Goal: Information Seeking & Learning: Learn about a topic

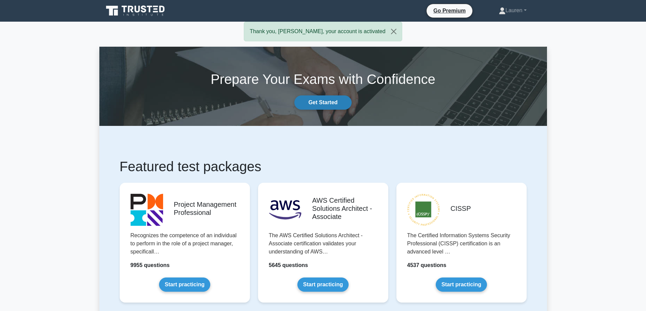
click at [321, 100] on link "Get Started" at bounding box center [322, 103] width 57 height 14
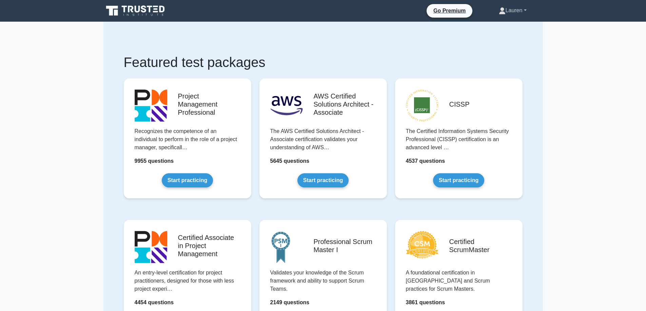
click at [515, 10] on link "Lauren" at bounding box center [512, 11] width 60 height 14
click at [505, 38] on link "Settings" at bounding box center [510, 37] width 54 height 11
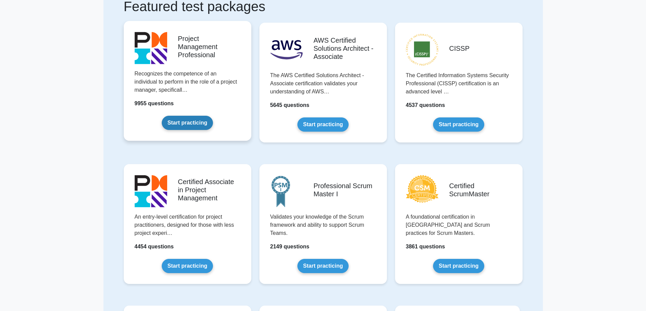
scroll to position [57, 0]
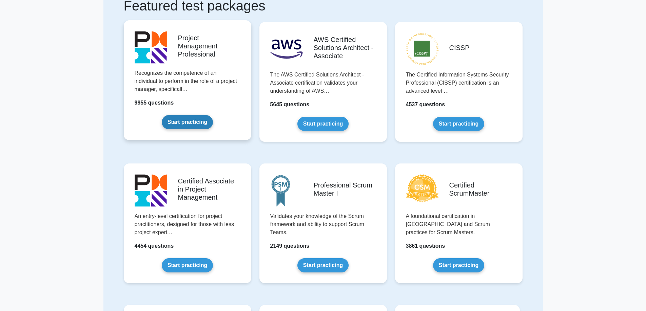
click at [187, 122] on link "Start practicing" at bounding box center [187, 122] width 51 height 14
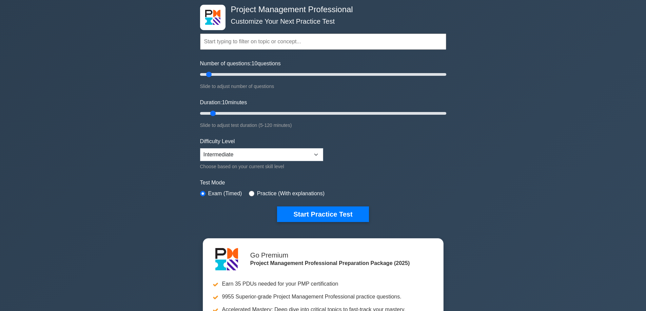
scroll to position [34, 0]
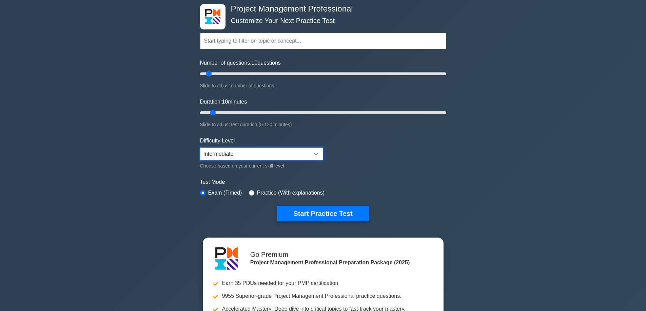
click at [316, 152] on select "Beginner Intermediate Expert" at bounding box center [261, 154] width 123 height 13
select select "expert"
click at [200, 148] on select "Beginner Intermediate Expert" at bounding box center [261, 154] width 123 height 13
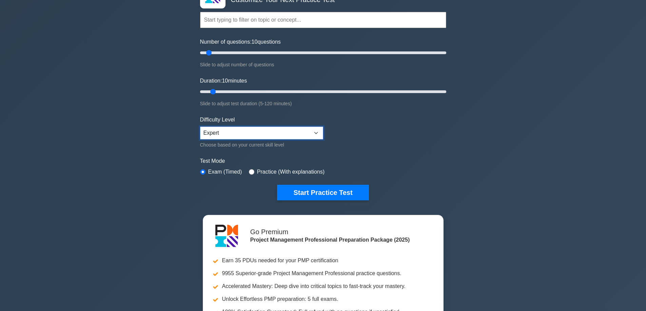
scroll to position [45, 0]
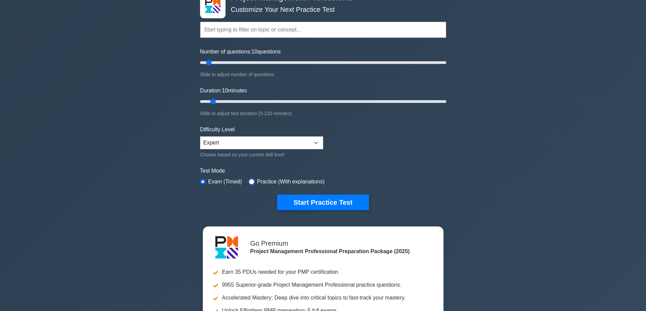
click at [249, 181] on input "radio" at bounding box center [251, 181] width 5 height 5
radio input "true"
click at [318, 198] on button "Start Practice Test" at bounding box center [322, 203] width 91 height 16
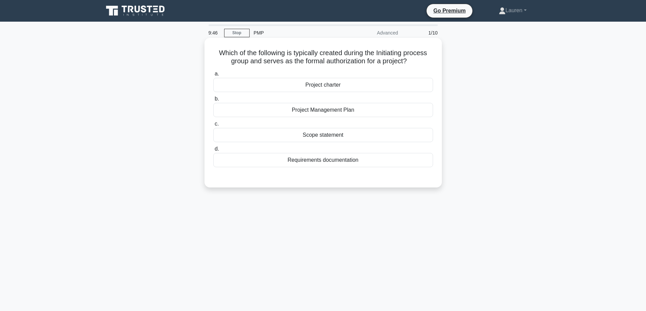
click at [334, 135] on div "Scope statement" at bounding box center [323, 135] width 220 height 14
click at [213, 126] on input "c. Scope statement" at bounding box center [213, 124] width 0 height 4
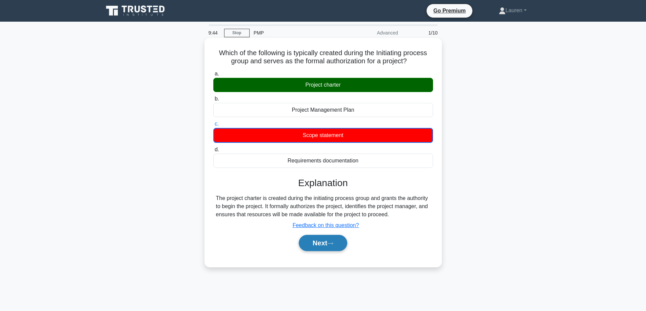
click at [316, 243] on button "Next" at bounding box center [323, 243] width 48 height 16
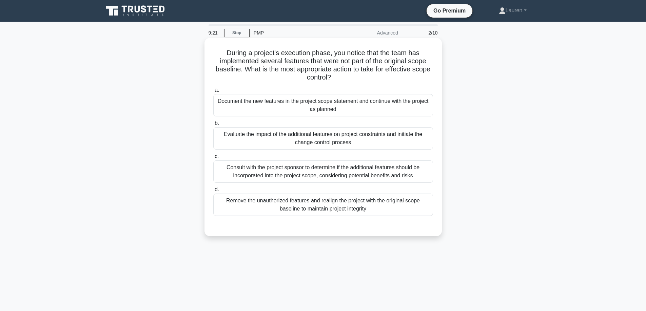
click at [342, 136] on div "Evaluate the impact of the additional features on project constraints and initi…" at bounding box center [323, 138] width 220 height 22
click at [213, 126] on input "b. Evaluate the impact of the additional features on project constraints and in…" at bounding box center [213, 123] width 0 height 4
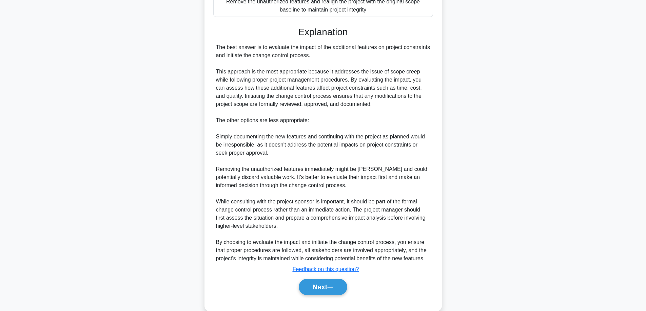
scroll to position [203, 0]
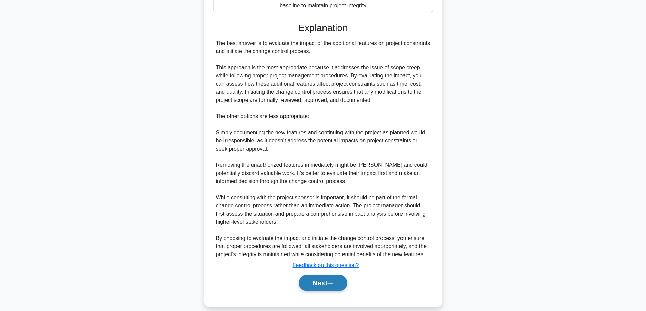
click at [321, 281] on button "Next" at bounding box center [323, 283] width 48 height 16
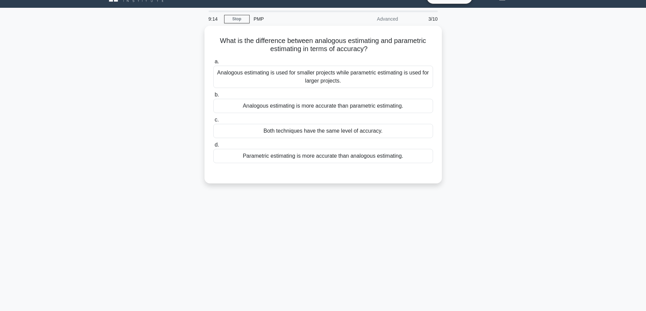
scroll to position [9, 0]
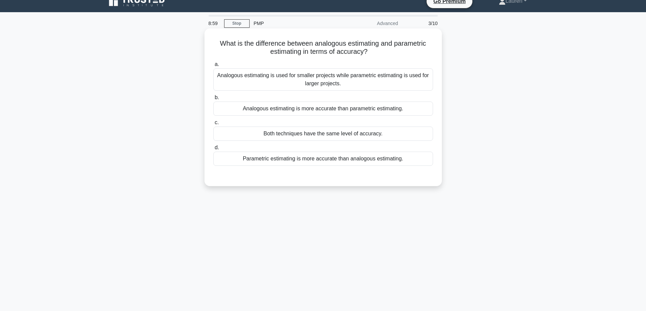
click at [371, 136] on div "Both techniques have the same level of accuracy." at bounding box center [323, 134] width 220 height 14
click at [213, 125] on input "c. Both techniques have the same level of accuracy." at bounding box center [213, 123] width 0 height 4
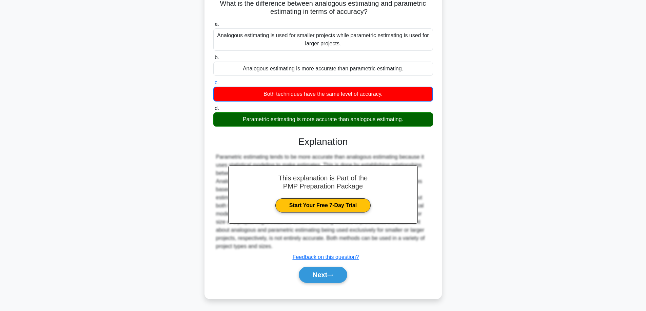
scroll to position [55, 0]
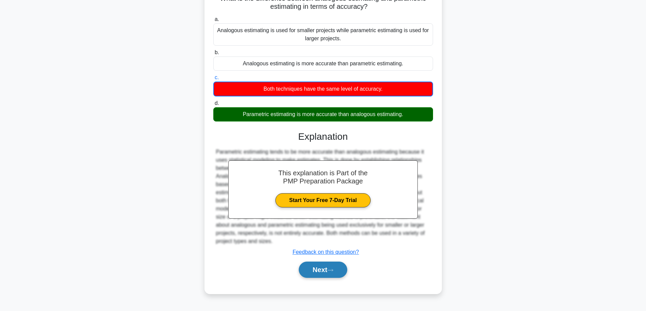
click at [319, 269] on button "Next" at bounding box center [323, 270] width 48 height 16
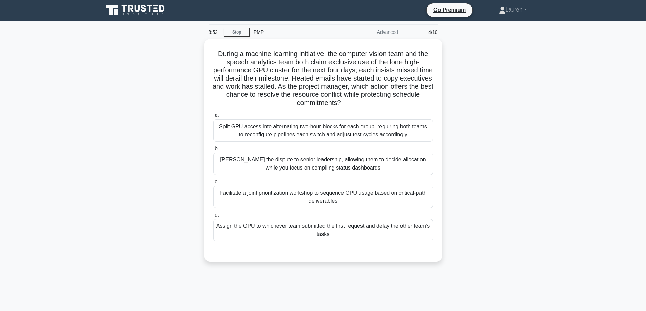
scroll to position [0, 0]
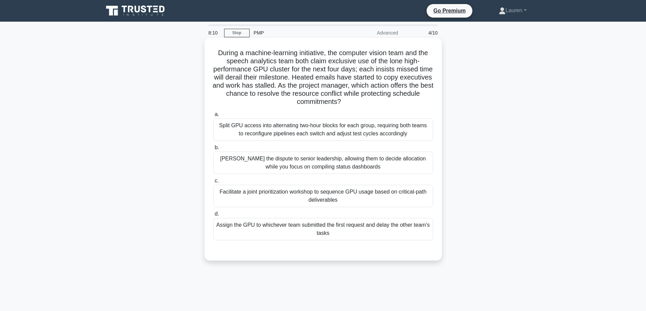
click at [320, 197] on div "Facilitate a joint prioritization workshop to sequence GPU usage based on criti…" at bounding box center [323, 196] width 220 height 22
click at [213, 183] on input "c. Facilitate a joint prioritization workshop to sequence GPU usage based on cr…" at bounding box center [213, 181] width 0 height 4
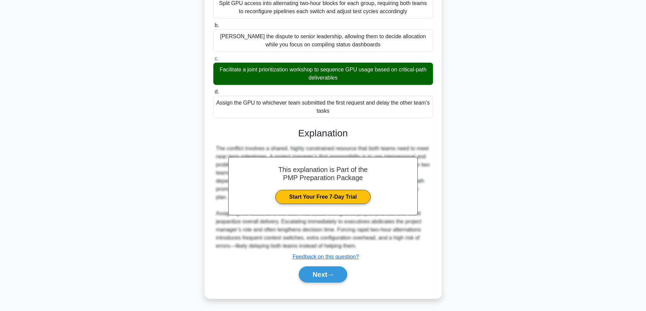
scroll to position [123, 0]
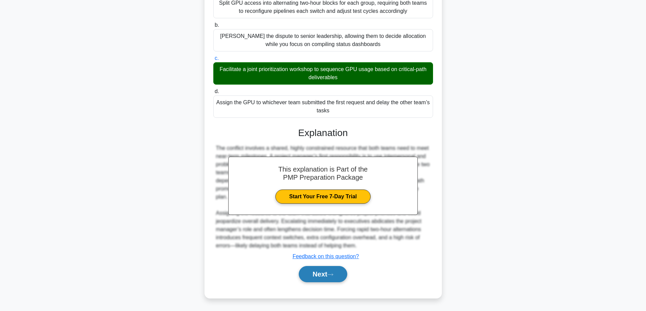
click at [317, 271] on button "Next" at bounding box center [323, 274] width 48 height 16
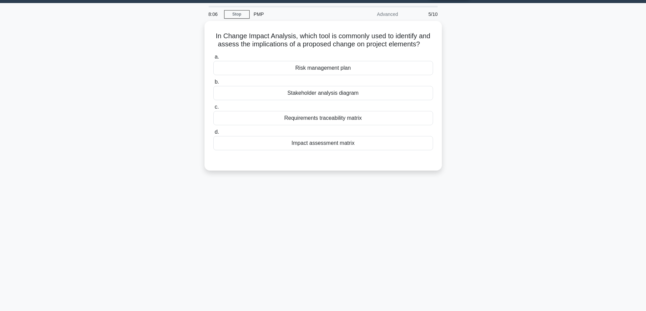
scroll to position [9, 0]
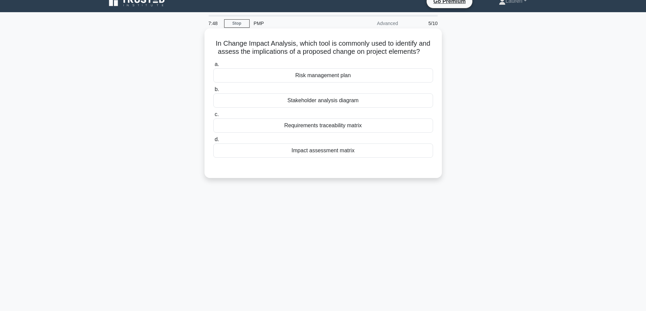
click at [335, 151] on div "Impact assessment matrix" at bounding box center [323, 151] width 220 height 14
click at [213, 142] on input "d. Impact assessment matrix" at bounding box center [213, 140] width 0 height 4
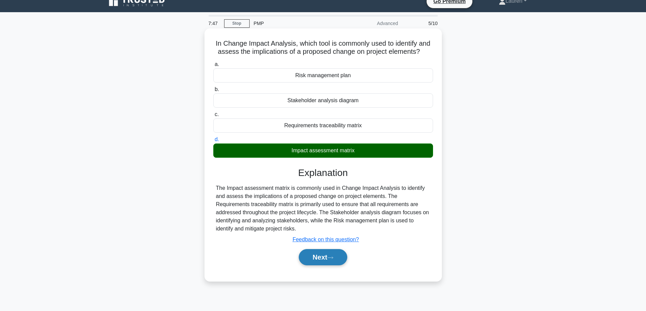
click at [321, 258] on button "Next" at bounding box center [323, 257] width 48 height 16
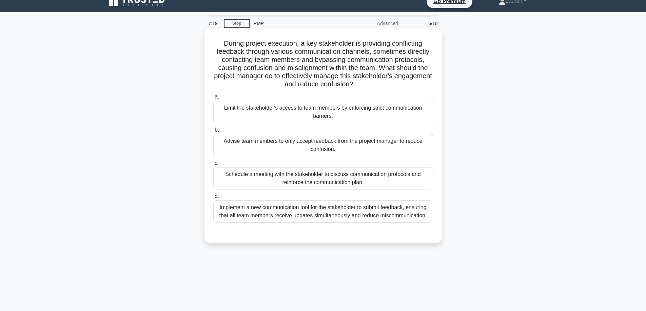
click at [383, 212] on div "Implement a new communication tool for the stakeholder to submit feedback, ensu…" at bounding box center [323, 212] width 220 height 22
click at [213, 199] on input "d. Implement a new communication tool for the stakeholder to submit feedback, e…" at bounding box center [213, 197] width 0 height 4
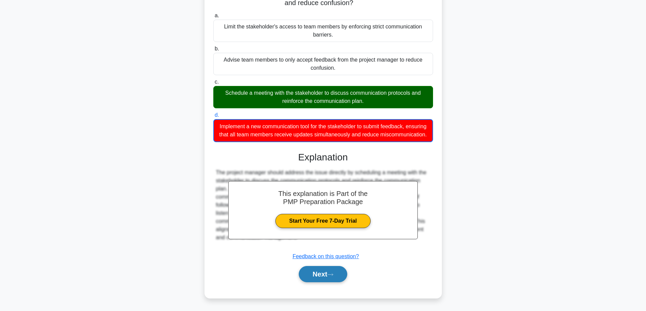
drag, startPoint x: 321, startPoint y: 275, endPoint x: 323, endPoint y: 271, distance: 4.0
click at [322, 274] on button "Next" at bounding box center [323, 274] width 48 height 16
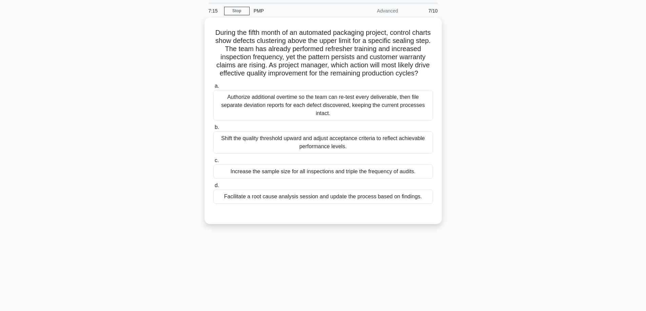
scroll to position [21, 0]
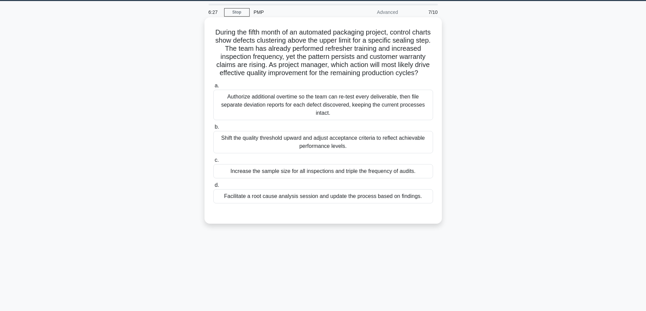
click at [404, 204] on div "Facilitate a root cause analysis session and update the process based on findin…" at bounding box center [323, 196] width 220 height 14
click at [213, 188] on input "d. Facilitate a root cause analysis session and update the process based on fin…" at bounding box center [213, 185] width 0 height 4
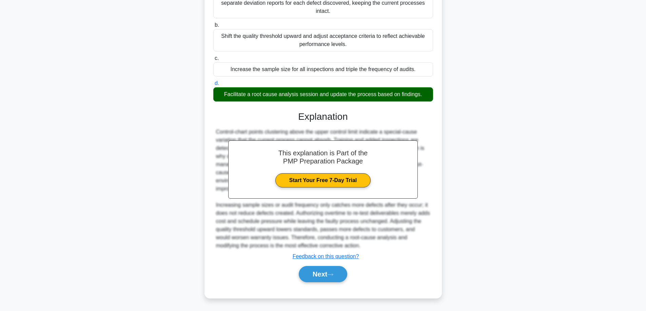
scroll to position [131, 0]
click at [312, 277] on button "Next" at bounding box center [323, 274] width 48 height 16
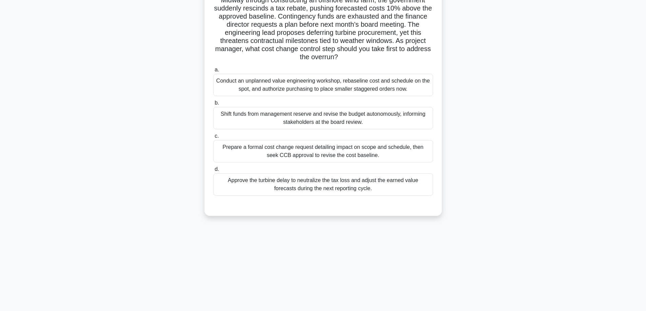
scroll to position [43, 0]
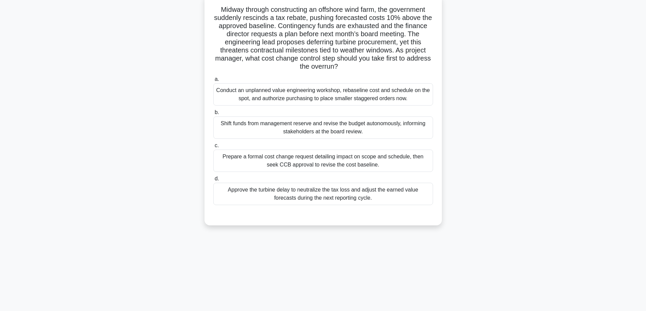
click at [240, 161] on div "Prepare a formal cost change request detailing impact on scope and schedule, th…" at bounding box center [323, 161] width 220 height 22
click at [213, 148] on input "c. Prepare a formal cost change request detailing impact on scope and schedule,…" at bounding box center [213, 146] width 0 height 4
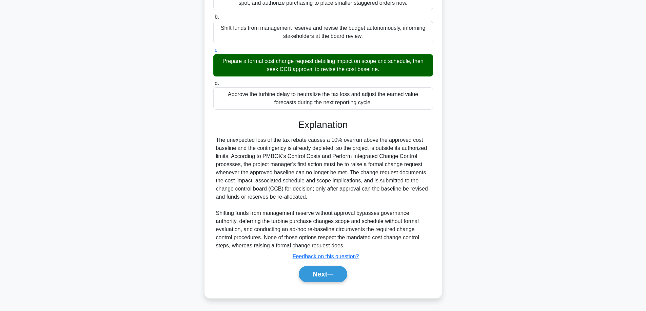
scroll to position [139, 0]
click at [310, 273] on button "Next" at bounding box center [323, 274] width 48 height 16
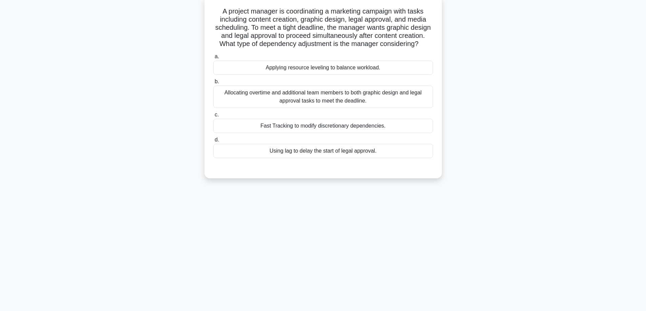
scroll to position [32, 0]
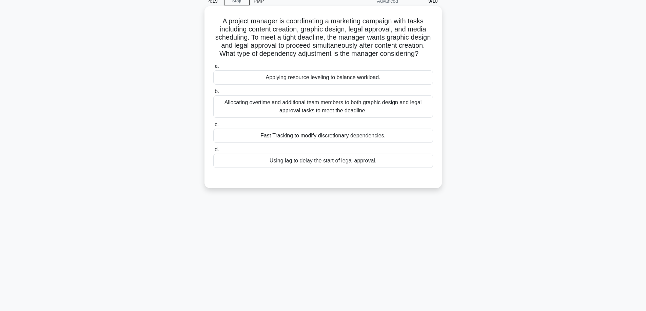
click at [318, 168] on div "Using lag to delay the start of legal approval." at bounding box center [323, 161] width 220 height 14
click at [213, 152] on input "d. Using lag to delay the start of legal approval." at bounding box center [213, 150] width 0 height 4
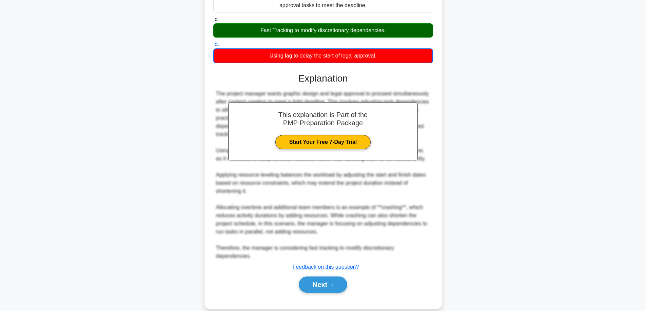
scroll to position [148, 0]
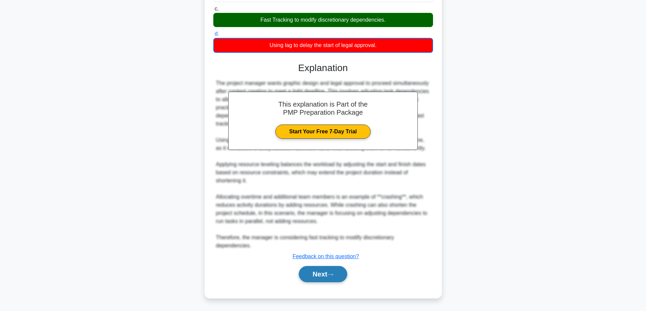
click at [316, 277] on button "Next" at bounding box center [323, 274] width 48 height 16
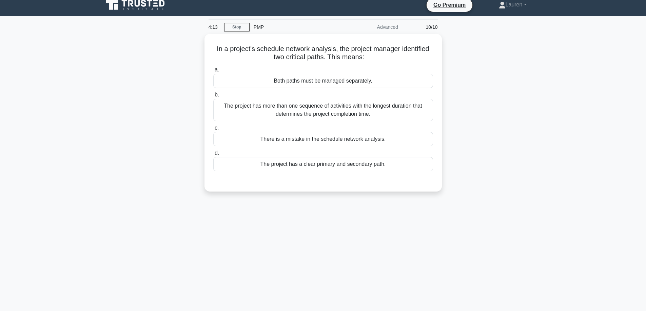
scroll to position [0, 0]
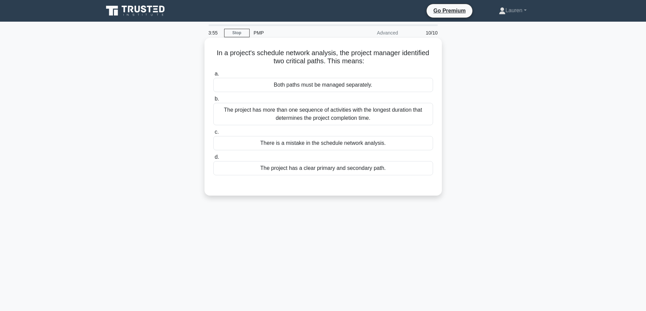
click at [321, 115] on div "The project has more than one sequence of activities with the longest duration …" at bounding box center [323, 114] width 220 height 22
click at [213, 101] on input "b. The project has more than one sequence of activities with the longest durati…" at bounding box center [213, 99] width 0 height 4
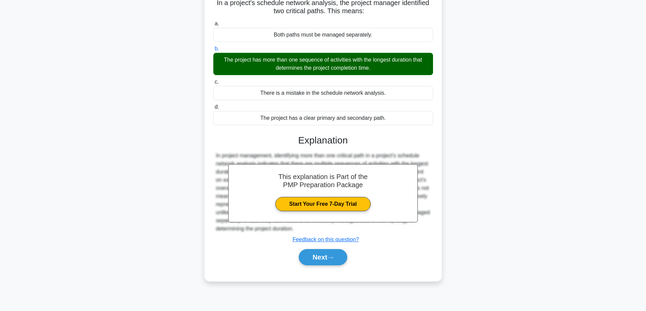
scroll to position [55, 0]
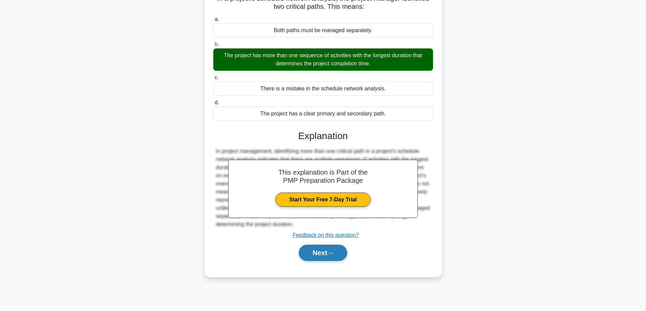
click at [318, 255] on button "Next" at bounding box center [323, 253] width 48 height 16
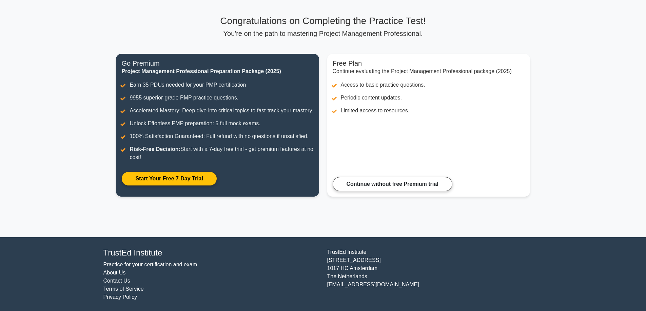
scroll to position [48, 0]
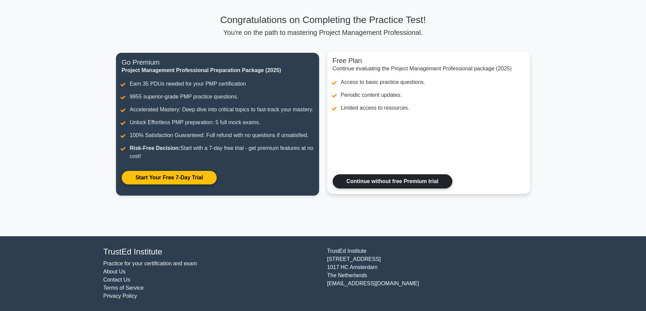
click at [392, 182] on link "Continue without free Premium trial" at bounding box center [392, 182] width 120 height 14
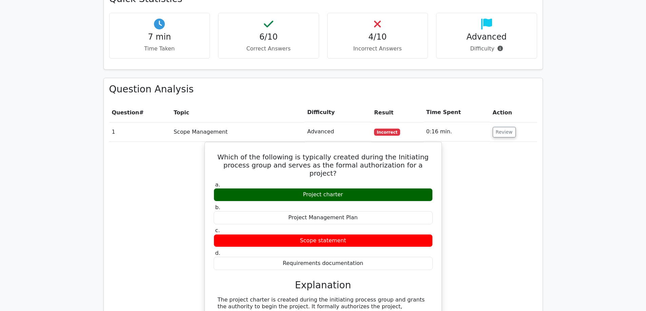
scroll to position [486, 0]
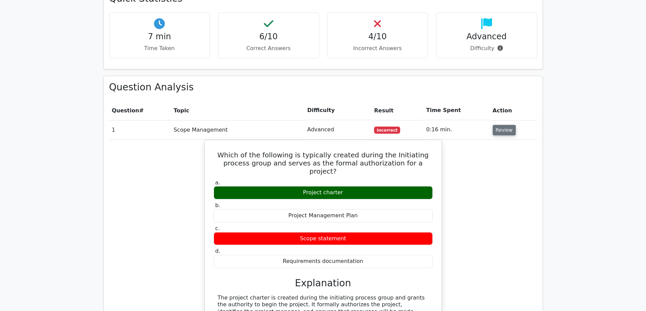
click at [500, 125] on button "Review" at bounding box center [503, 130] width 23 height 11
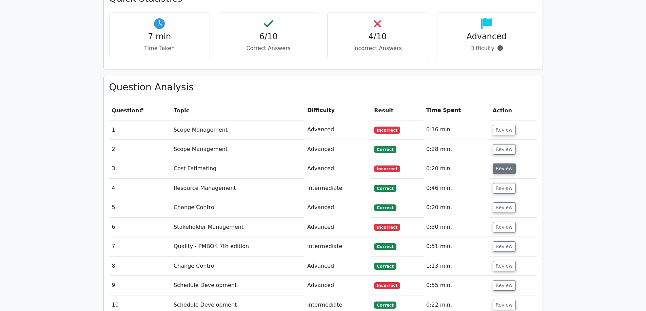
click at [504, 164] on button "Review" at bounding box center [503, 169] width 23 height 11
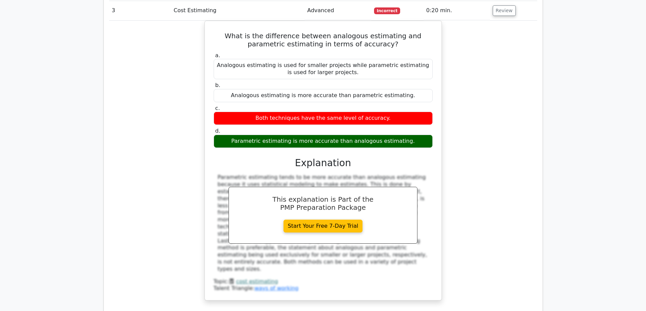
click at [529, 175] on div "What is the difference between analogous estimating and parametric estimating i…" at bounding box center [323, 165] width 428 height 289
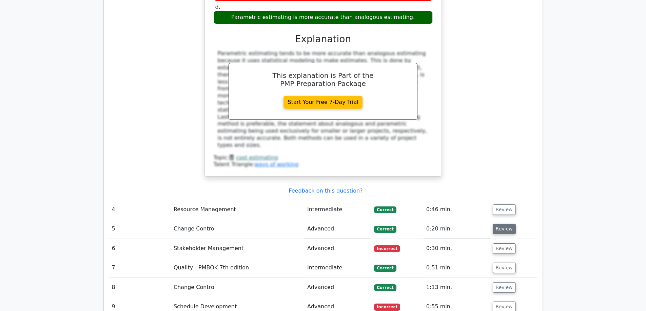
scroll to position [768, 0]
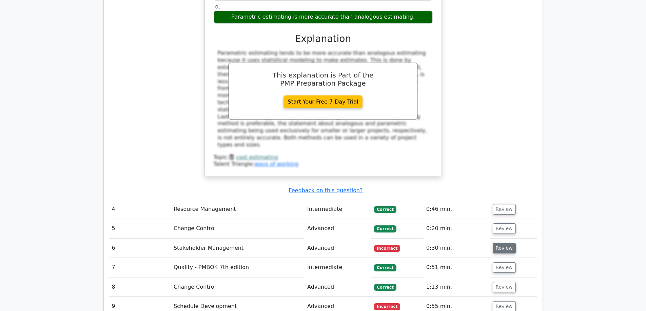
click at [501, 243] on button "Review" at bounding box center [503, 248] width 23 height 11
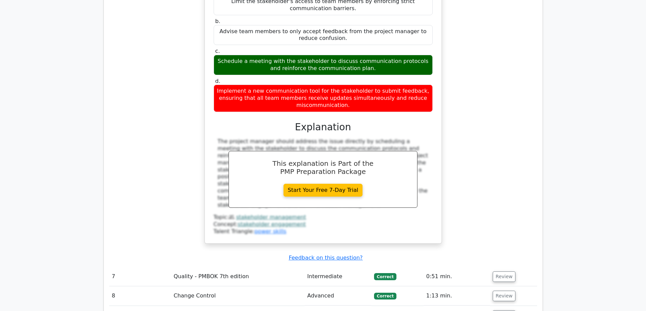
scroll to position [1118, 0]
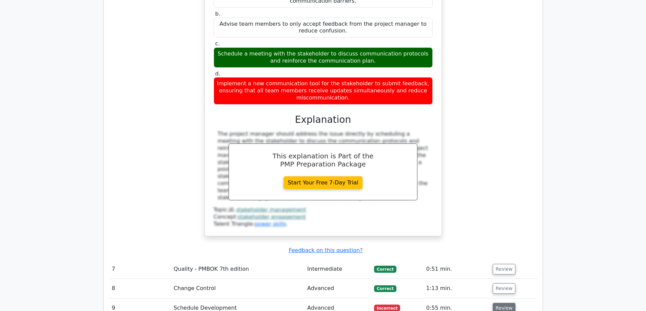
click at [505, 303] on button "Review" at bounding box center [503, 308] width 23 height 11
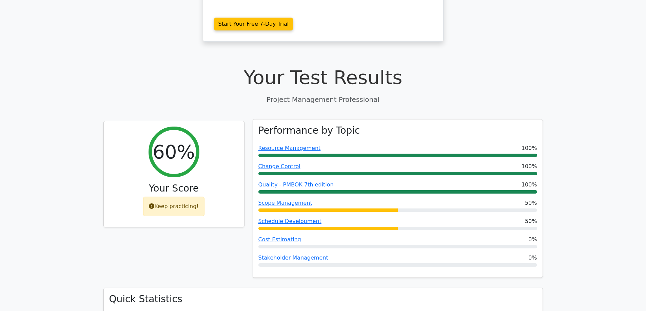
scroll to position [181, 0]
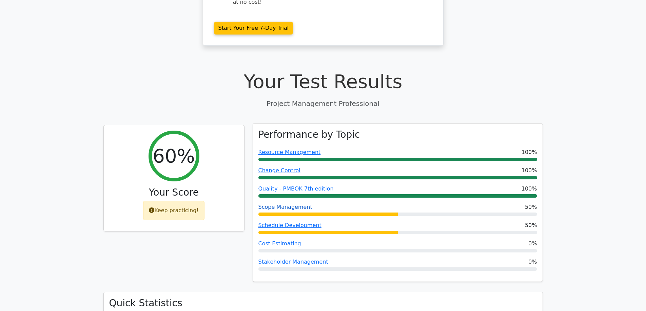
click at [295, 204] on link "Scope Management" at bounding box center [285, 207] width 54 height 6
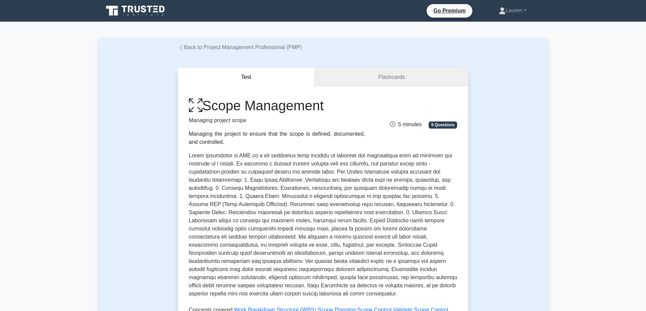
click at [184, 48] on link "Back to Project Management Professional (PMP)" at bounding box center [240, 47] width 124 height 6
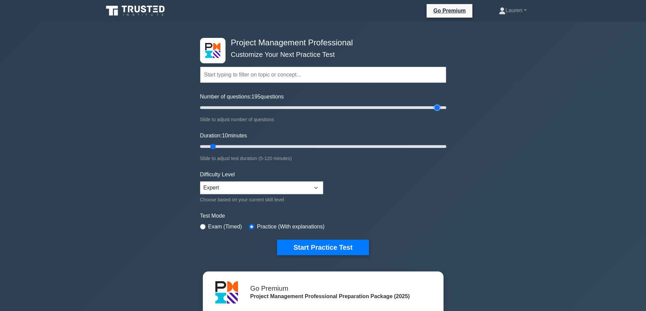
click at [436, 106] on input "Number of questions: 195 questions" at bounding box center [323, 108] width 246 height 8
type input "200"
click at [442, 106] on input "Number of questions: 200 questions" at bounding box center [323, 108] width 246 height 8
type input "120"
click at [439, 143] on input "Duration: 10 minutes" at bounding box center [323, 147] width 246 height 8
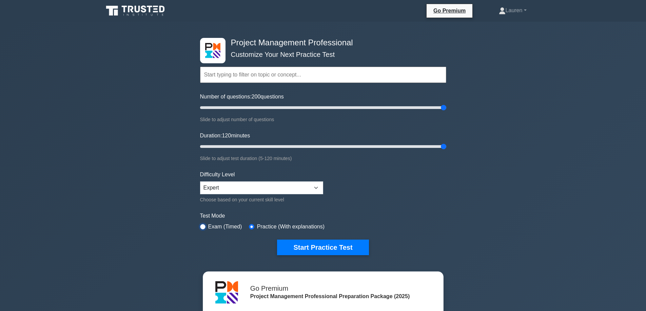
click at [203, 226] on input "radio" at bounding box center [202, 226] width 5 height 5
radio input "true"
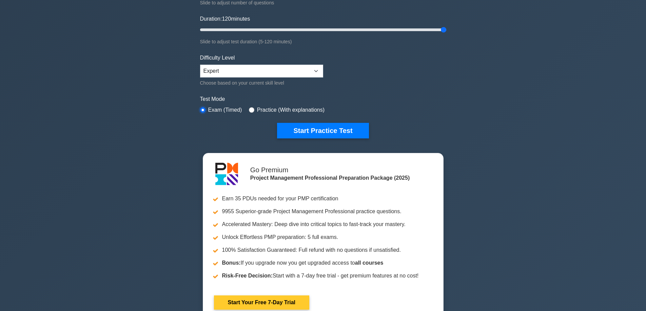
scroll to position [124, 0]
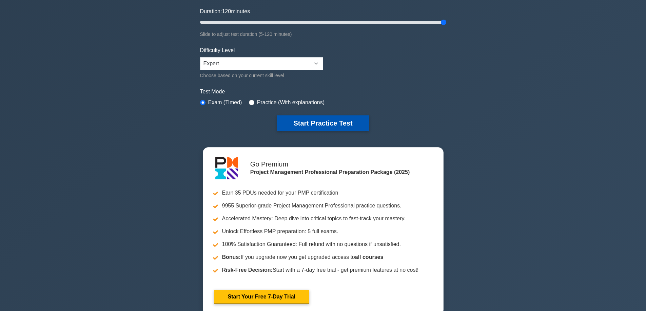
click at [336, 121] on button "Start Practice Test" at bounding box center [322, 124] width 91 height 16
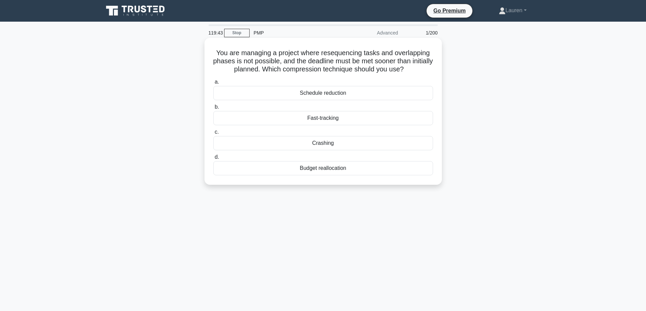
click at [344, 143] on div "Crashing" at bounding box center [323, 143] width 220 height 14
click at [213, 135] on input "c. Crashing" at bounding box center [213, 132] width 0 height 4
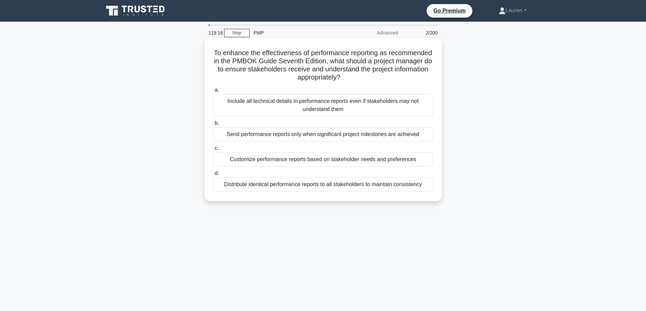
click at [308, 160] on div "Customize performance reports based on stakeholder needs and preferences" at bounding box center [323, 159] width 220 height 14
click at [213, 151] on input "c. Customize performance reports based on stakeholder needs and preferences" at bounding box center [213, 148] width 0 height 4
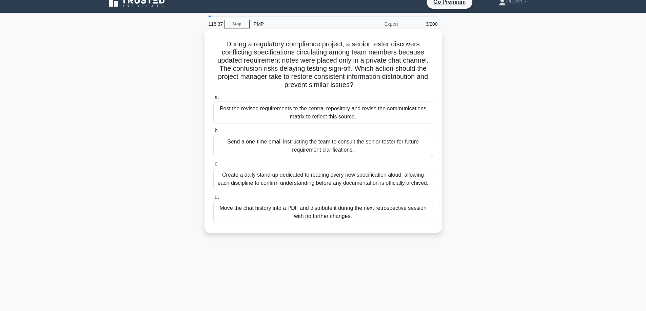
scroll to position [11, 0]
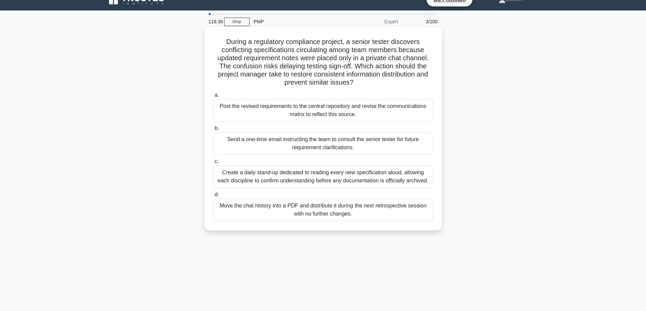
click at [327, 107] on div "Post the revised requirements to the central repository and revise the communic…" at bounding box center [323, 110] width 220 height 22
click at [213, 98] on input "a. Post the revised requirements to the central repository and revise the commu…" at bounding box center [213, 95] width 0 height 4
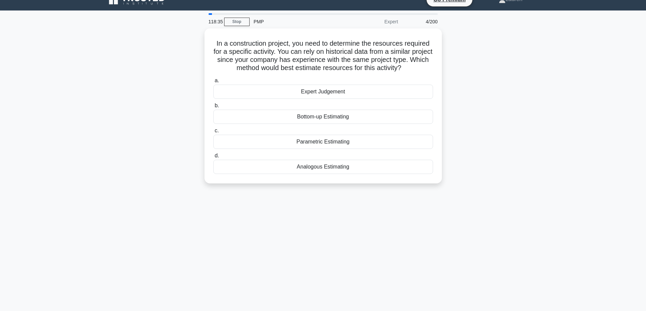
scroll to position [0, 0]
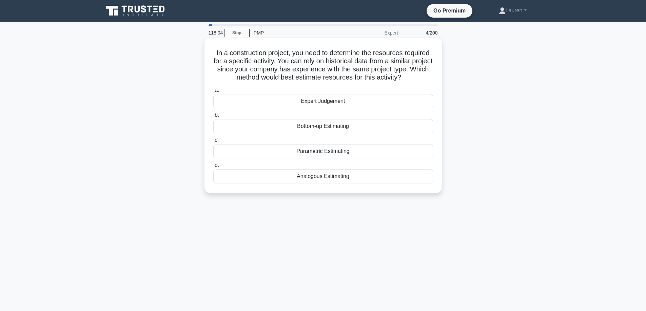
click at [331, 151] on div "Parametric Estimating" at bounding box center [323, 151] width 220 height 14
click at [213, 143] on input "c. Parametric Estimating" at bounding box center [213, 140] width 0 height 4
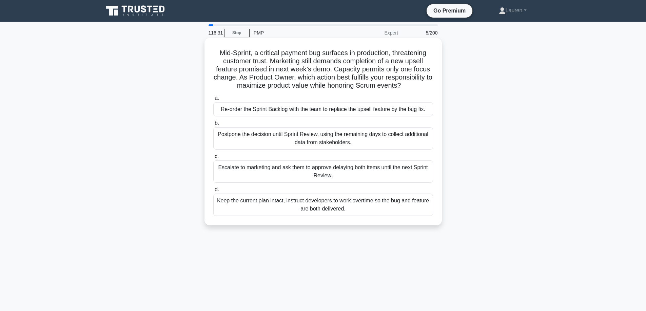
click at [381, 110] on div "Re-order the Sprint Backlog with the team to replace the upsell feature by the …" at bounding box center [323, 109] width 220 height 14
click at [213, 101] on input "a. Re-order the Sprint Backlog with the team to replace the upsell feature by t…" at bounding box center [213, 98] width 0 height 4
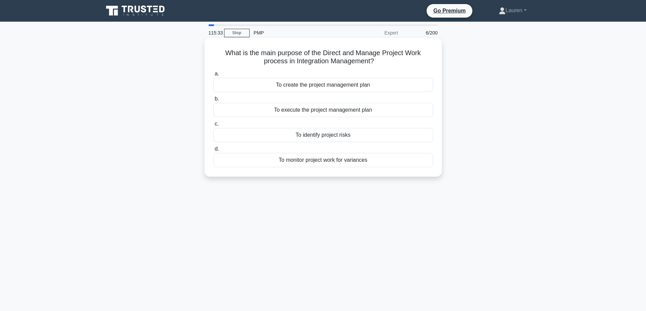
click at [339, 110] on div "To execute the project management plan" at bounding box center [323, 110] width 220 height 14
click at [213, 101] on input "b. To execute the project management plan" at bounding box center [213, 99] width 0 height 4
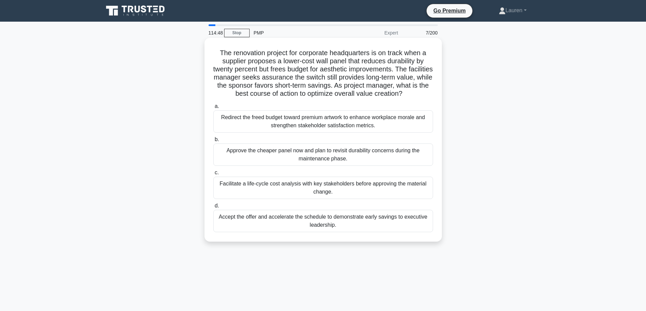
click at [323, 186] on div "Facilitate a life-cycle cost analysis with key stakeholders before approving th…" at bounding box center [323, 188] width 220 height 22
click at [213, 175] on input "c. Facilitate a life-cycle cost analysis with key stakeholders before approving…" at bounding box center [213, 173] width 0 height 4
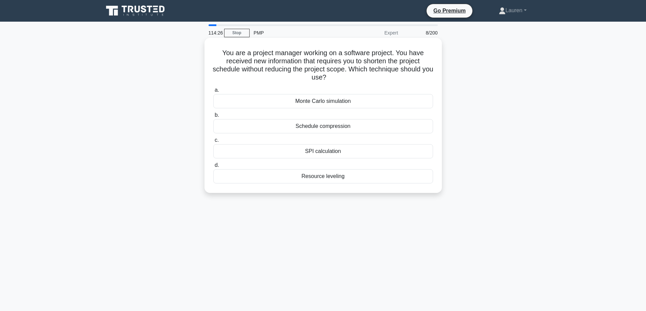
click at [340, 126] on div "Schedule compression" at bounding box center [323, 126] width 220 height 14
click at [213, 118] on input "b. Schedule compression" at bounding box center [213, 115] width 0 height 4
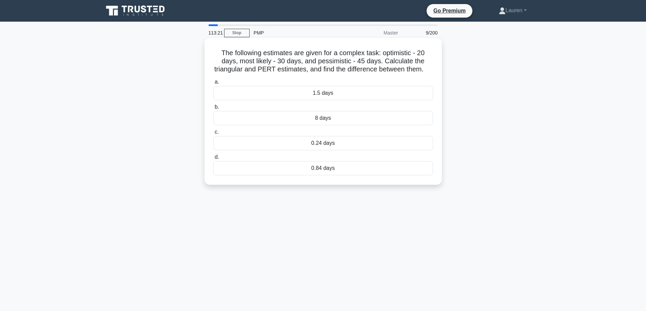
click at [326, 100] on div "1.5 days" at bounding box center [323, 93] width 220 height 14
click at [213, 84] on input "a. 1.5 days" at bounding box center [213, 82] width 0 height 4
click at [318, 125] on div "Disposal" at bounding box center [323, 118] width 220 height 14
click at [213, 109] on input "b. Disposal" at bounding box center [213, 107] width 0 height 4
click at [340, 171] on div "life cycle" at bounding box center [323, 168] width 220 height 14
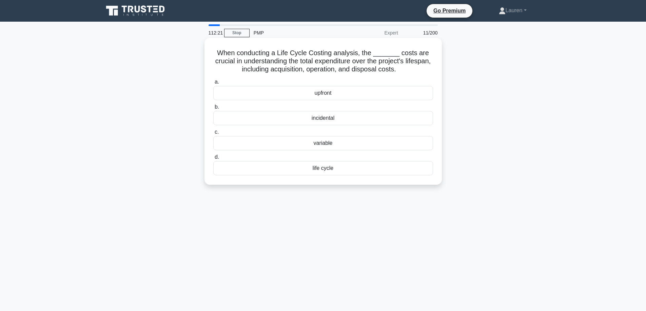
click at [213, 160] on input "d. life cycle" at bounding box center [213, 157] width 0 height 4
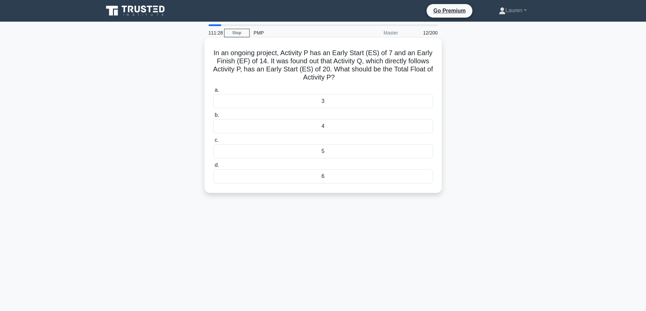
click at [325, 99] on div "3" at bounding box center [323, 101] width 220 height 14
click at [213, 93] on input "a. 3" at bounding box center [213, 90] width 0 height 4
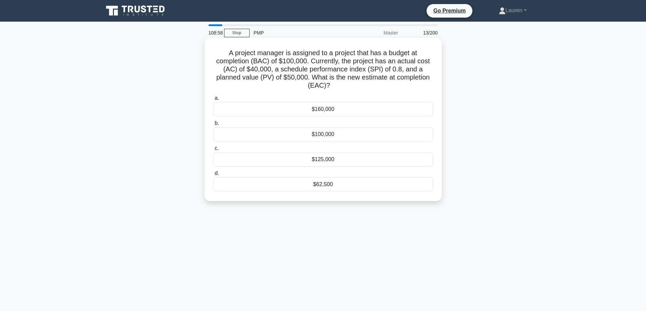
click at [318, 135] on div "$100,000" at bounding box center [323, 134] width 220 height 14
click at [213, 126] on input "b. $100,000" at bounding box center [213, 123] width 0 height 4
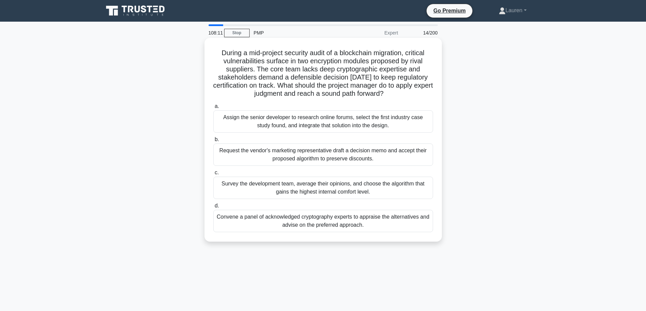
click at [306, 223] on div "Convene a panel of acknowledged cryptography experts to appraise the alternativ…" at bounding box center [323, 221] width 220 height 22
click at [213, 208] on input "d. Convene a panel of acknowledged cryptography experts to appraise the alterna…" at bounding box center [213, 206] width 0 height 4
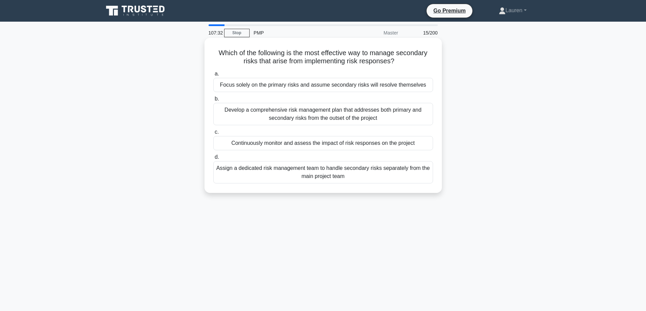
click at [334, 111] on div "Develop a comprehensive risk management plan that addresses both primary and se…" at bounding box center [323, 114] width 220 height 22
click at [213, 101] on input "b. Develop a comprehensive risk management plan that addresses both primary and…" at bounding box center [213, 99] width 0 height 4
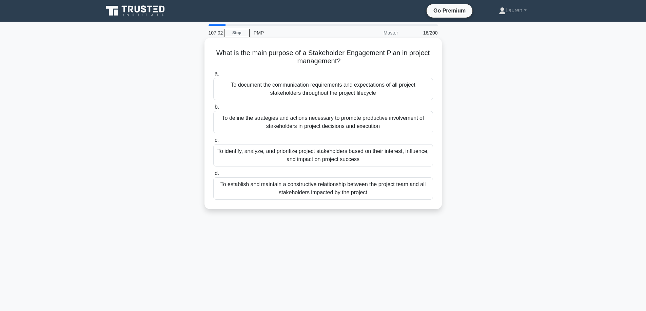
click at [350, 155] on div "To identify, analyze, and prioritize project stakeholders based on their intere…" at bounding box center [323, 155] width 220 height 22
click at [213, 143] on input "c. To identify, analyze, and prioritize project stakeholders based on their int…" at bounding box center [213, 140] width 0 height 4
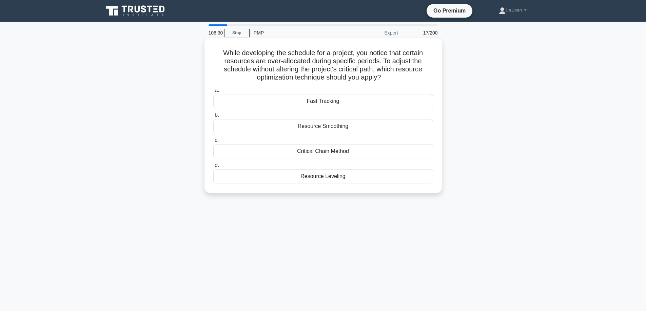
click at [339, 126] on div "Resource Smoothing" at bounding box center [323, 126] width 220 height 14
click at [213, 118] on input "b. Resource Smoothing" at bounding box center [213, 115] width 0 height 4
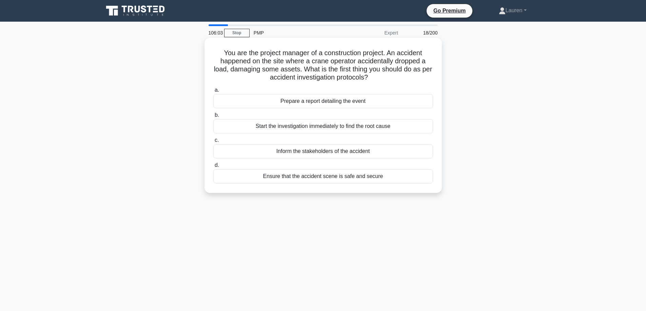
click at [346, 178] on div "Ensure that the accident scene is safe and secure" at bounding box center [323, 176] width 220 height 14
click at [213, 168] on input "d. Ensure that the accident scene is safe and secure" at bounding box center [213, 165] width 0 height 4
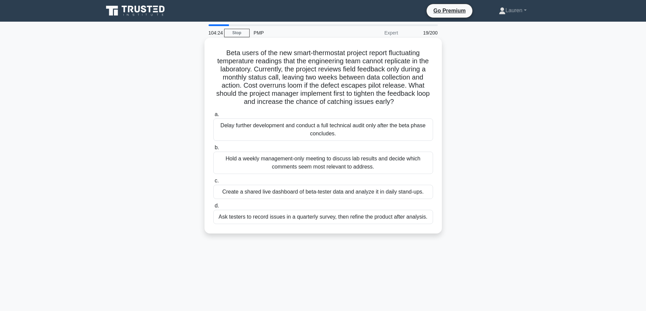
click at [300, 192] on div "Create a shared live dashboard of beta-tester data and analyze it in daily stan…" at bounding box center [323, 192] width 220 height 14
click at [213, 183] on input "c. Create a shared live dashboard of beta-tester data and analyze it in daily s…" at bounding box center [213, 181] width 0 height 4
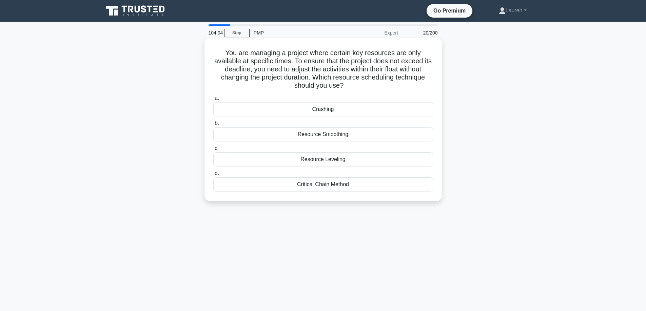
click at [282, 162] on div "Resource Leveling" at bounding box center [323, 159] width 220 height 14
click at [213, 151] on input "c. Resource Leveling" at bounding box center [213, 148] width 0 height 4
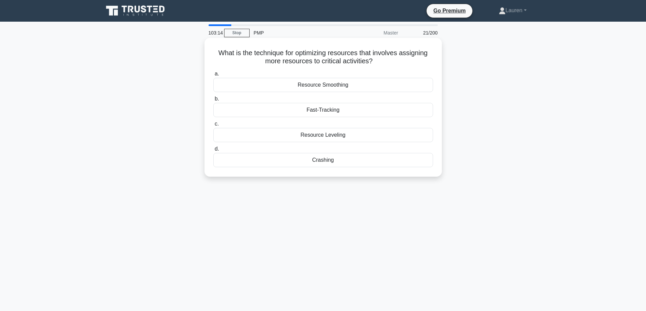
click at [332, 136] on div "Resource Leveling" at bounding box center [323, 135] width 220 height 14
click at [213, 126] on input "c. Resource Leveling" at bounding box center [213, 124] width 0 height 4
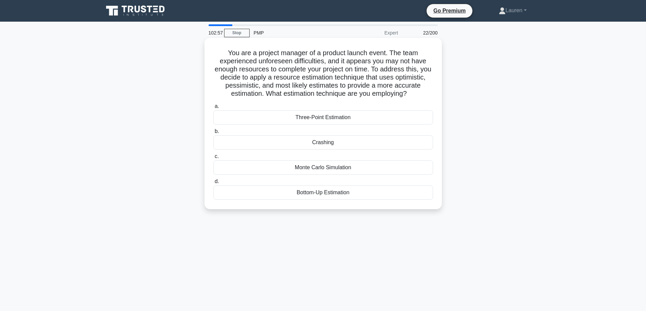
click at [335, 118] on div "Three-Point Estimation" at bounding box center [323, 117] width 220 height 14
click at [213, 109] on input "a. Three-Point Estimation" at bounding box center [213, 106] width 0 height 4
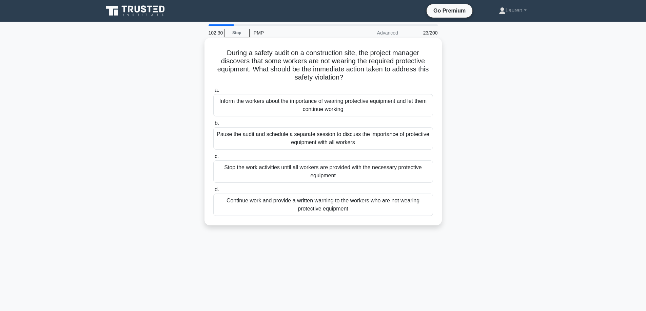
click at [323, 172] on div "Stop the work activities until all workers are provided with the necessary prot…" at bounding box center [323, 172] width 220 height 22
click at [213, 159] on input "c. Stop the work activities until all workers are provided with the necessary p…" at bounding box center [213, 157] width 0 height 4
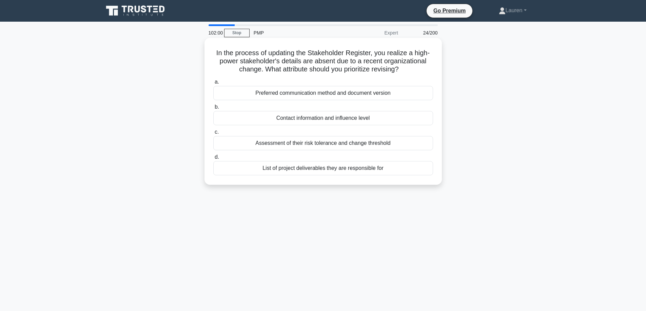
click at [318, 120] on div "Contact information and influence level" at bounding box center [323, 118] width 220 height 14
click at [213, 109] on input "b. Contact information and influence level" at bounding box center [213, 107] width 0 height 4
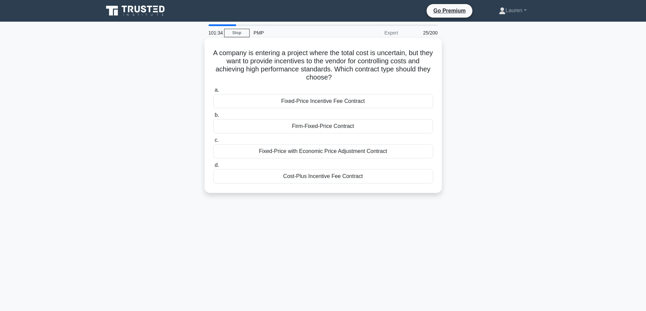
click at [303, 178] on div "Cost-Plus Incentive Fee Contract" at bounding box center [323, 176] width 220 height 14
click at [213, 168] on input "d. Cost-Plus Incentive Fee Contract" at bounding box center [213, 165] width 0 height 4
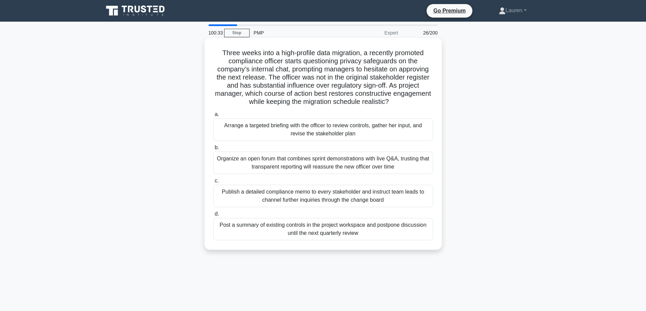
click at [274, 129] on div "Arrange a targeted briefing with the officer to review controls, gather her inp…" at bounding box center [323, 130] width 220 height 22
click at [213, 117] on input "a. Arrange a targeted briefing with the officer to review controls, gather her …" at bounding box center [213, 115] width 0 height 4
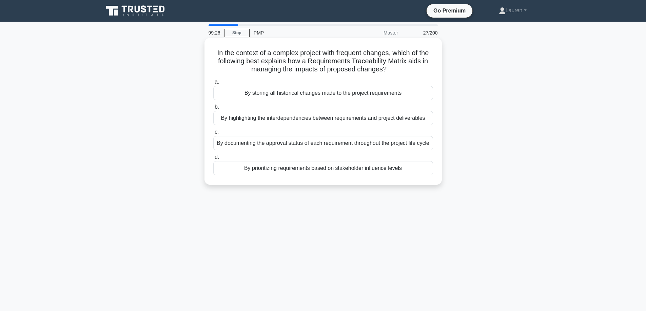
click at [345, 120] on div "By highlighting the interdependencies between requirements and project delivera…" at bounding box center [323, 118] width 220 height 14
click at [213, 109] on input "b. By highlighting the interdependencies between requirements and project deliv…" at bounding box center [213, 107] width 0 height 4
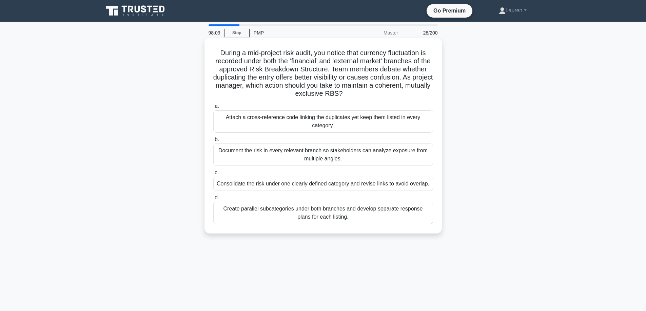
click at [340, 122] on div "Attach a cross-reference code linking the duplicates yet keep them listed in ev…" at bounding box center [323, 121] width 220 height 22
click at [213, 109] on input "a. Attach a cross-reference code linking the duplicates yet keep them listed in…" at bounding box center [213, 106] width 0 height 4
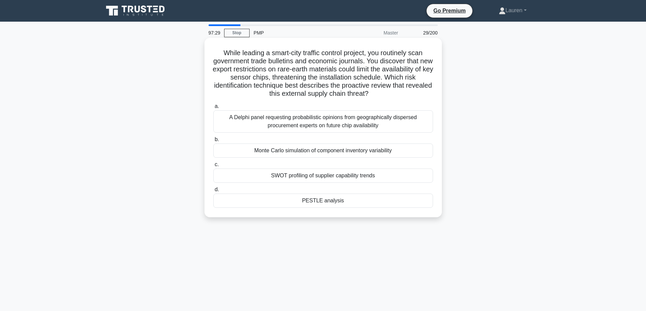
click at [353, 175] on div "SWOT profiling of supplier capability trends" at bounding box center [323, 176] width 220 height 14
click at [213, 167] on input "c. SWOT profiling of supplier capability trends" at bounding box center [213, 165] width 0 height 4
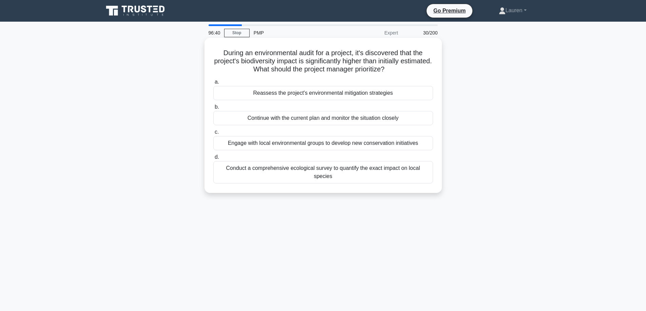
click at [332, 91] on div "Reassess the project's environmental mitigation strategies" at bounding box center [323, 93] width 220 height 14
click at [213, 84] on input "a. Reassess the project's environmental mitigation strategies" at bounding box center [213, 82] width 0 height 4
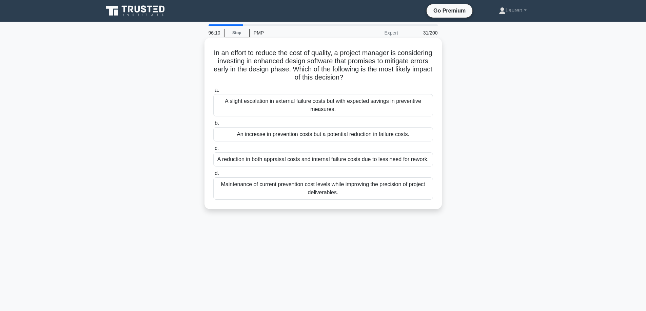
click at [301, 133] on div "An increase in prevention costs but a potential reduction in failure costs." at bounding box center [323, 134] width 220 height 14
click at [213, 126] on input "b. An increase in prevention costs but a potential reduction in failure costs." at bounding box center [213, 123] width 0 height 4
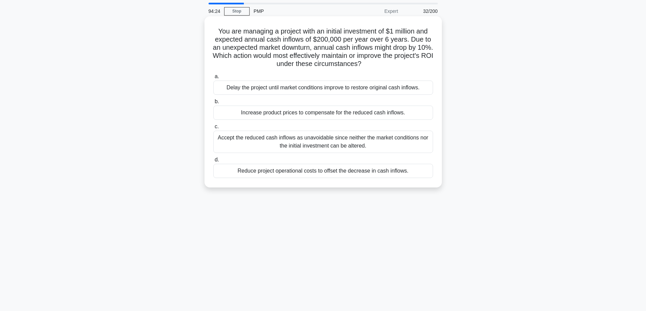
scroll to position [23, 0]
click at [244, 138] on div "Accept the reduced cash inflows as unavoidable since neither the market conditi…" at bounding box center [323, 141] width 220 height 22
click at [213, 128] on input "c. Accept the reduced cash inflows as unavoidable since neither the market cond…" at bounding box center [213, 126] width 0 height 4
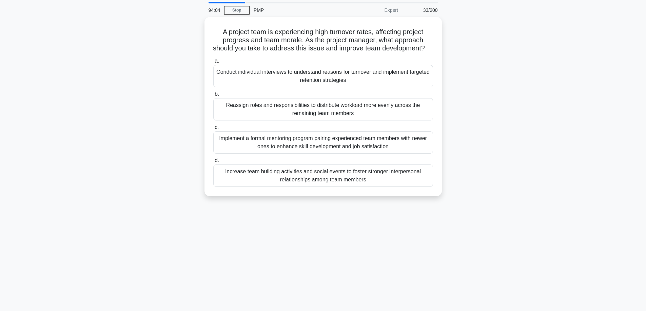
scroll to position [0, 0]
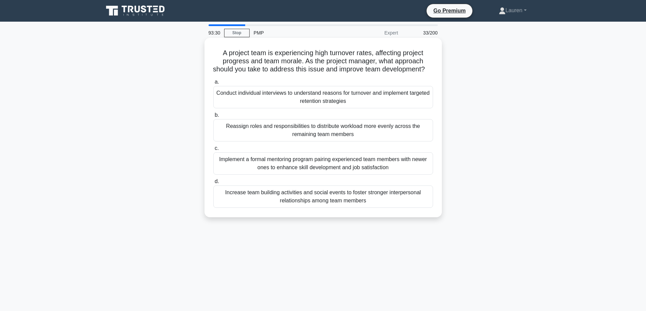
click at [281, 103] on div "Conduct individual interviews to understand reasons for turnover and implement …" at bounding box center [323, 97] width 220 height 22
click at [213, 84] on input "a. Conduct individual interviews to understand reasons for turnover and impleme…" at bounding box center [213, 82] width 0 height 4
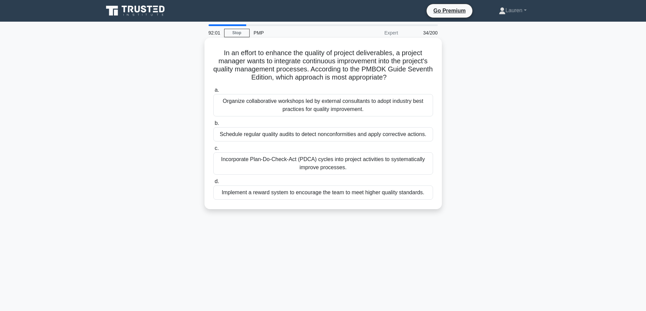
click at [336, 165] on div "Incorporate Plan-Do-Check-Act (PDCA) cycles into project activities to systemat…" at bounding box center [323, 163] width 220 height 22
click at [213, 151] on input "c. Incorporate Plan-Do-Check-Act (PDCA) cycles into project activities to syste…" at bounding box center [213, 148] width 0 height 4
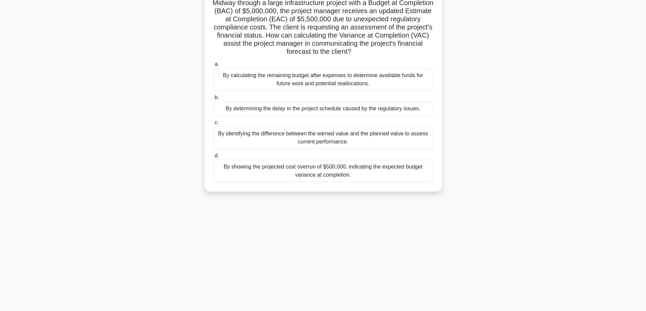
scroll to position [55, 0]
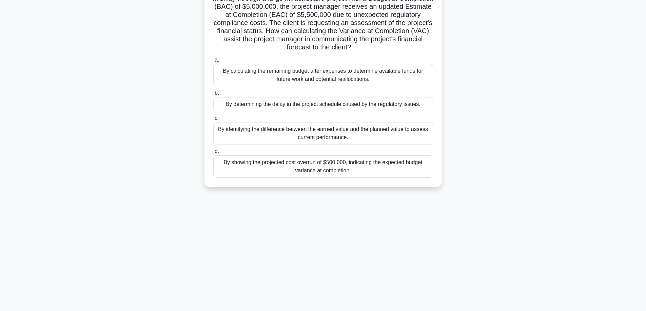
click at [348, 168] on div "By showing the projected cost overrun of $500,000, indicating the expected budg…" at bounding box center [323, 167] width 220 height 22
click at [213, 154] on input "d. By showing the projected cost overrun of $500,000, indicating the expected b…" at bounding box center [213, 151] width 0 height 4
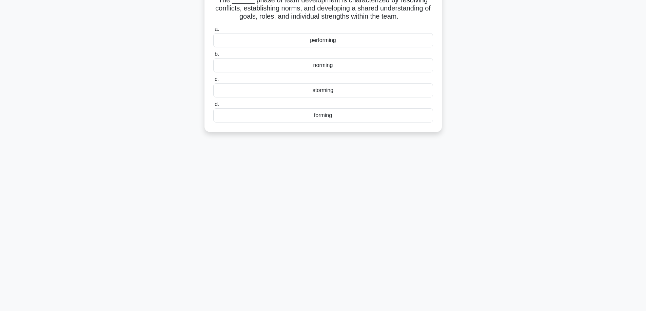
scroll to position [0, 0]
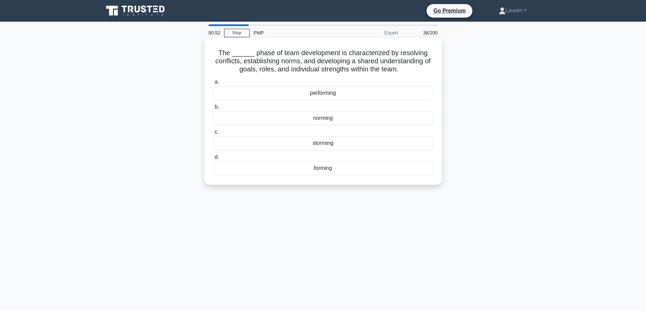
click at [324, 168] on div "forming" at bounding box center [323, 168] width 220 height 14
click at [213, 160] on input "d. forming" at bounding box center [213, 157] width 0 height 4
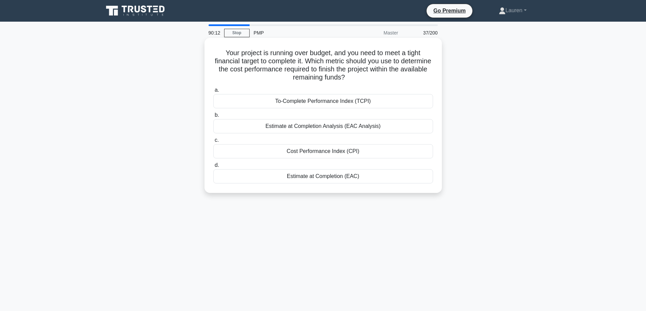
click at [318, 149] on div "Cost Performance Index (CPI)" at bounding box center [323, 151] width 220 height 14
click at [213, 143] on input "c. Cost Performance Index (CPI)" at bounding box center [213, 140] width 0 height 4
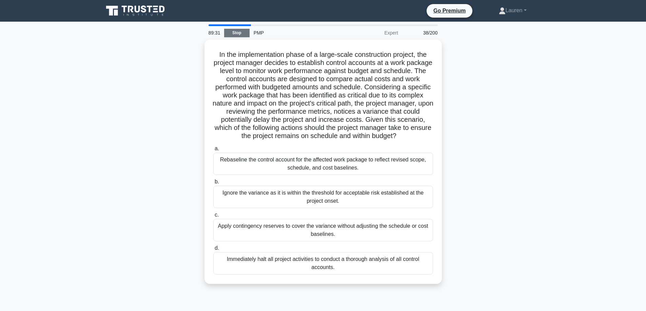
click at [237, 30] on link "Stop" at bounding box center [236, 33] width 25 height 8
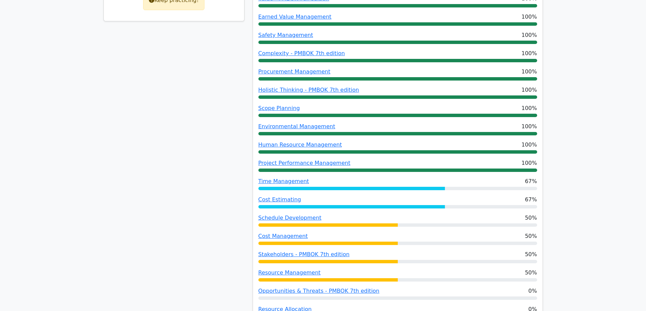
scroll to position [395, 0]
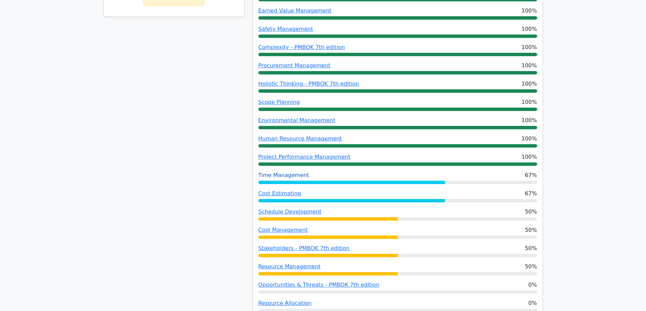
click at [269, 172] on link "Time Management" at bounding box center [283, 175] width 51 height 6
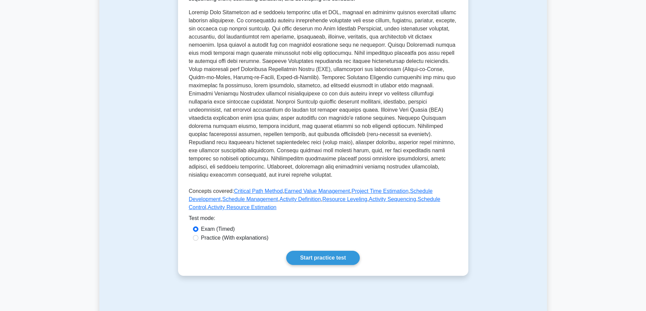
scroll to position [147, 0]
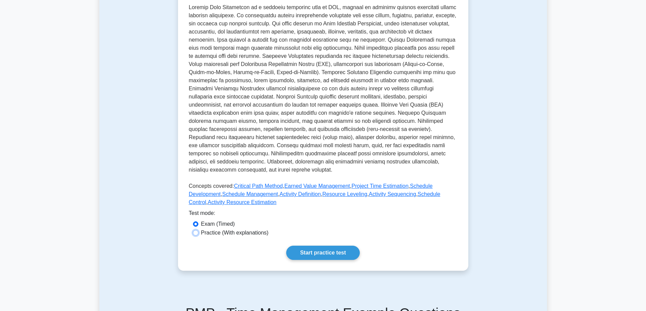
click at [195, 235] on input "Practice (With explanations)" at bounding box center [195, 232] width 5 height 5
radio input "true"
click at [340, 250] on link "Start practice test" at bounding box center [323, 253] width 74 height 14
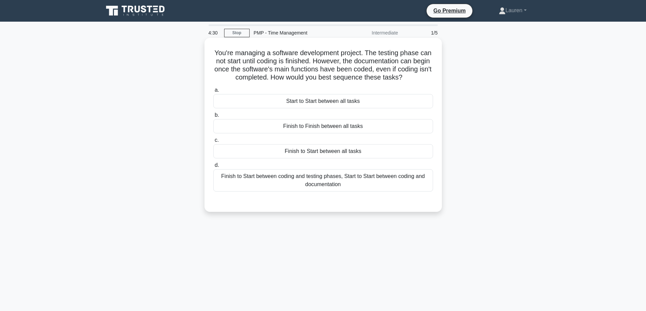
click at [329, 179] on div "Finish to Start between coding and testing phases, Start to Start between codin…" at bounding box center [323, 180] width 220 height 22
click at [213, 168] on input "d. Finish to Start between coding and testing phases, Start to Start between co…" at bounding box center [213, 165] width 0 height 4
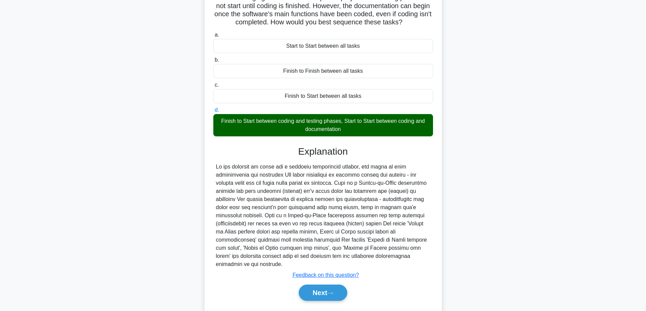
scroll to position [74, 0]
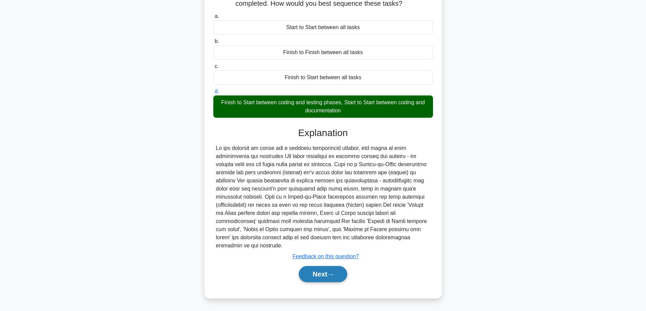
click at [313, 274] on button "Next" at bounding box center [323, 274] width 48 height 16
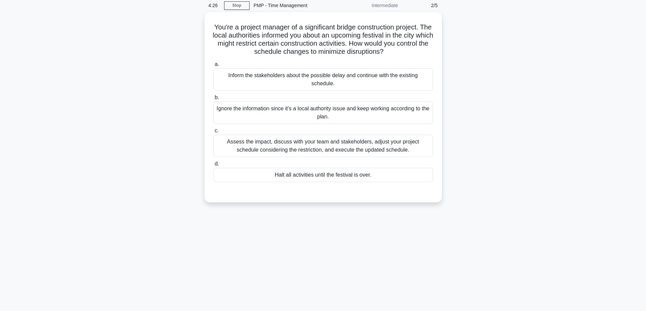
scroll to position [9, 0]
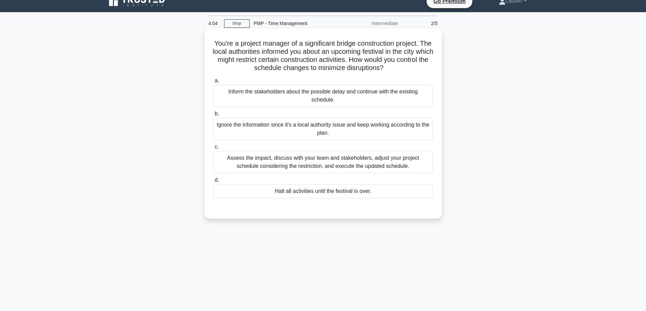
click at [346, 160] on div "Assess the impact, discuss with your team and stakeholders, adjust your project…" at bounding box center [323, 162] width 220 height 22
click at [213, 149] on input "c. Assess the impact, discuss with your team and stakeholders, adjust your proj…" at bounding box center [213, 147] width 0 height 4
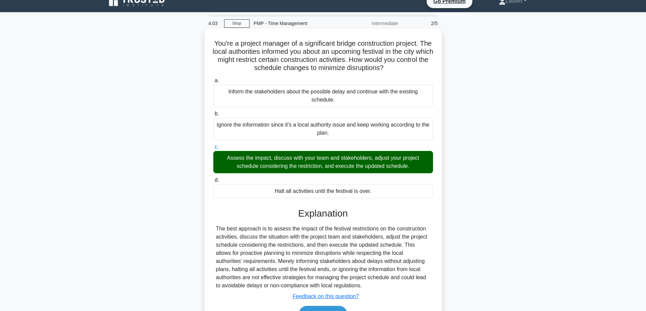
scroll to position [55, 0]
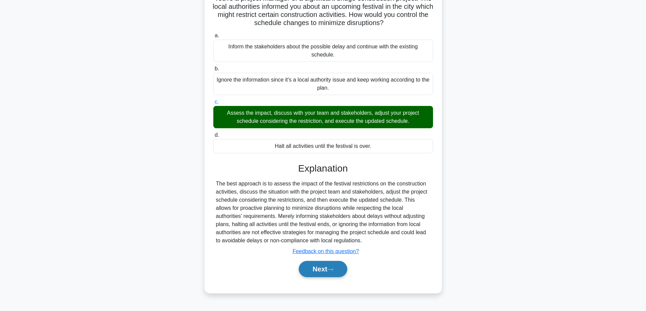
click at [325, 267] on button "Next" at bounding box center [323, 269] width 48 height 16
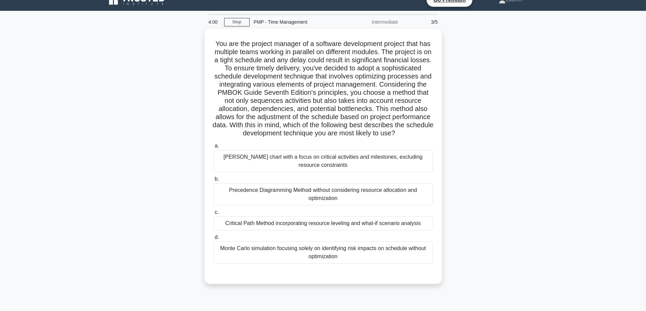
scroll to position [9, 0]
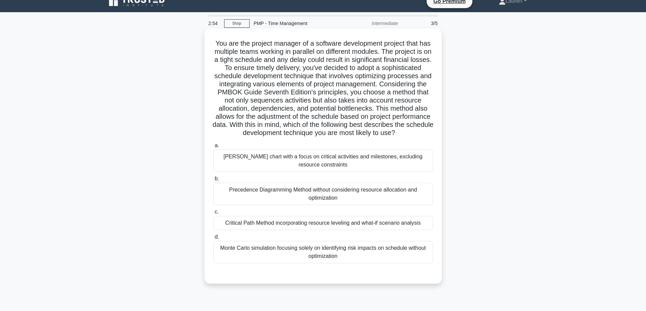
click at [366, 229] on div "Critical Path Method incorporating resource leveling and what-if scenario analy…" at bounding box center [323, 223] width 220 height 14
click at [213, 215] on input "c. Critical Path Method incorporating resource leveling and what-if scenario an…" at bounding box center [213, 212] width 0 height 4
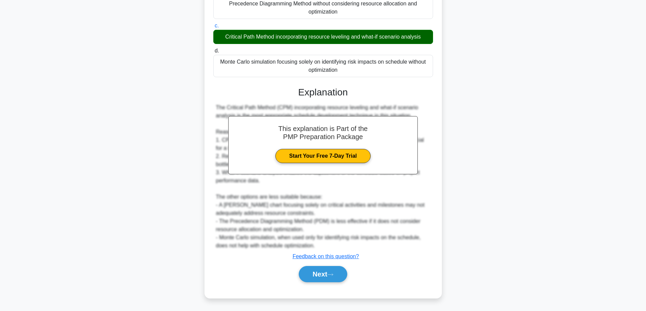
scroll to position [204, 0]
click at [320, 275] on button "Next" at bounding box center [323, 274] width 48 height 16
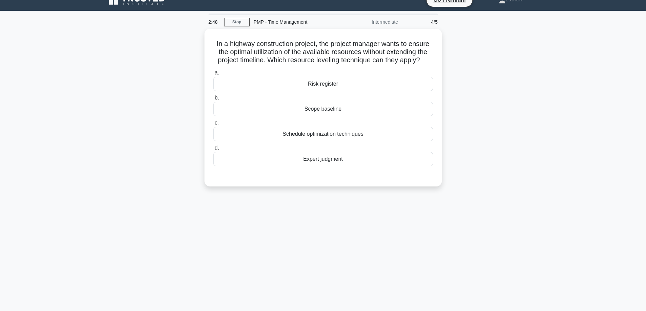
scroll to position [0, 0]
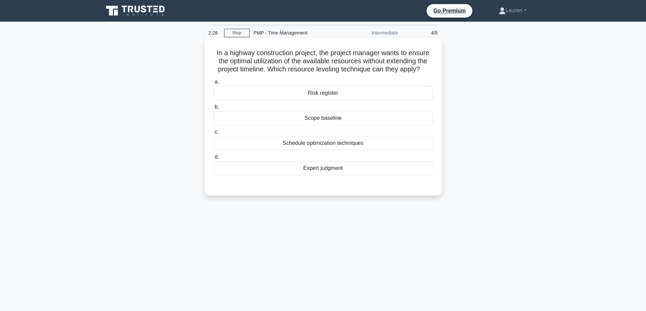
click at [328, 142] on div "Schedule optimization techniques" at bounding box center [323, 143] width 220 height 14
click at [213, 135] on input "c. Schedule optimization techniques" at bounding box center [213, 132] width 0 height 4
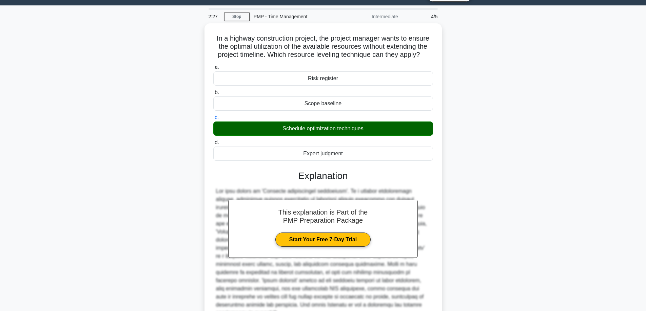
scroll to position [74, 0]
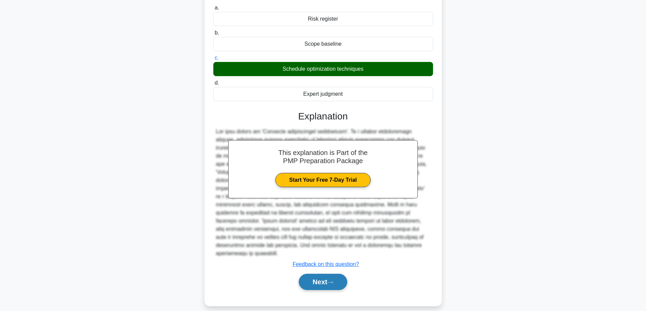
click at [314, 275] on button "Next" at bounding box center [323, 282] width 48 height 16
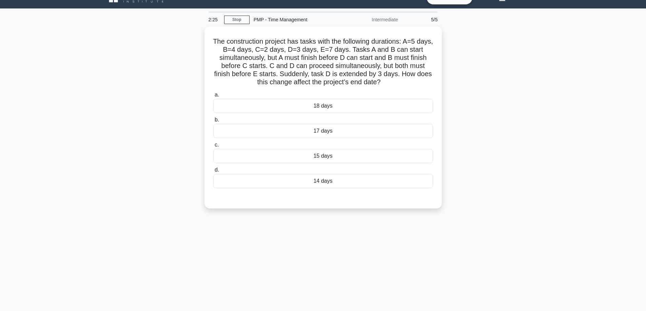
scroll to position [0, 0]
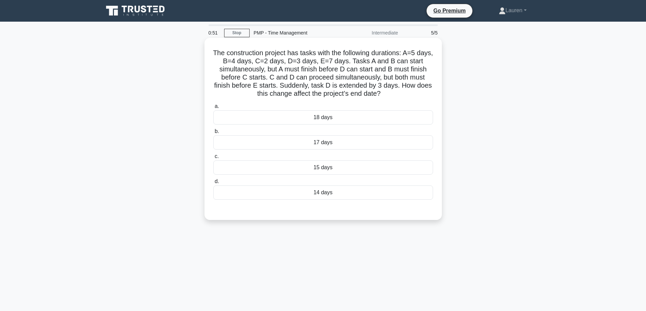
click at [320, 120] on div "18 days" at bounding box center [323, 117] width 220 height 14
click at [213, 109] on input "a. 18 days" at bounding box center [213, 106] width 0 height 4
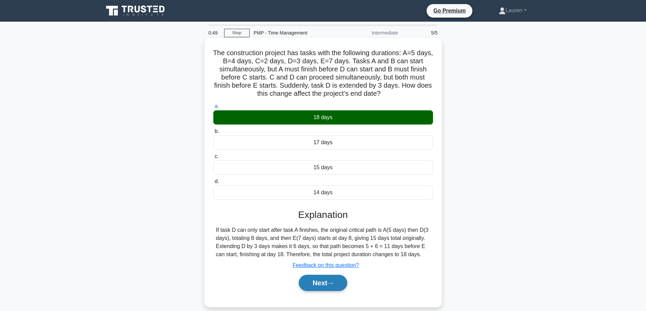
click at [325, 284] on button "Next" at bounding box center [323, 283] width 48 height 16
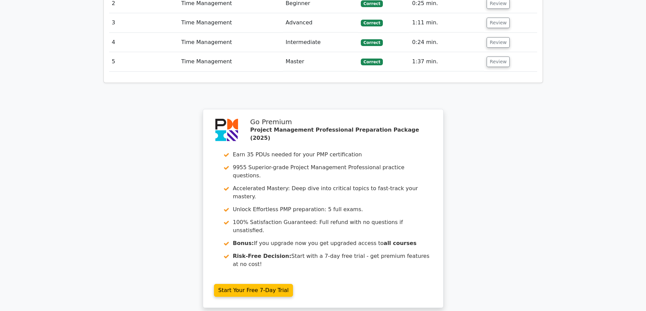
scroll to position [915, 0]
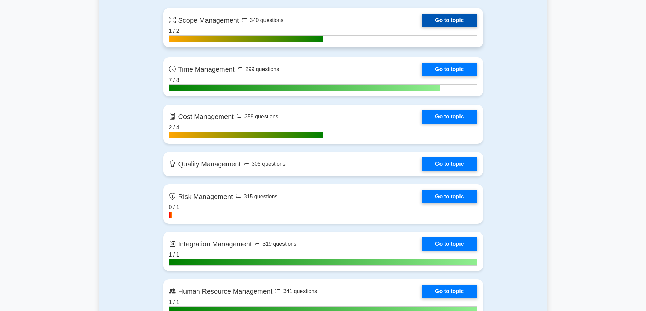
scroll to position [497, 0]
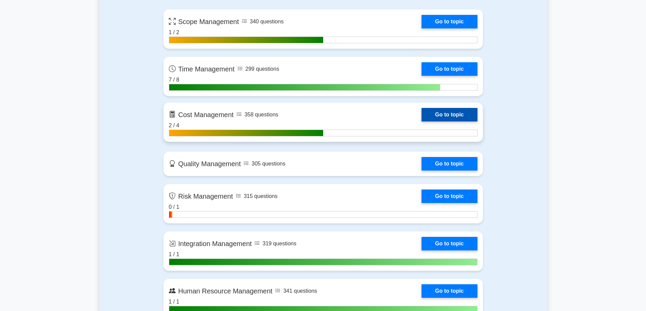
click at [421, 112] on link "Go to topic" at bounding box center [449, 115] width 56 height 14
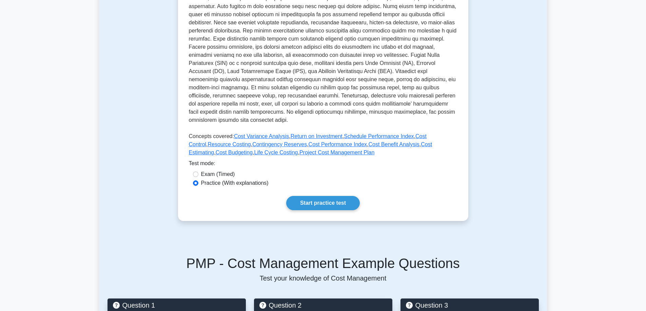
scroll to position [181, 0]
click at [309, 201] on link "Start practice test" at bounding box center [323, 203] width 74 height 14
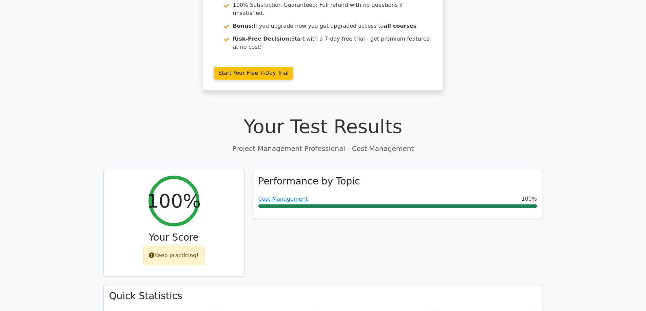
scroll to position [147, 0]
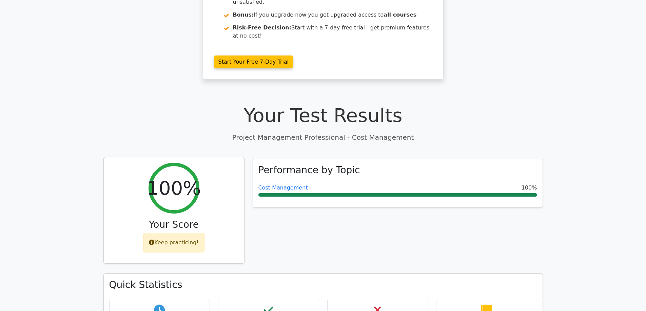
click at [166, 233] on div "Keep practicing!" at bounding box center [173, 243] width 61 height 20
click at [168, 233] on div "Keep practicing!" at bounding box center [173, 243] width 61 height 20
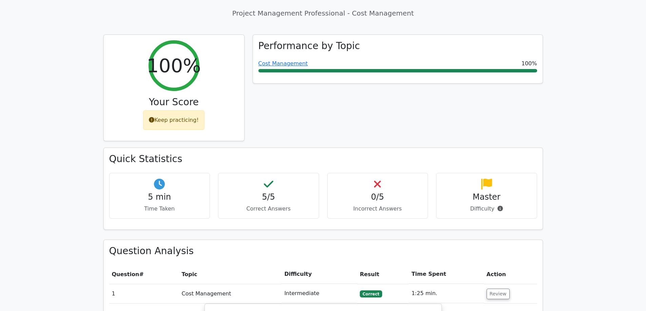
scroll to position [282, 0]
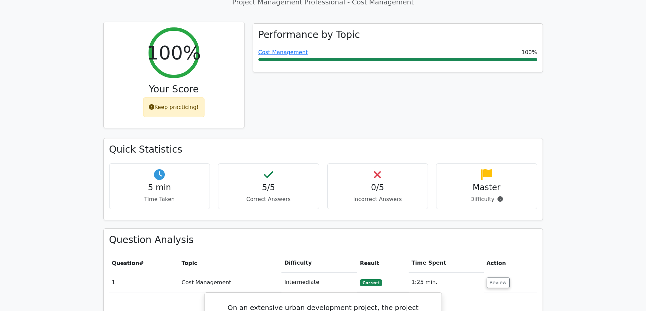
click at [182, 41] on h2 "100%" at bounding box center [173, 52] width 54 height 23
click at [172, 98] on div "Keep practicing!" at bounding box center [173, 108] width 61 height 20
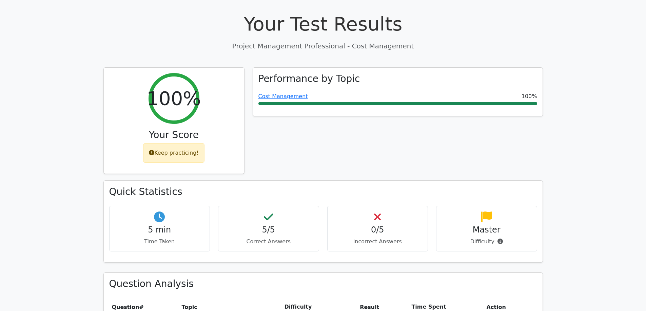
scroll to position [237, 0]
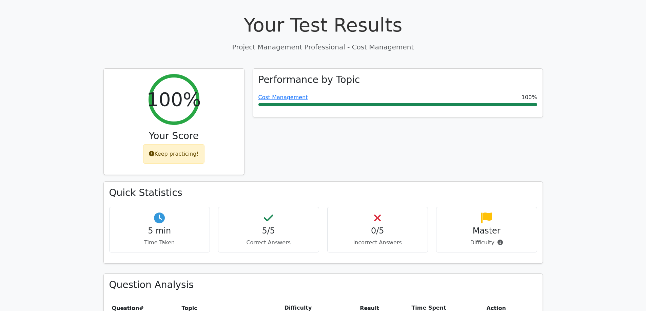
click at [486, 213] on icon at bounding box center [486, 218] width 11 height 11
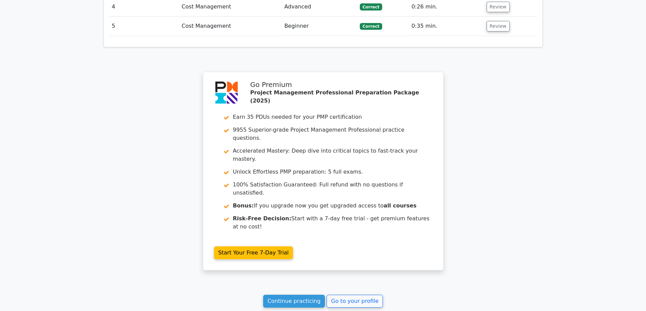
scroll to position [942, 0]
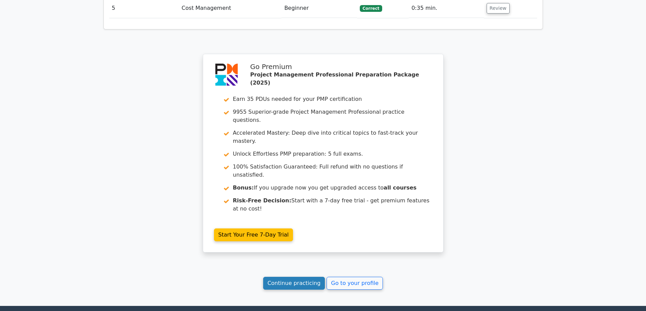
click at [299, 277] on link "Continue practicing" at bounding box center [294, 283] width 62 height 13
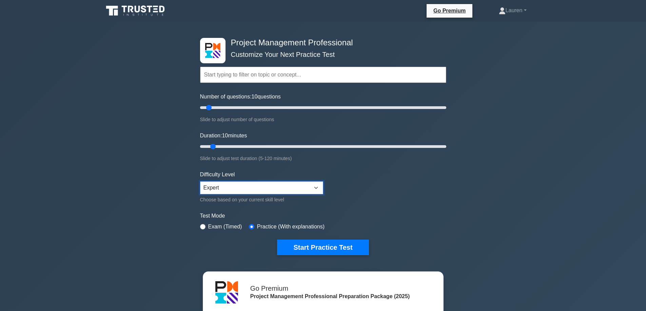
click at [315, 186] on select "Beginner Intermediate Expert" at bounding box center [261, 188] width 123 height 13
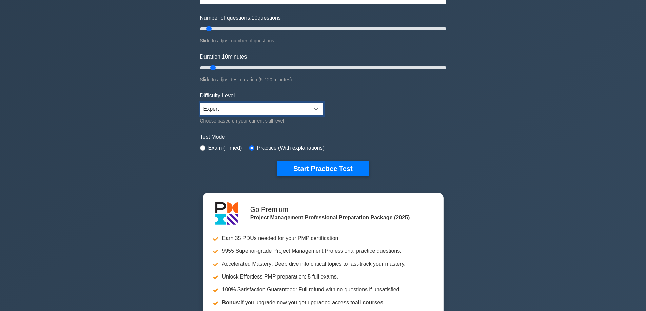
scroll to position [34, 0]
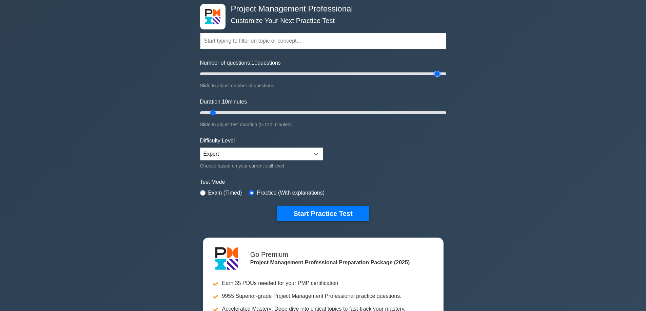
click at [439, 74] on input "Number of questions: 10 questions" at bounding box center [323, 74] width 246 height 8
type input "200"
click at [445, 73] on input "Number of questions: 200 questions" at bounding box center [323, 74] width 246 height 8
type input "120"
click at [443, 114] on input "Duration: 10 minutes" at bounding box center [323, 113] width 246 height 8
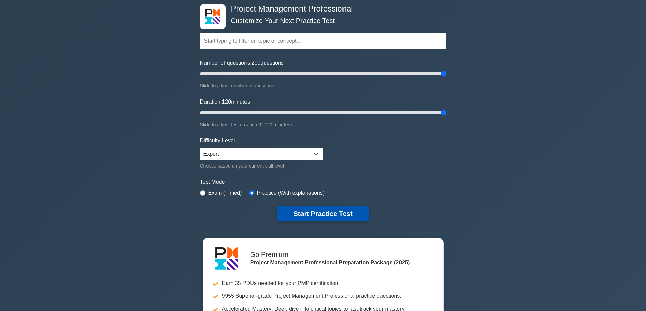
click at [312, 211] on button "Start Practice Test" at bounding box center [322, 214] width 91 height 16
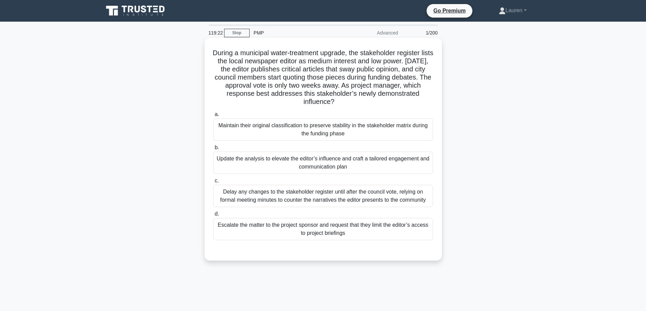
click at [340, 160] on div "Update the analysis to elevate the editor’s influence and craft a tailored enga…" at bounding box center [323, 163] width 220 height 22
click at [213, 150] on input "b. Update the analysis to elevate the editor’s influence and craft a tailored e…" at bounding box center [213, 148] width 0 height 4
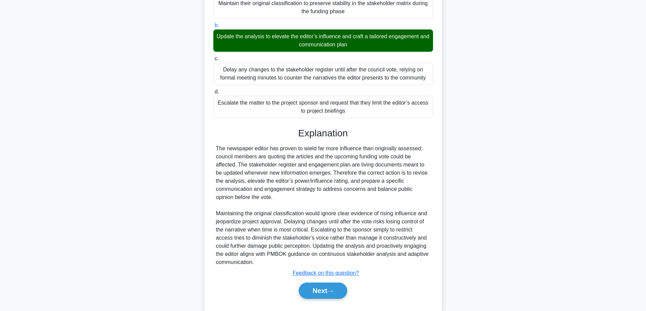
scroll to position [139, 0]
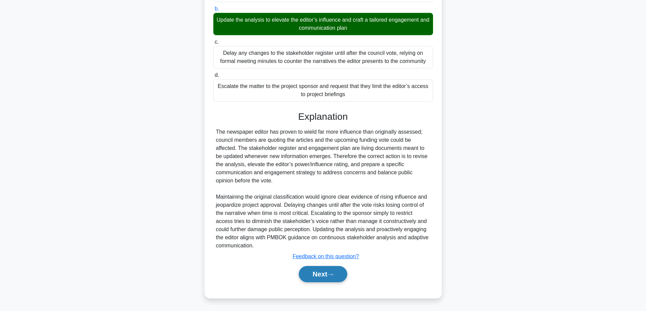
click at [314, 277] on button "Next" at bounding box center [323, 274] width 48 height 16
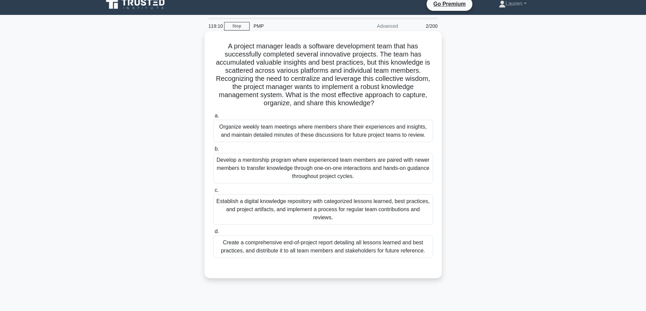
scroll to position [0, 0]
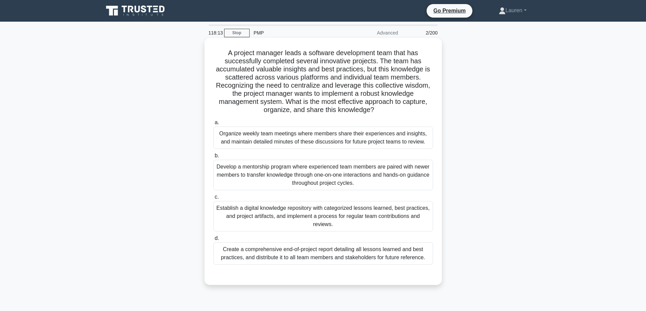
click at [267, 212] on div "Establish a digital knowledge repository with categorized lessons learned, best…" at bounding box center [323, 216] width 220 height 30
click at [213, 200] on input "c. Establish a digital knowledge repository with categorized lessons learned, b…" at bounding box center [213, 197] width 0 height 4
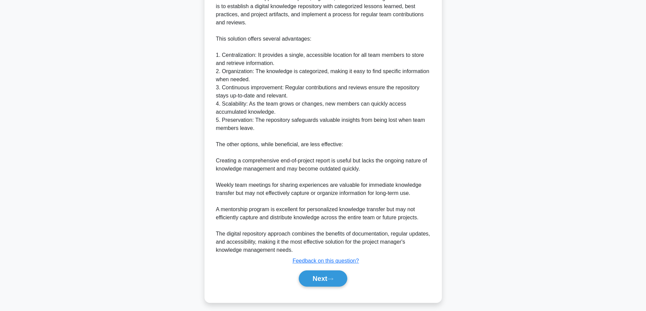
scroll to position [302, 0]
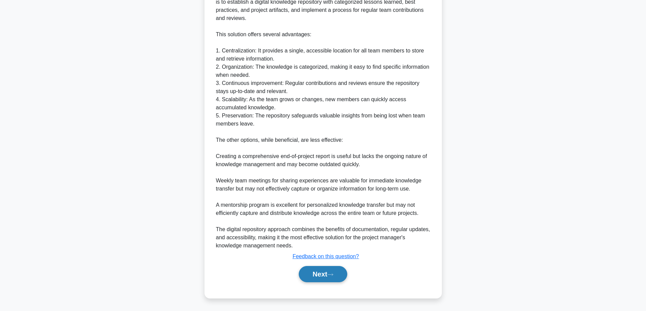
click at [322, 277] on button "Next" at bounding box center [323, 274] width 48 height 16
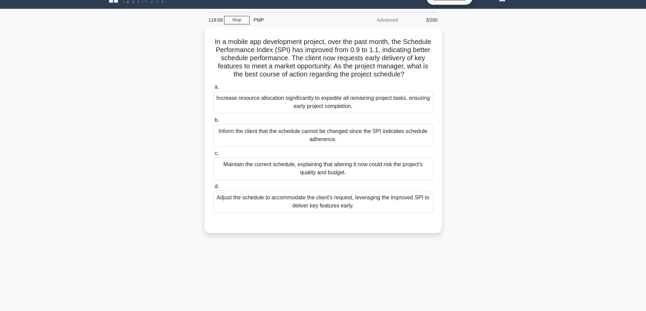
scroll to position [0, 0]
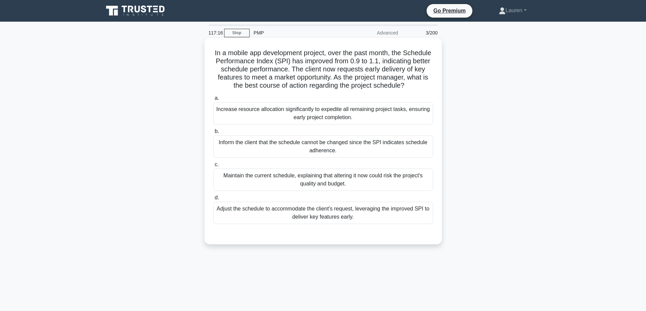
click at [321, 221] on div "Adjust the schedule to accommodate the client's request, leveraging the improve…" at bounding box center [323, 213] width 220 height 22
click at [213, 200] on input "d. Adjust the schedule to accommodate the client's request, leveraging the impr…" at bounding box center [213, 198] width 0 height 4
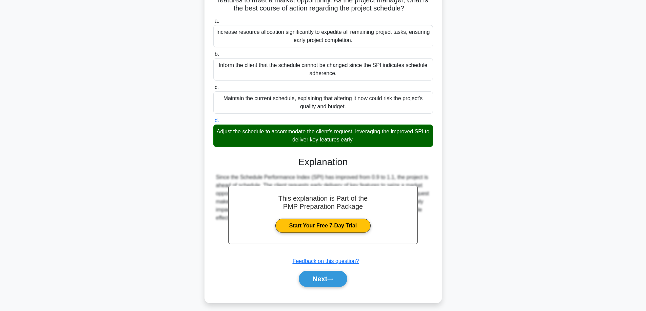
scroll to position [90, 0]
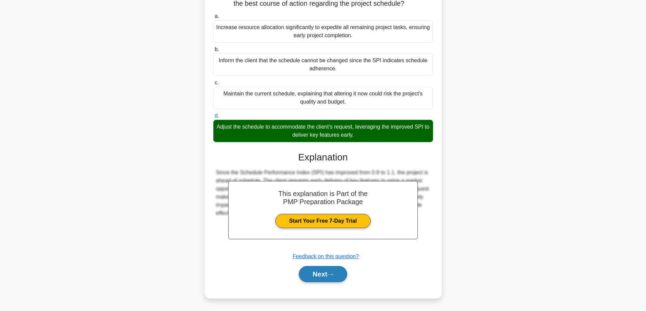
click at [314, 276] on button "Next" at bounding box center [323, 274] width 48 height 16
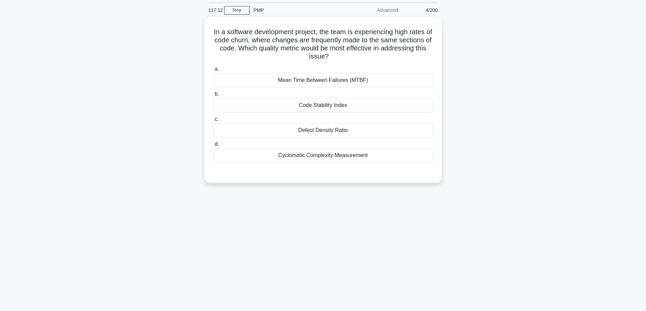
scroll to position [21, 0]
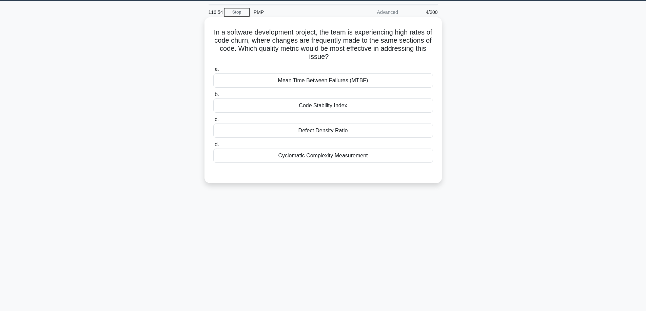
click at [325, 107] on div "Code Stability Index" at bounding box center [323, 106] width 220 height 14
click at [213, 97] on input "b. Code Stability Index" at bounding box center [213, 95] width 0 height 4
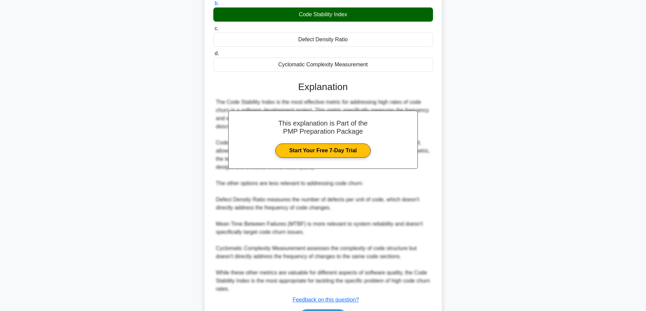
scroll to position [156, 0]
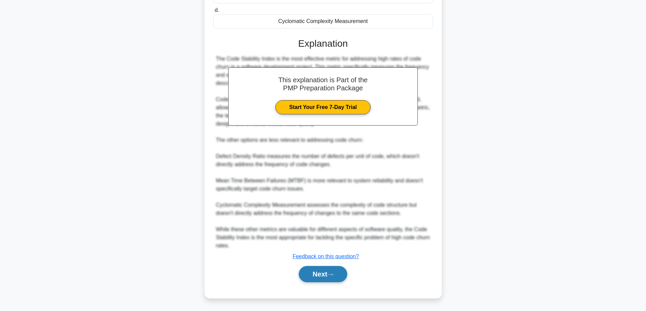
click at [313, 276] on button "Next" at bounding box center [323, 274] width 48 height 16
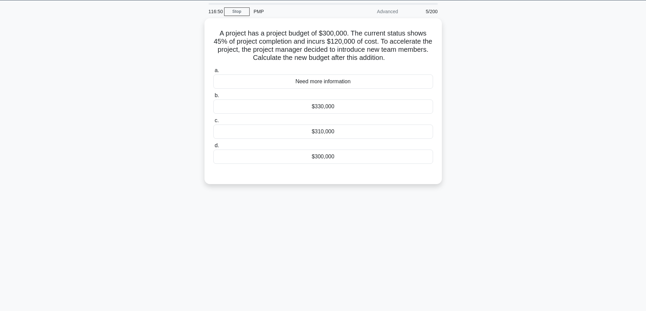
scroll to position [21, 0]
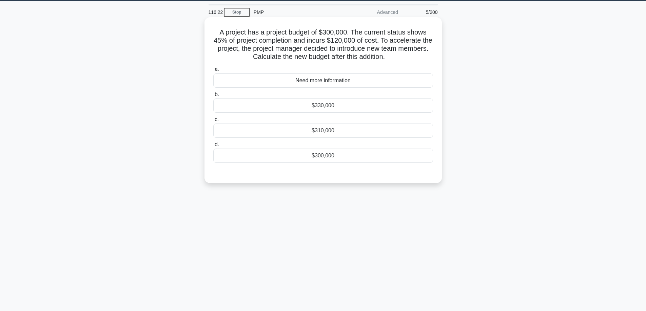
click at [321, 157] on div "$300,000" at bounding box center [323, 156] width 220 height 14
click at [213, 147] on input "d. $300,000" at bounding box center [213, 145] width 0 height 4
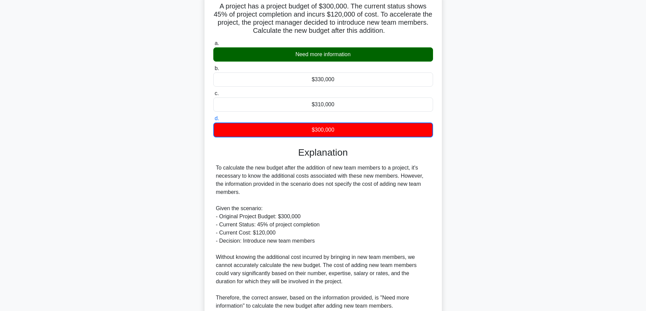
scroll to position [124, 0]
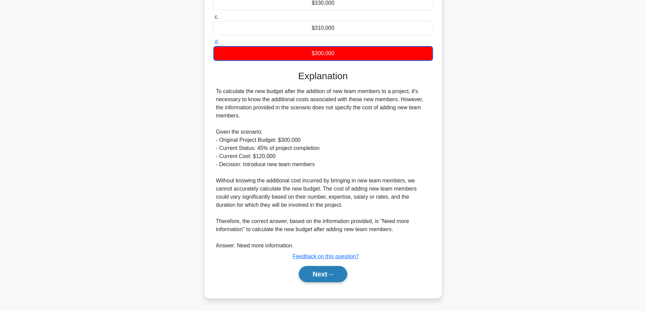
click at [314, 275] on button "Next" at bounding box center [323, 274] width 48 height 16
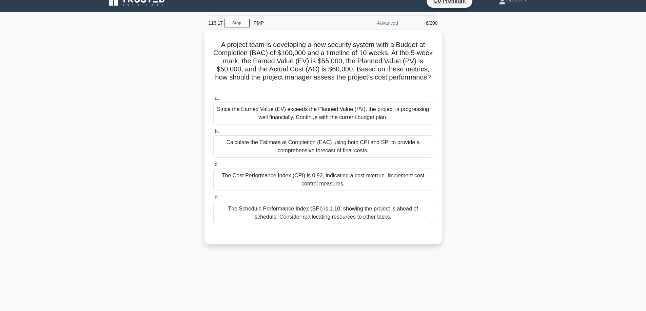
scroll to position [9, 0]
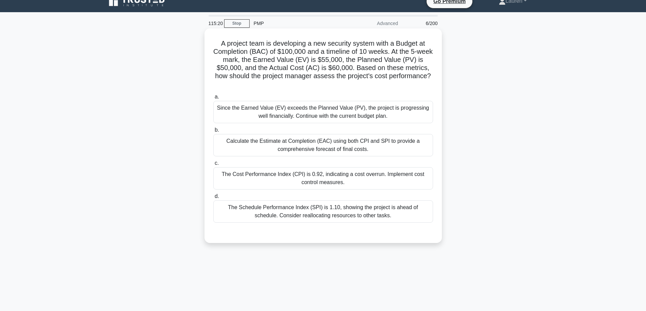
click at [337, 146] on div "Calculate the Estimate at Completion (EAC) using both CPI and SPI to provide a …" at bounding box center [323, 145] width 220 height 22
click at [213, 133] on input "b. Calculate the Estimate at Completion (EAC) using both CPI and SPI to provide…" at bounding box center [213, 130] width 0 height 4
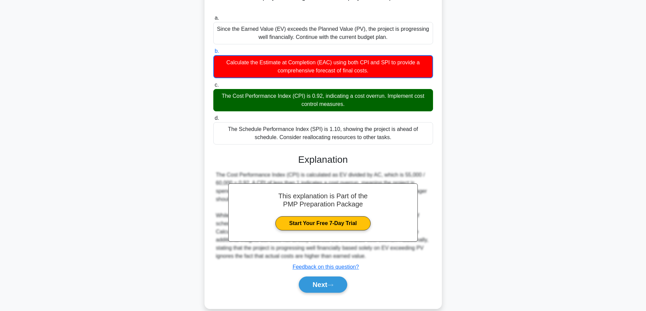
scroll to position [99, 0]
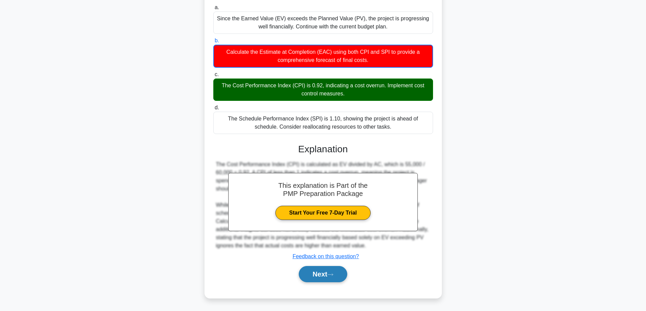
click at [317, 275] on button "Next" at bounding box center [323, 274] width 48 height 16
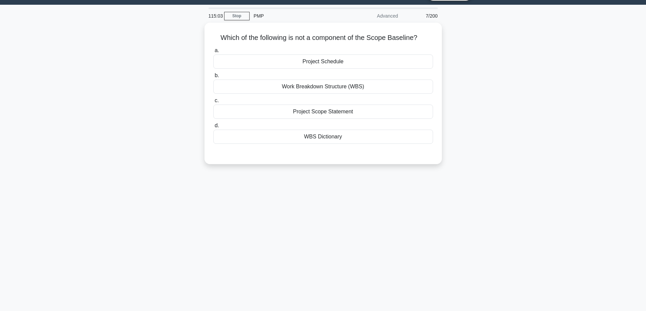
scroll to position [9, 0]
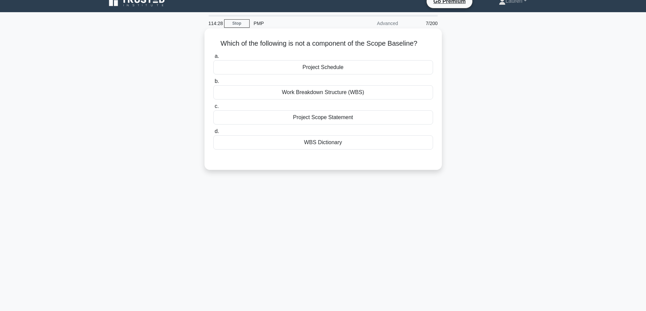
click at [316, 93] on div "Work Breakdown Structure (WBS)" at bounding box center [323, 92] width 220 height 14
click at [213, 84] on input "b. Work Breakdown Structure (WBS)" at bounding box center [213, 81] width 0 height 4
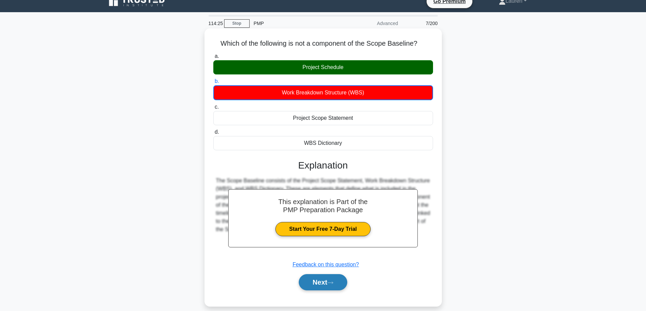
click at [317, 283] on button "Next" at bounding box center [323, 282] width 48 height 16
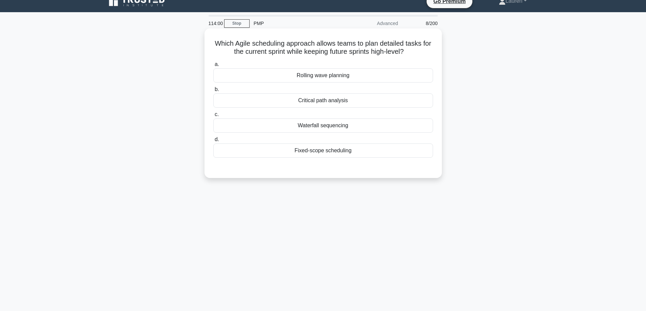
click at [325, 77] on div "Rolling wave planning" at bounding box center [323, 75] width 220 height 14
click at [213, 67] on input "a. Rolling wave planning" at bounding box center [213, 64] width 0 height 4
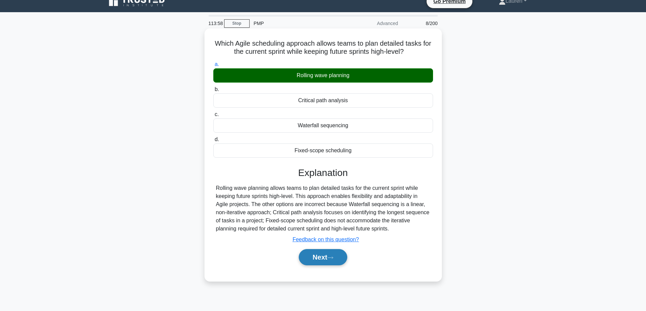
click at [311, 257] on button "Next" at bounding box center [323, 257] width 48 height 16
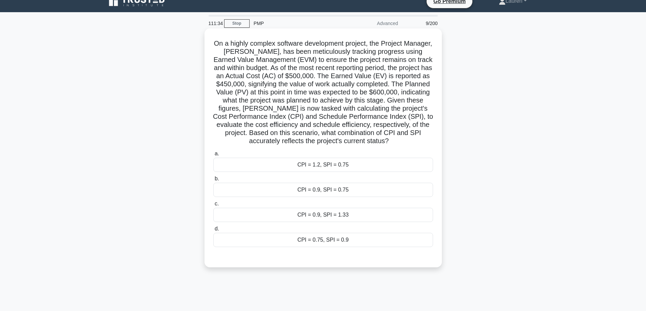
click at [299, 166] on div "CPI = 1.2, SPI = 0.75" at bounding box center [323, 165] width 220 height 14
click at [213, 156] on input "a. CPI = 1.2, SPI = 0.75" at bounding box center [213, 154] width 0 height 4
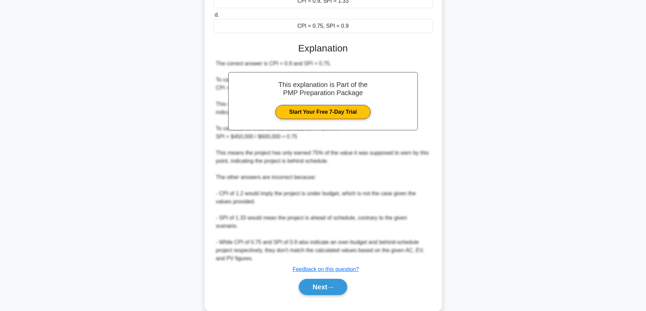
scroll to position [229, 0]
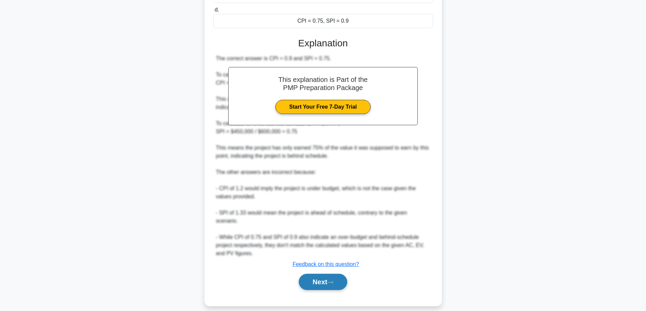
click at [322, 274] on button "Next" at bounding box center [323, 282] width 48 height 16
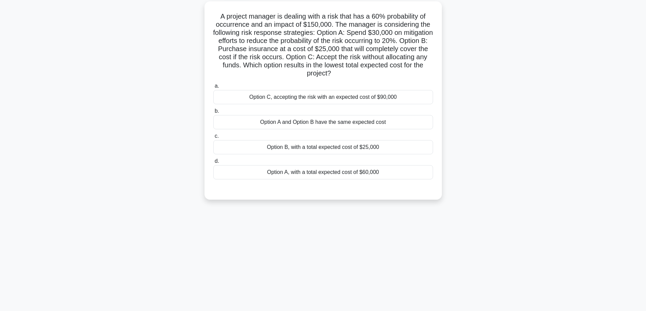
scroll to position [21, 0]
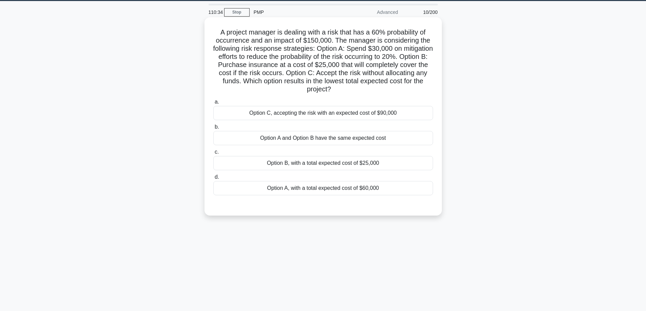
click at [334, 163] on div "Option B, with a total expected cost of $25,000" at bounding box center [323, 163] width 220 height 14
click at [213, 155] on input "c. Option B, with a total expected cost of $25,000" at bounding box center [213, 152] width 0 height 4
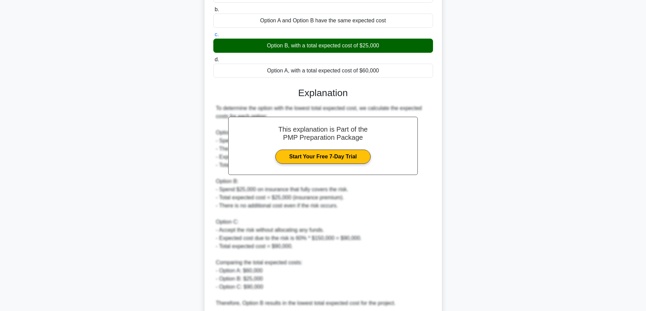
scroll to position [196, 0]
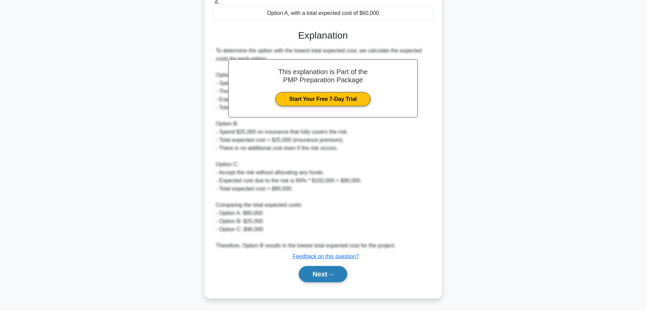
click at [319, 275] on button "Next" at bounding box center [323, 274] width 48 height 16
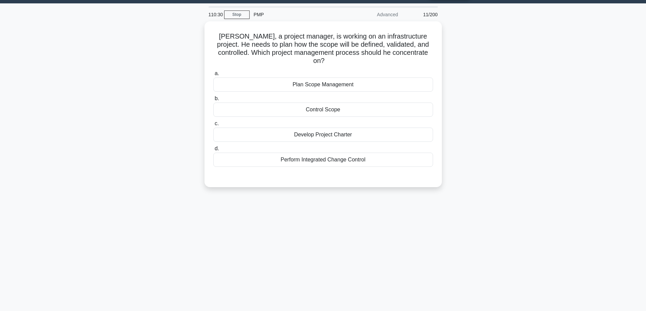
scroll to position [9, 0]
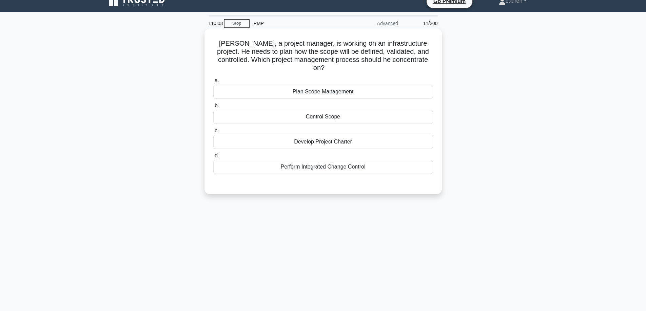
click at [346, 85] on div "Plan Scope Management" at bounding box center [323, 92] width 220 height 14
click at [213, 83] on input "a. Plan Scope Management" at bounding box center [213, 81] width 0 height 4
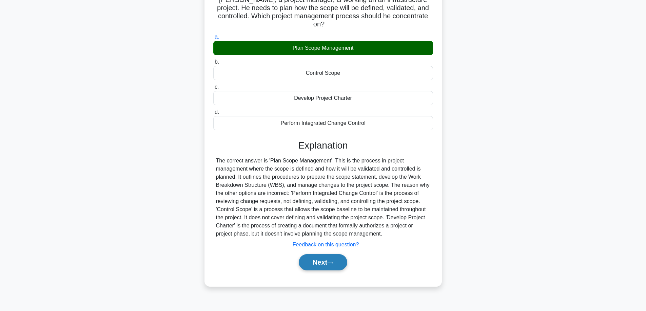
scroll to position [55, 0]
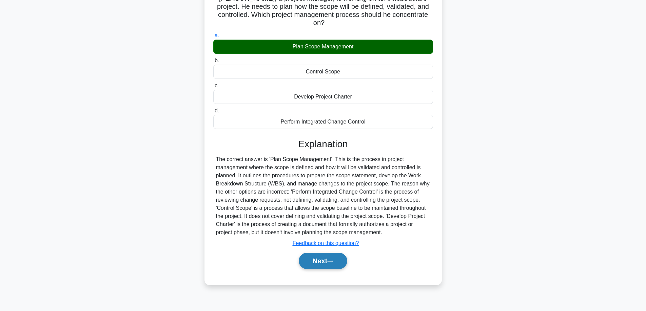
click at [322, 256] on button "Next" at bounding box center [323, 261] width 48 height 16
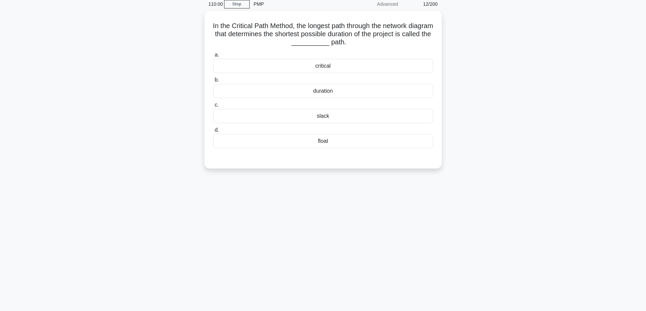
scroll to position [21, 0]
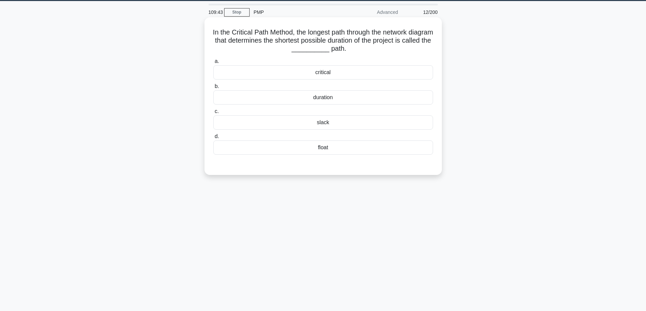
click at [325, 72] on div "critical" at bounding box center [323, 72] width 220 height 14
click at [213, 64] on input "a. critical" at bounding box center [213, 61] width 0 height 4
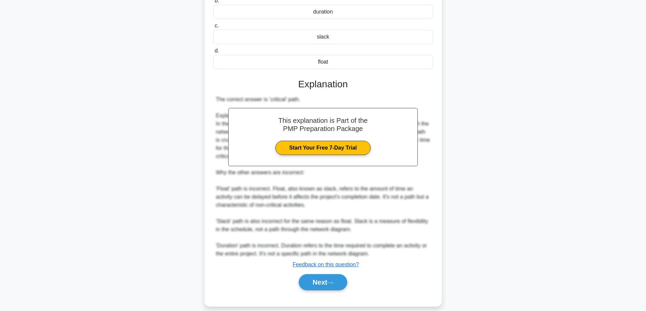
scroll to position [115, 0]
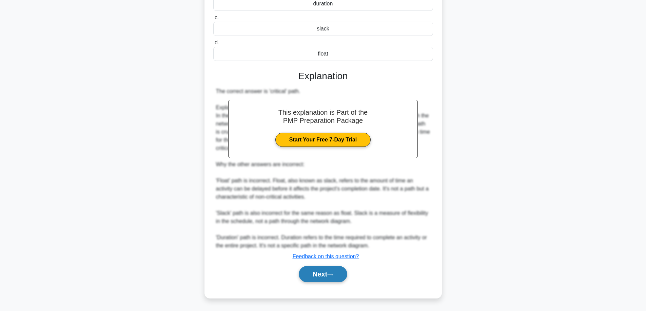
click at [315, 276] on button "Next" at bounding box center [323, 274] width 48 height 16
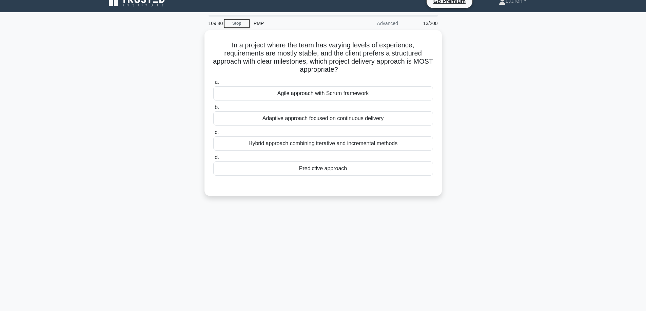
scroll to position [0, 0]
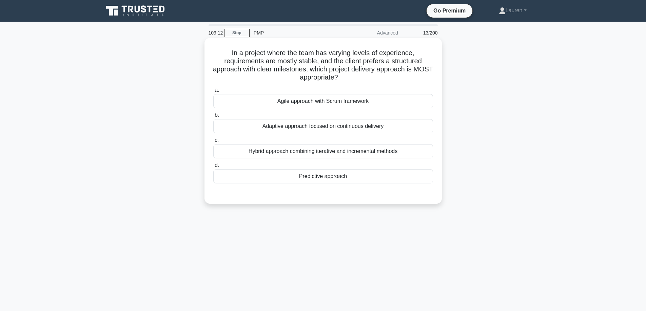
click at [326, 176] on div "Predictive approach" at bounding box center [323, 176] width 220 height 14
click at [213, 168] on input "d. Predictive approach" at bounding box center [213, 165] width 0 height 4
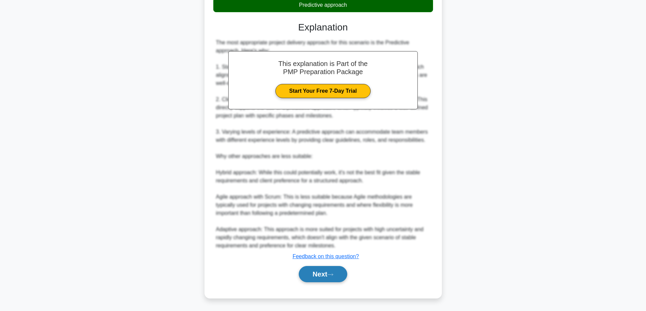
click at [312, 272] on button "Next" at bounding box center [323, 274] width 48 height 16
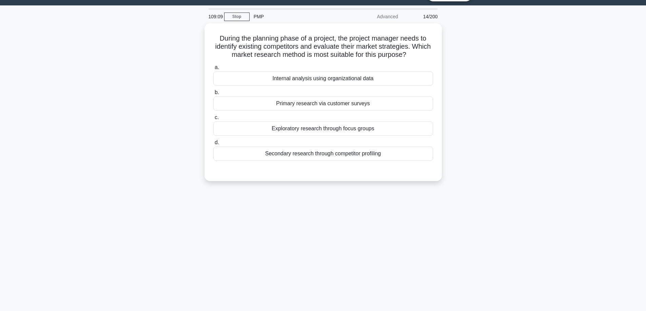
scroll to position [9, 0]
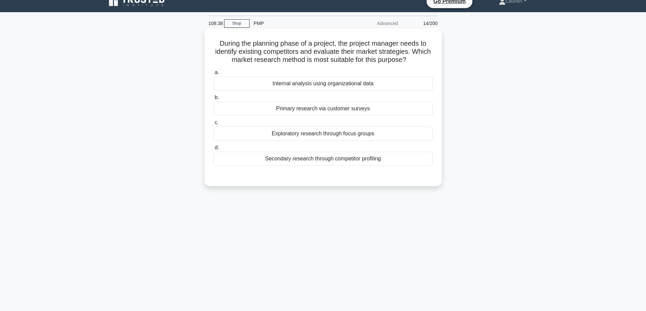
click at [307, 161] on div "Secondary research through competitor profiling" at bounding box center [323, 159] width 220 height 14
click at [213, 150] on input "d. Secondary research through competitor profiling" at bounding box center [213, 148] width 0 height 4
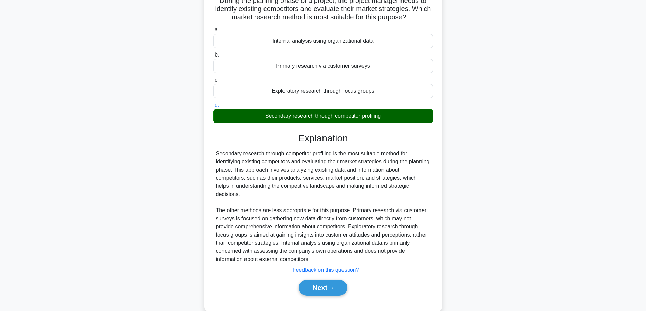
scroll to position [58, 0]
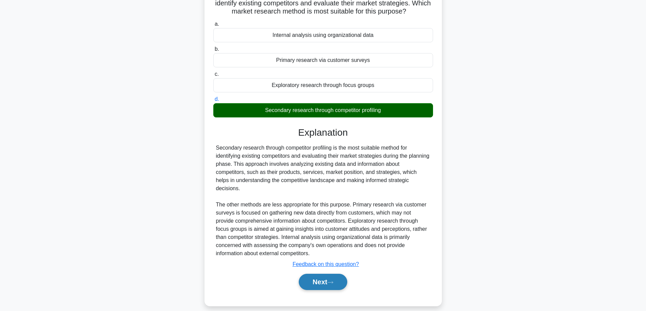
click at [320, 274] on button "Next" at bounding box center [323, 282] width 48 height 16
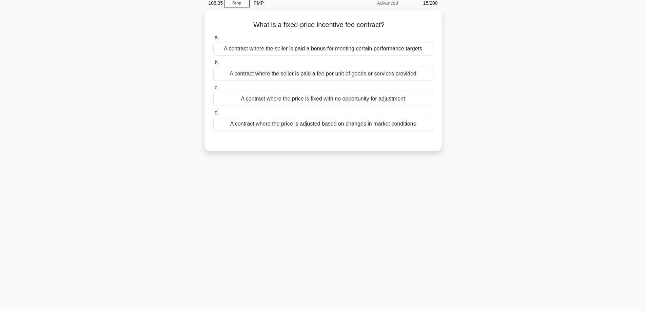
scroll to position [21, 0]
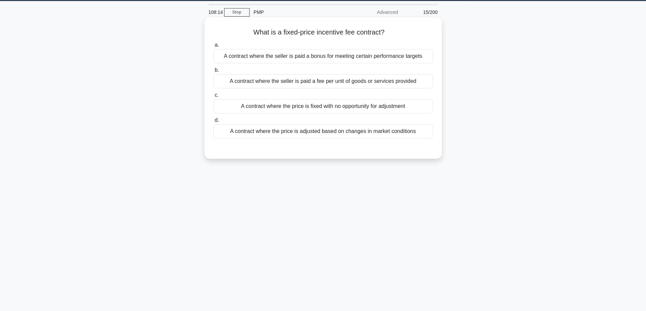
click at [338, 58] on div "A contract where the seller is paid a bonus for meeting certain performance tar…" at bounding box center [323, 56] width 220 height 14
click at [213, 47] on input "a. A contract where the seller is paid a bonus for meeting certain performance …" at bounding box center [213, 45] width 0 height 4
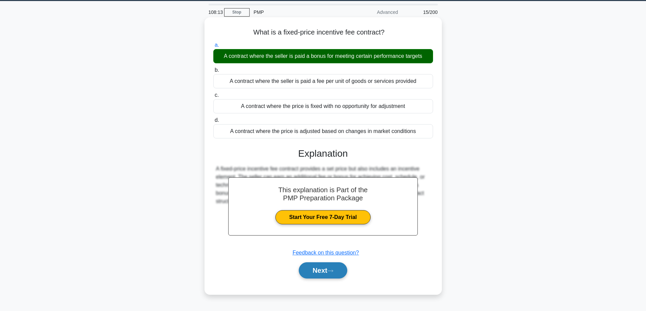
click at [317, 274] on button "Next" at bounding box center [323, 271] width 48 height 16
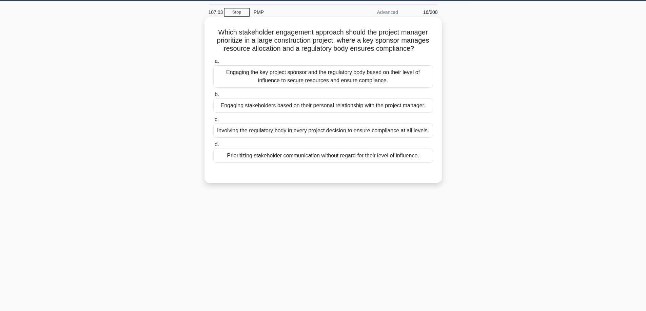
click at [334, 78] on div "Engaging the key project sponsor and the regulatory body based on their level o…" at bounding box center [323, 76] width 220 height 22
click at [213, 64] on input "a. Engaging the key project sponsor and the regulatory body based on their leve…" at bounding box center [213, 61] width 0 height 4
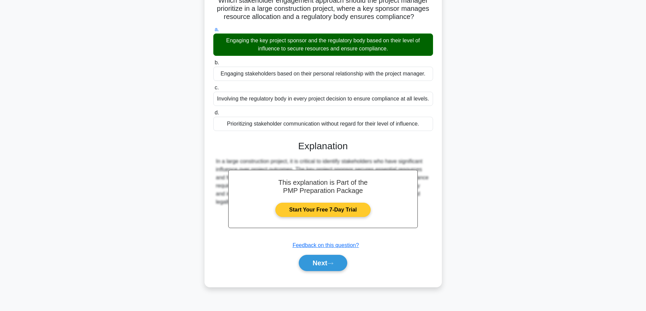
scroll to position [55, 0]
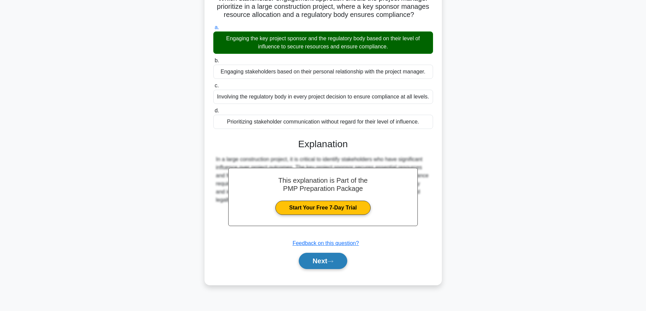
click at [318, 264] on button "Next" at bounding box center [323, 261] width 48 height 16
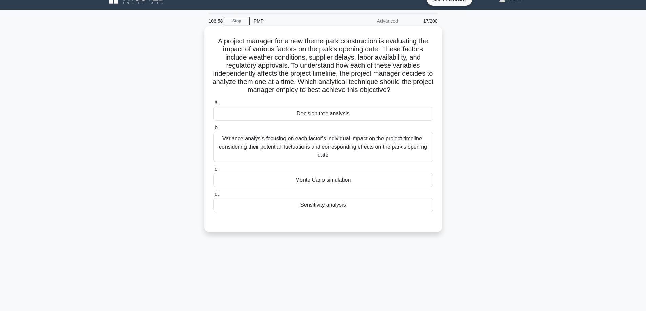
scroll to position [9, 0]
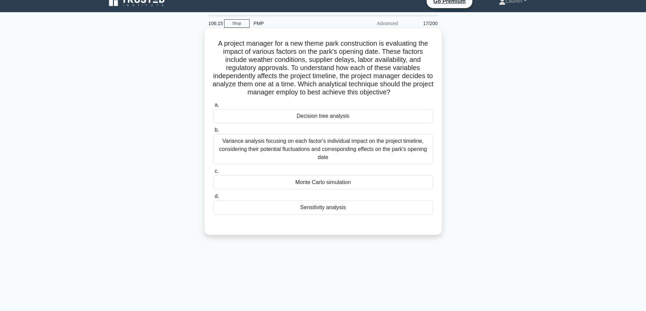
click at [336, 185] on div "Monte Carlo simulation" at bounding box center [323, 183] width 220 height 14
click at [213, 174] on input "c. Monte Carlo simulation" at bounding box center [213, 171] width 0 height 4
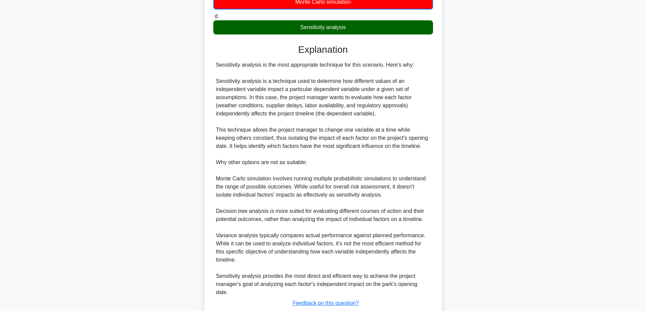
scroll to position [238, 0]
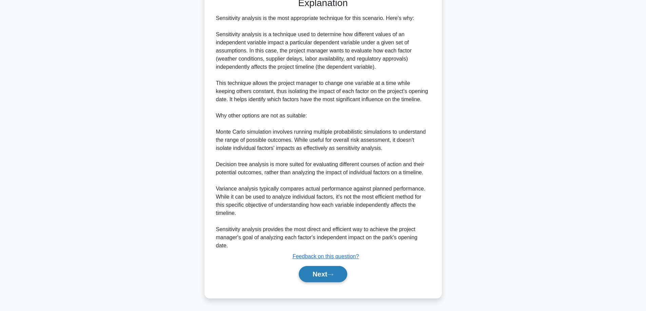
click at [321, 274] on button "Next" at bounding box center [323, 274] width 48 height 16
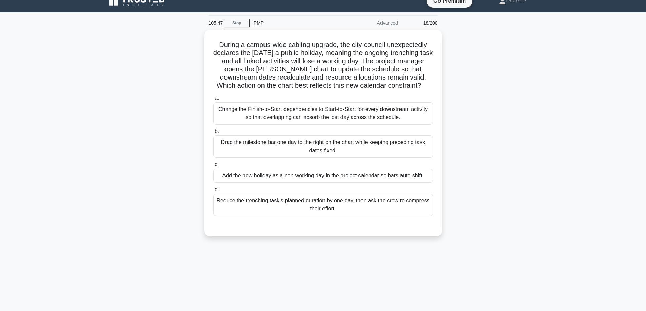
scroll to position [9, 0]
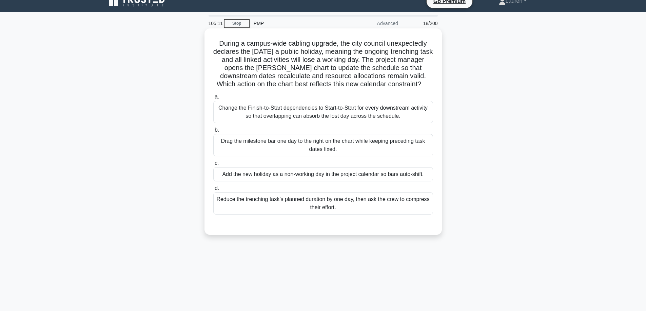
click at [395, 174] on div "Add the new holiday as a non-working day in the project calendar so bars auto-s…" at bounding box center [323, 174] width 220 height 14
click at [213, 166] on input "c. Add the new holiday as a non-working day in the project calendar so bars aut…" at bounding box center [213, 163] width 0 height 4
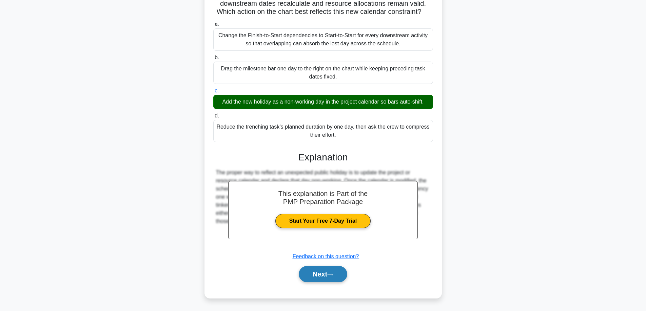
click at [317, 274] on button "Next" at bounding box center [323, 274] width 48 height 16
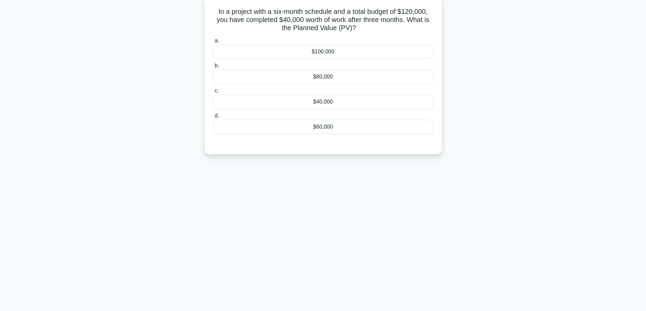
scroll to position [32, 0]
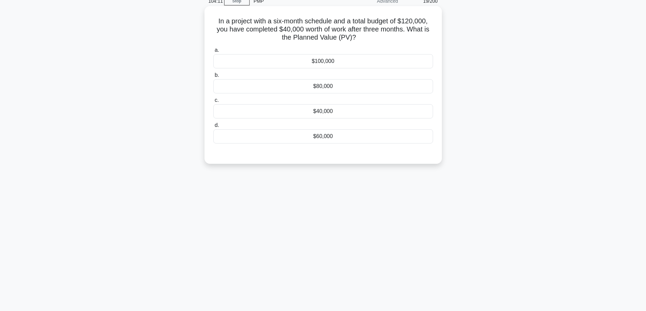
click at [345, 112] on div "$40,000" at bounding box center [323, 111] width 220 height 14
click at [213, 103] on input "c. $40,000" at bounding box center [213, 100] width 0 height 4
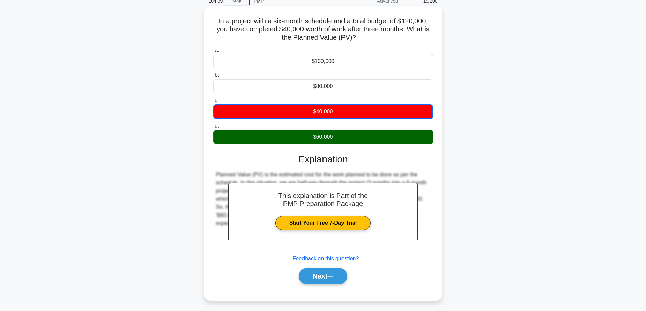
drag, startPoint x: 344, startPoint y: 112, endPoint x: 316, endPoint y: 139, distance: 39.8
click at [316, 139] on div "$60,000" at bounding box center [323, 137] width 220 height 14
click at [213, 128] on input "d. $60,000" at bounding box center [213, 126] width 0 height 4
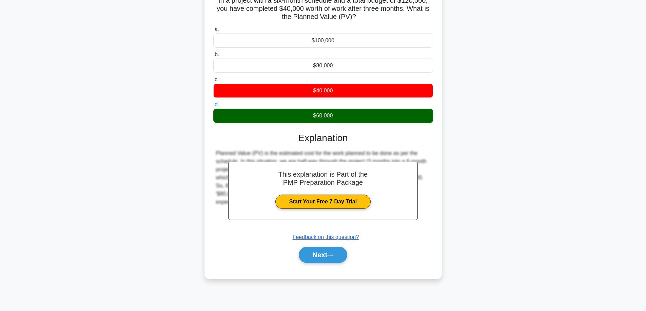
scroll to position [55, 0]
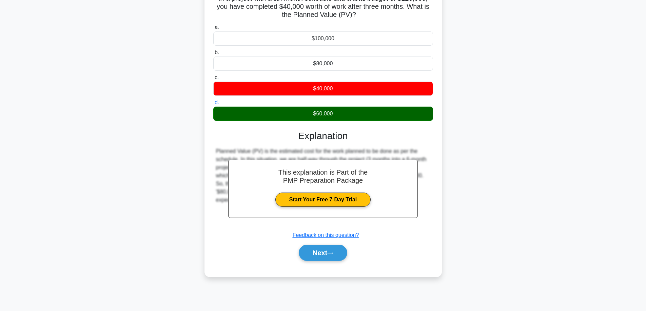
drag, startPoint x: 313, startPoint y: 113, endPoint x: 313, endPoint y: 117, distance: 4.1
click at [313, 117] on div "$60,000" at bounding box center [323, 114] width 220 height 14
click at [213, 105] on input "d. $60,000" at bounding box center [213, 103] width 0 height 4
click at [318, 252] on button "Next" at bounding box center [323, 253] width 48 height 16
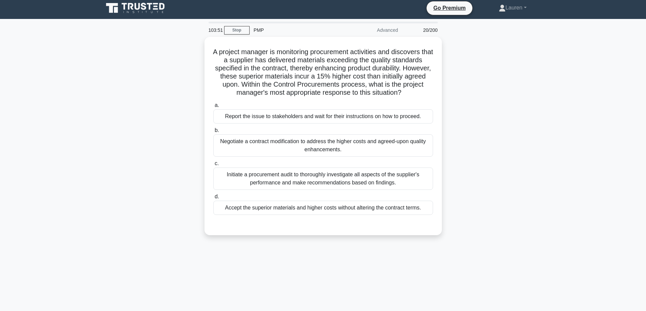
scroll to position [0, 0]
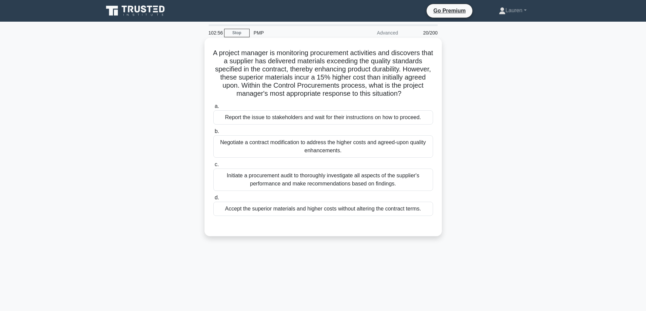
click at [374, 182] on div "Initiate a procurement audit to thoroughly investigate all aspects of the suppl…" at bounding box center [323, 180] width 220 height 22
click at [213, 167] on input "c. Initiate a procurement audit to thoroughly investigate all aspects of the su…" at bounding box center [213, 165] width 0 height 4
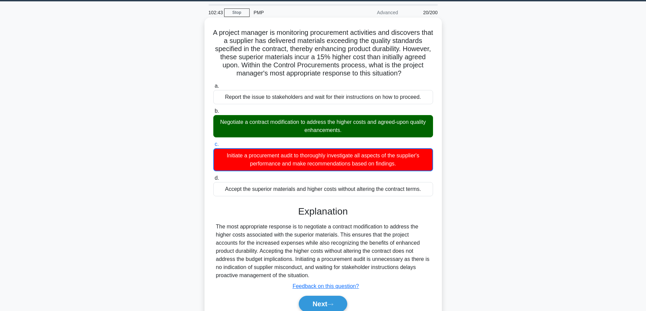
scroll to position [55, 0]
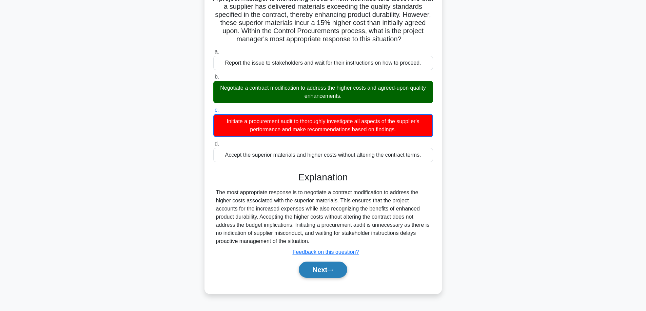
click at [319, 270] on button "Next" at bounding box center [323, 270] width 48 height 16
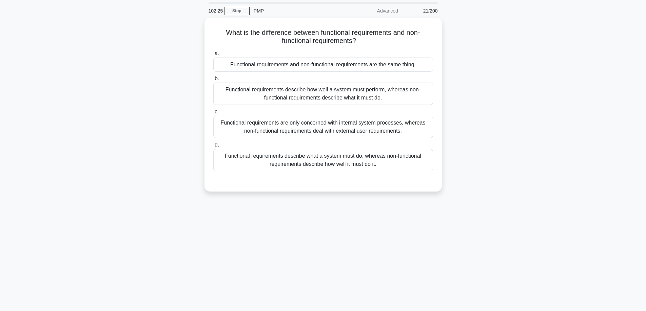
scroll to position [9, 0]
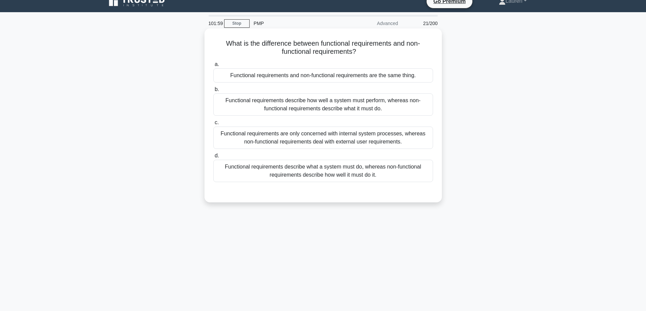
click at [377, 171] on div "Functional requirements describe what a system must do, whereas non-functional …" at bounding box center [323, 171] width 220 height 22
click at [213, 158] on input "d. Functional requirements describe what a system must do, whereas non-function…" at bounding box center [213, 156] width 0 height 4
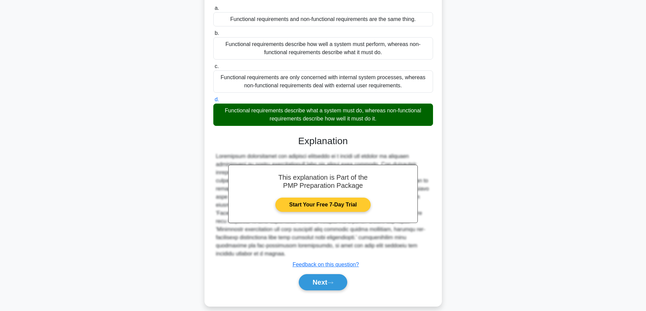
scroll to position [66, 0]
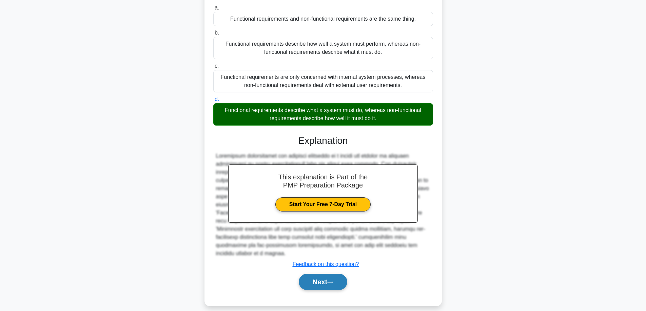
click at [313, 276] on button "Next" at bounding box center [323, 282] width 48 height 16
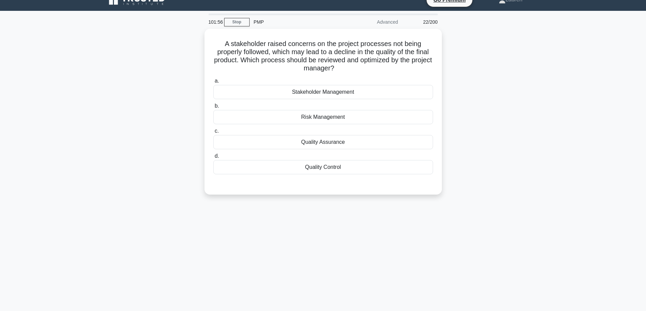
scroll to position [9, 0]
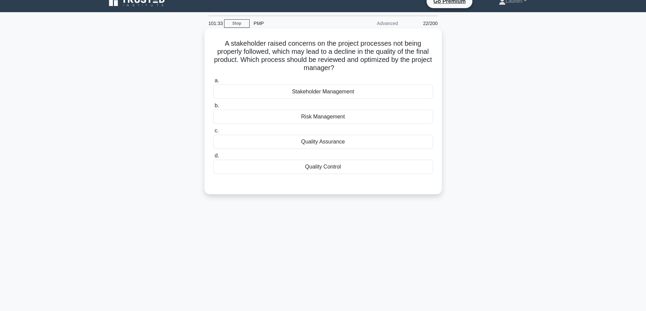
click at [318, 170] on div "Quality Control" at bounding box center [323, 167] width 220 height 14
click at [213, 158] on input "d. Quality Control" at bounding box center [213, 156] width 0 height 4
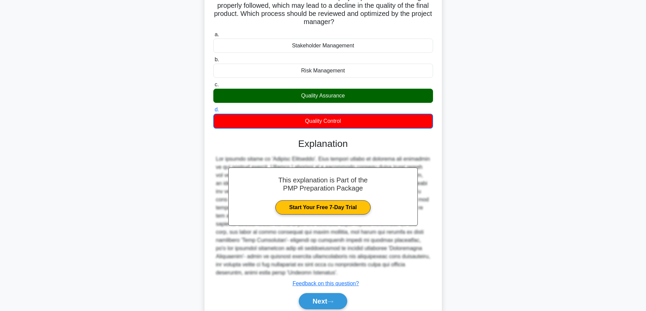
scroll to position [66, 0]
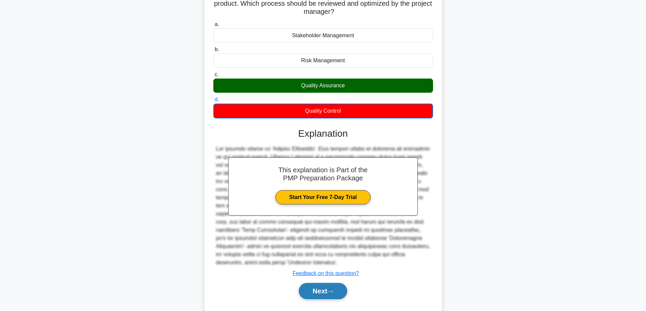
click at [319, 291] on button "Next" at bounding box center [323, 291] width 48 height 16
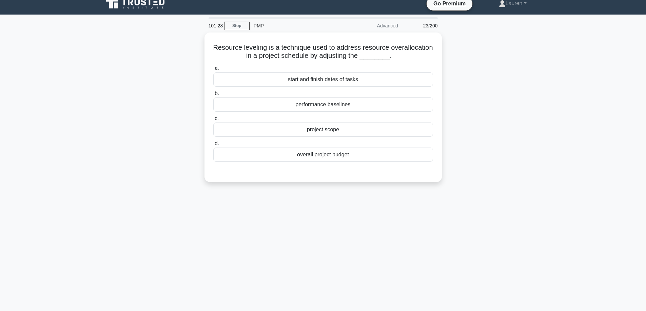
scroll to position [0, 0]
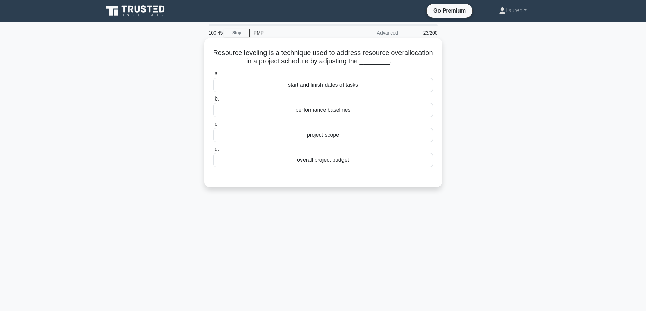
click at [348, 84] on div "start and finish dates of tasks" at bounding box center [323, 85] width 220 height 14
click at [213, 76] on input "a. start and finish dates of tasks" at bounding box center [213, 74] width 0 height 4
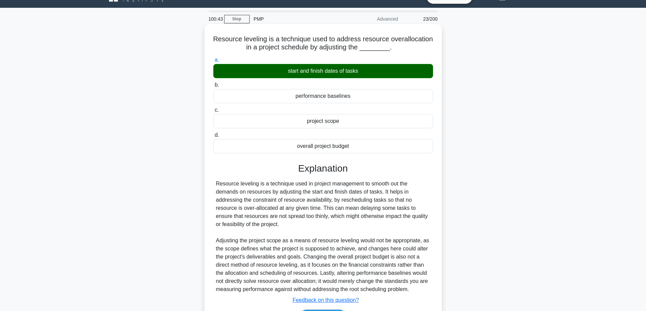
scroll to position [58, 0]
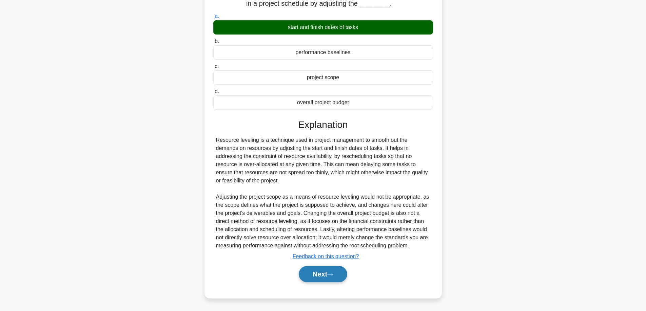
click at [325, 277] on button "Next" at bounding box center [323, 274] width 48 height 16
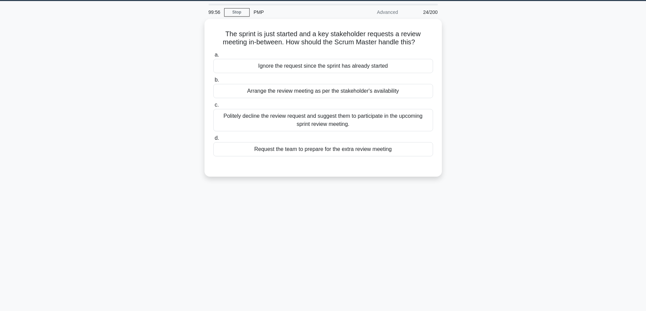
scroll to position [0, 0]
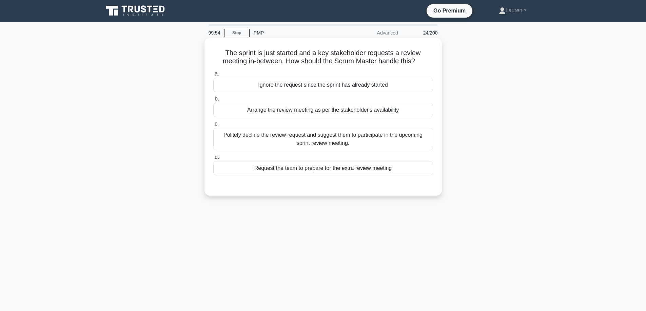
click at [339, 143] on div "Politely decline the review request and suggest them to participate in the upco…" at bounding box center [323, 139] width 220 height 22
click at [327, 140] on div "Politely decline the review request and suggest them to participate in the upco…" at bounding box center [323, 139] width 220 height 22
click at [213, 126] on input "c. Politely decline the review request and suggest them to participate in the u…" at bounding box center [213, 124] width 0 height 4
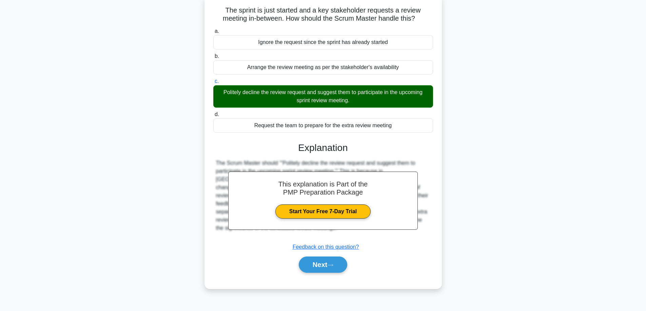
scroll to position [55, 0]
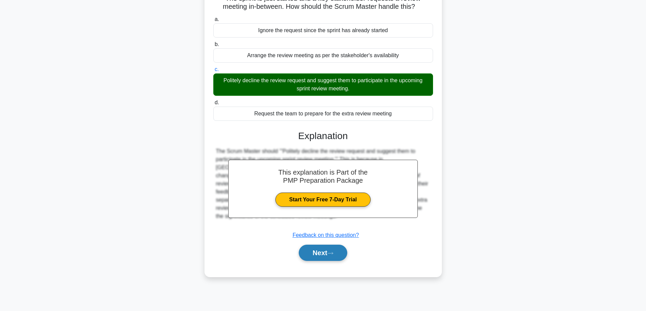
click at [317, 253] on button "Next" at bounding box center [323, 253] width 48 height 16
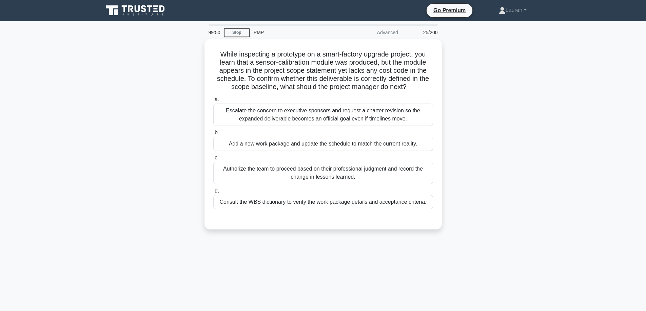
scroll to position [0, 0]
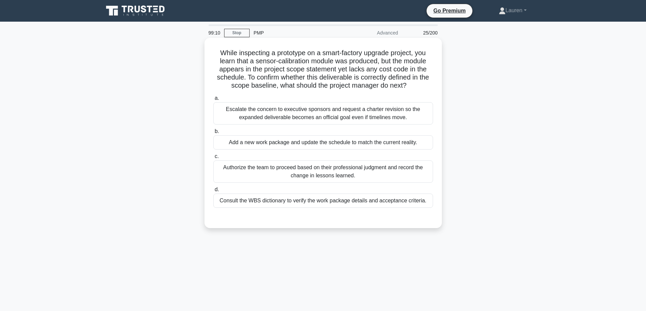
click at [384, 202] on div "Consult the WBS dictionary to verify the work package details and acceptance cr…" at bounding box center [323, 201] width 220 height 14
click at [213, 192] on input "d. Consult the WBS dictionary to verify the work package details and acceptance…" at bounding box center [213, 190] width 0 height 4
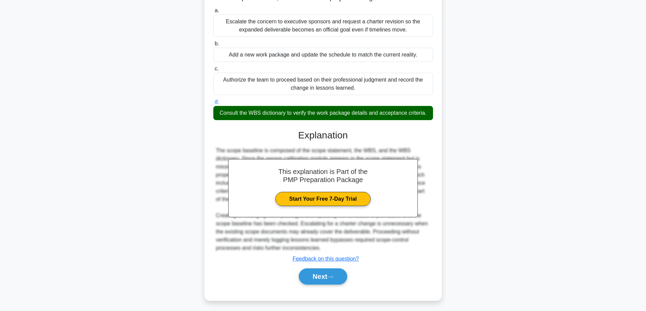
scroll to position [90, 0]
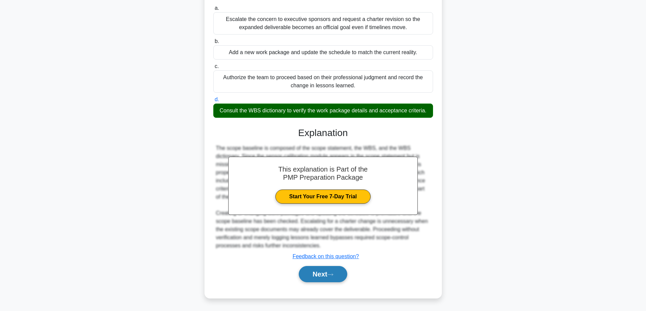
click at [322, 276] on button "Next" at bounding box center [323, 274] width 48 height 16
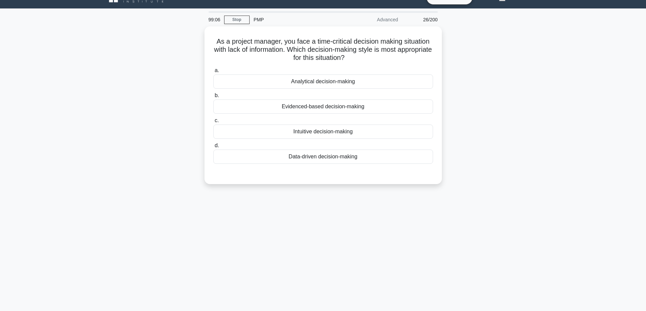
scroll to position [9, 0]
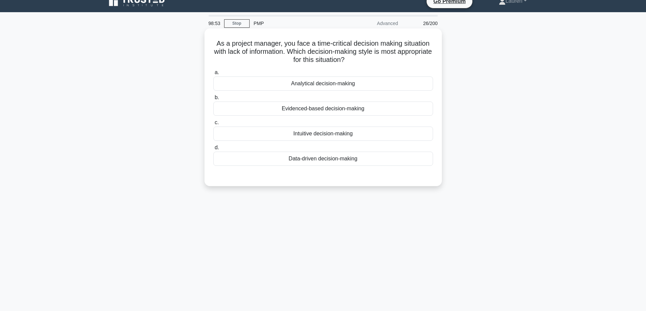
click at [346, 133] on div "Intuitive decision-making" at bounding box center [323, 134] width 220 height 14
click at [213, 125] on input "c. Intuitive decision-making" at bounding box center [213, 123] width 0 height 4
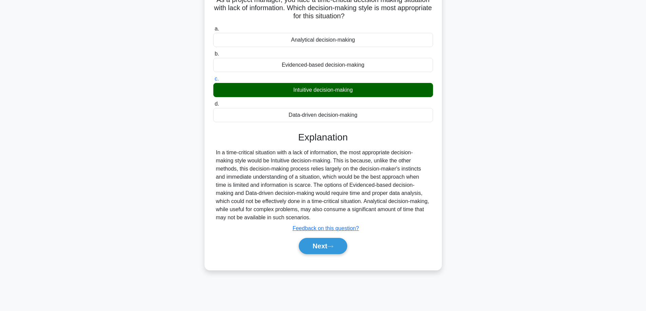
scroll to position [55, 0]
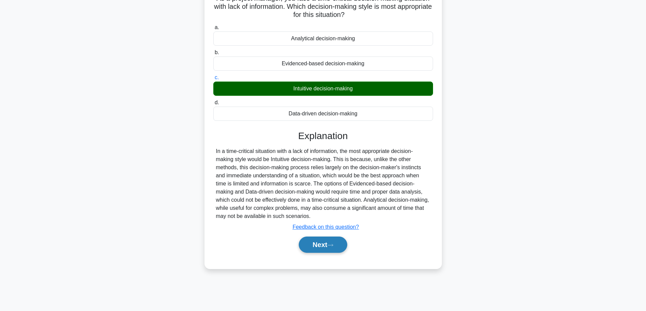
click at [324, 244] on button "Next" at bounding box center [323, 245] width 48 height 16
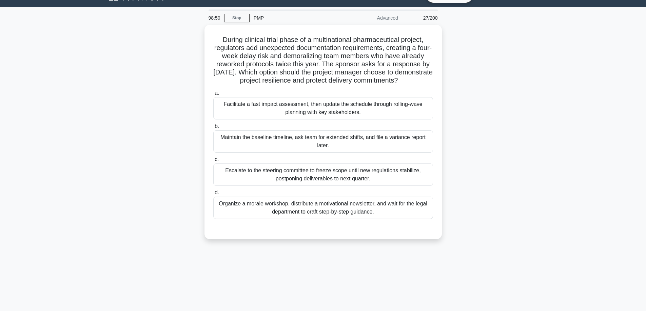
scroll to position [0, 0]
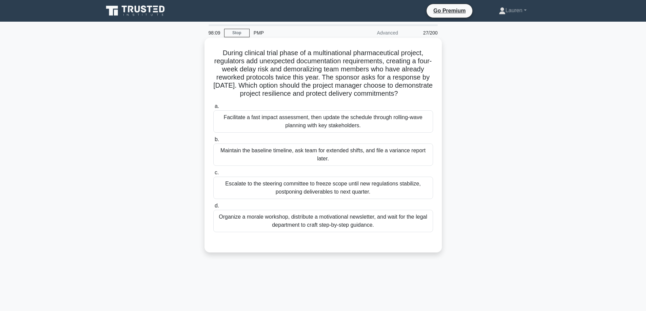
click at [324, 128] on div "Facilitate a fast impact assessment, then update the schedule through rolling-w…" at bounding box center [323, 121] width 220 height 22
click at [213, 109] on input "a. Facilitate a fast impact assessment, then update the schedule through rollin…" at bounding box center [213, 106] width 0 height 4
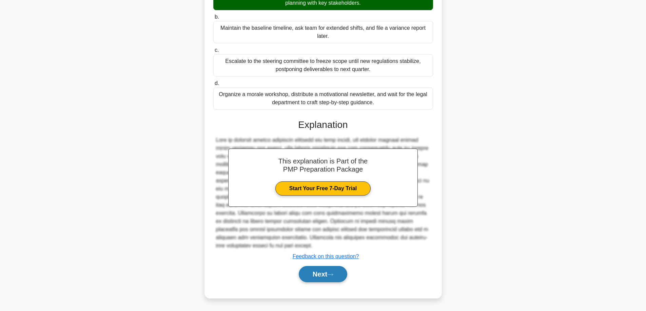
click at [329, 274] on button "Next" at bounding box center [323, 274] width 48 height 16
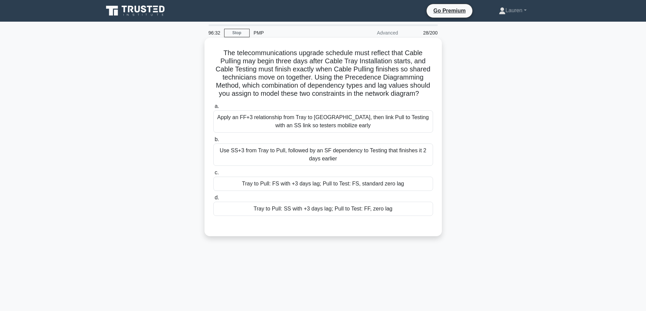
click at [345, 124] on div "Apply an FF+3 relationship from Tray to Pull, then link Pull to Testing with an…" at bounding box center [323, 121] width 220 height 22
click at [213, 109] on input "a. Apply an FF+3 relationship from Tray to Pull, then link Pull to Testing with…" at bounding box center [213, 106] width 0 height 4
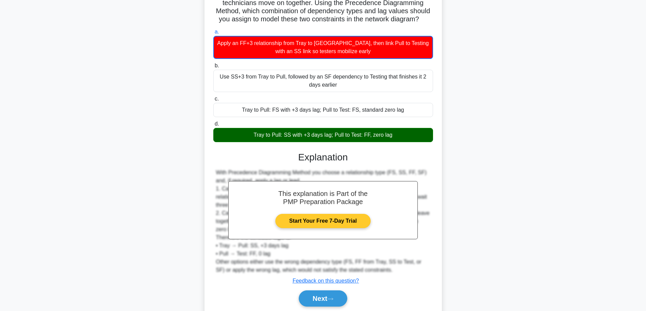
scroll to position [99, 0]
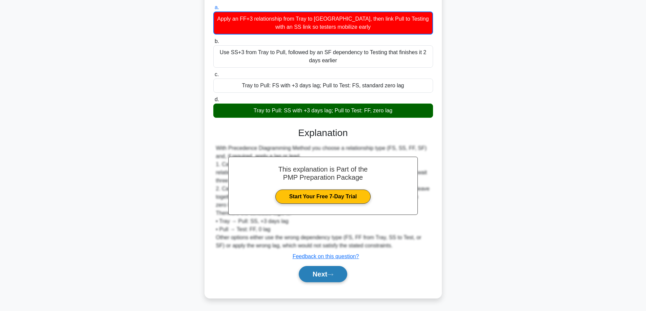
click at [311, 271] on button "Next" at bounding box center [323, 274] width 48 height 16
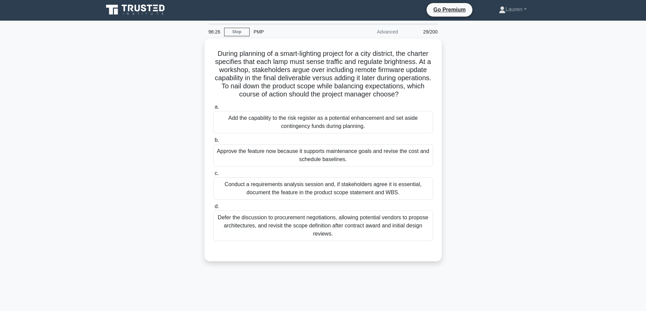
scroll to position [0, 0]
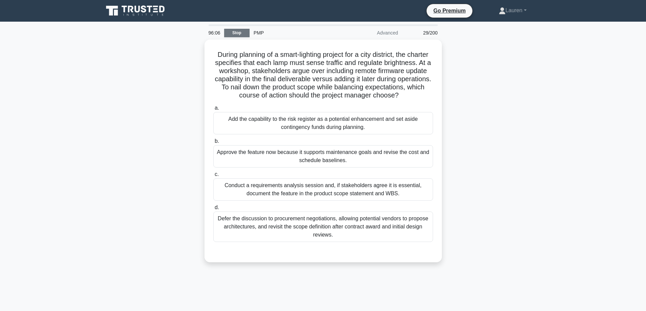
click at [235, 32] on link "Stop" at bounding box center [236, 33] width 25 height 8
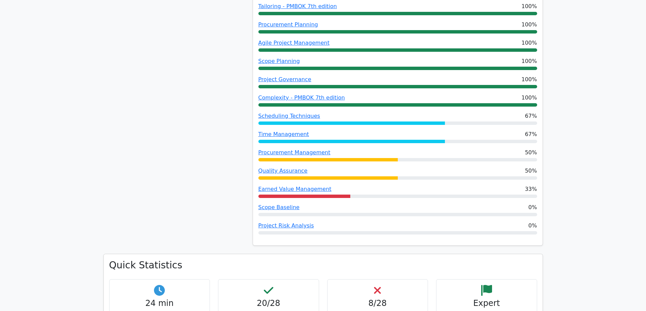
scroll to position [441, 0]
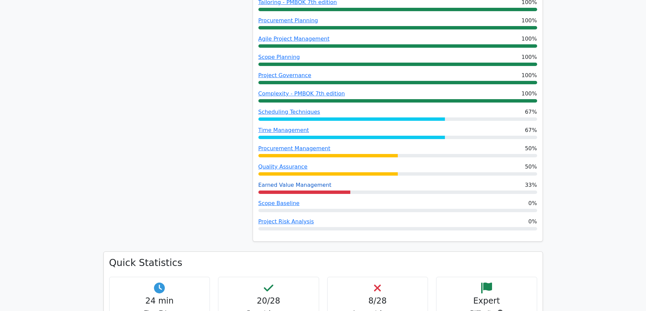
click at [295, 182] on link "Earned Value Management" at bounding box center [294, 185] width 73 height 6
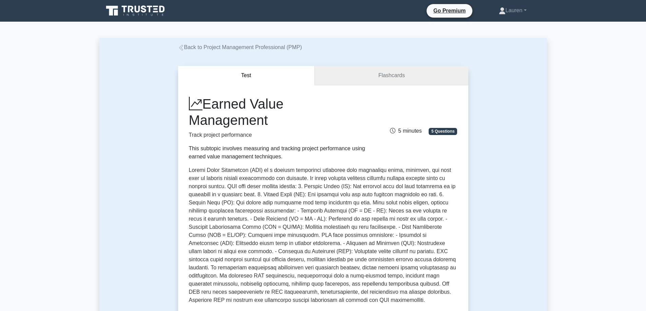
click at [386, 77] on link "Flashcards" at bounding box center [390, 75] width 153 height 19
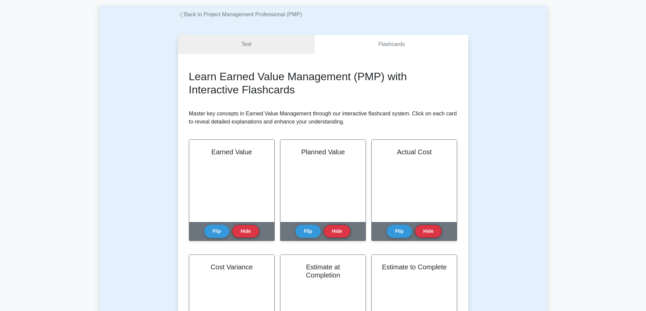
scroll to position [57, 0]
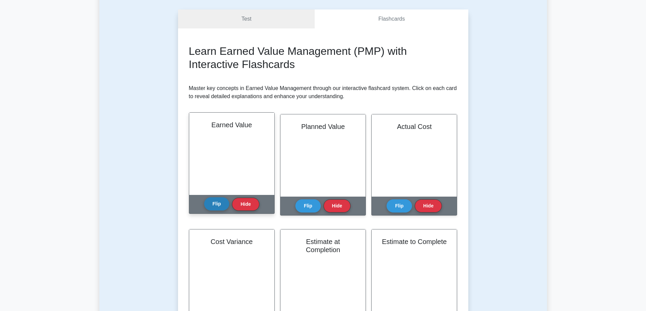
click at [214, 204] on button "Flip" at bounding box center [216, 204] width 25 height 13
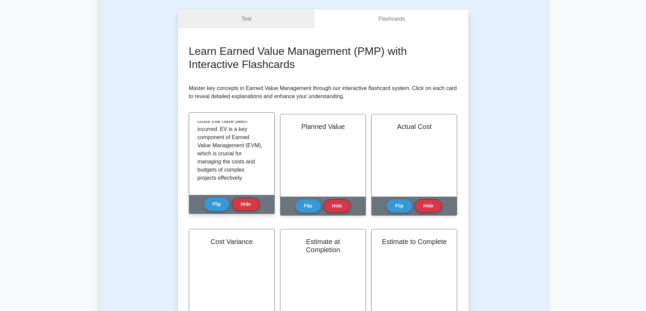
scroll to position [110, 0]
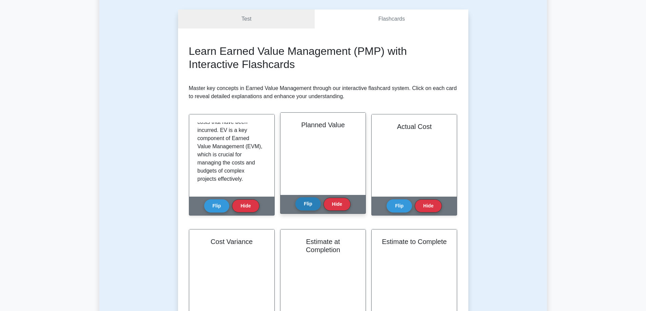
click at [310, 204] on button "Flip" at bounding box center [307, 204] width 25 height 13
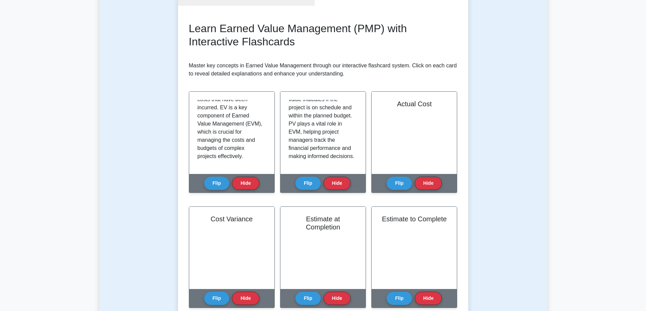
scroll to position [79, 0]
click at [399, 182] on button "Flip" at bounding box center [398, 181] width 25 height 13
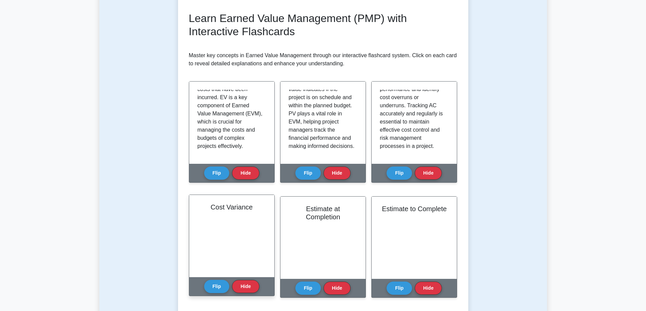
scroll to position [113, 0]
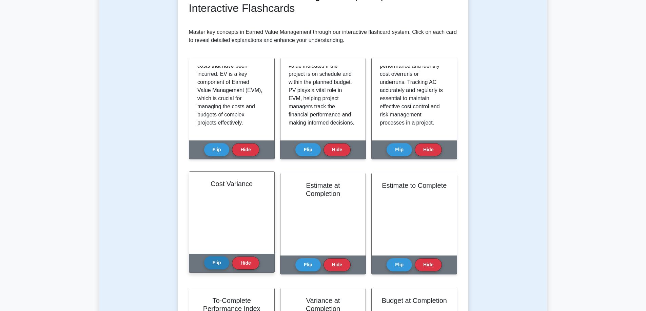
click at [210, 264] on button "Flip" at bounding box center [216, 263] width 25 height 13
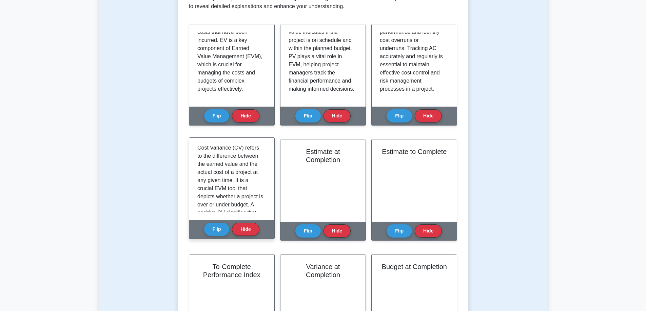
scroll to position [0, 0]
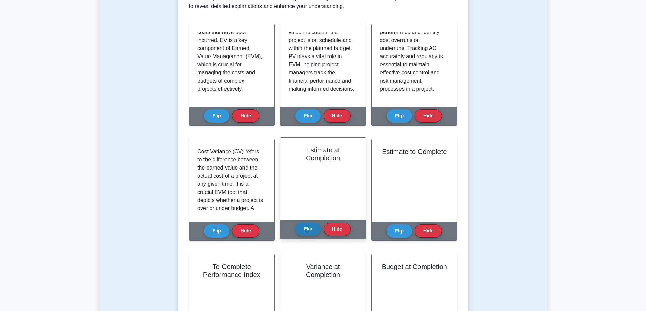
click at [305, 227] on button "Flip" at bounding box center [307, 229] width 25 height 13
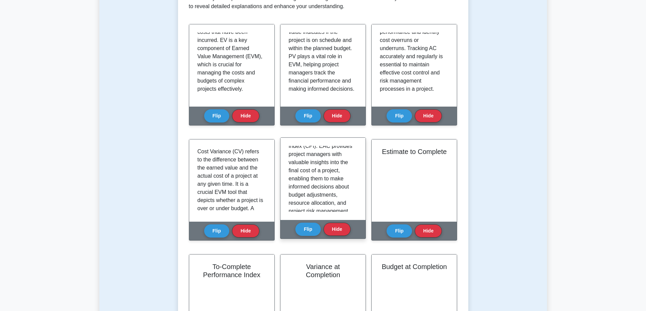
scroll to position [167, 0]
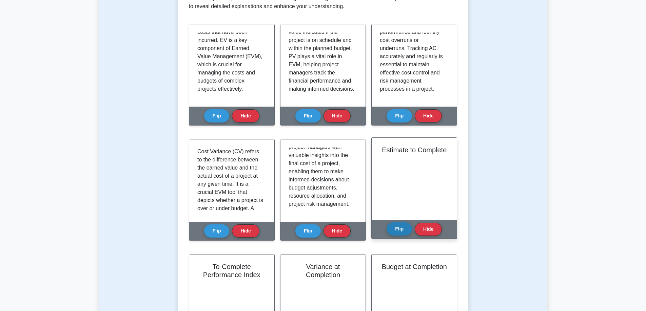
click at [401, 227] on button "Flip" at bounding box center [398, 229] width 25 height 13
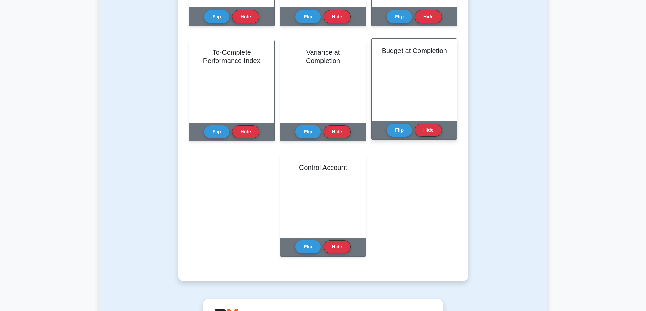
scroll to position [362, 0]
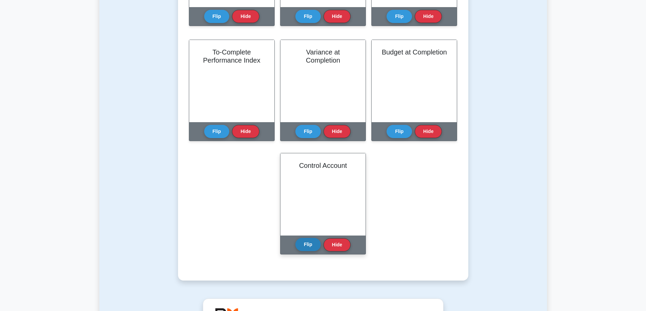
click at [304, 245] on button "Flip" at bounding box center [307, 244] width 25 height 13
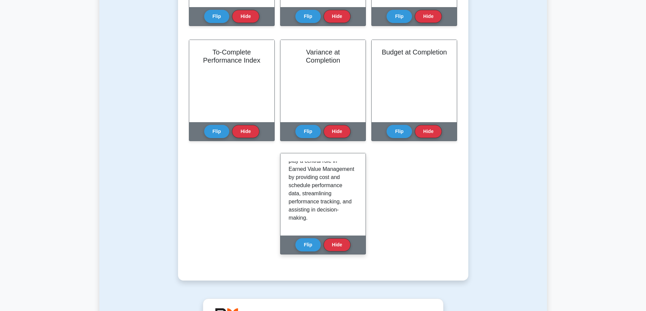
scroll to position [175, 0]
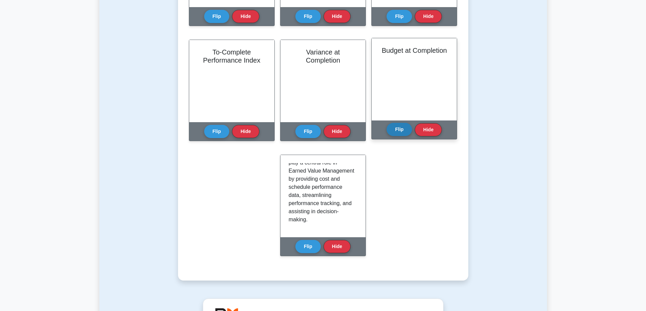
click at [400, 129] on button "Flip" at bounding box center [398, 129] width 25 height 13
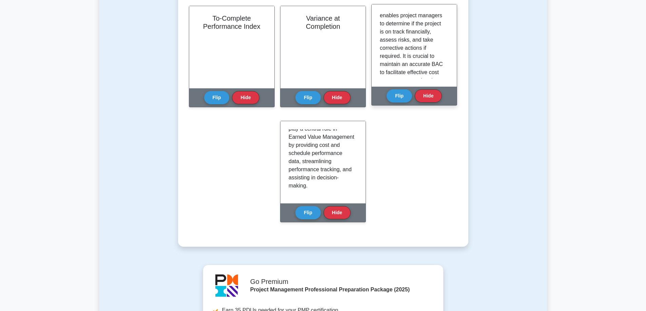
scroll to position [120, 0]
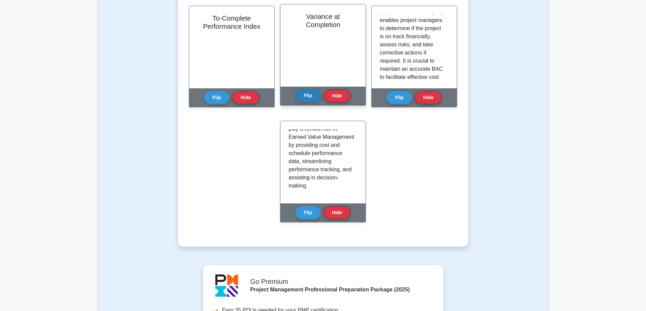
click at [311, 96] on button "Flip" at bounding box center [307, 95] width 25 height 13
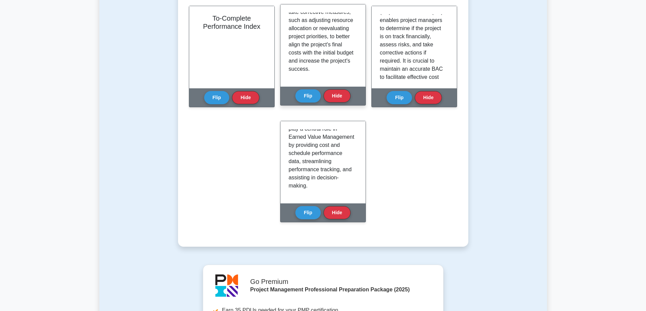
scroll to position [197, 0]
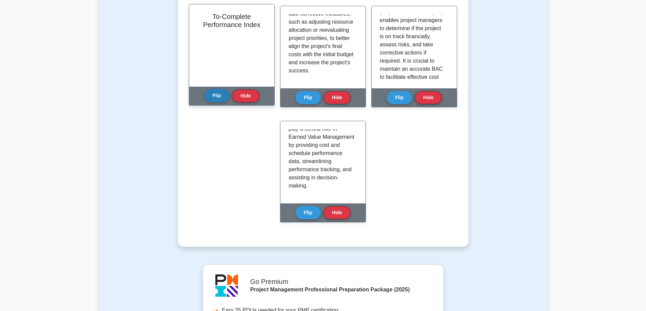
click at [213, 93] on button "Flip" at bounding box center [216, 95] width 25 height 13
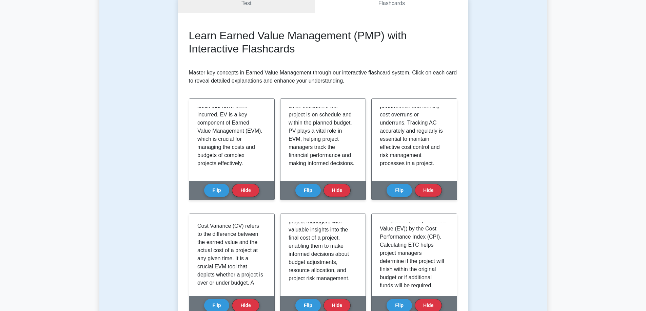
scroll to position [0, 0]
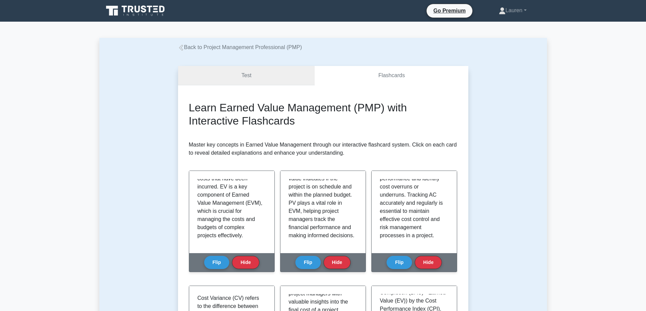
click at [244, 77] on link "Test" at bounding box center [246, 75] width 137 height 19
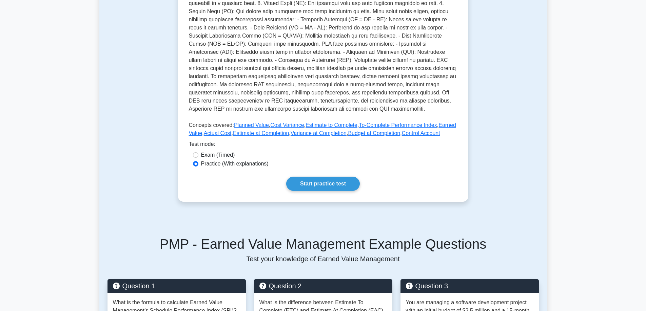
scroll to position [237, 0]
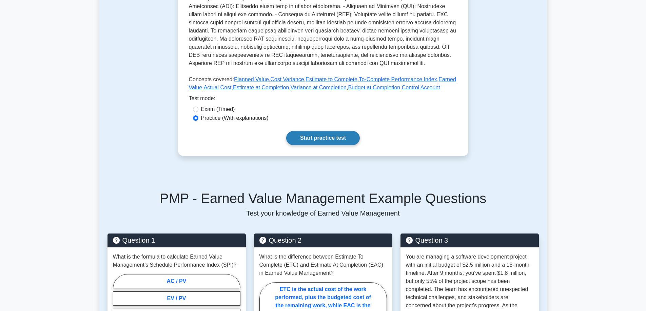
click at [343, 140] on link "Start practice test" at bounding box center [323, 138] width 74 height 14
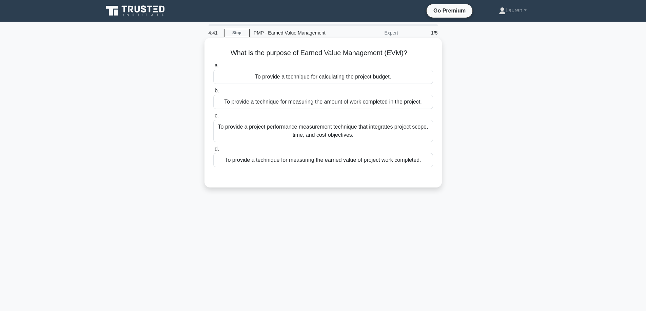
click at [347, 130] on div "To provide a project performance measurement technique that integrates project …" at bounding box center [323, 131] width 220 height 22
click at [213, 118] on input "c. To provide a project performance measurement technique that integrates proje…" at bounding box center [213, 116] width 0 height 4
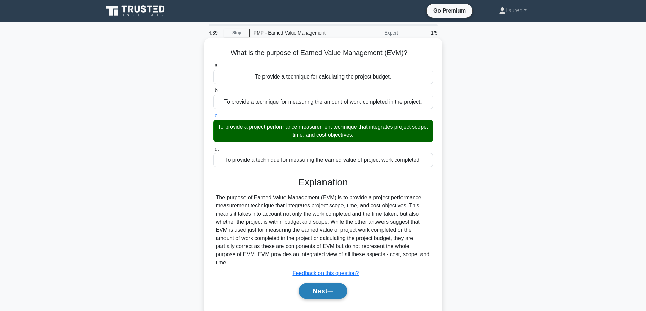
click at [311, 287] on button "Next" at bounding box center [323, 291] width 48 height 16
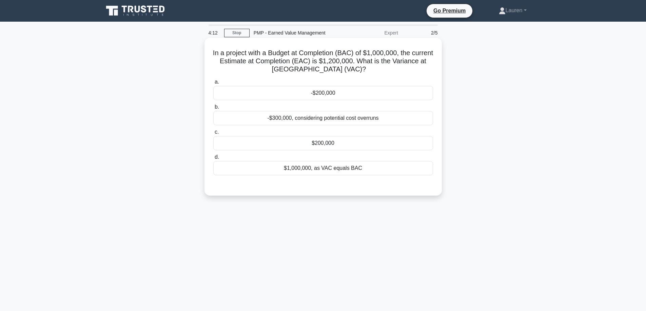
click at [341, 95] on div "-$200,000" at bounding box center [323, 93] width 220 height 14
click at [213, 84] on input "a. -$200,000" at bounding box center [213, 82] width 0 height 4
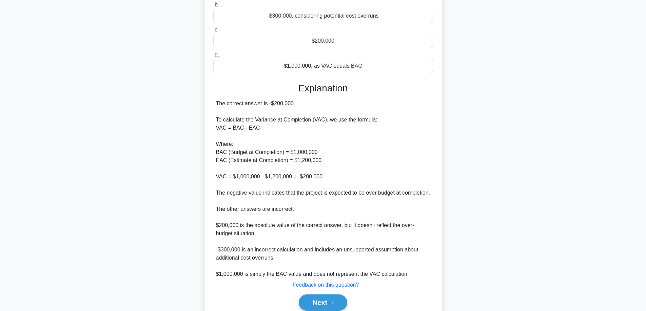
scroll to position [139, 0]
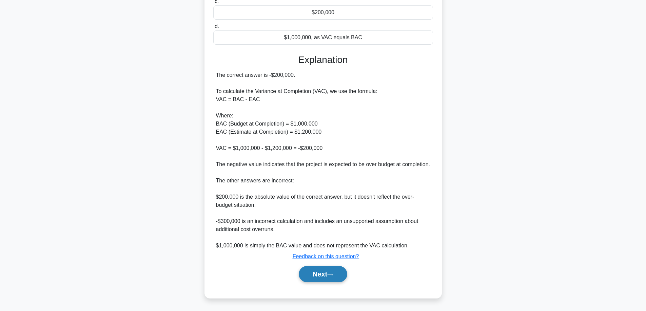
click at [324, 276] on button "Next" at bounding box center [323, 274] width 48 height 16
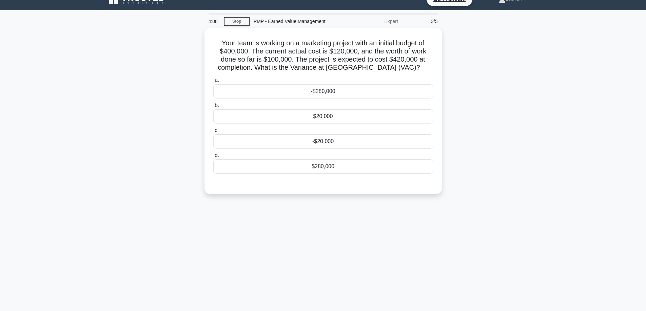
scroll to position [0, 0]
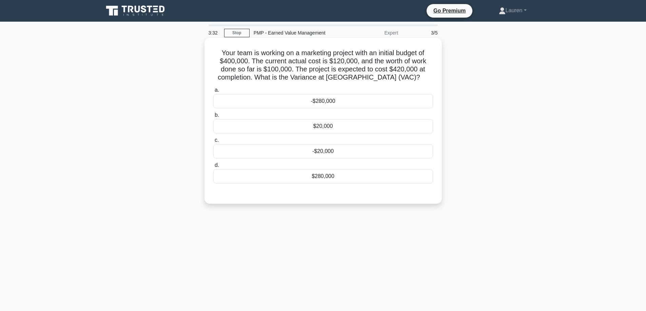
click at [333, 151] on div "-$20,000" at bounding box center [323, 151] width 220 height 14
click at [213, 143] on input "c. -$20,000" at bounding box center [213, 140] width 0 height 4
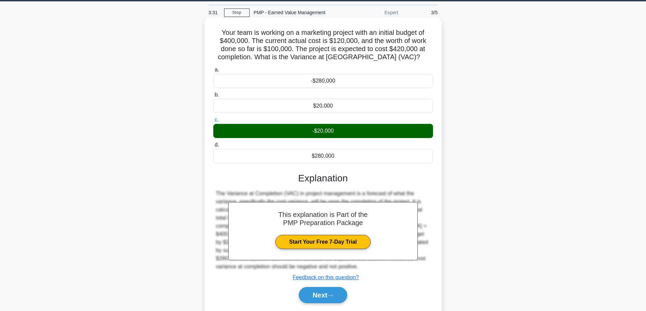
scroll to position [55, 0]
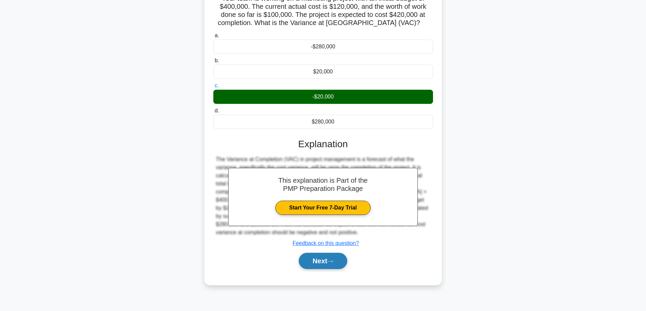
click at [325, 263] on button "Next" at bounding box center [323, 261] width 48 height 16
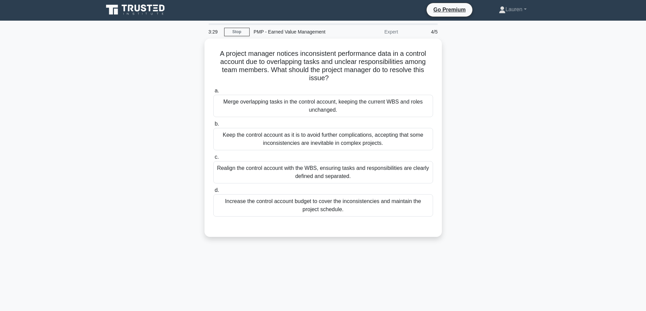
scroll to position [0, 0]
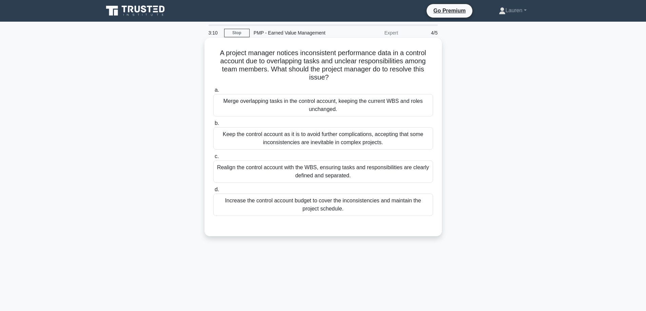
click at [360, 170] on div "Realign the control account with the WBS, ensuring tasks and responsibilities a…" at bounding box center [323, 172] width 220 height 22
click at [213, 159] on input "c. Realign the control account with the WBS, ensuring tasks and responsibilitie…" at bounding box center [213, 157] width 0 height 4
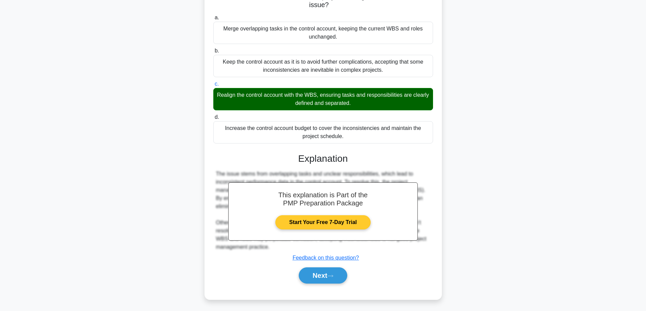
scroll to position [74, 0]
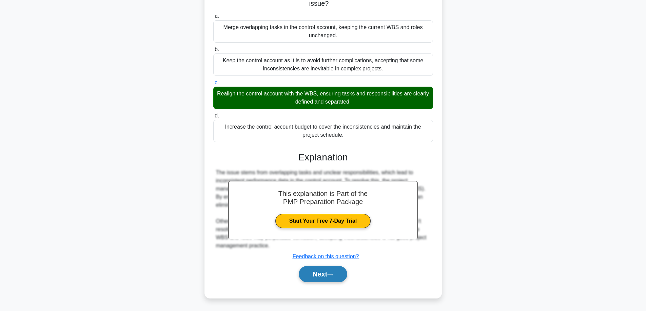
click at [324, 276] on button "Next" at bounding box center [323, 274] width 48 height 16
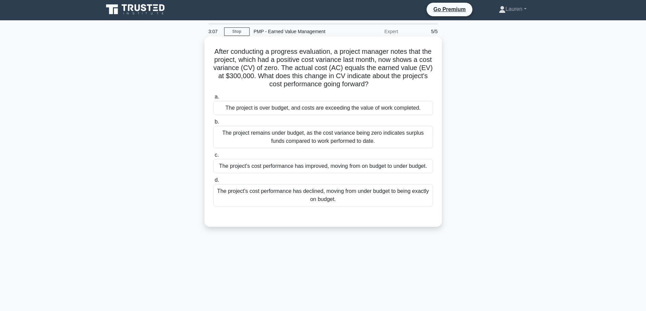
scroll to position [0, 0]
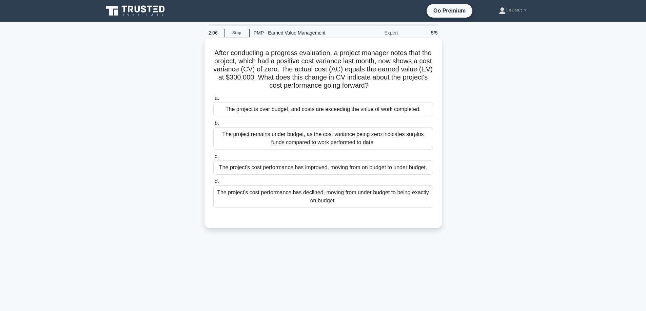
click at [262, 194] on div "The project's cost performance has declined, moving from under budget to being …" at bounding box center [323, 197] width 220 height 22
click at [213, 184] on input "d. The project's cost performance has declined, moving from under budget to bei…" at bounding box center [213, 182] width 0 height 4
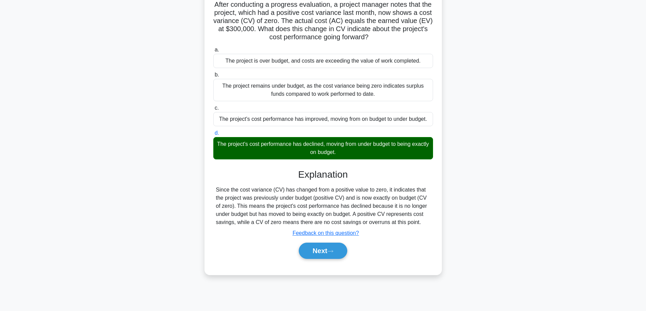
scroll to position [55, 0]
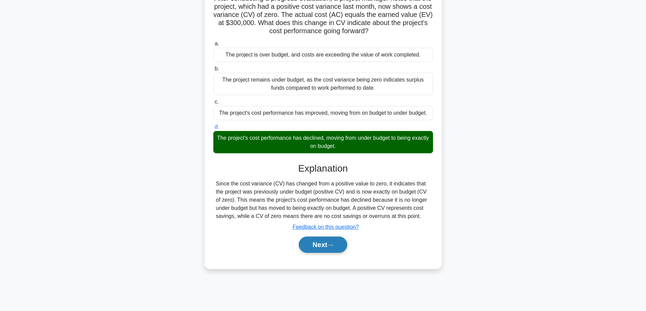
click at [323, 244] on button "Next" at bounding box center [323, 245] width 48 height 16
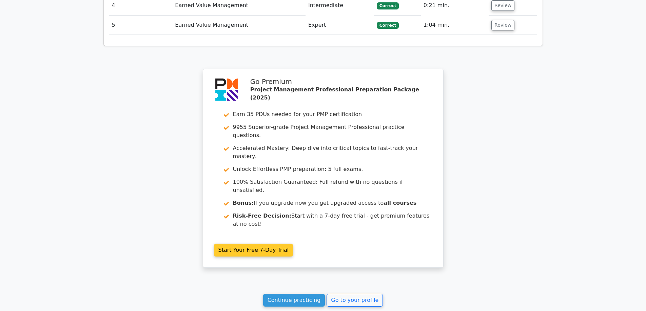
scroll to position [911, 0]
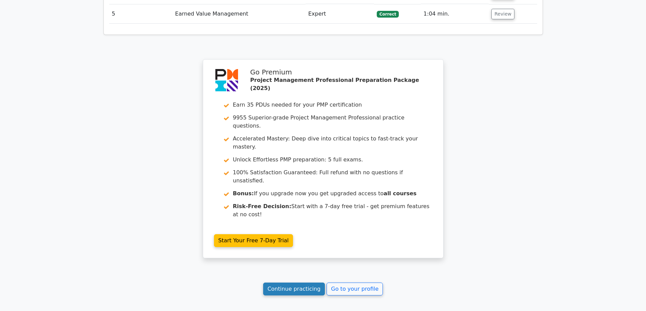
click at [295, 283] on link "Continue practicing" at bounding box center [294, 289] width 62 height 13
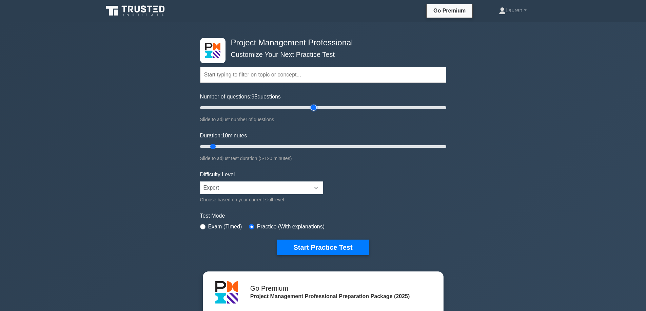
click at [315, 109] on input "Number of questions: 95 questions" at bounding box center [323, 108] width 246 height 8
click at [323, 108] on input "Number of questions: 95 questions" at bounding box center [323, 108] width 246 height 8
drag, startPoint x: 324, startPoint y: 107, endPoint x: 320, endPoint y: 107, distance: 3.7
type input "100"
click at [320, 107] on input "Number of questions: 100 questions" at bounding box center [323, 108] width 246 height 8
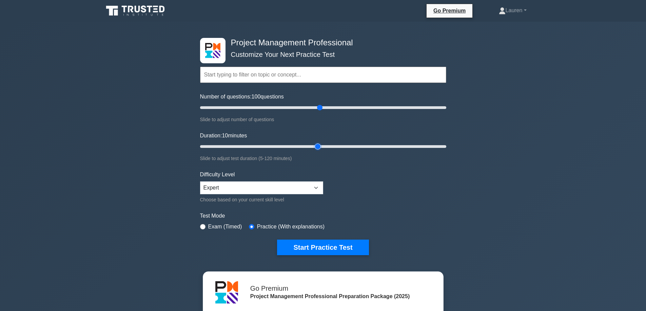
type input "60"
click at [322, 145] on input "Duration: 10 minutes" at bounding box center [323, 147] width 246 height 8
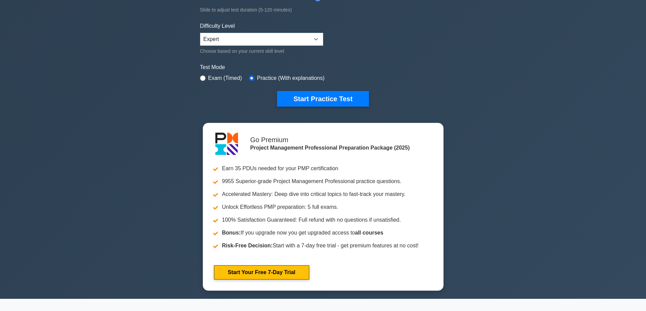
scroll to position [169, 0]
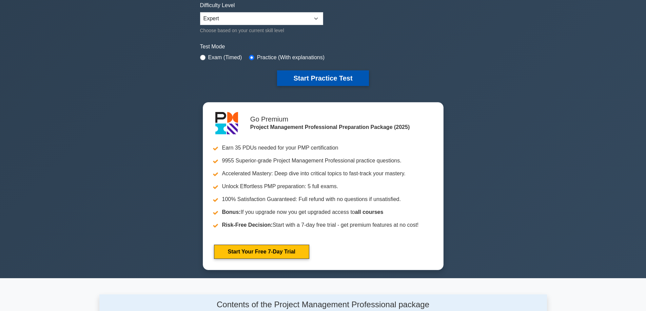
click at [320, 75] on button "Start Practice Test" at bounding box center [322, 78] width 91 height 16
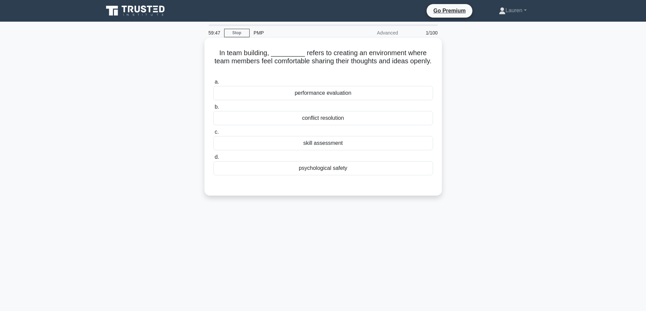
click at [331, 167] on div "psychological safety" at bounding box center [323, 168] width 220 height 14
click at [213, 160] on input "d. psychological safety" at bounding box center [213, 157] width 0 height 4
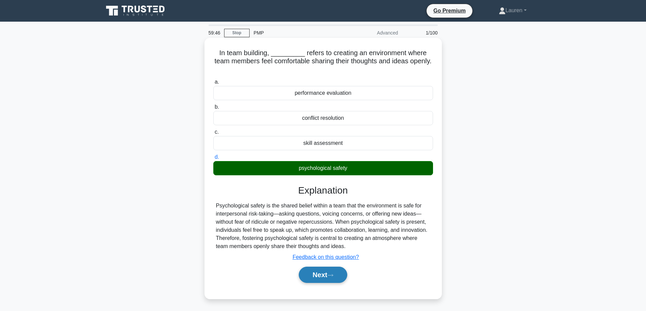
click at [320, 274] on button "Next" at bounding box center [323, 275] width 48 height 16
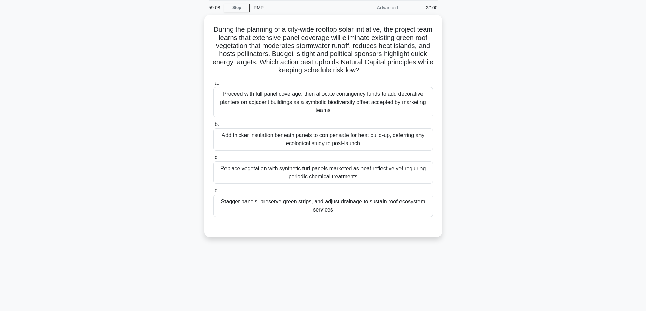
scroll to position [34, 0]
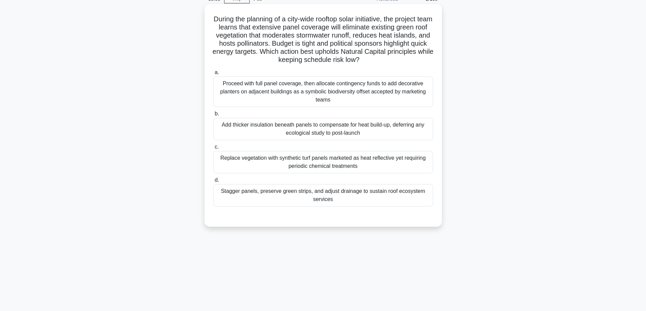
click at [306, 191] on div "Stagger panels, preserve green strips, and adjust drainage to sustain roof ecos…" at bounding box center [323, 195] width 220 height 22
click at [213, 183] on input "d. Stagger panels, preserve green strips, and adjust drainage to sustain roof e…" at bounding box center [213, 180] width 0 height 4
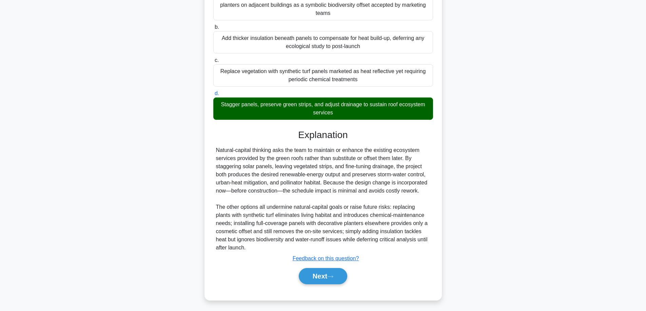
scroll to position [123, 0]
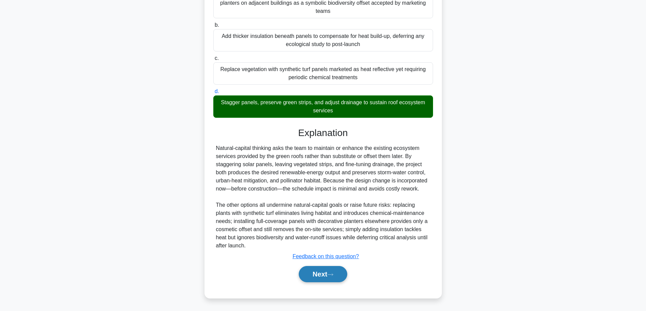
click at [320, 274] on button "Next" at bounding box center [323, 274] width 48 height 16
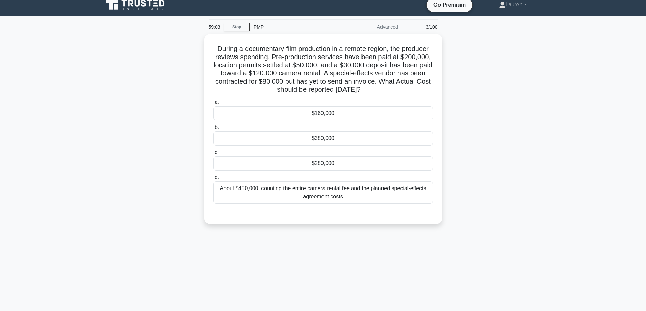
scroll to position [0, 0]
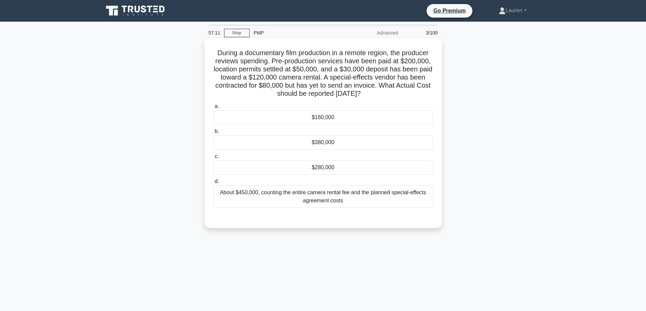
click at [309, 167] on div "$280,000" at bounding box center [323, 168] width 220 height 14
click at [213, 159] on input "c. $280,000" at bounding box center [213, 157] width 0 height 4
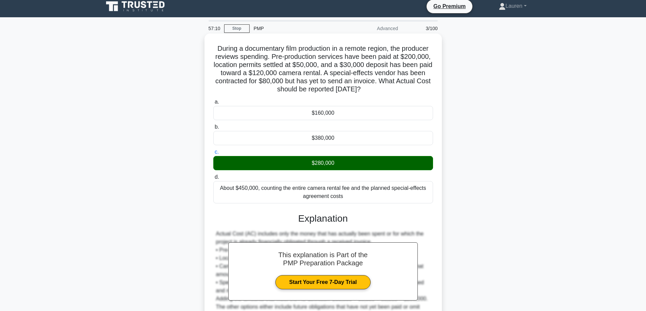
scroll to position [74, 0]
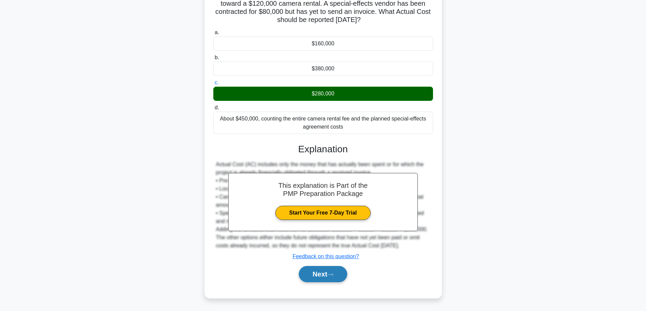
click at [321, 276] on button "Next" at bounding box center [323, 274] width 48 height 16
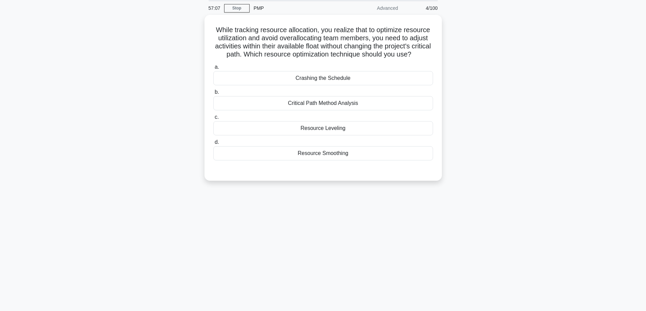
scroll to position [21, 0]
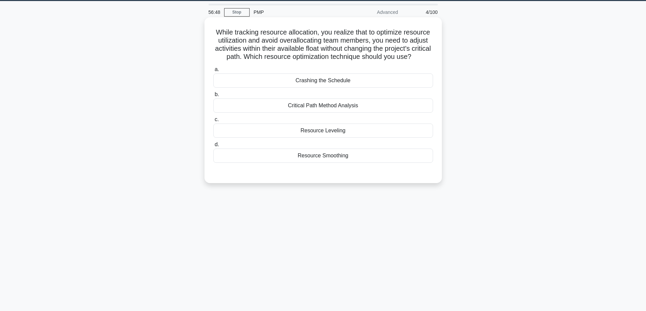
click at [345, 138] on div "Resource Leveling" at bounding box center [323, 131] width 220 height 14
click at [213, 122] on input "c. Resource Leveling" at bounding box center [213, 120] width 0 height 4
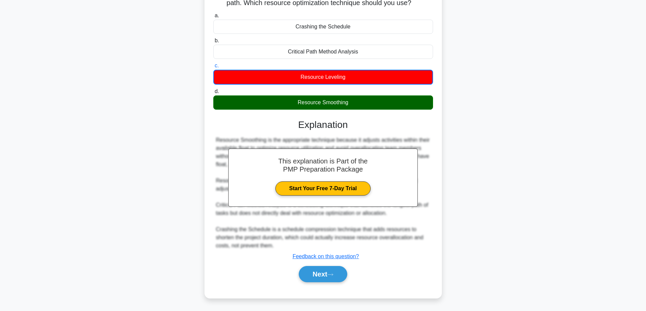
scroll to position [83, 0]
click at [323, 275] on button "Next" at bounding box center [323, 274] width 48 height 16
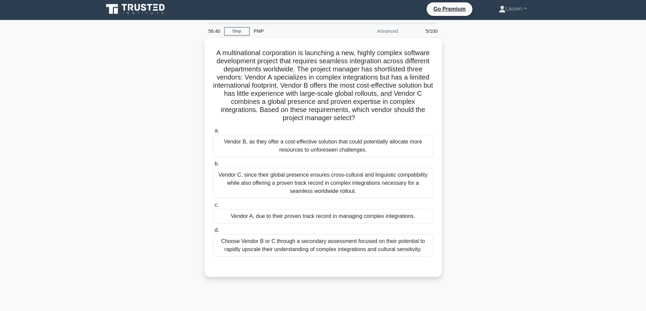
scroll to position [0, 0]
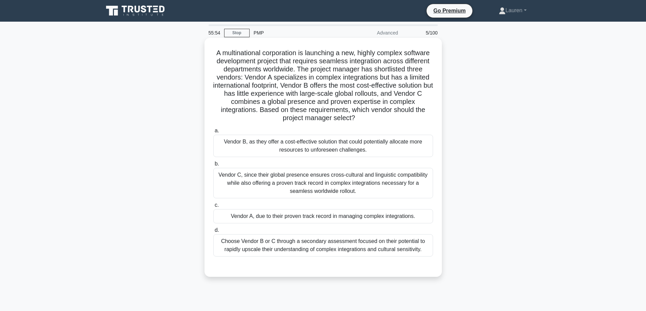
click at [274, 177] on div "Vendor C, since their global presence ensures cross-cultural and linguistic com…" at bounding box center [323, 183] width 220 height 30
click at [213, 166] on input "b. Vendor C, since their global presence ensures cross-cultural and linguistic …" at bounding box center [213, 164] width 0 height 4
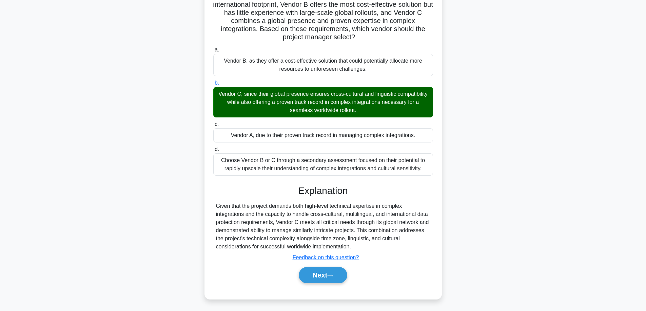
scroll to position [82, 0]
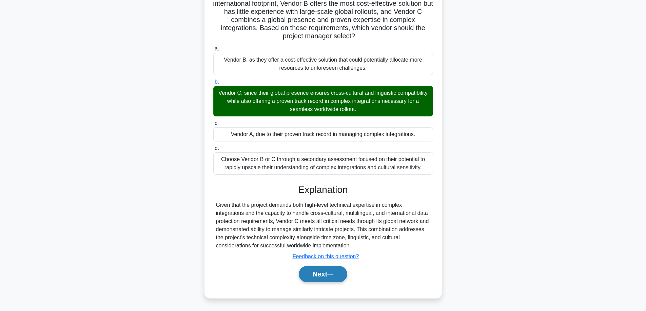
click at [320, 273] on button "Next" at bounding box center [323, 274] width 48 height 16
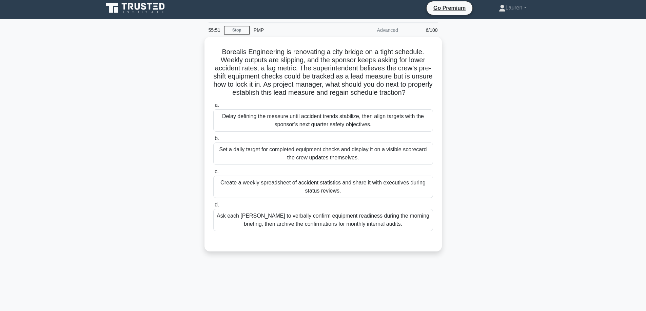
scroll to position [0, 0]
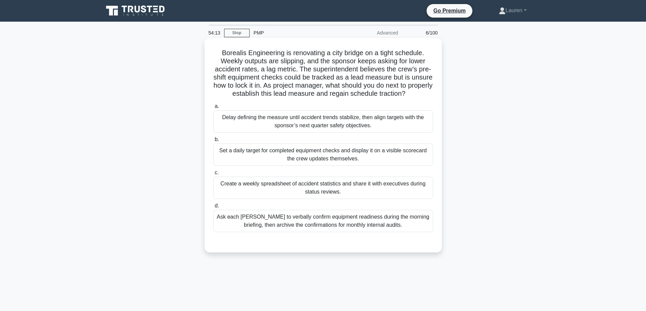
click at [300, 70] on h5 "Borealis Engineering is renovating a city bridge on a tight schedule. Weekly ou…" at bounding box center [322, 73] width 221 height 49
click at [338, 163] on div "Set a daily target for completed equipment checks and display it on a visible s…" at bounding box center [323, 155] width 220 height 22
click at [213, 142] on input "b. Set a daily target for completed equipment checks and display it on a visibl…" at bounding box center [213, 140] width 0 height 4
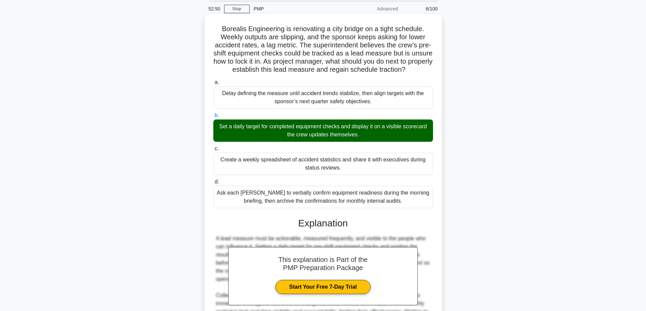
scroll to position [107, 0]
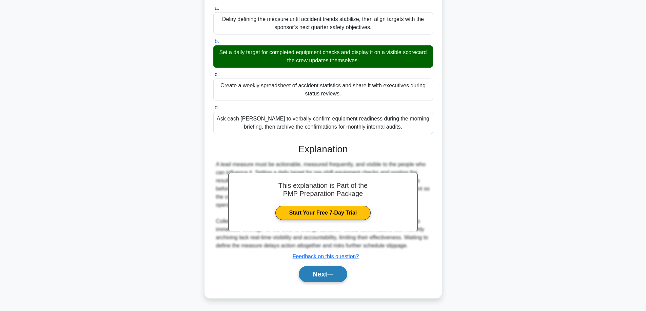
click at [320, 271] on button "Next" at bounding box center [323, 274] width 48 height 16
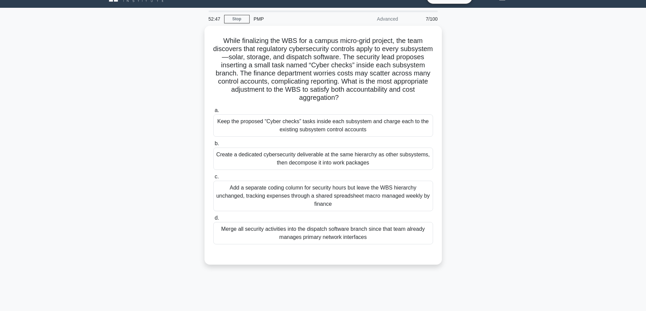
scroll to position [0, 0]
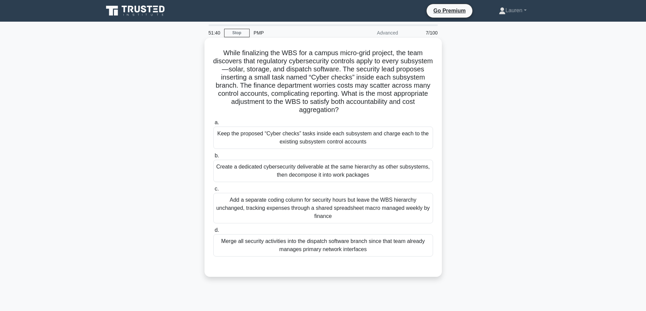
click at [350, 171] on div "Create a dedicated cybersecurity deliverable at the same hierarchy as other sub…" at bounding box center [323, 171] width 220 height 22
click at [213, 158] on input "b. Create a dedicated cybersecurity deliverable at the same hierarchy as other …" at bounding box center [213, 156] width 0 height 4
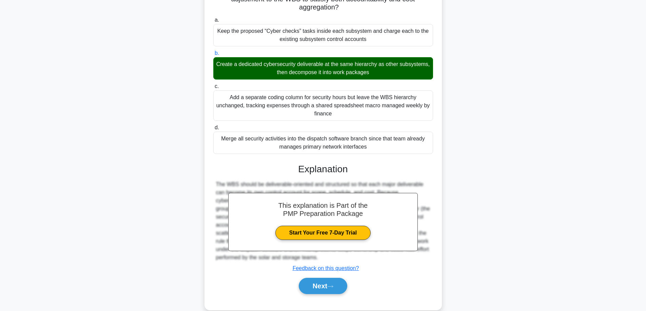
scroll to position [115, 0]
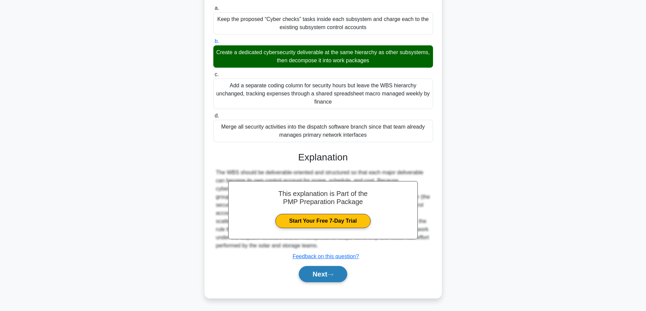
click at [323, 280] on button "Next" at bounding box center [323, 274] width 48 height 16
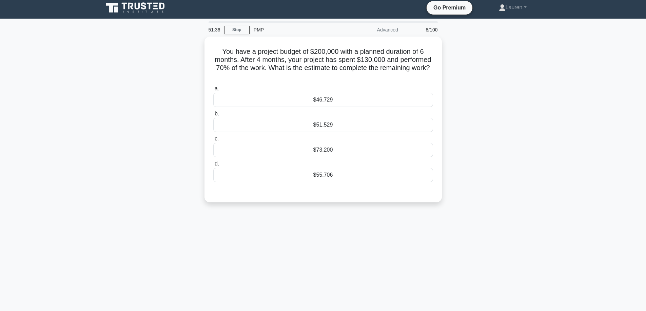
scroll to position [0, 0]
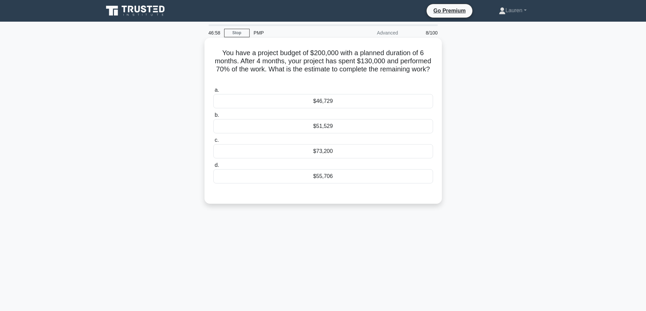
click at [354, 149] on div "$73,200" at bounding box center [323, 151] width 220 height 14
click at [213, 143] on input "c. $73,200" at bounding box center [213, 140] width 0 height 4
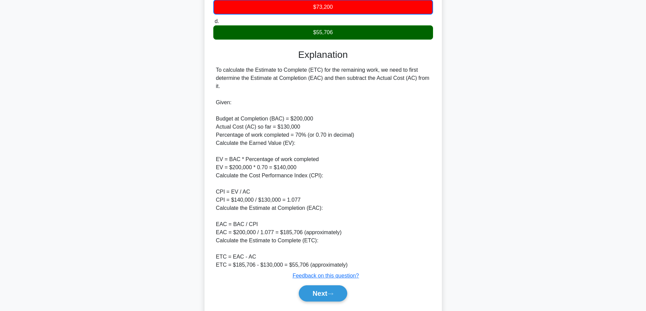
scroll to position [164, 0]
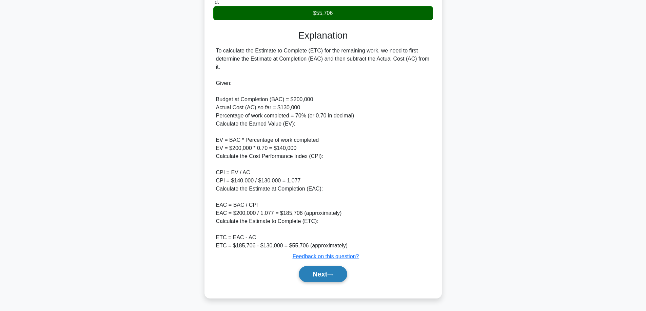
click at [307, 272] on button "Next" at bounding box center [323, 274] width 48 height 16
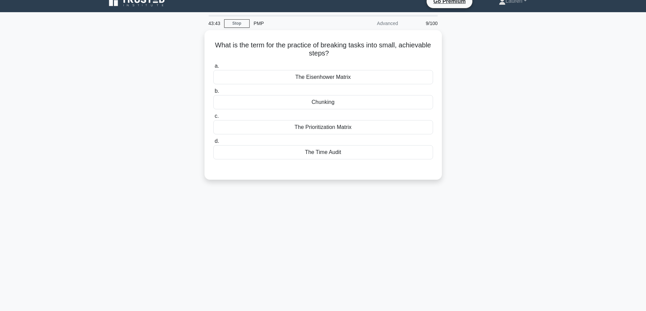
scroll to position [0, 0]
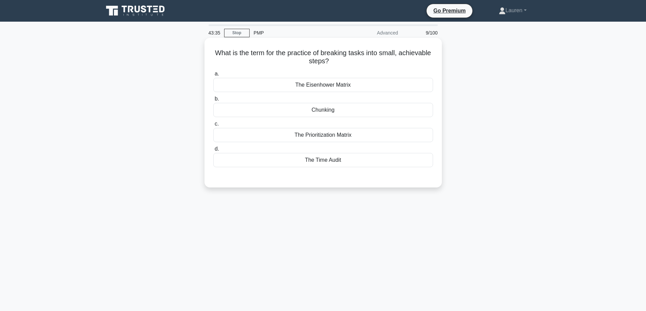
click at [319, 107] on div "Chunking" at bounding box center [323, 110] width 220 height 14
click at [213, 101] on input "b. Chunking" at bounding box center [213, 99] width 0 height 4
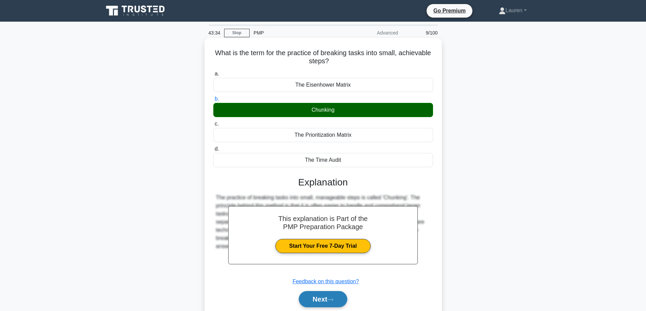
click at [311, 296] on button "Next" at bounding box center [323, 299] width 48 height 16
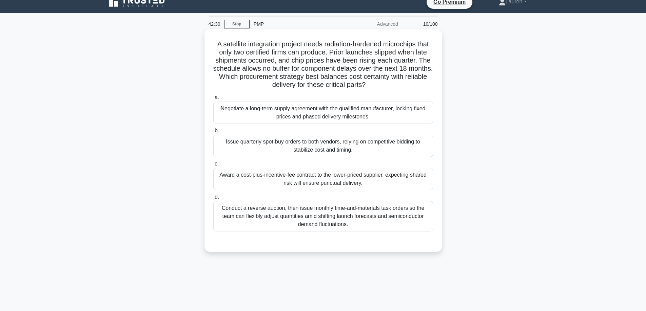
scroll to position [11, 0]
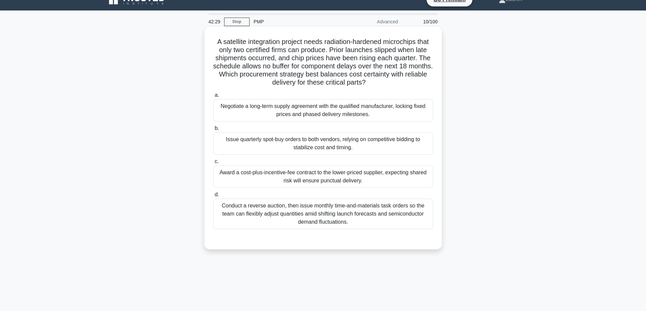
click at [380, 107] on div "Negotiate a long-term supply agreement with the qualified manufacturer, locking…" at bounding box center [323, 110] width 220 height 22
click at [213, 98] on input "a. Negotiate a long-term supply agreement with the qualified manufacturer, lock…" at bounding box center [213, 95] width 0 height 4
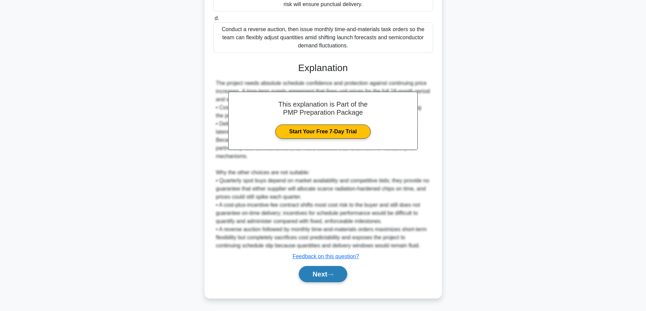
click at [326, 274] on button "Next" at bounding box center [323, 274] width 48 height 16
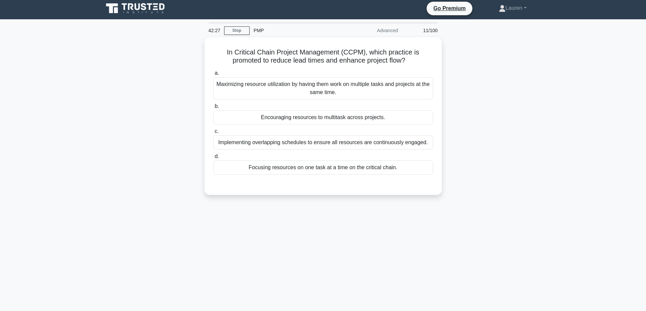
scroll to position [0, 0]
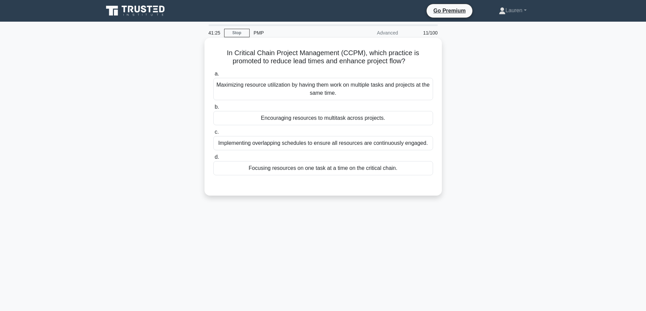
click at [363, 170] on div "Focusing resources on one task at a time on the critical chain." at bounding box center [323, 168] width 220 height 14
click at [213, 160] on input "d. Focusing resources on one task at a time on the critical chain." at bounding box center [213, 157] width 0 height 4
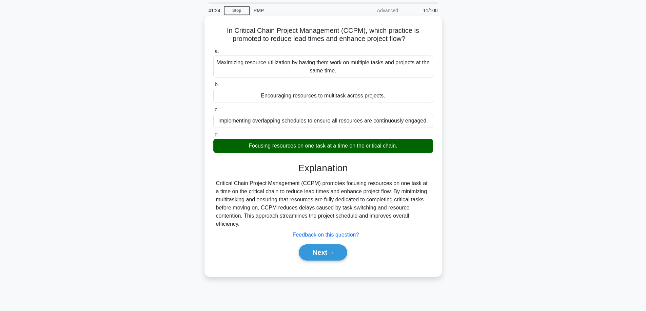
scroll to position [55, 0]
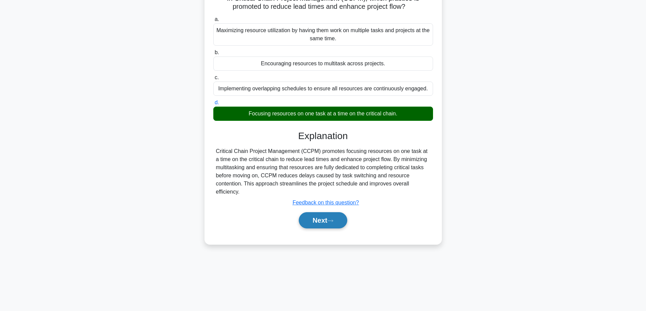
click at [324, 224] on button "Next" at bounding box center [323, 220] width 48 height 16
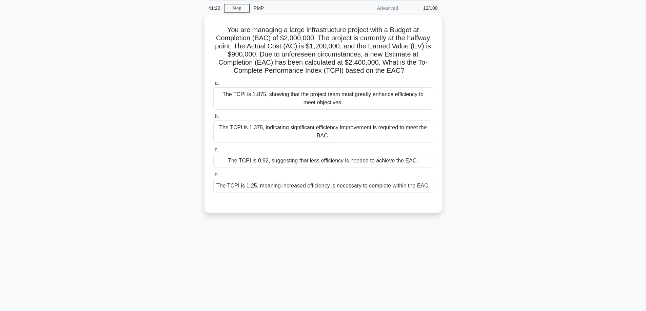
scroll to position [21, 0]
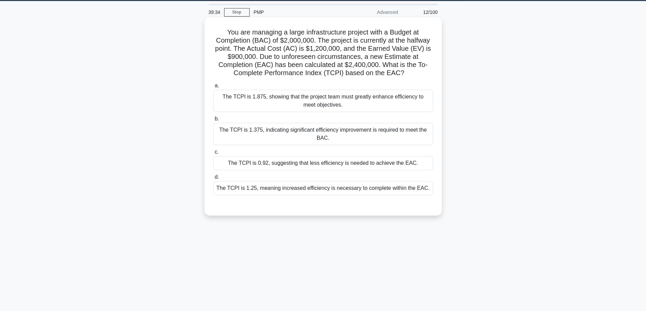
click at [332, 167] on div "The TCPI is 0.92, suggesting that less efficiency is needed to achieve the EAC." at bounding box center [323, 163] width 220 height 14
click at [213, 155] on input "c. The TCPI is 0.92, suggesting that less efficiency is needed to achieve the E…" at bounding box center [213, 152] width 0 height 4
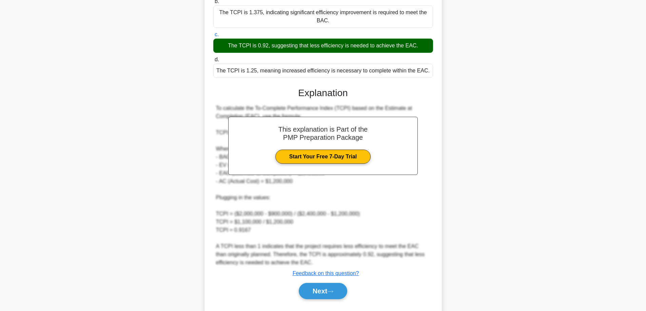
scroll to position [156, 0]
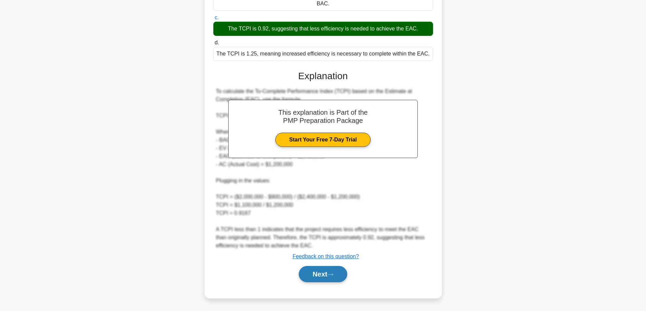
click at [315, 276] on button "Next" at bounding box center [323, 274] width 48 height 16
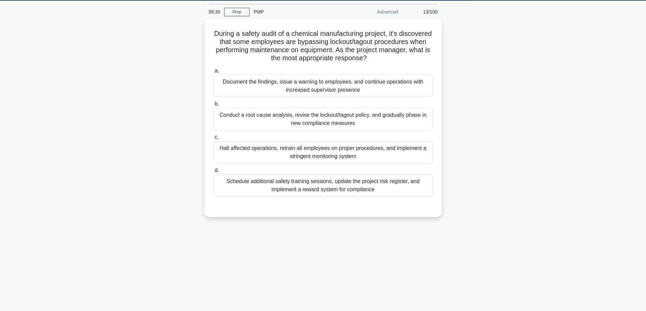
scroll to position [21, 0]
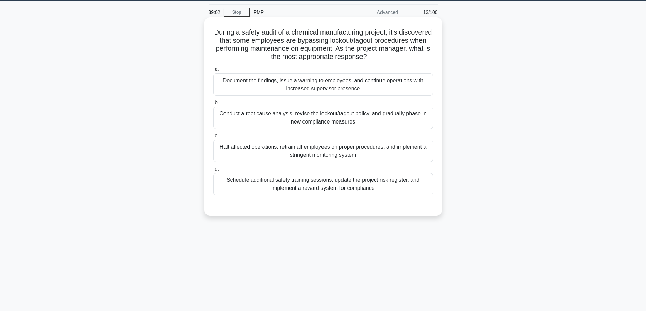
click at [378, 182] on div "Schedule additional safety training sessions, update the project risk register,…" at bounding box center [323, 184] width 220 height 22
click at [213, 171] on input "d. Schedule additional safety training sessions, update the project risk regist…" at bounding box center [213, 169] width 0 height 4
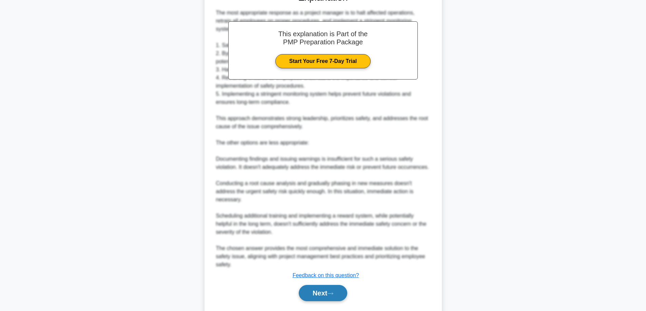
click at [318, 286] on button "Next" at bounding box center [323, 293] width 48 height 16
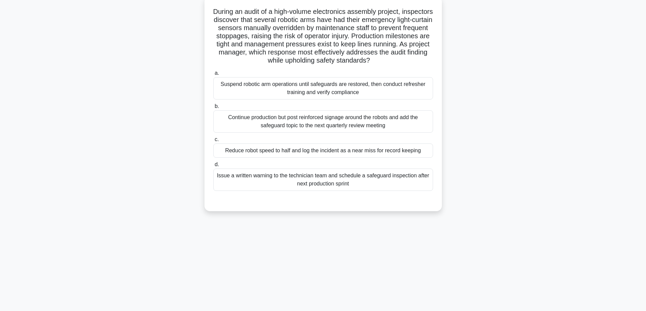
scroll to position [0, 0]
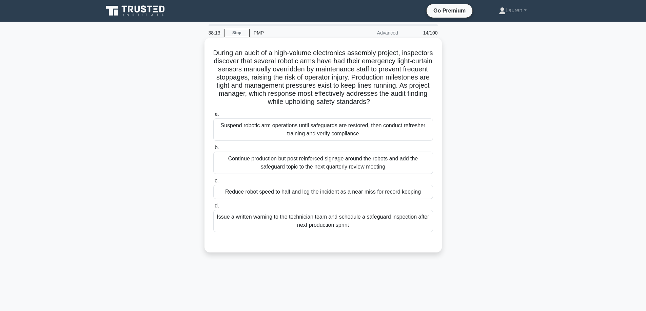
click at [312, 138] on div "Suspend robotic arm operations until safeguards are restored, then conduct refr…" at bounding box center [323, 130] width 220 height 22
click at [213, 117] on input "a. Suspend robotic arm operations until safeguards are restored, then conduct r…" at bounding box center [213, 115] width 0 height 4
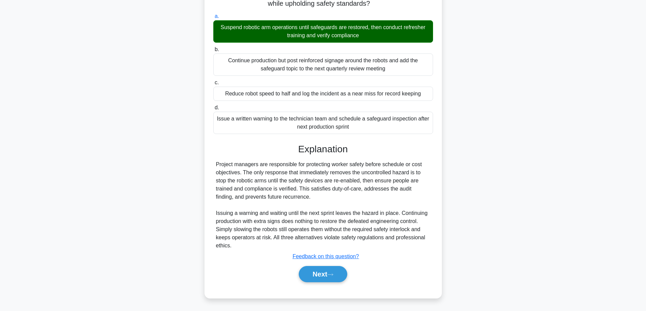
scroll to position [107, 0]
click at [323, 273] on button "Next" at bounding box center [323, 274] width 48 height 16
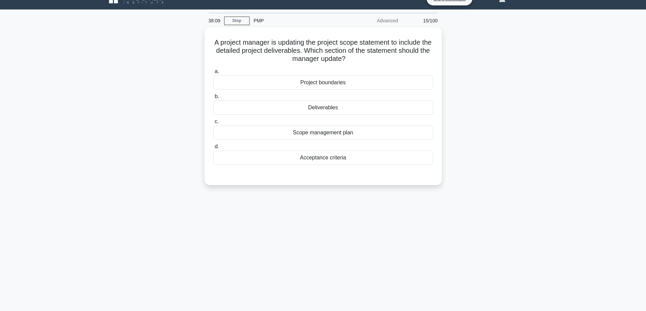
scroll to position [0, 0]
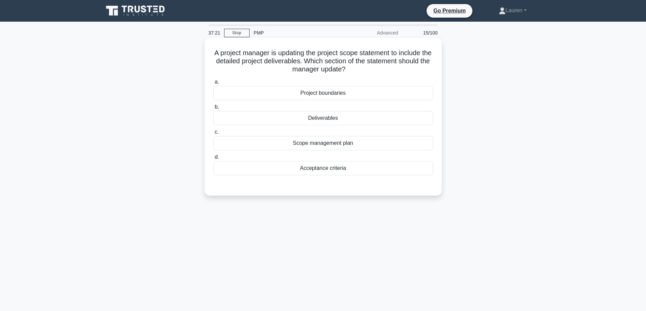
click at [302, 169] on div "Acceptance criteria" at bounding box center [323, 168] width 220 height 14
click at [213, 160] on input "d. Acceptance criteria" at bounding box center [213, 157] width 0 height 4
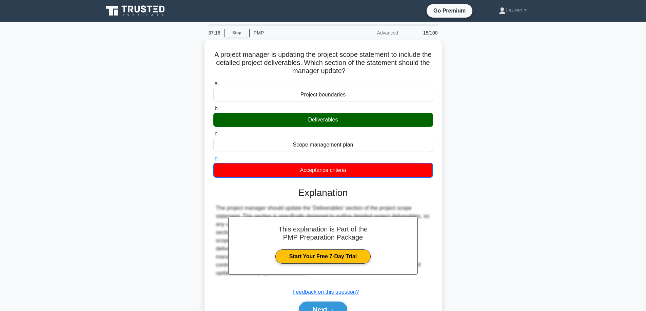
scroll to position [55, 0]
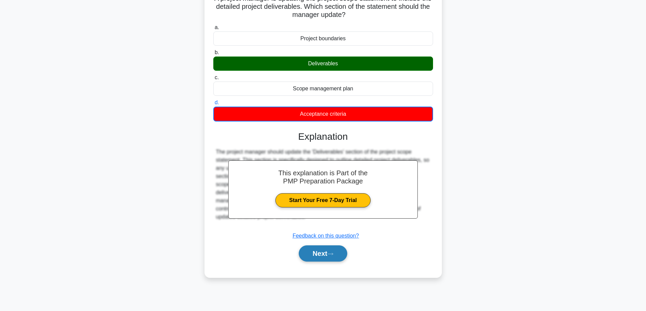
click at [325, 256] on button "Next" at bounding box center [323, 254] width 48 height 16
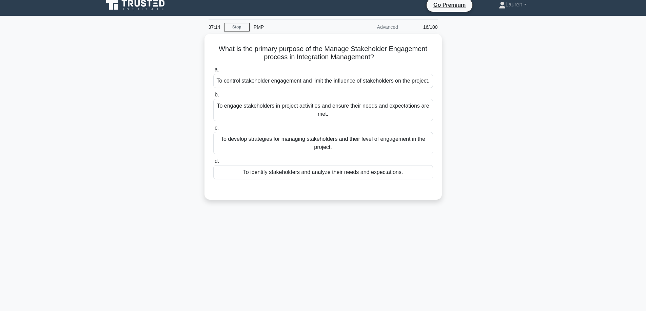
scroll to position [0, 0]
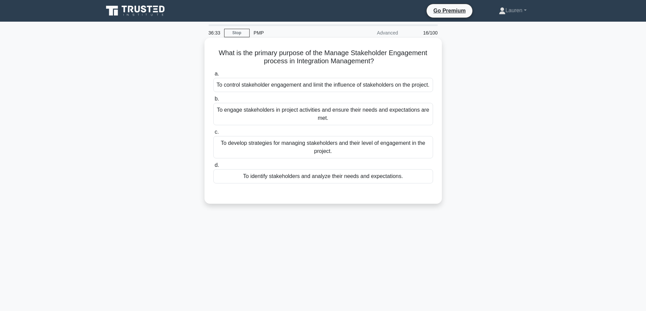
click at [366, 156] on div "To develop strategies for managing stakeholders and their level of engagement i…" at bounding box center [323, 147] width 220 height 22
click at [213, 135] on input "c. To develop strategies for managing stakeholders and their level of engagemen…" at bounding box center [213, 132] width 0 height 4
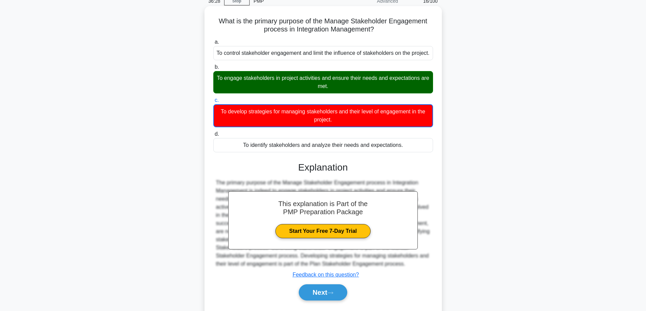
scroll to position [59, 0]
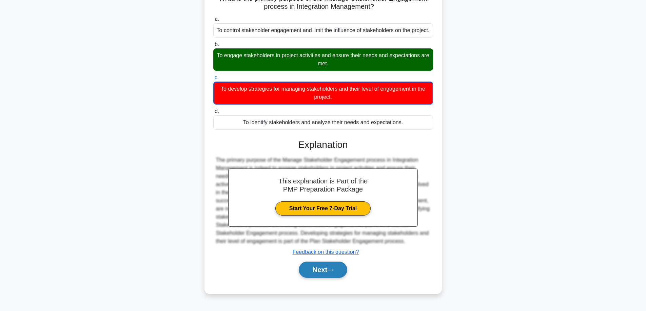
click at [317, 273] on button "Next" at bounding box center [323, 270] width 48 height 16
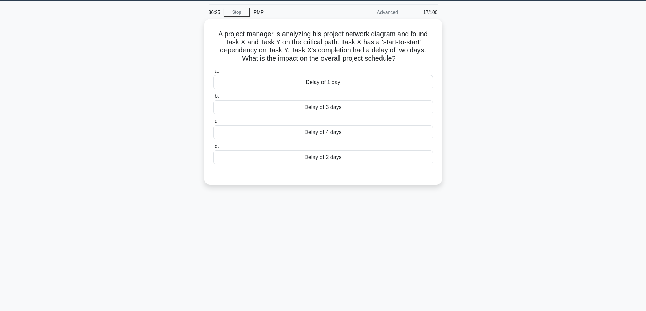
scroll to position [9, 0]
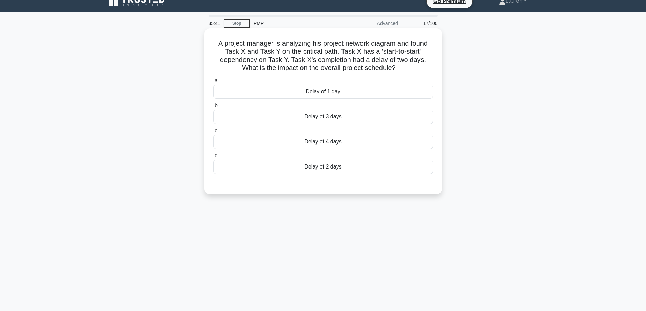
click at [326, 169] on div "Delay of 2 days" at bounding box center [323, 167] width 220 height 14
click at [213, 158] on input "d. Delay of 2 days" at bounding box center [213, 156] width 0 height 4
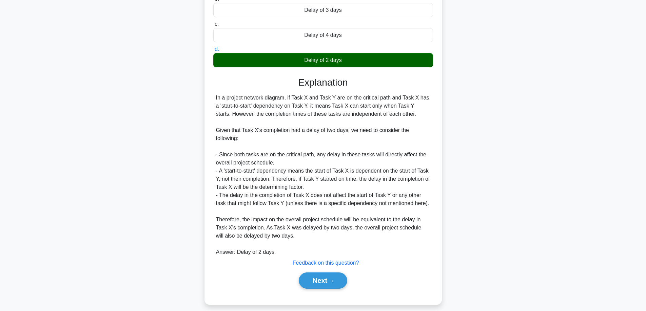
scroll to position [123, 0]
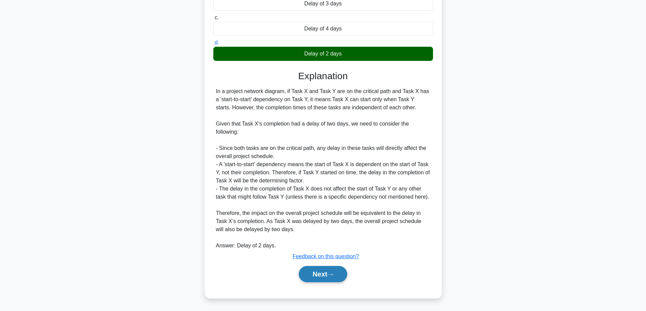
click at [324, 272] on button "Next" at bounding box center [323, 274] width 48 height 16
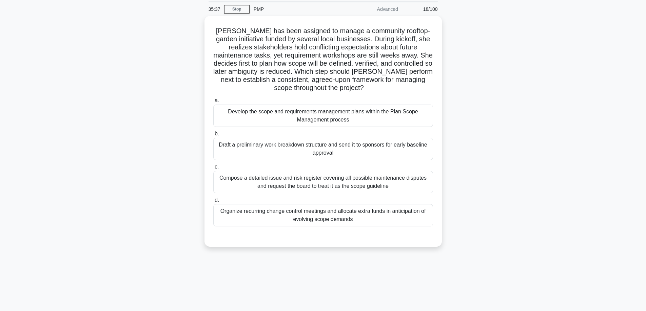
scroll to position [21, 0]
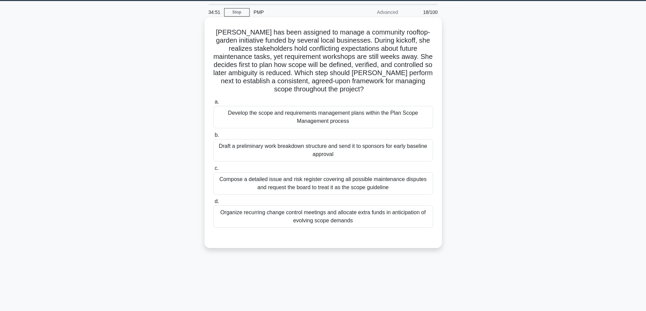
click at [313, 117] on div "Develop the scope and requirements management plans within the Plan Scope Manag…" at bounding box center [323, 117] width 220 height 22
click at [213, 104] on input "a. Develop the scope and requirements management plans within the Plan Scope Ma…" at bounding box center [213, 102] width 0 height 4
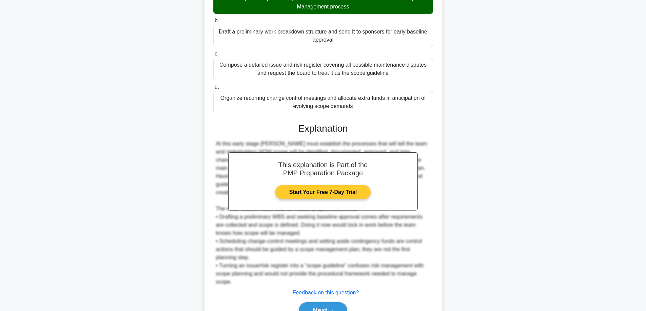
scroll to position [172, 0]
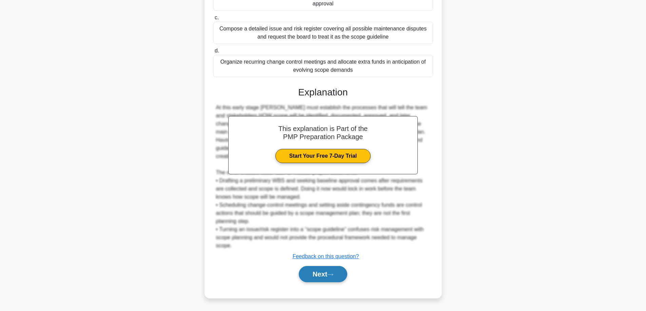
click at [319, 277] on button "Next" at bounding box center [323, 274] width 48 height 16
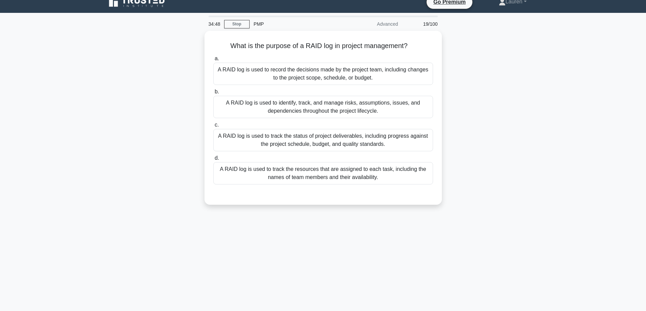
scroll to position [0, 0]
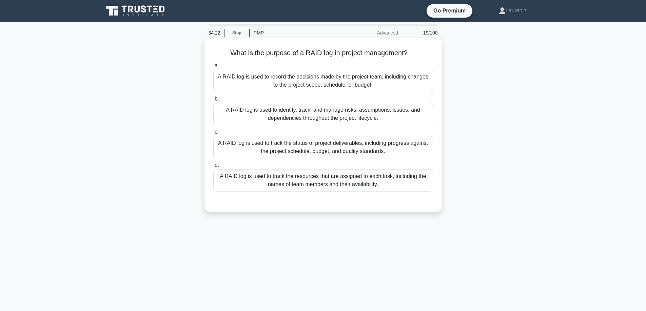
click at [332, 114] on div "A RAID log is used to identify, track, and manage risks, assumptions, issues, a…" at bounding box center [323, 114] width 220 height 22
click at [213, 101] on input "b. A RAID log is used to identify, track, and manage risks, assumptions, issues…" at bounding box center [213, 99] width 0 height 4
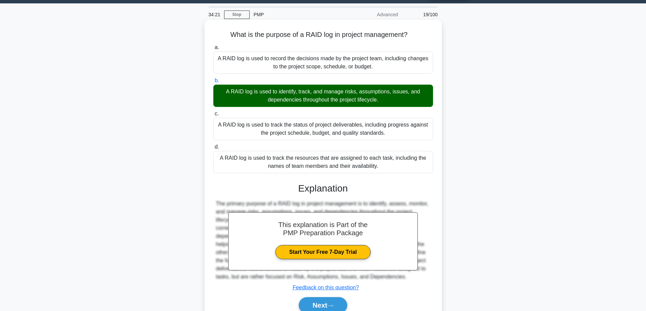
scroll to position [55, 0]
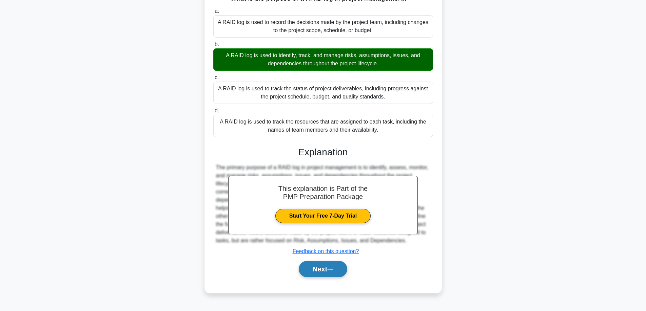
click at [317, 271] on button "Next" at bounding box center [323, 269] width 48 height 16
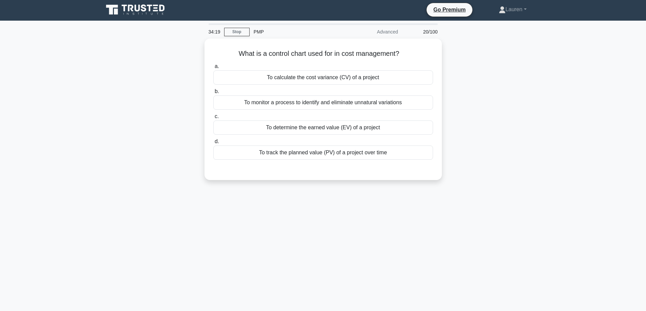
scroll to position [0, 0]
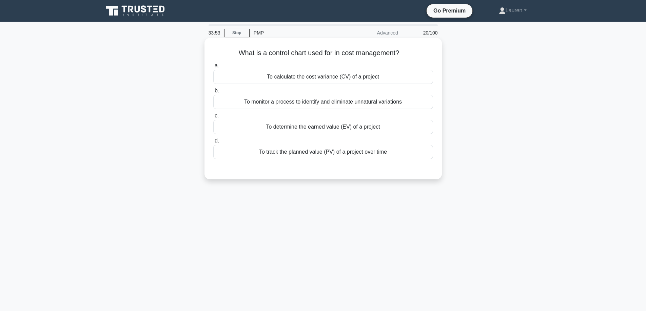
click at [297, 78] on div "To calculate the cost variance (CV) of a project" at bounding box center [323, 77] width 220 height 14
click at [213, 68] on input "a. To calculate the cost variance (CV) of a project" at bounding box center [213, 66] width 0 height 4
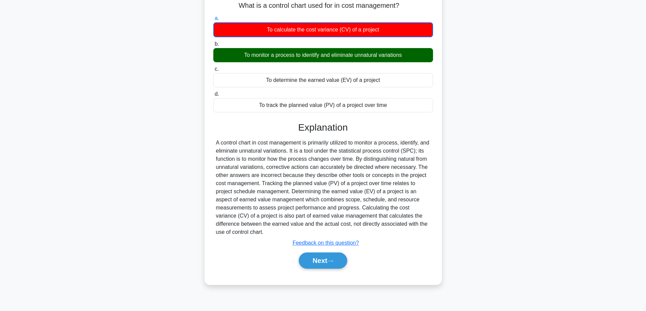
scroll to position [55, 0]
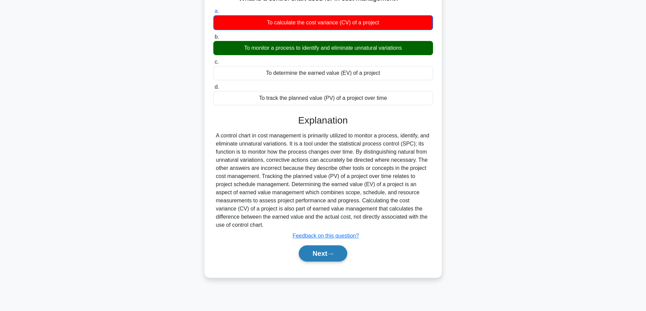
click at [318, 251] on button "Next" at bounding box center [323, 254] width 48 height 16
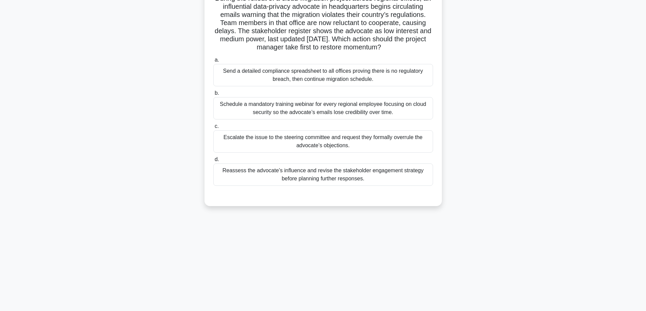
click at [395, 173] on div "Reassess the advocate’s influence and revise the stakeholder engagement strateg…" at bounding box center [323, 175] width 220 height 22
click at [213, 162] on input "d. Reassess the advocate’s influence and revise the stakeholder engagement stra…" at bounding box center [213, 160] width 0 height 4
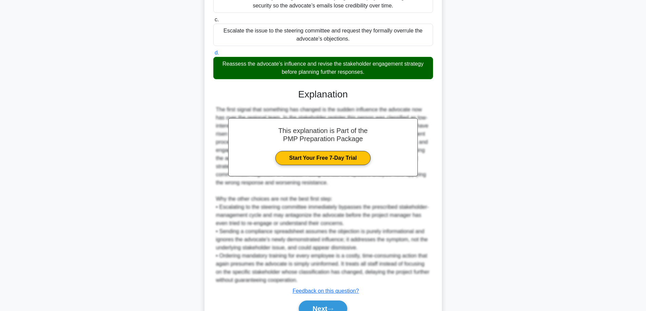
scroll to position [196, 0]
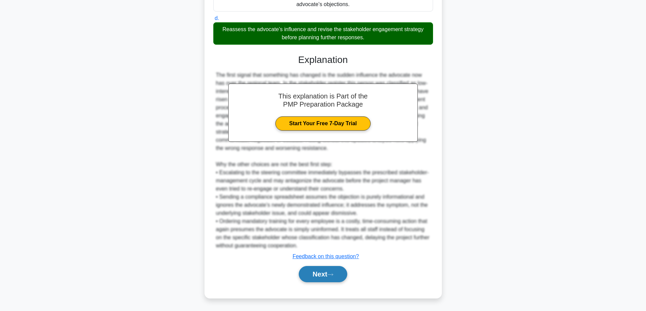
click at [319, 276] on button "Next" at bounding box center [323, 274] width 48 height 16
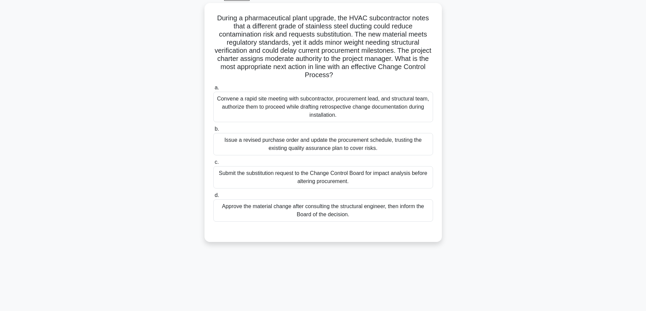
scroll to position [0, 0]
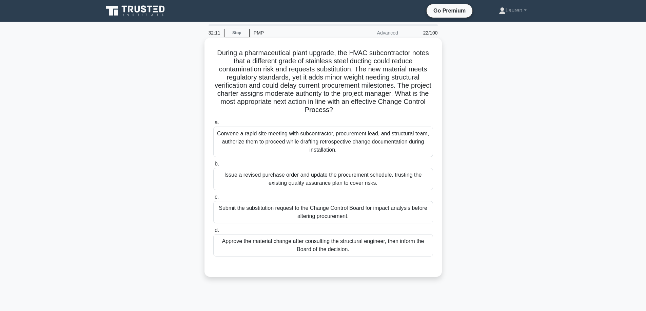
click at [321, 213] on div "Submit the substitution request to the Change Control Board for impact analysis…" at bounding box center [323, 212] width 220 height 22
click at [213, 200] on input "c. Submit the substitution request to the Change Control Board for impact analy…" at bounding box center [213, 197] width 0 height 4
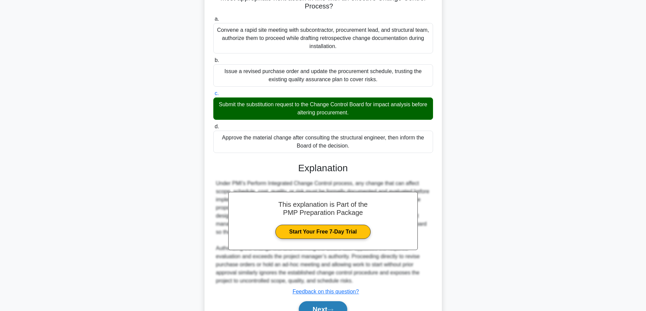
scroll to position [139, 0]
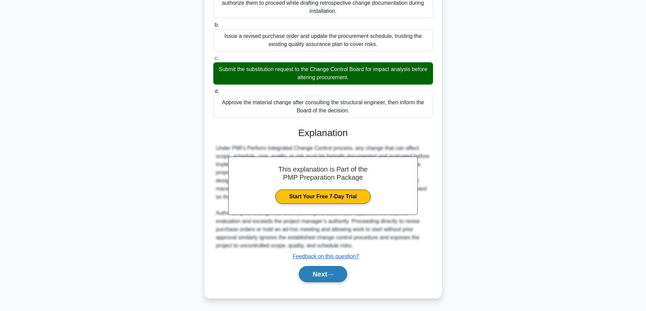
click at [324, 277] on button "Next" at bounding box center [323, 274] width 48 height 16
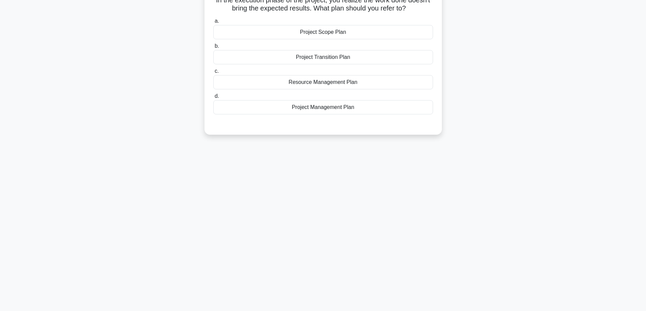
scroll to position [43, 0]
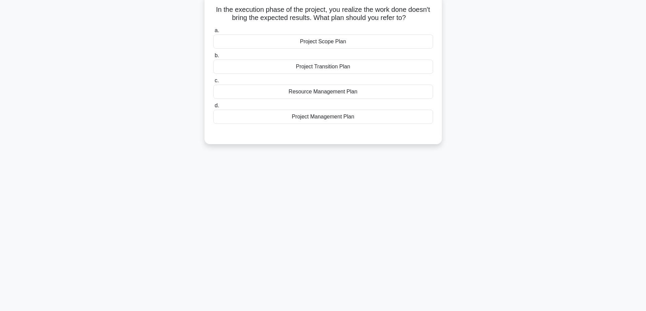
click at [334, 114] on div "Project Management Plan" at bounding box center [323, 117] width 220 height 14
click at [213, 108] on input "d. Project Management Plan" at bounding box center [213, 106] width 0 height 4
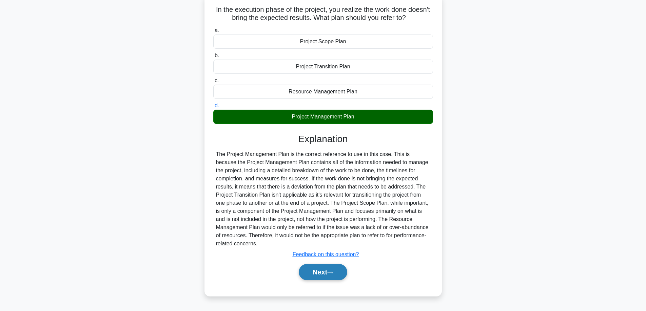
click at [316, 277] on button "Next" at bounding box center [323, 272] width 48 height 16
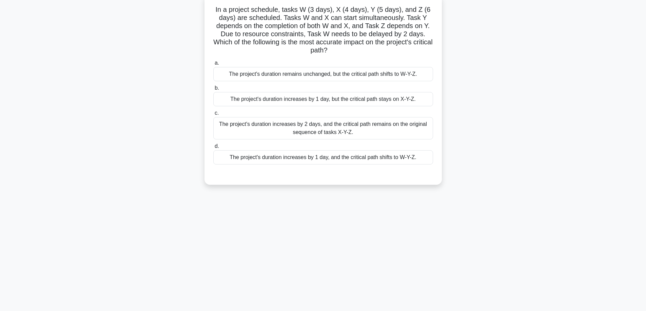
click at [327, 128] on div "The project's duration increases by 2 days, and the critical path remains on th…" at bounding box center [323, 128] width 220 height 22
click at [213, 116] on input "c. The project's duration increases by 2 days, and the critical path remains on…" at bounding box center [213, 113] width 0 height 4
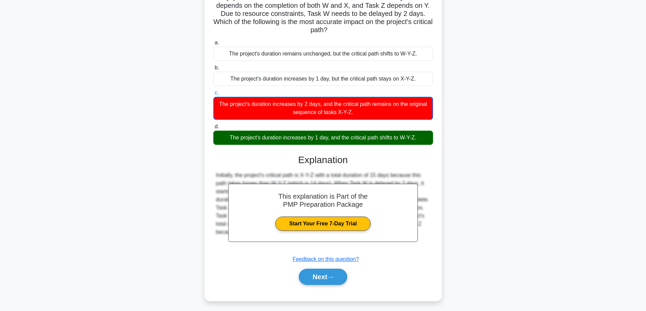
scroll to position [67, 0]
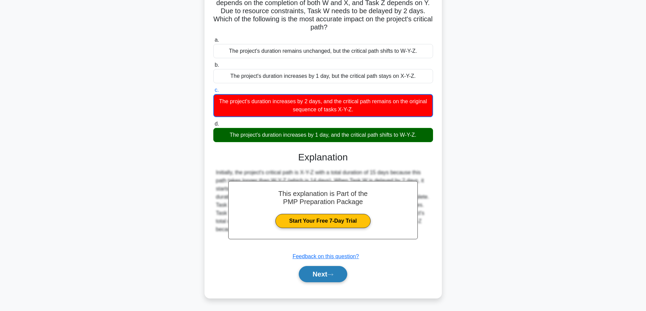
click at [326, 273] on button "Next" at bounding box center [323, 274] width 48 height 16
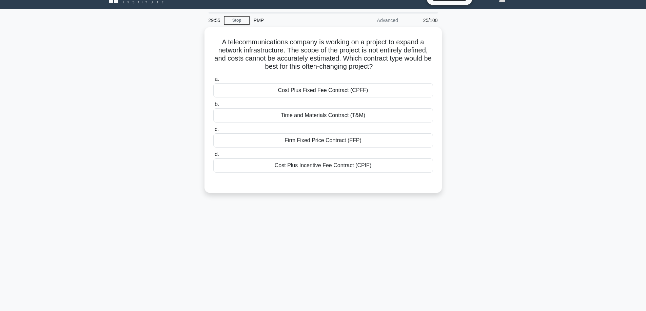
scroll to position [9, 0]
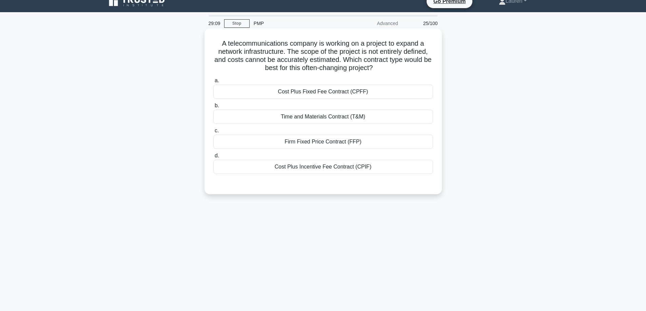
click at [368, 90] on div "Cost Plus Fixed Fee Contract (CPFF)" at bounding box center [323, 92] width 220 height 14
click at [213, 83] on input "a. Cost Plus Fixed Fee Contract (CPFF)" at bounding box center [213, 81] width 0 height 4
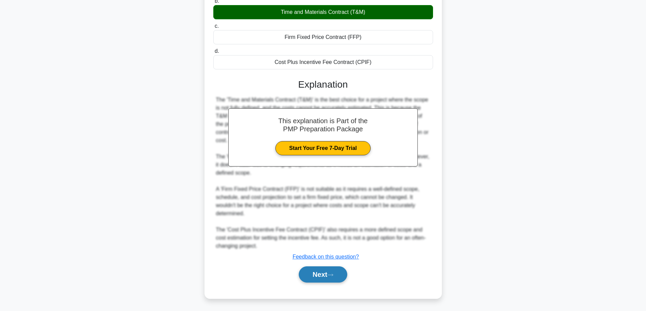
scroll to position [116, 0]
click at [314, 276] on button "Next" at bounding box center [323, 274] width 48 height 16
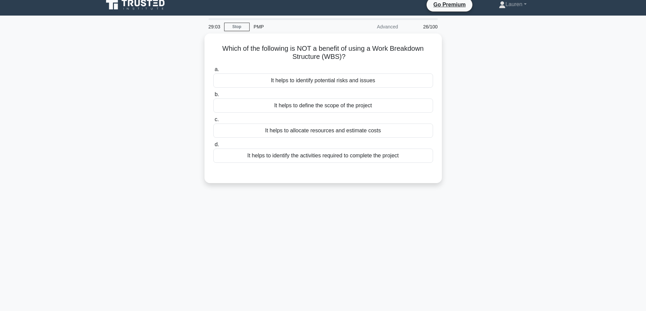
scroll to position [0, 0]
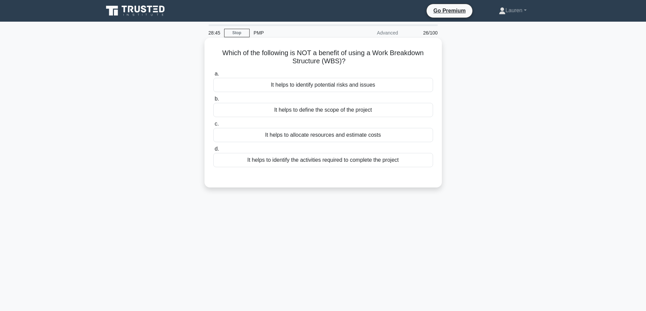
click at [346, 109] on div "It helps to define the scope of the project" at bounding box center [323, 110] width 220 height 14
click at [213, 101] on input "b. It helps to define the scope of the project" at bounding box center [213, 99] width 0 height 4
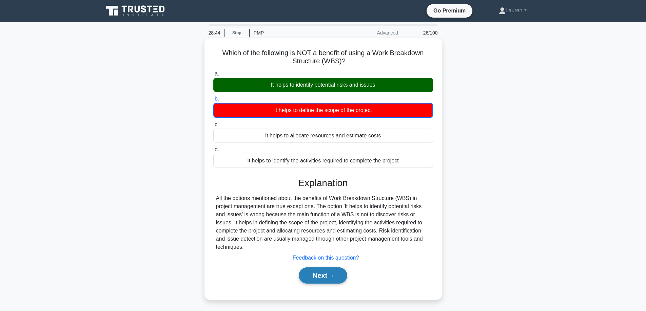
click at [337, 272] on button "Next" at bounding box center [323, 276] width 48 height 16
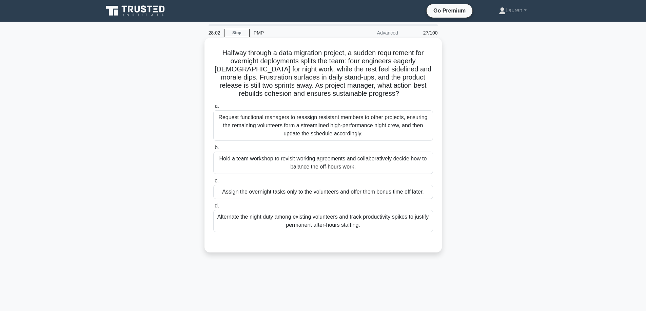
click at [375, 162] on div "Hold a team workshop to revisit working agreements and collaboratively decide h…" at bounding box center [323, 163] width 220 height 22
click at [213, 150] on input "b. Hold a team workshop to revisit working agreements and collaboratively decid…" at bounding box center [213, 148] width 0 height 4
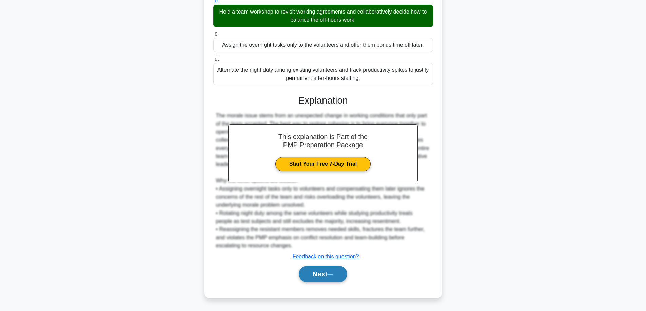
click at [327, 270] on button "Next" at bounding box center [323, 274] width 48 height 16
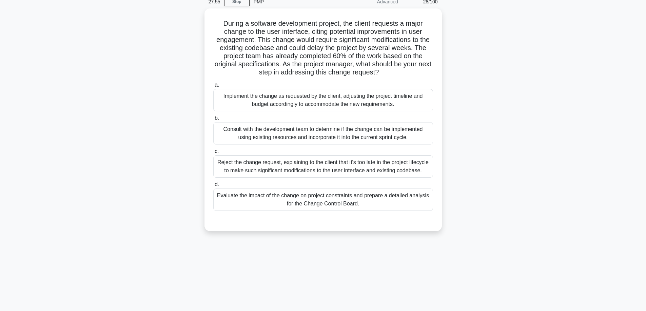
scroll to position [34, 0]
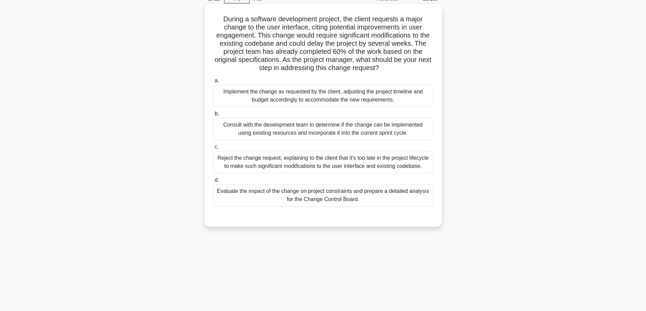
click at [381, 197] on div "Evaluate the impact of the change on project constraints and prepare a detailed…" at bounding box center [323, 195] width 220 height 22
click at [213, 183] on input "d. Evaluate the impact of the change on project constraints and prepare a detai…" at bounding box center [213, 180] width 0 height 4
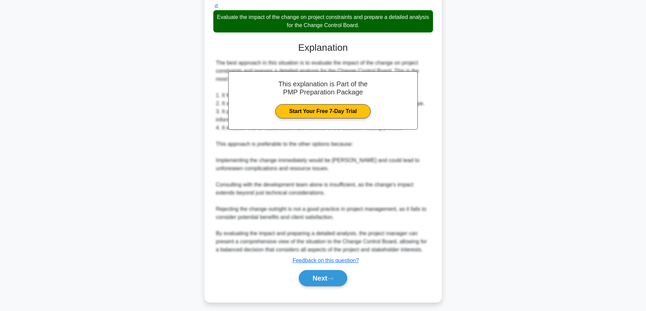
scroll to position [212, 0]
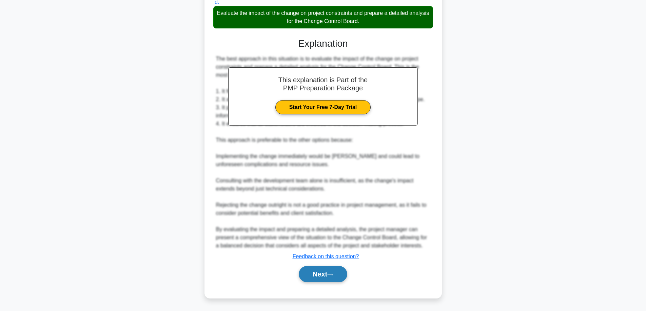
click at [329, 272] on button "Next" at bounding box center [323, 274] width 48 height 16
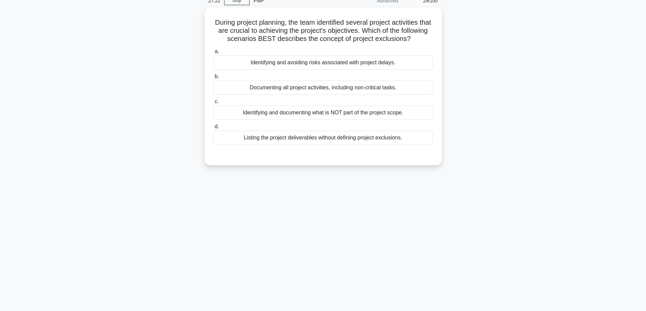
scroll to position [32, 0]
click at [374, 119] on div "Identifying and documenting what is NOT part of the project scope." at bounding box center [323, 111] width 220 height 14
click at [213, 103] on input "c. Identifying and documenting what is NOT part of the project scope." at bounding box center [213, 100] width 0 height 4
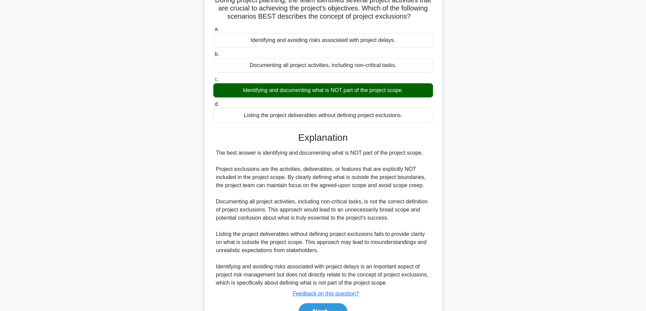
scroll to position [99, 0]
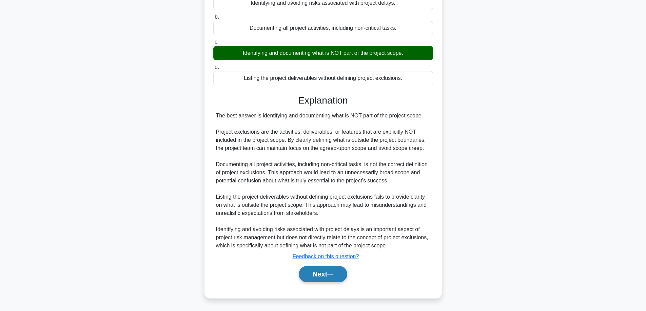
click at [316, 278] on button "Next" at bounding box center [323, 274] width 48 height 16
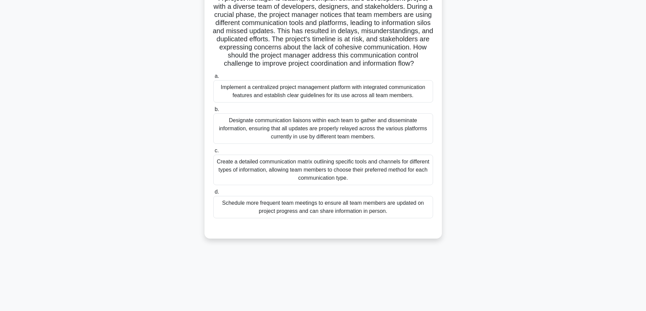
scroll to position [55, 0]
click at [387, 215] on div "Schedule more frequent team meetings to ensure all team members are updated on …" at bounding box center [323, 207] width 220 height 22
click at [213, 195] on input "d. Schedule more frequent team meetings to ensure all team members are updated …" at bounding box center [213, 192] width 0 height 4
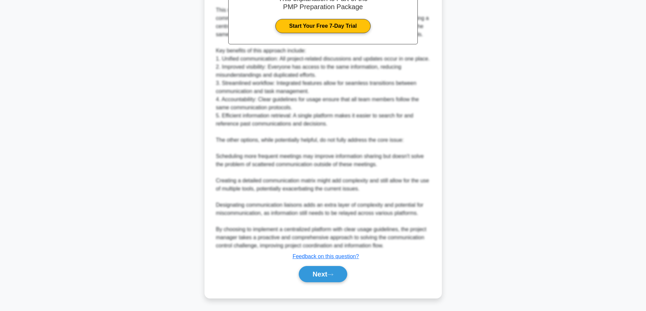
scroll to position [343, 0]
click at [311, 278] on button "Next" at bounding box center [323, 274] width 48 height 16
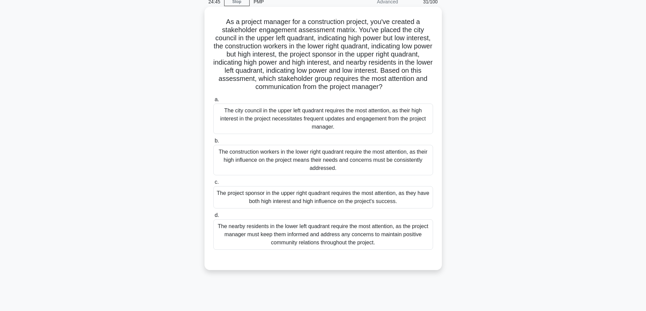
scroll to position [34, 0]
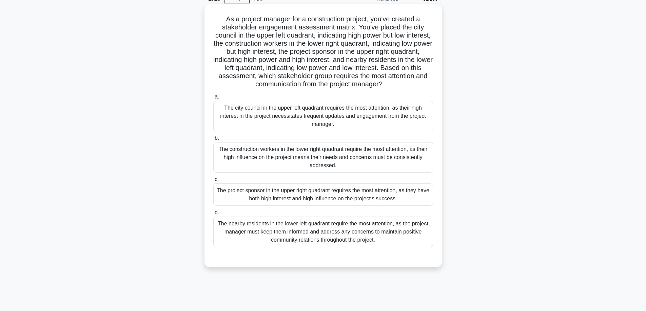
click at [339, 191] on div "The project sponsor in the upper right quadrant requires the most attention, as…" at bounding box center [323, 195] width 220 height 22
click at [213, 182] on input "c. The project sponsor in the upper right quadrant requires the most attention,…" at bounding box center [213, 180] width 0 height 4
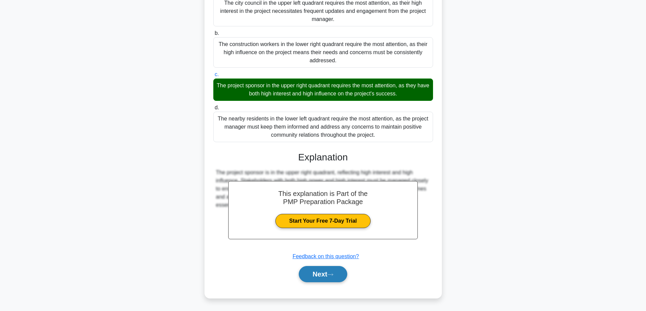
click at [329, 270] on button "Next" at bounding box center [323, 274] width 48 height 16
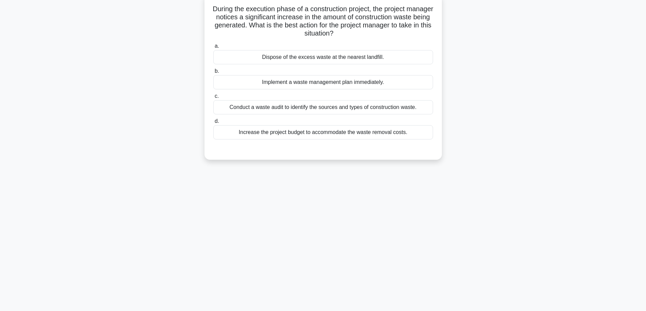
scroll to position [32, 0]
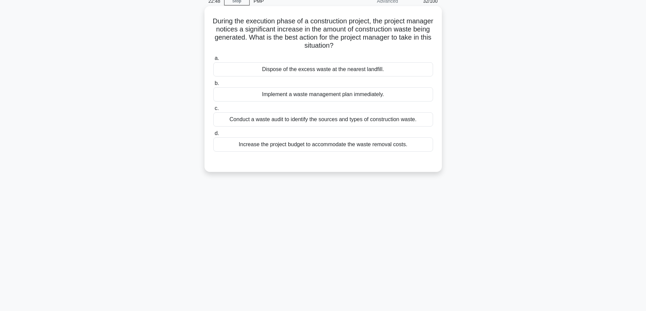
click at [393, 121] on div "Conduct a waste audit to identify the sources and types of construction waste." at bounding box center [323, 120] width 220 height 14
click at [213, 111] on input "c. Conduct a waste audit to identify the sources and types of construction wast…" at bounding box center [213, 108] width 0 height 4
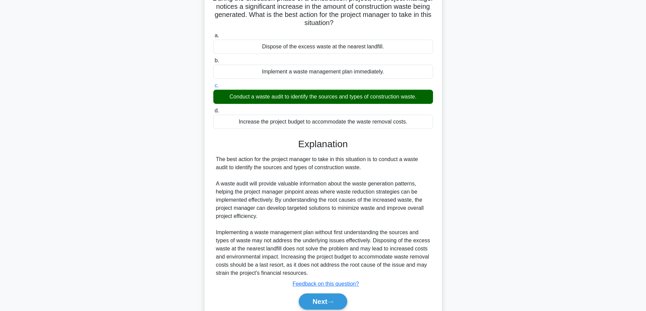
scroll to position [82, 0]
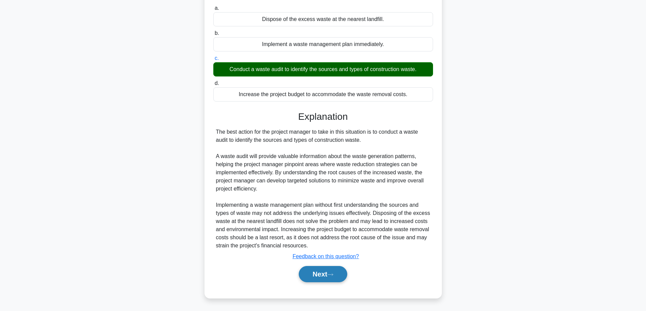
click at [307, 276] on button "Next" at bounding box center [323, 274] width 48 height 16
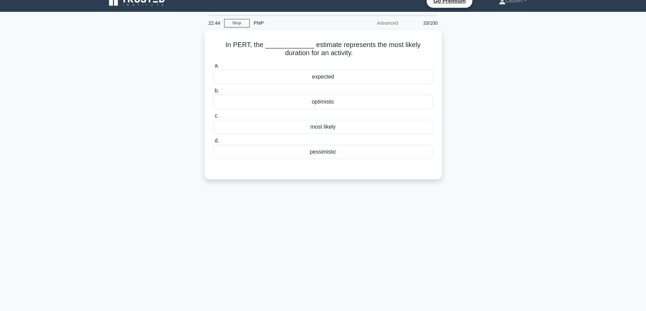
scroll to position [9, 0]
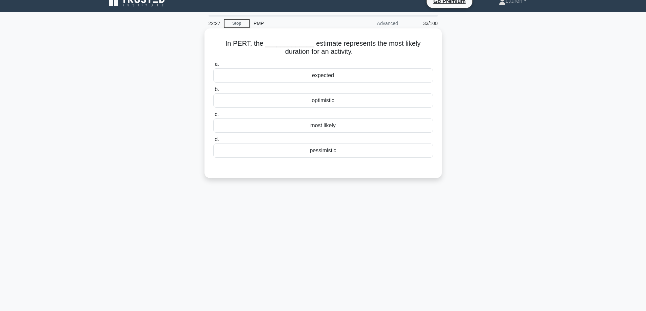
click at [342, 126] on div "most likely" at bounding box center [323, 126] width 220 height 14
click at [213, 117] on input "c. most likely" at bounding box center [213, 115] width 0 height 4
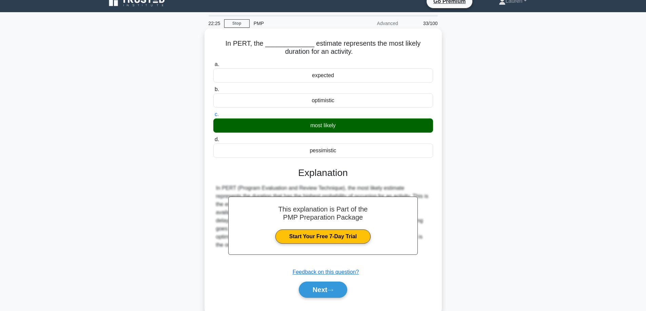
scroll to position [55, 0]
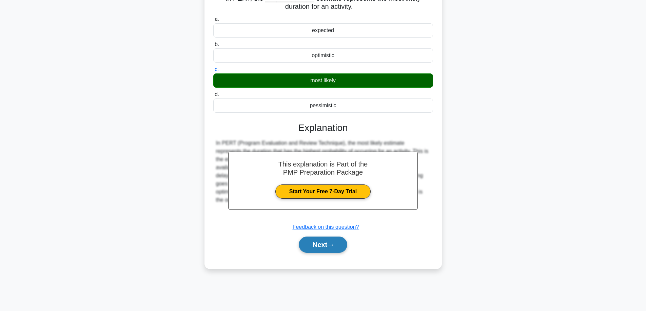
click at [331, 246] on icon at bounding box center [330, 246] width 6 height 4
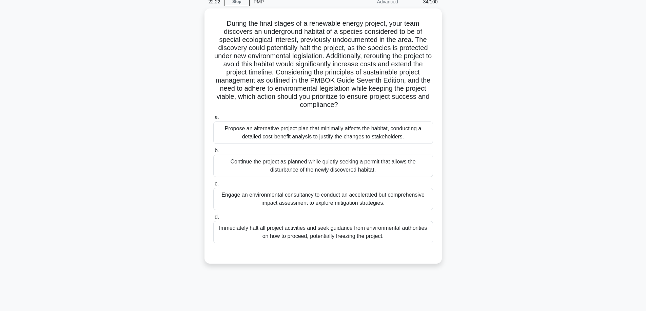
scroll to position [34, 0]
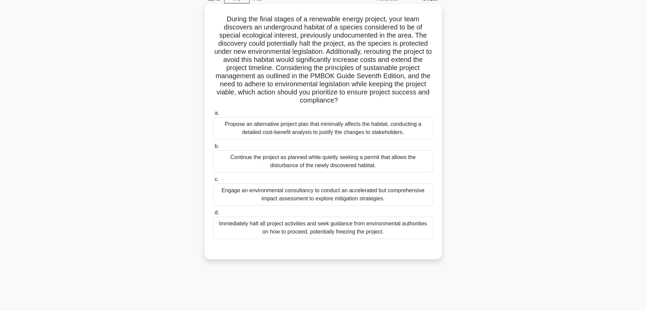
click at [386, 230] on div "Immediately halt all project activities and seek guidance from environmental au…" at bounding box center [323, 228] width 220 height 22
click at [213, 215] on input "d. Immediately halt all project activities and seek guidance from environmental…" at bounding box center [213, 213] width 0 height 4
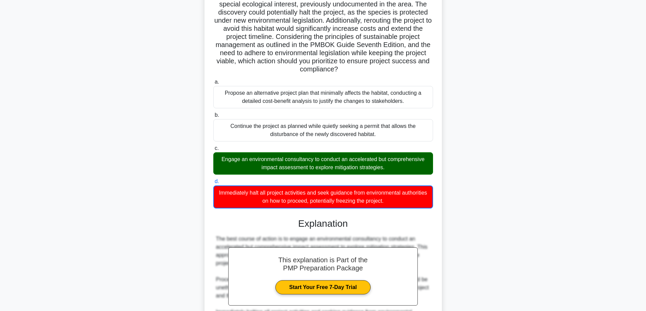
scroll to position [189, 0]
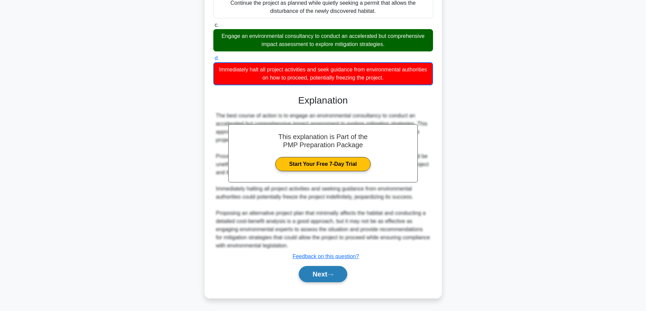
click at [324, 271] on button "Next" at bounding box center [323, 274] width 48 height 16
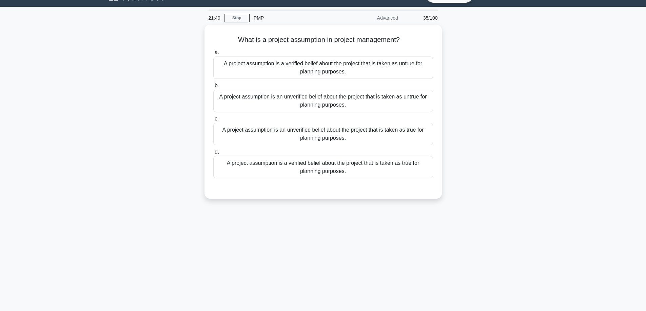
scroll to position [23, 0]
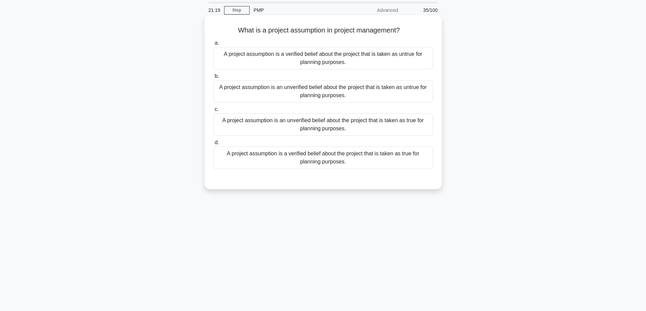
click at [350, 123] on div "A project assumption is an unverified belief about the project that is taken as…" at bounding box center [323, 125] width 220 height 22
click at [213, 112] on input "c. A project assumption is an unverified belief about the project that is taken…" at bounding box center [213, 109] width 0 height 4
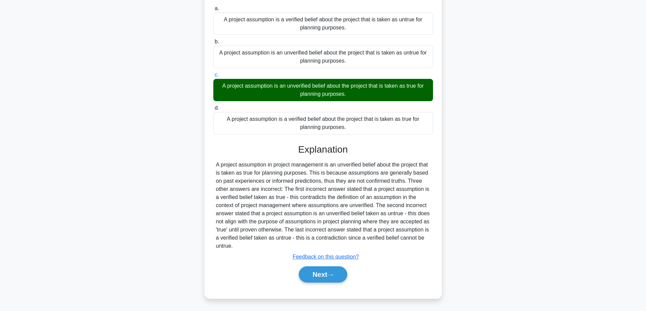
scroll to position [58, 0]
click at [322, 272] on button "Next" at bounding box center [323, 274] width 48 height 16
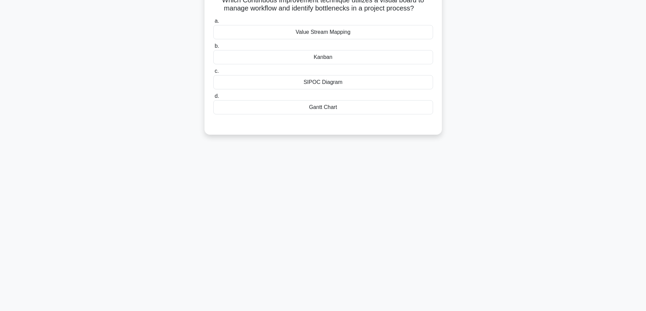
scroll to position [43, 0]
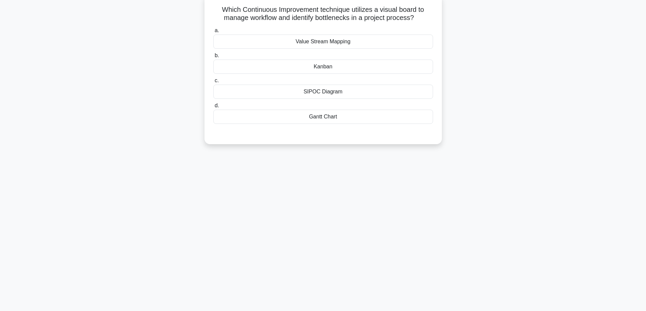
click at [332, 68] on div "Kanban" at bounding box center [323, 67] width 220 height 14
click at [213, 58] on input "b. Kanban" at bounding box center [213, 56] width 0 height 4
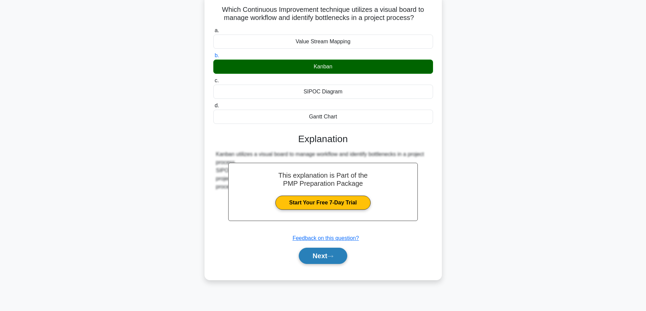
click at [313, 257] on button "Next" at bounding box center [323, 256] width 48 height 16
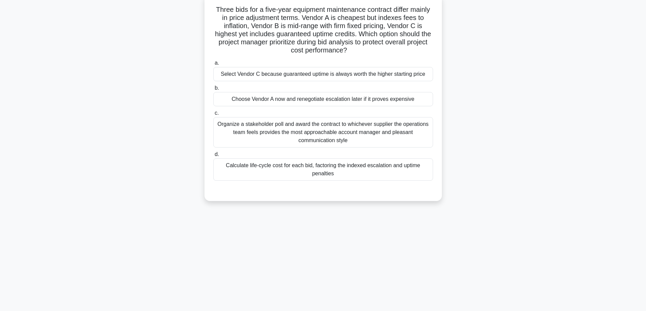
click at [381, 172] on div "Calculate life-cycle cost for each bid, factoring the indexed escalation and up…" at bounding box center [323, 170] width 220 height 22
click at [213, 157] on input "d. Calculate life-cycle cost for each bid, factoring the indexed escalation and…" at bounding box center [213, 154] width 0 height 4
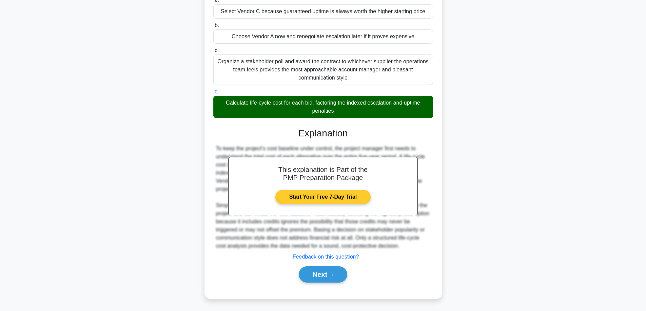
scroll to position [107, 0]
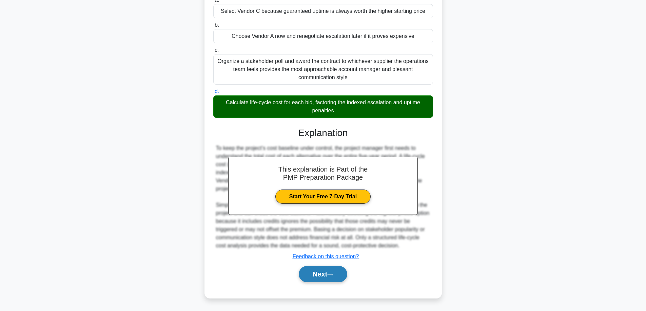
click at [309, 276] on button "Next" at bounding box center [323, 274] width 48 height 16
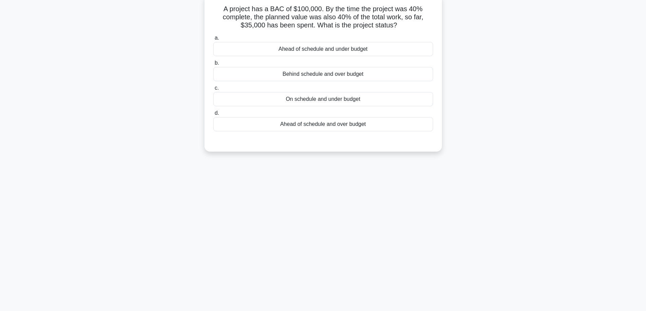
scroll to position [43, 0]
click at [346, 99] on div "On schedule and under budget" at bounding box center [323, 100] width 220 height 14
click at [213, 91] on input "c. On schedule and under budget" at bounding box center [213, 89] width 0 height 4
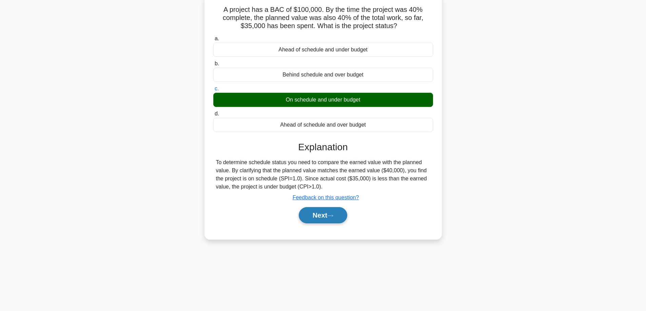
click at [336, 215] on button "Next" at bounding box center [323, 215] width 48 height 16
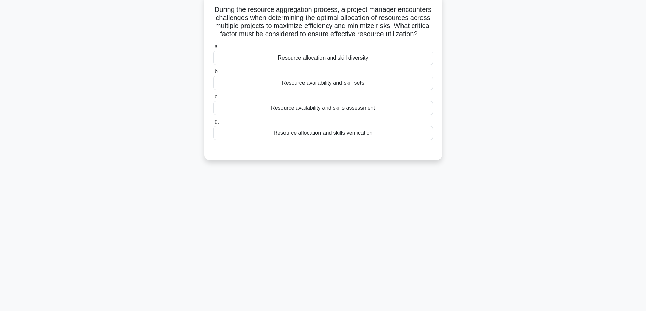
click at [352, 65] on div "Resource allocation and skill diversity" at bounding box center [323, 58] width 220 height 14
click at [213, 49] on input "a. Resource allocation and skill diversity" at bounding box center [213, 47] width 0 height 4
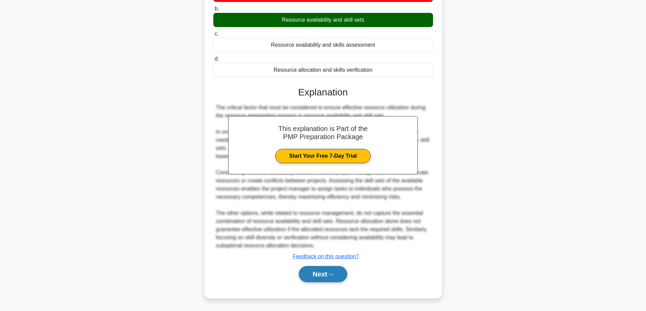
click at [339, 275] on button "Next" at bounding box center [323, 274] width 48 height 16
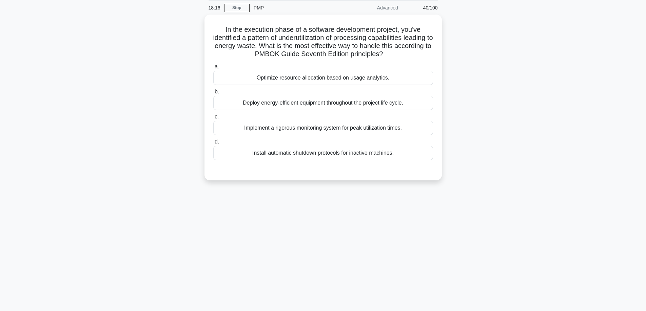
scroll to position [21, 0]
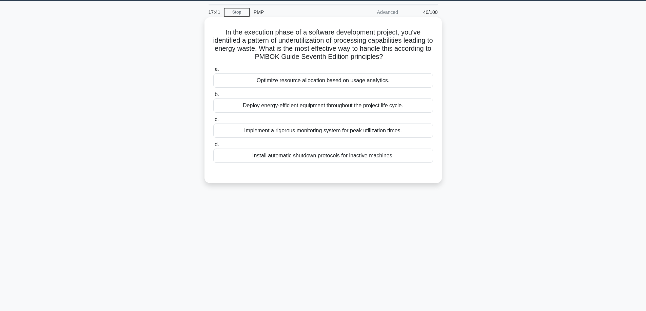
click at [375, 157] on div "Install automatic shutdown protocols for inactive machines." at bounding box center [323, 156] width 220 height 14
click at [213, 147] on input "d. Install automatic shutdown protocols for inactive machines." at bounding box center [213, 145] width 0 height 4
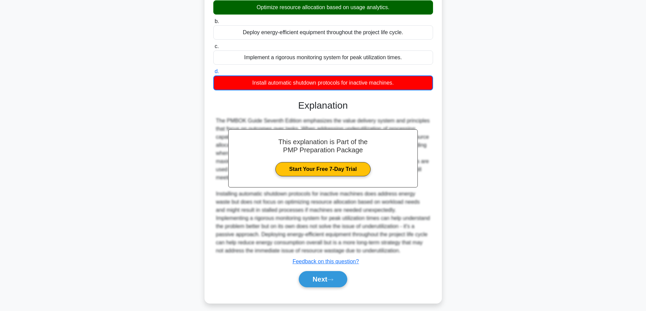
scroll to position [99, 0]
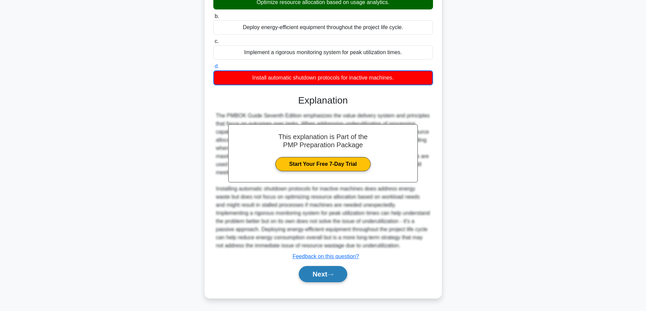
click at [327, 272] on button "Next" at bounding box center [323, 274] width 48 height 16
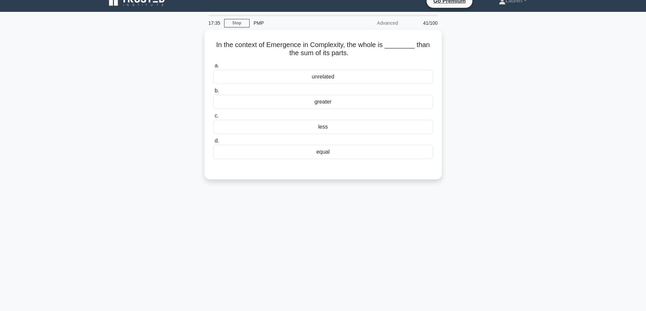
scroll to position [9, 0]
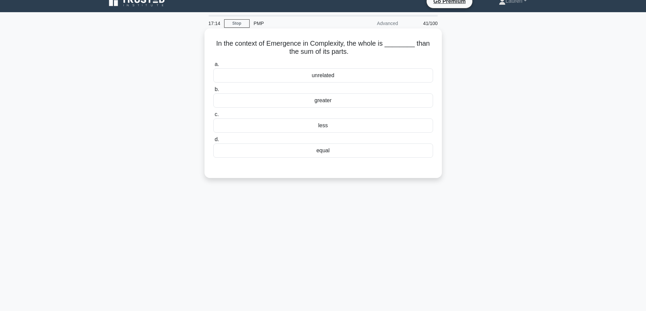
click at [319, 102] on div "greater" at bounding box center [323, 101] width 220 height 14
click at [213, 92] on input "b. greater" at bounding box center [213, 89] width 0 height 4
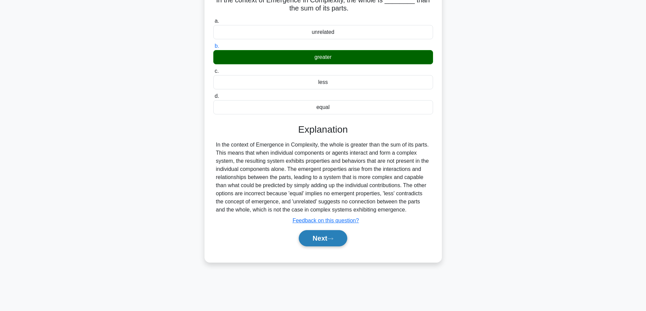
scroll to position [55, 0]
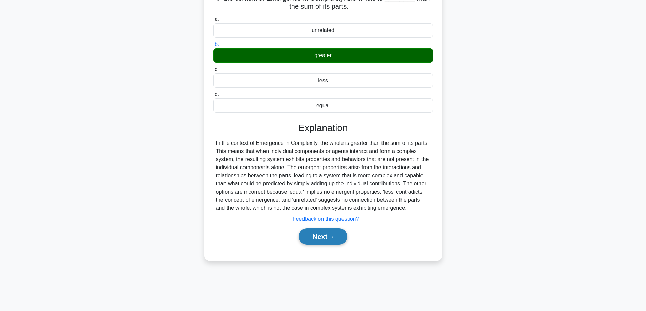
click at [330, 240] on button "Next" at bounding box center [323, 237] width 48 height 16
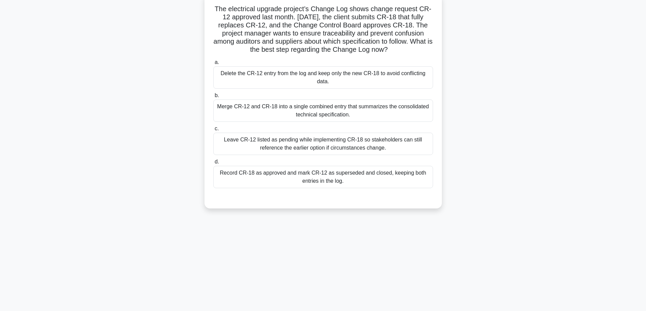
scroll to position [43, 0]
click at [335, 179] on div "Record CR-18 as approved and mark CR-12 as superseded and closed, keeping both …" at bounding box center [323, 178] width 220 height 22
click at [213, 165] on input "d. Record CR-18 as approved and mark CR-12 as superseded and closed, keeping bo…" at bounding box center [213, 163] width 0 height 4
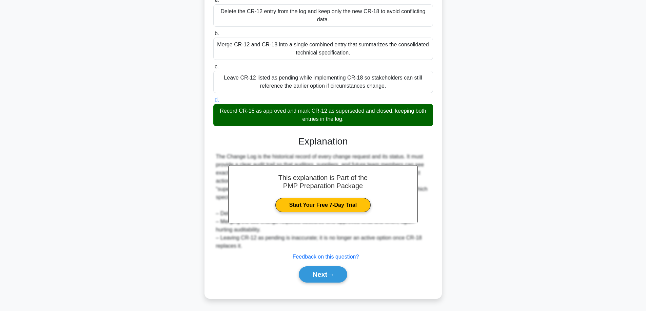
scroll to position [107, 0]
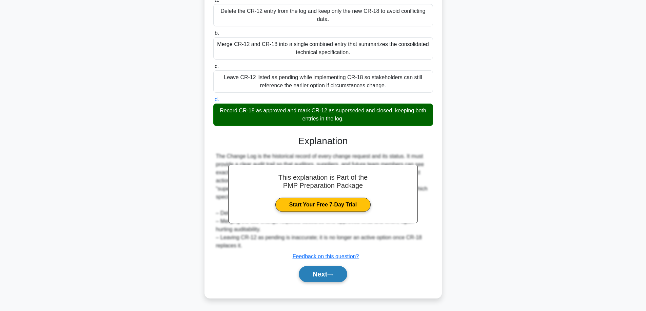
click at [327, 270] on button "Next" at bounding box center [323, 274] width 48 height 16
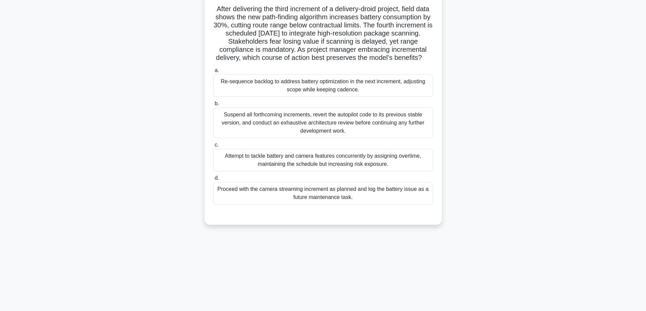
scroll to position [43, 0]
click at [347, 96] on div "Re-sequence backlog to address battery optimization in the next increment, adju…" at bounding box center [323, 86] width 220 height 22
click at [213, 74] on input "a. Re-sequence backlog to address battery optimization in the next increment, a…" at bounding box center [213, 71] width 0 height 4
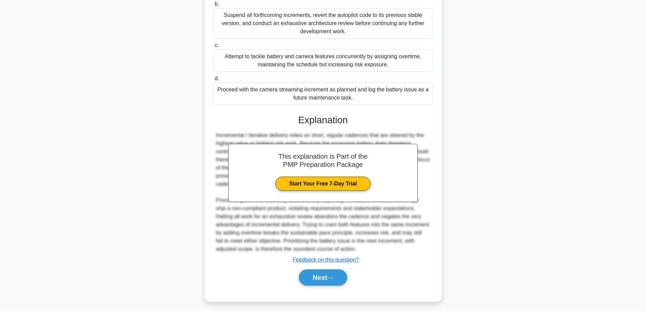
scroll to position [164, 0]
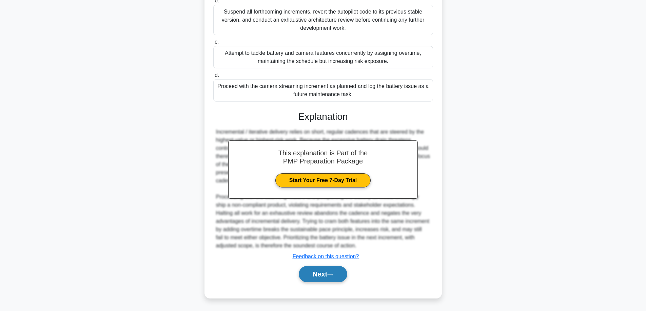
click at [312, 277] on button "Next" at bounding box center [323, 274] width 48 height 16
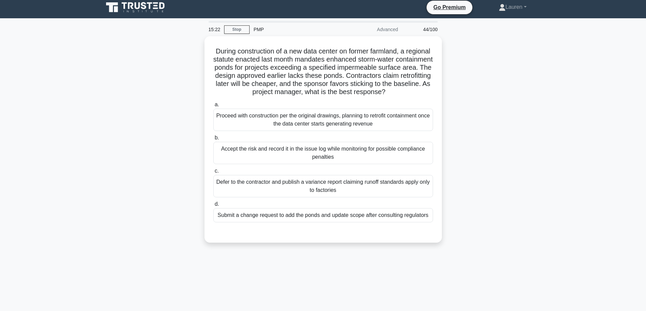
scroll to position [0, 0]
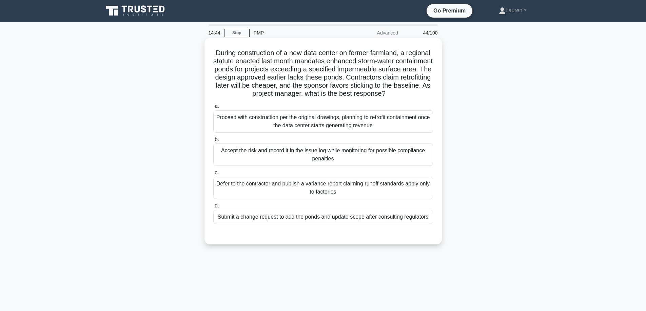
click at [337, 224] on div "Submit a change request to add the ponds and update scope after consulting regu…" at bounding box center [323, 217] width 220 height 14
click at [213, 208] on input "d. Submit a change request to add the ponds and update scope after consulting r…" at bounding box center [213, 206] width 0 height 4
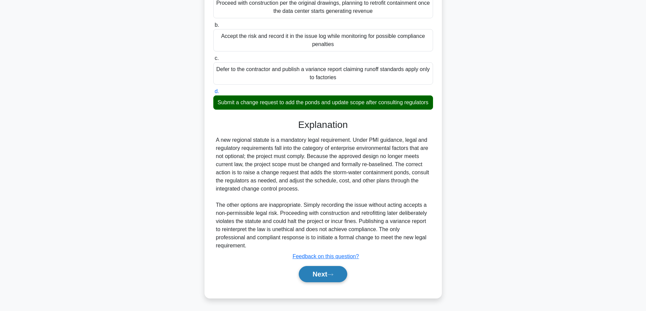
click at [323, 273] on button "Next" at bounding box center [323, 274] width 48 height 16
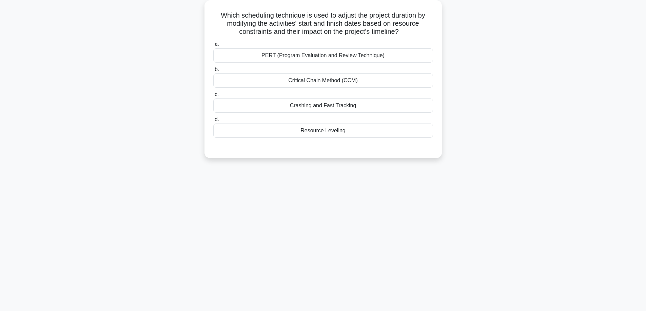
scroll to position [43, 0]
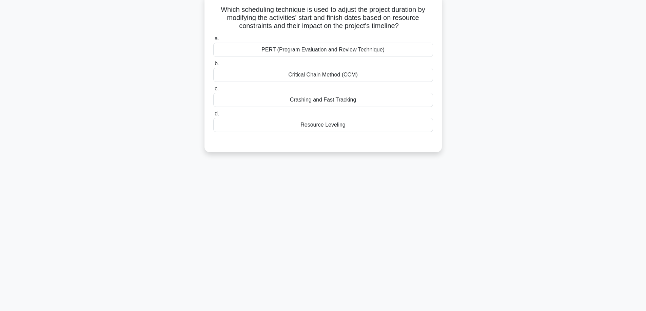
click at [369, 99] on div "Crashing and Fast Tracking" at bounding box center [323, 100] width 220 height 14
click at [213, 91] on input "c. Crashing and Fast Tracking" at bounding box center [213, 89] width 0 height 4
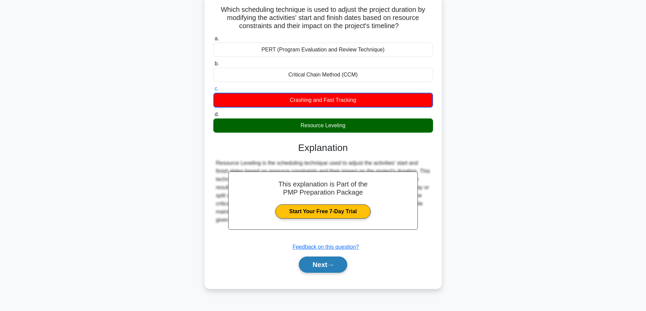
click at [311, 265] on button "Next" at bounding box center [323, 265] width 48 height 16
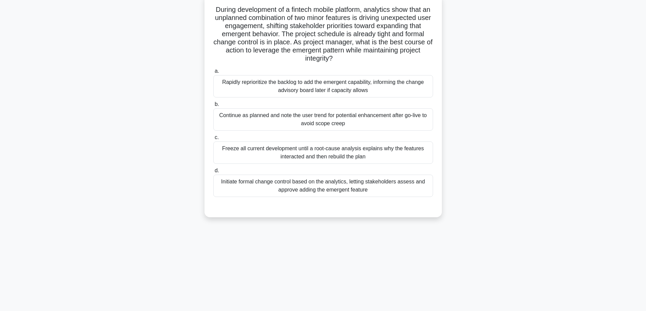
click at [358, 192] on div "Initiate formal change control based on the analytics, letting stakeholders ass…" at bounding box center [323, 186] width 220 height 22
click at [213, 173] on input "d. Initiate formal change control based on the analytics, letting stakeholders …" at bounding box center [213, 171] width 0 height 4
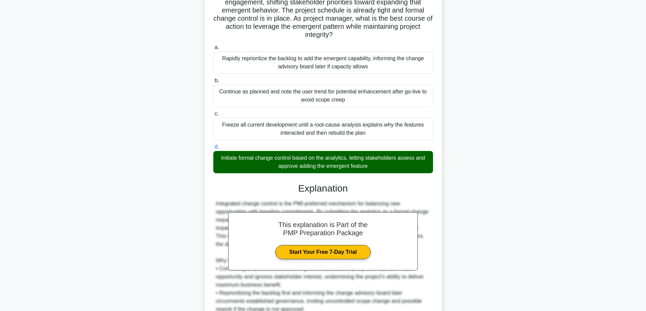
scroll to position [156, 0]
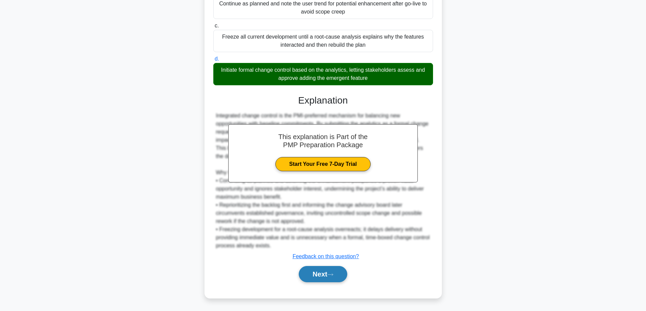
click at [338, 269] on button "Next" at bounding box center [323, 274] width 48 height 16
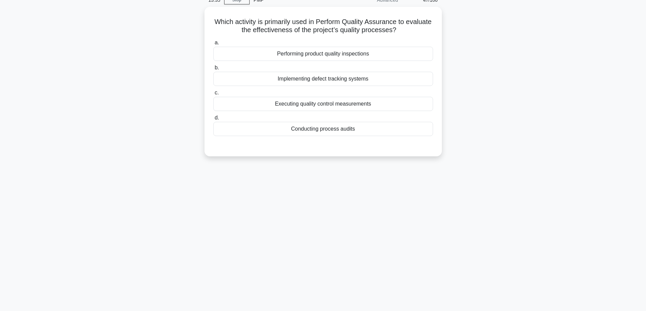
scroll to position [32, 0]
click at [327, 130] on div "Conducting process audits" at bounding box center [323, 128] width 220 height 14
click at [213, 120] on input "d. Conducting process audits" at bounding box center [213, 117] width 0 height 4
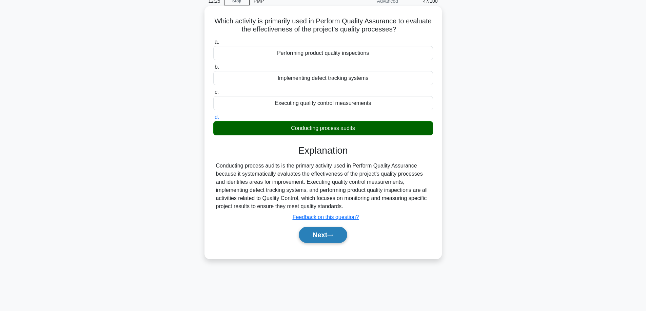
click at [326, 231] on button "Next" at bounding box center [323, 235] width 48 height 16
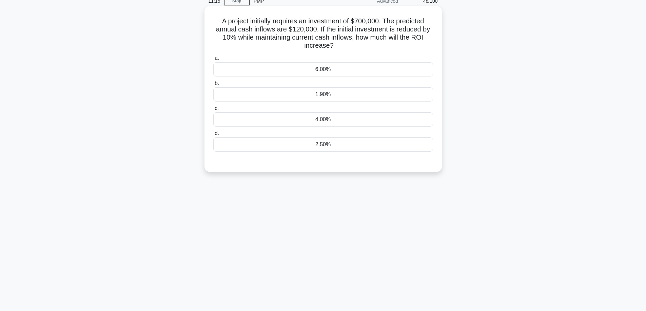
click at [320, 93] on div "1.90%" at bounding box center [323, 94] width 220 height 14
click at [213, 86] on input "b. 1.90%" at bounding box center [213, 83] width 0 height 4
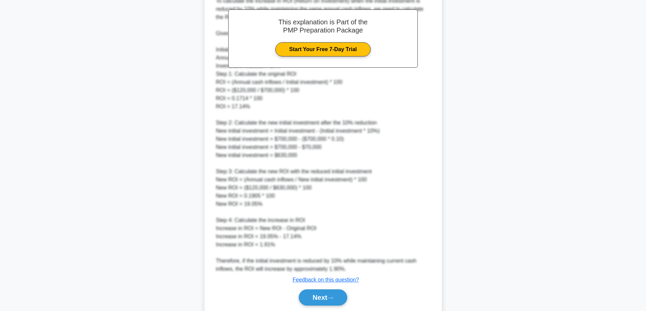
scroll to position [237, 0]
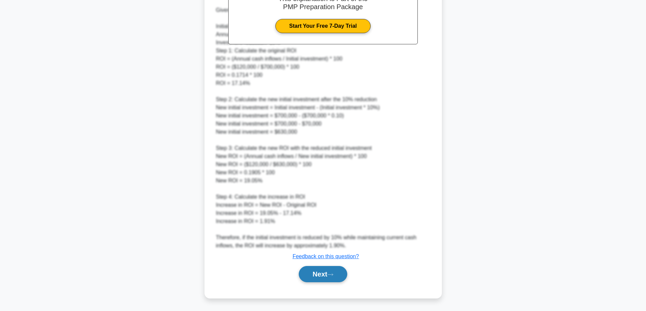
click at [328, 279] on button "Next" at bounding box center [323, 274] width 48 height 16
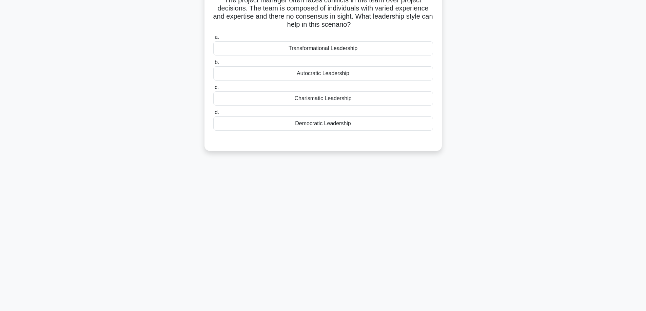
scroll to position [43, 0]
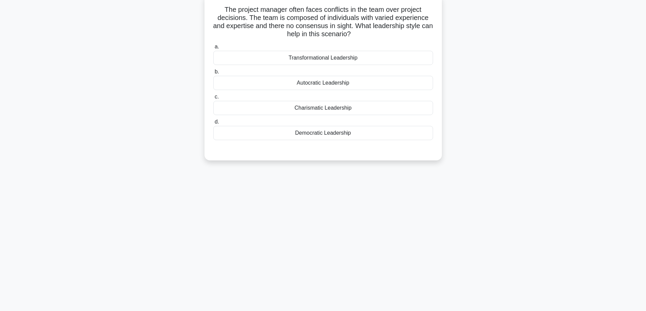
click at [354, 57] on div "Transformational Leadership" at bounding box center [323, 58] width 220 height 14
click at [213, 49] on input "a. Transformational Leadership" at bounding box center [213, 47] width 0 height 4
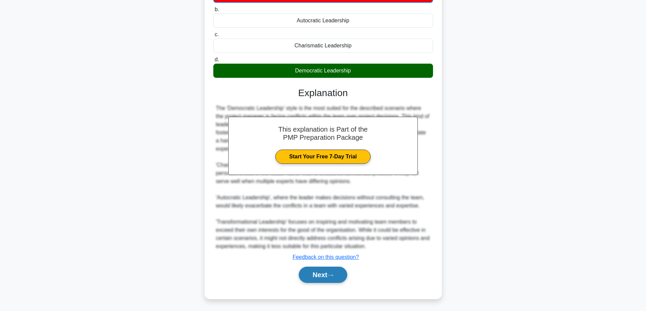
scroll to position [107, 0]
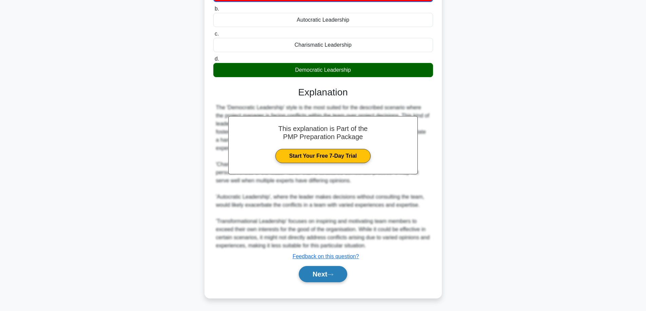
click at [318, 274] on button "Next" at bounding box center [323, 274] width 48 height 16
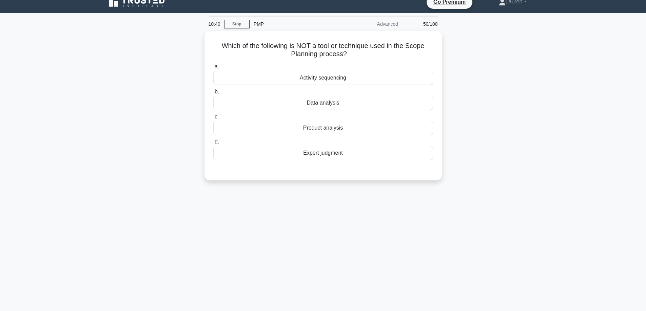
scroll to position [11, 0]
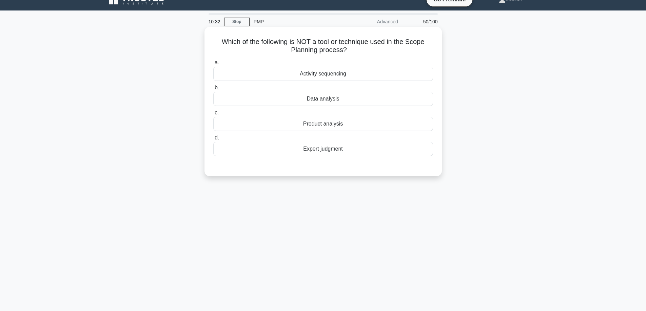
click at [327, 75] on div "Activity sequencing" at bounding box center [323, 74] width 220 height 14
click at [213, 65] on input "a. Activity sequencing" at bounding box center [213, 63] width 0 height 4
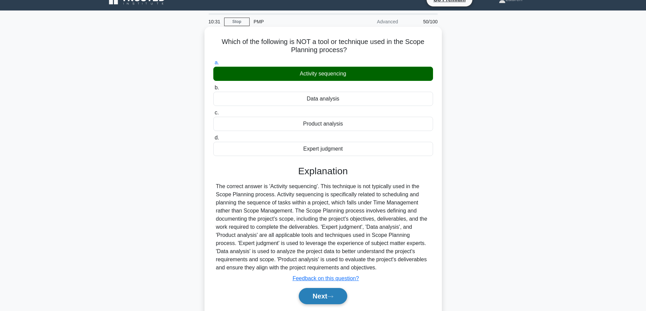
click at [324, 297] on button "Next" at bounding box center [323, 296] width 48 height 16
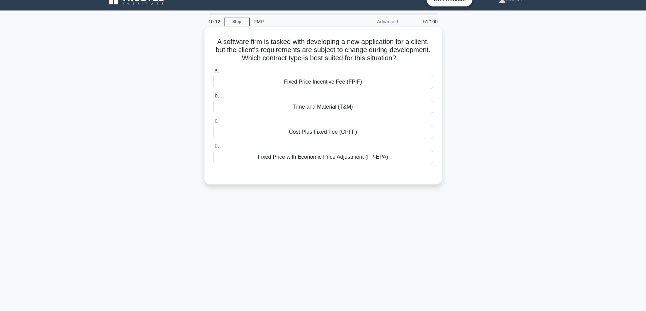
click at [366, 108] on div "Time and Material (T&M)" at bounding box center [323, 107] width 220 height 14
click at [213, 98] on input "b. Time and Material (T&M)" at bounding box center [213, 96] width 0 height 4
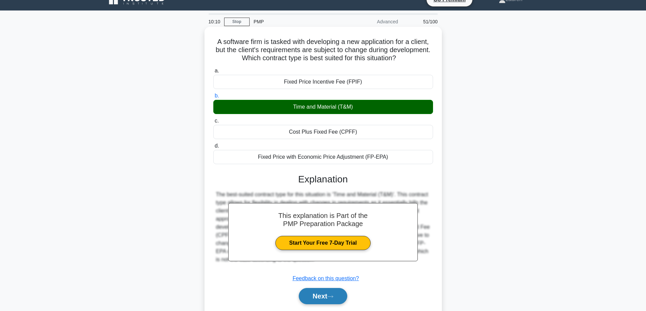
click at [329, 297] on button "Next" at bounding box center [323, 296] width 48 height 16
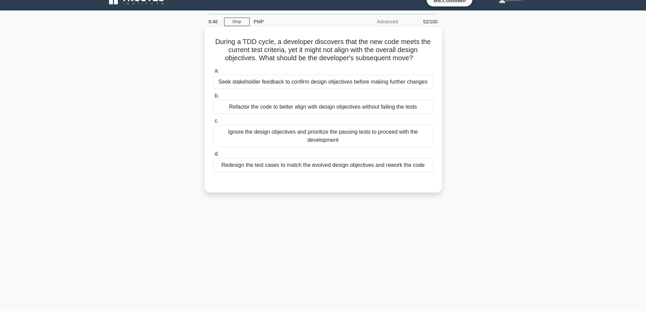
click at [333, 82] on div "Seek stakeholder feedback to confirm design objectives before making further ch…" at bounding box center [323, 82] width 220 height 14
click at [213, 73] on input "a. Seek stakeholder feedback to confirm design objectives before making further…" at bounding box center [213, 71] width 0 height 4
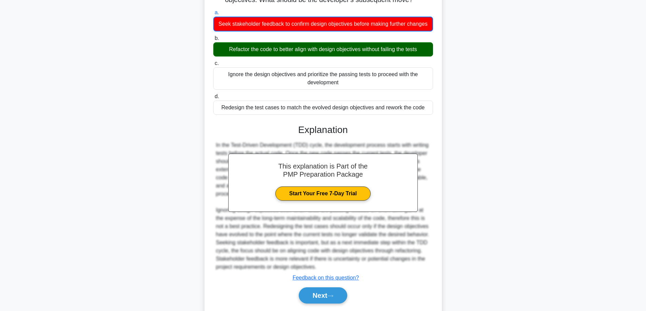
scroll to position [79, 0]
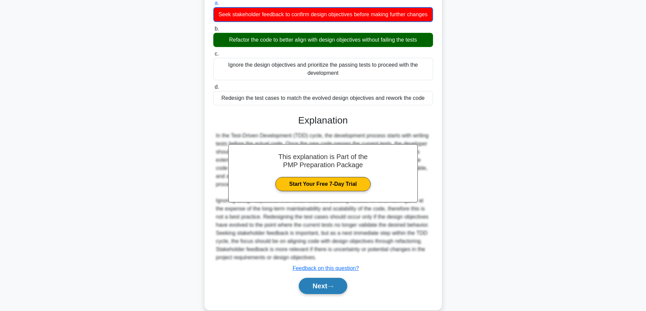
click at [337, 293] on button "Next" at bounding box center [323, 286] width 48 height 16
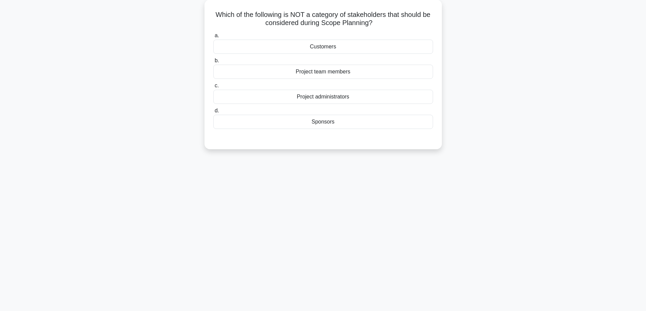
scroll to position [21, 0]
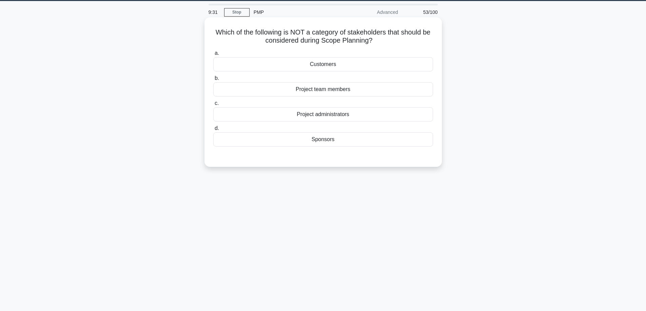
click at [326, 114] on div "Project administrators" at bounding box center [323, 114] width 220 height 14
click at [213, 106] on input "c. Project administrators" at bounding box center [213, 103] width 0 height 4
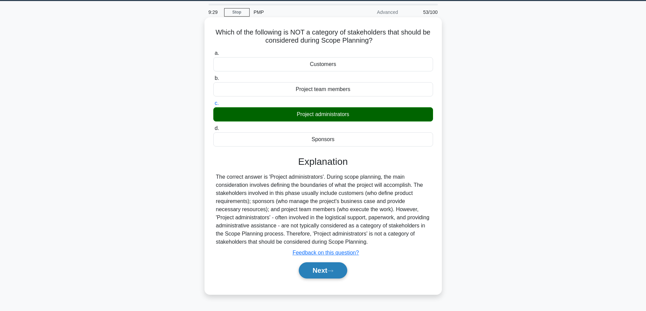
click at [334, 268] on button "Next" at bounding box center [323, 271] width 48 height 16
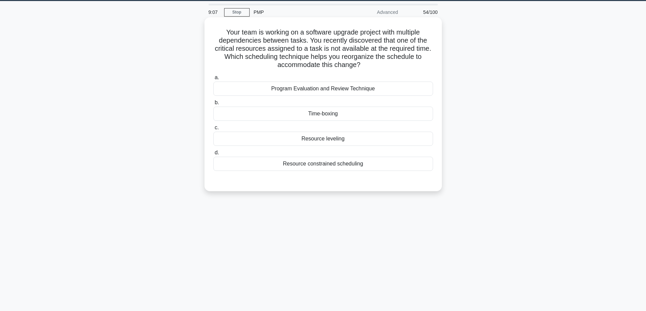
click at [341, 165] on div "Resource constrained scheduling" at bounding box center [323, 164] width 220 height 14
click at [213, 155] on input "d. Resource constrained scheduling" at bounding box center [213, 153] width 0 height 4
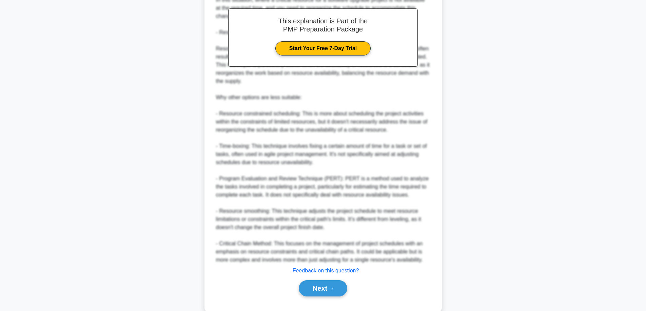
scroll to position [238, 0]
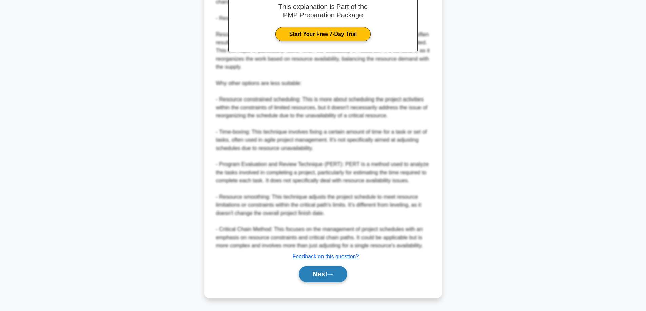
click at [319, 276] on button "Next" at bounding box center [323, 274] width 48 height 16
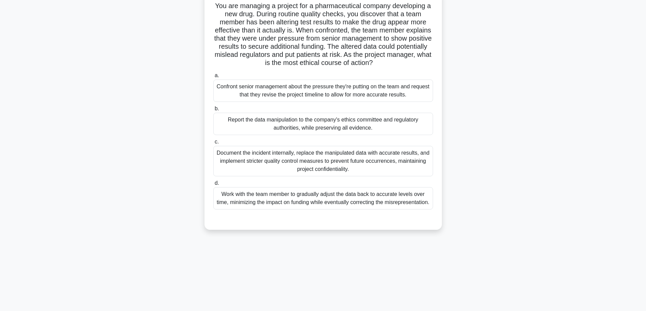
scroll to position [43, 0]
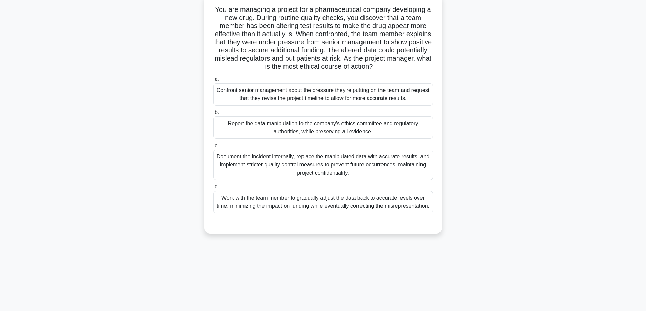
click at [370, 124] on div "Report the data manipulation to the company's ethics committee and regulatory a…" at bounding box center [323, 128] width 220 height 22
click at [213, 115] on input "b. Report the data manipulation to the company's ethics committee and regulator…" at bounding box center [213, 112] width 0 height 4
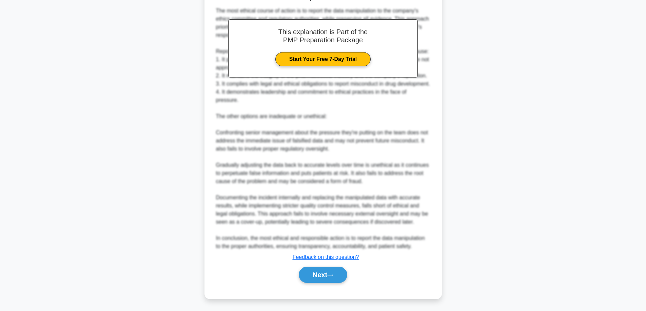
scroll to position [286, 0]
click at [317, 272] on button "Next" at bounding box center [323, 274] width 48 height 16
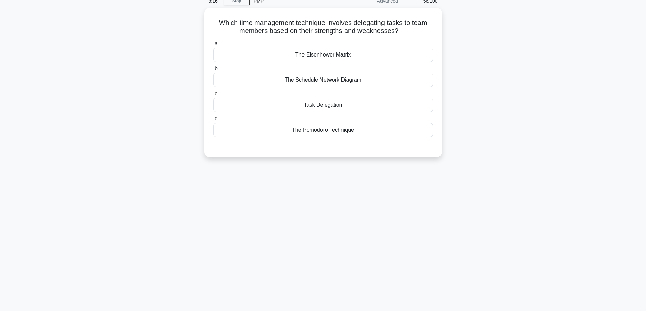
scroll to position [43, 0]
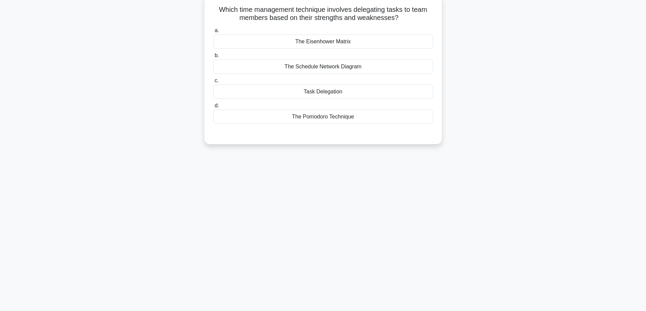
click at [340, 90] on div "Task Delegation" at bounding box center [323, 92] width 220 height 14
click at [213, 83] on input "c. Task Delegation" at bounding box center [213, 81] width 0 height 4
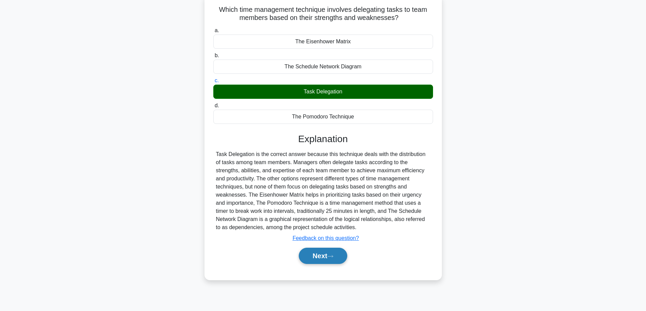
click at [319, 253] on button "Next" at bounding box center [323, 256] width 48 height 16
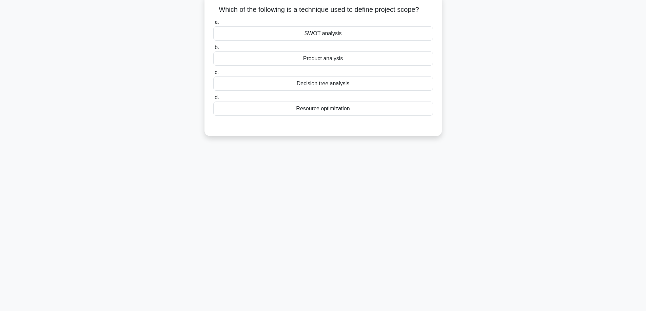
click at [337, 58] on div "Product analysis" at bounding box center [323, 59] width 220 height 14
click at [213, 50] on input "b. Product analysis" at bounding box center [213, 47] width 0 height 4
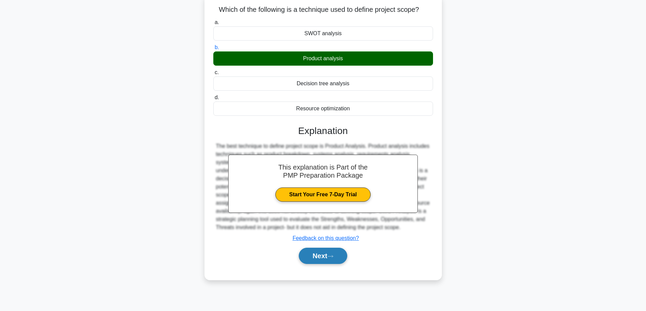
click at [316, 258] on button "Next" at bounding box center [323, 256] width 48 height 16
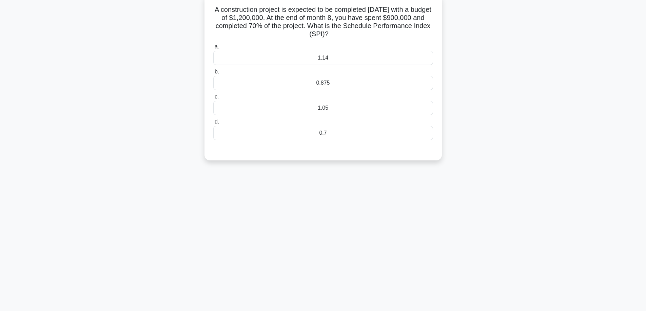
click at [346, 105] on div "1.05" at bounding box center [323, 108] width 220 height 14
click at [213, 99] on input "c. 1.05" at bounding box center [213, 97] width 0 height 4
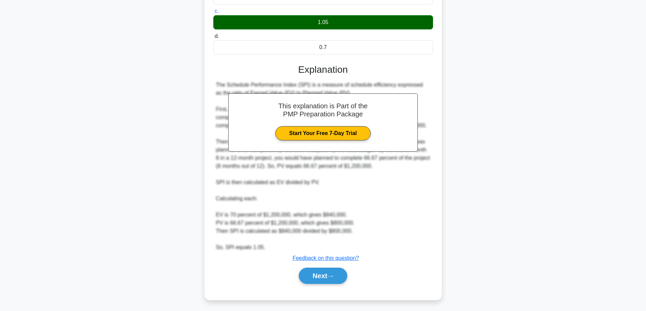
scroll to position [131, 0]
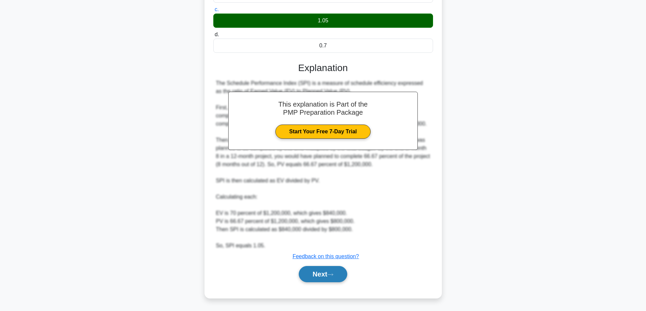
click at [314, 276] on button "Next" at bounding box center [323, 274] width 48 height 16
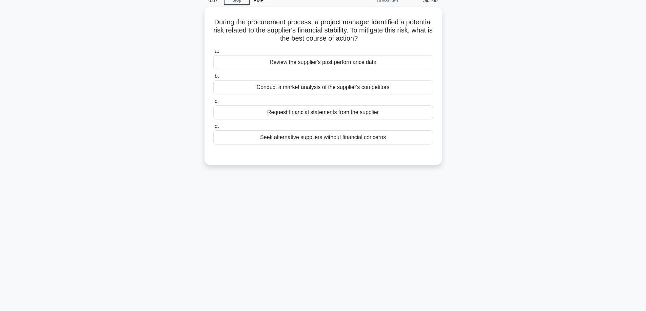
scroll to position [32, 0]
click at [385, 134] on div "Seek alternative suppliers without financial concerns" at bounding box center [323, 136] width 220 height 14
click at [213, 128] on input "d. Seek alternative suppliers without financial concerns" at bounding box center [213, 125] width 0 height 4
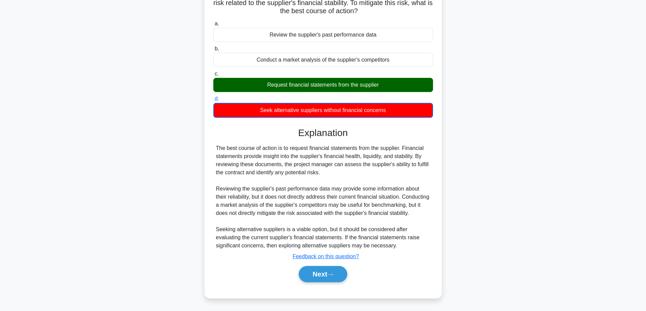
scroll to position [67, 0]
click at [327, 277] on button "Next" at bounding box center [323, 274] width 48 height 16
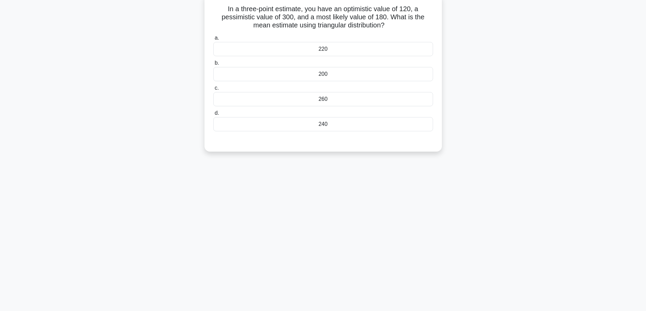
scroll to position [32, 0]
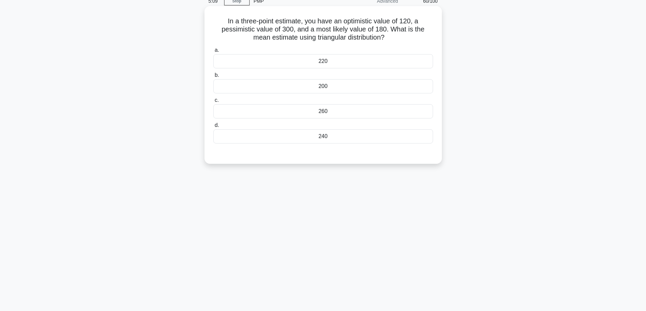
click at [318, 88] on div "200" at bounding box center [323, 86] width 220 height 14
click at [213, 78] on input "b. 200" at bounding box center [213, 75] width 0 height 4
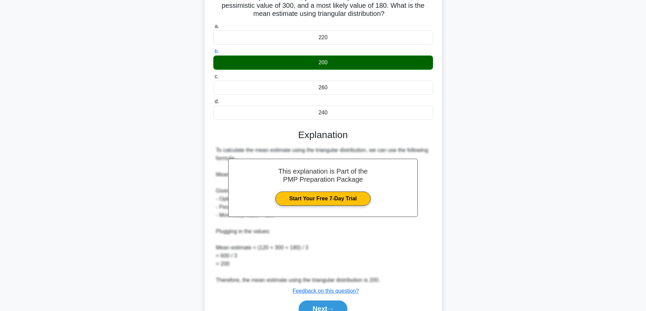
scroll to position [90, 0]
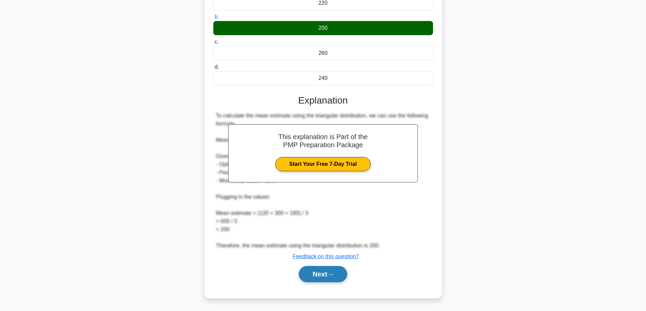
click at [312, 277] on button "Next" at bounding box center [323, 274] width 48 height 16
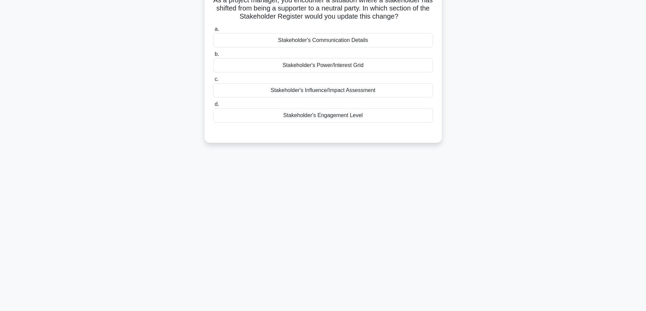
scroll to position [43, 0]
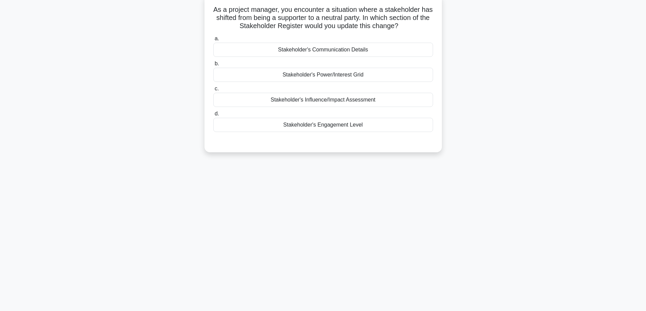
click at [365, 125] on div "Stakeholder's Engagement Level" at bounding box center [323, 125] width 220 height 14
click at [213, 116] on input "d. Stakeholder's Engagement Level" at bounding box center [213, 114] width 0 height 4
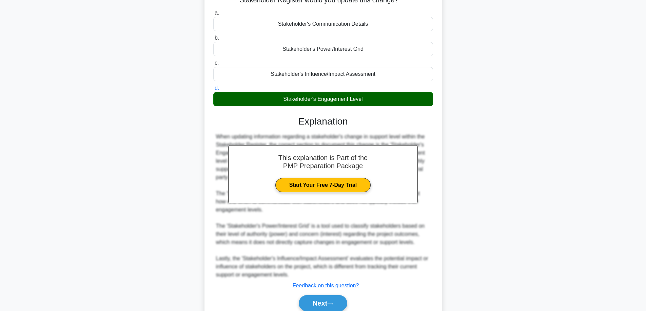
scroll to position [99, 0]
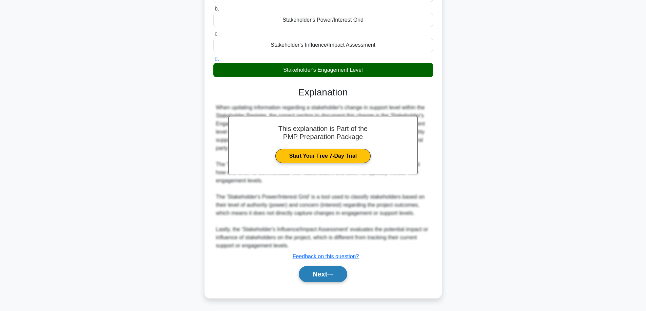
click at [310, 276] on button "Next" at bounding box center [323, 274] width 48 height 16
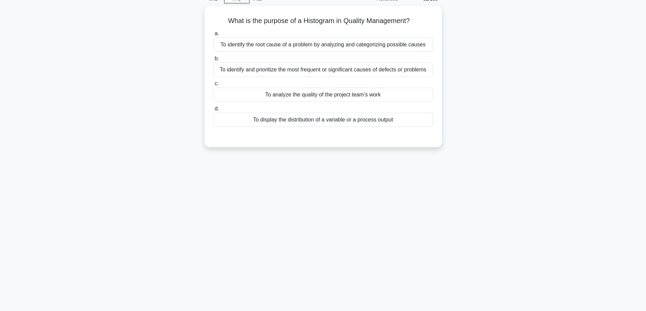
scroll to position [32, 0]
click at [273, 43] on div "To identify the root cause of a problem by analyzing and categorizing possible …" at bounding box center [323, 45] width 220 height 14
click at [213, 36] on input "a. To identify the root cause of a problem by analyzing and categorizing possib…" at bounding box center [213, 34] width 0 height 4
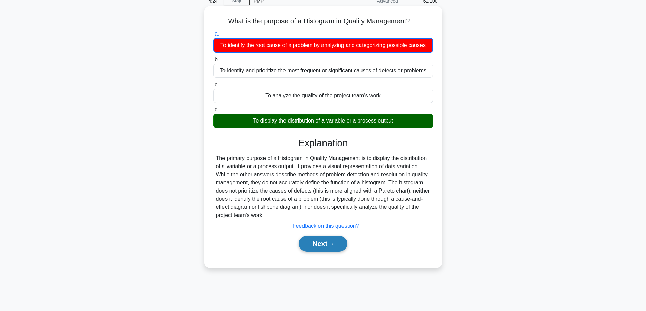
click at [328, 249] on button "Next" at bounding box center [323, 244] width 48 height 16
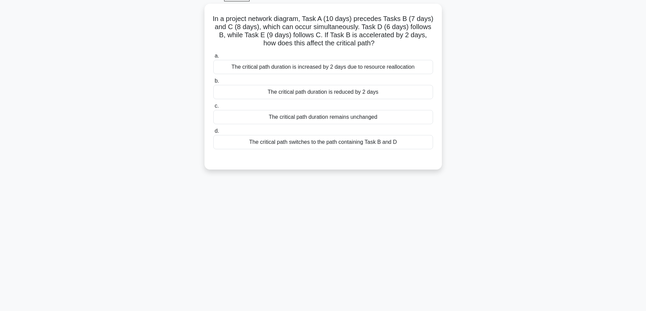
scroll to position [43, 0]
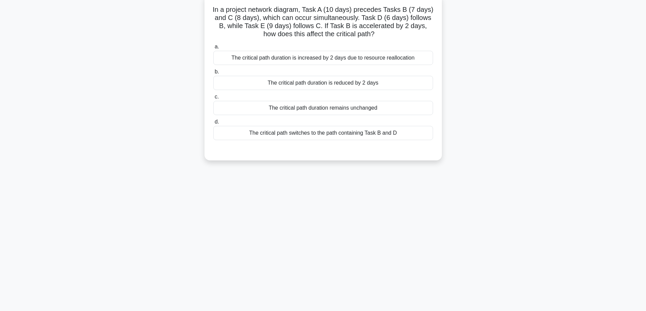
click at [384, 82] on div "The critical path duration is reduced by 2 days" at bounding box center [323, 83] width 220 height 14
click at [213, 74] on input "b. The critical path duration is reduced by 2 days" at bounding box center [213, 72] width 0 height 4
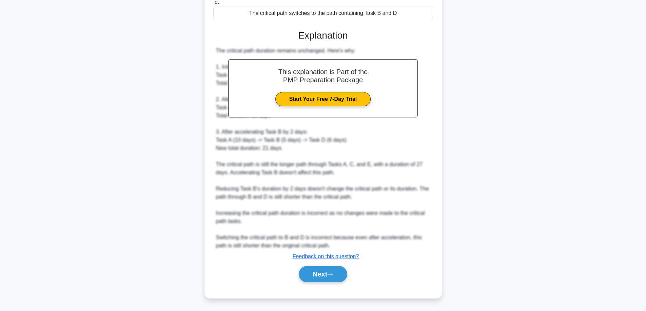
scroll to position [164, 0]
click at [320, 276] on button "Next" at bounding box center [323, 274] width 48 height 16
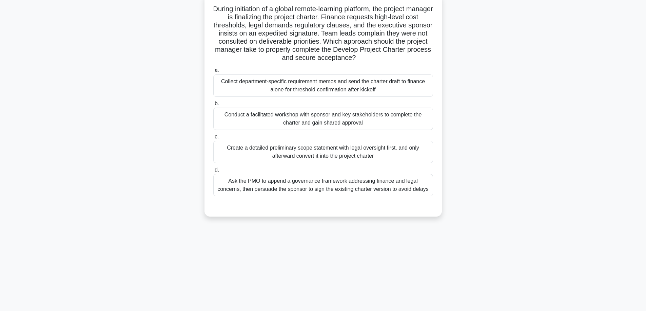
scroll to position [43, 0]
click at [314, 118] on div "Conduct a facilitated workshop with sponsor and key stakeholders to complete th…" at bounding box center [323, 119] width 220 height 22
click at [213, 107] on input "b. Conduct a facilitated workshop with sponsor and key stakeholders to complete…" at bounding box center [213, 104] width 0 height 4
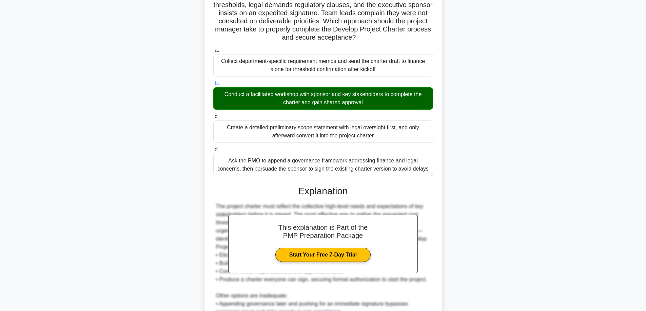
scroll to position [164, 0]
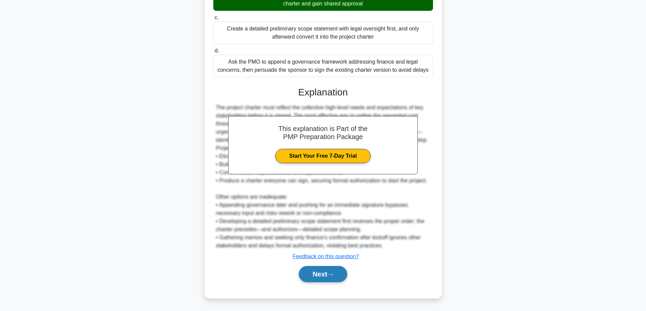
click at [321, 276] on button "Next" at bounding box center [323, 274] width 48 height 16
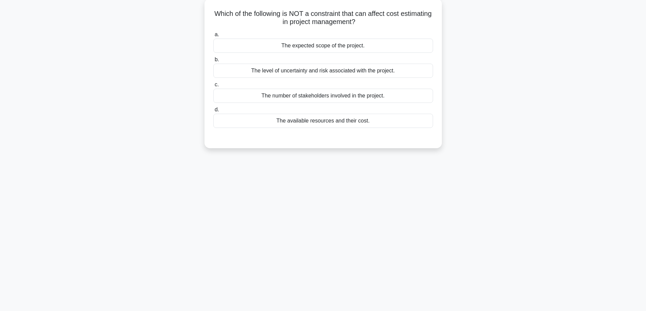
scroll to position [43, 0]
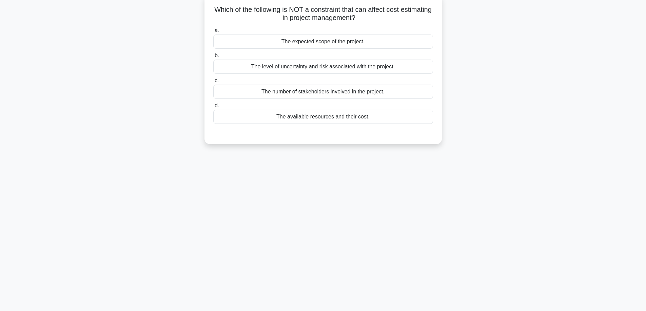
click at [358, 91] on div "The number of stakeholders involved in the project." at bounding box center [323, 92] width 220 height 14
click at [213, 83] on input "c. The number of stakeholders involved in the project." at bounding box center [213, 81] width 0 height 4
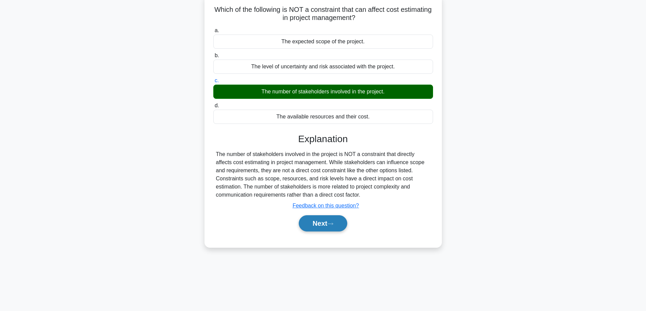
click at [329, 223] on button "Next" at bounding box center [323, 224] width 48 height 16
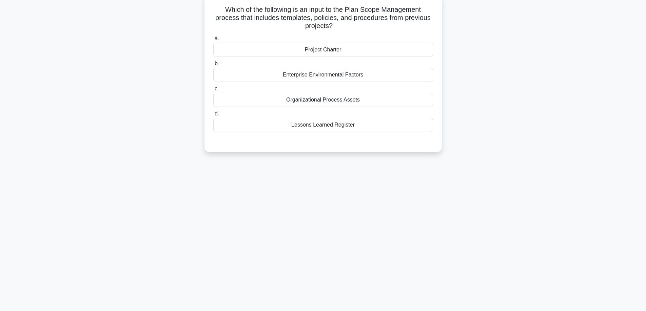
click at [341, 98] on div "Organizational Process Assets" at bounding box center [323, 100] width 220 height 14
click at [213, 91] on input "c. Organizational Process Assets" at bounding box center [213, 89] width 0 height 4
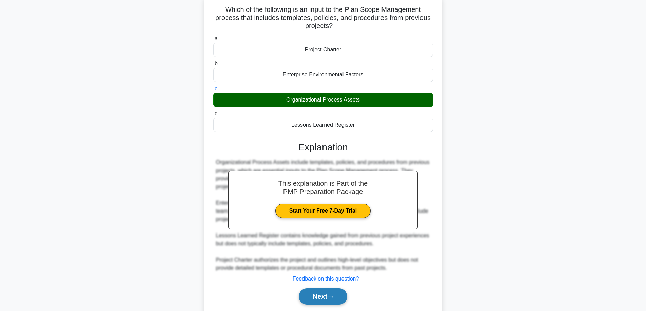
click at [329, 299] on button "Next" at bounding box center [323, 297] width 48 height 16
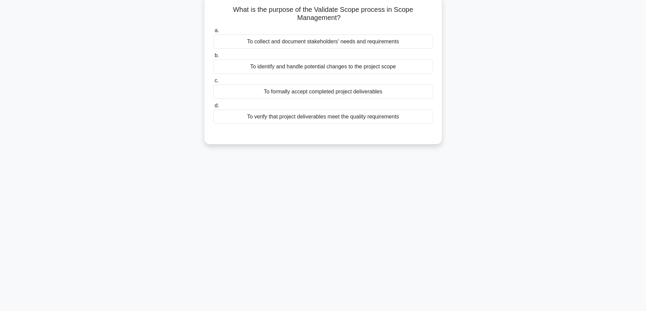
click at [358, 42] on div "To collect and document stakeholders' needs and requirements" at bounding box center [323, 42] width 220 height 14
click at [213, 33] on input "a. To collect and document stakeholders' needs and requirements" at bounding box center [213, 30] width 0 height 4
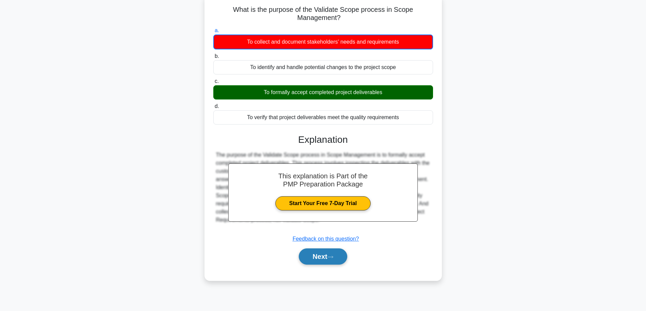
click at [327, 259] on button "Next" at bounding box center [323, 257] width 48 height 16
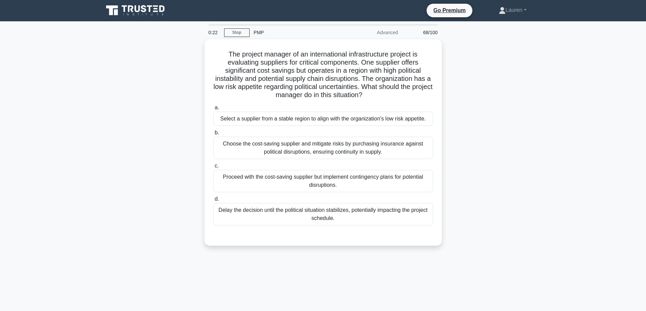
scroll to position [0, 0]
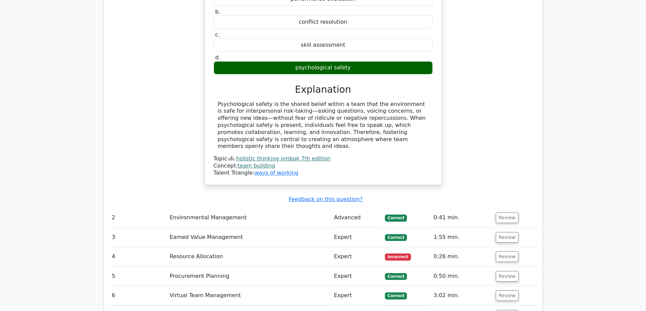
scroll to position [1152, 0]
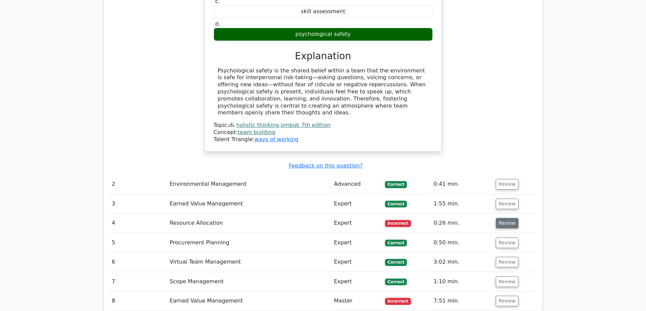
click at [509, 218] on button "Review" at bounding box center [506, 223] width 23 height 11
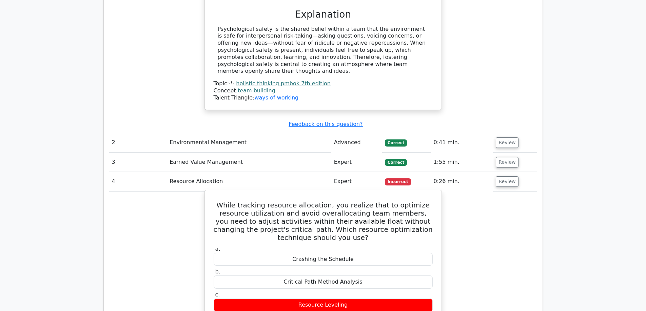
scroll to position [1197, 0]
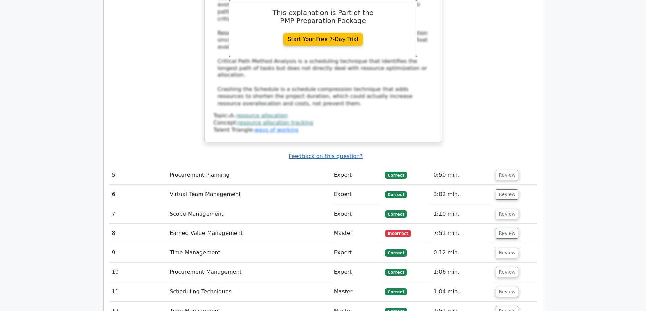
scroll to position [1570, 0]
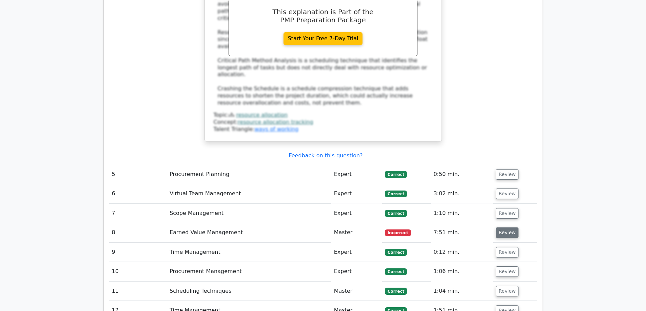
click at [507, 228] on button "Review" at bounding box center [506, 233] width 23 height 11
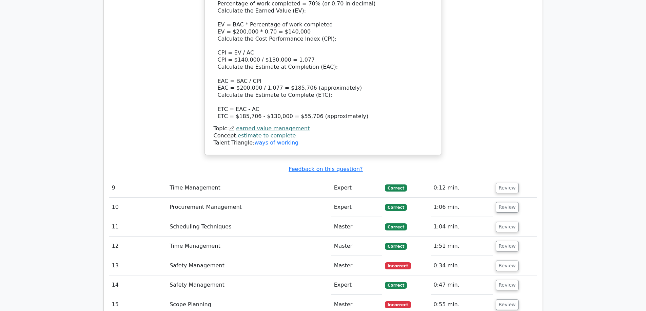
scroll to position [2067, 0]
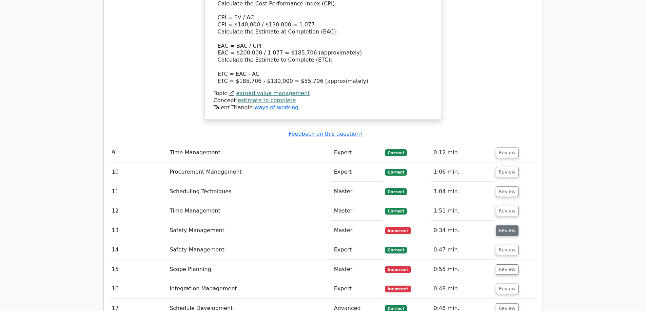
click at [507, 226] on button "Review" at bounding box center [506, 231] width 23 height 11
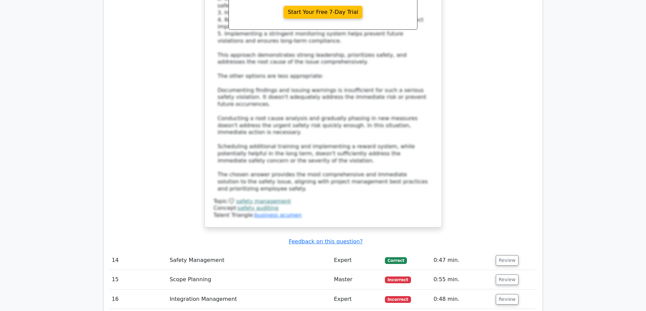
scroll to position [2542, 0]
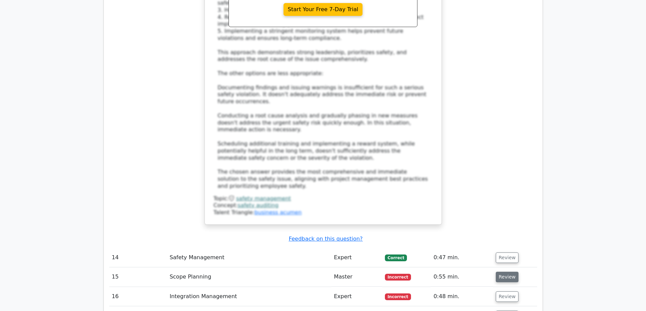
click at [510, 272] on button "Review" at bounding box center [506, 277] width 23 height 11
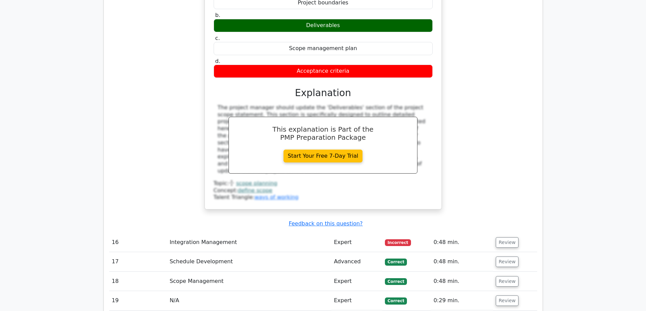
scroll to position [2881, 0]
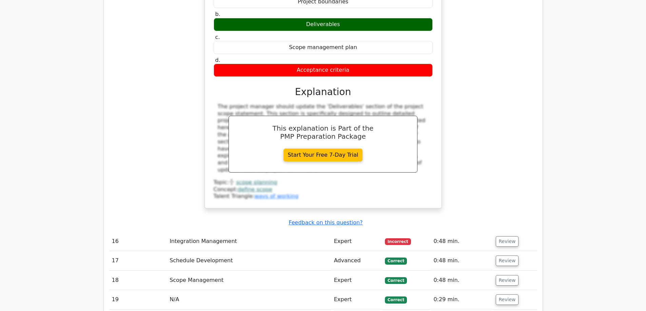
click at [502, 237] on button "Review" at bounding box center [506, 242] width 23 height 11
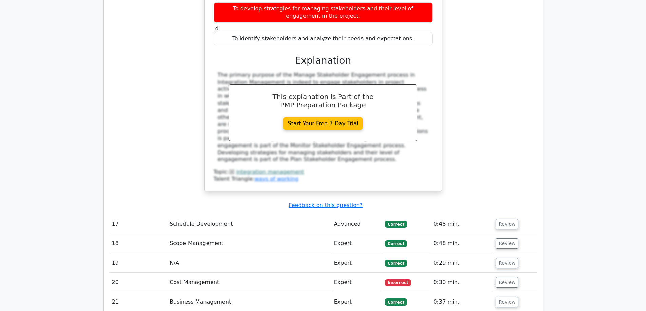
scroll to position [3231, 0]
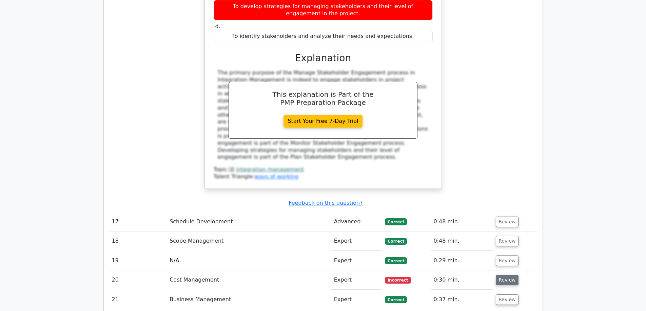
click at [503, 275] on button "Review" at bounding box center [506, 280] width 23 height 11
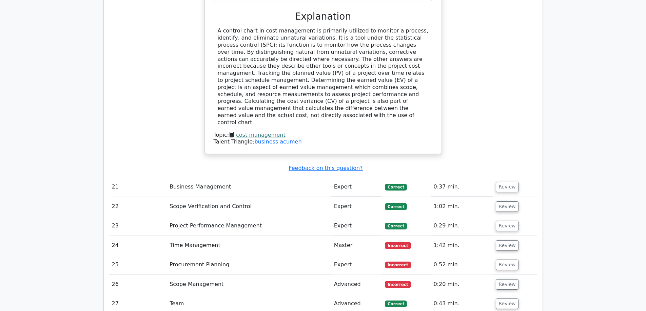
scroll to position [3671, 0]
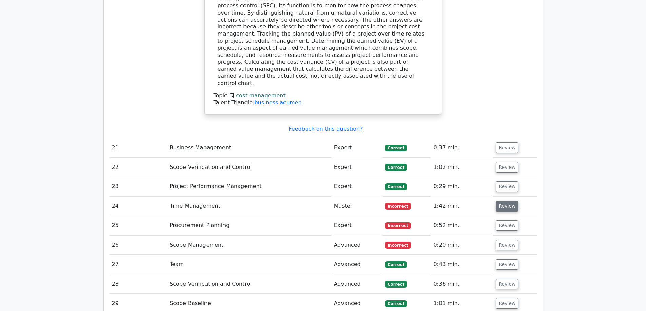
click at [505, 201] on button "Review" at bounding box center [506, 206] width 23 height 11
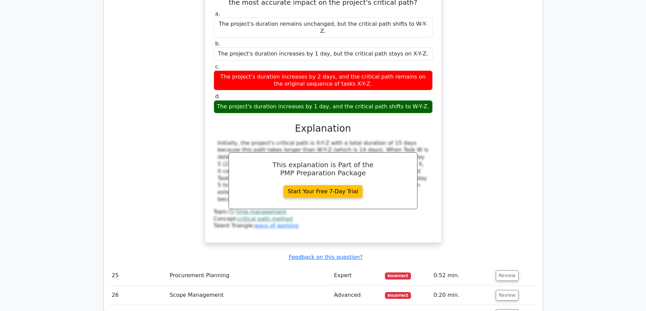
scroll to position [3942, 0]
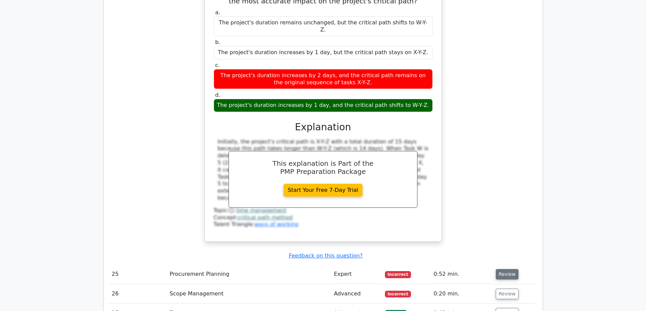
click at [507, 269] on button "Review" at bounding box center [506, 274] width 23 height 11
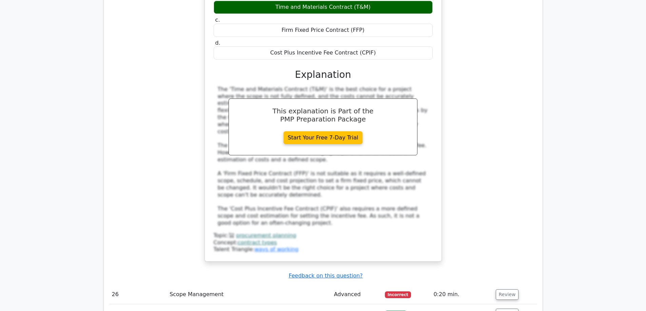
scroll to position [4315, 0]
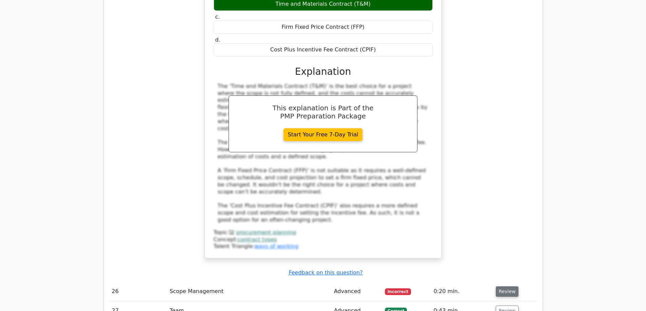
click at [506, 287] on button "Review" at bounding box center [506, 292] width 23 height 11
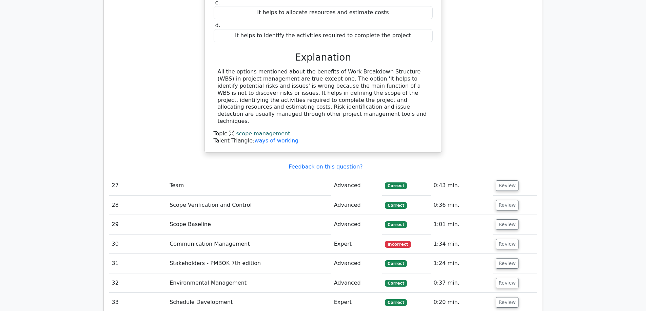
scroll to position [4699, 0]
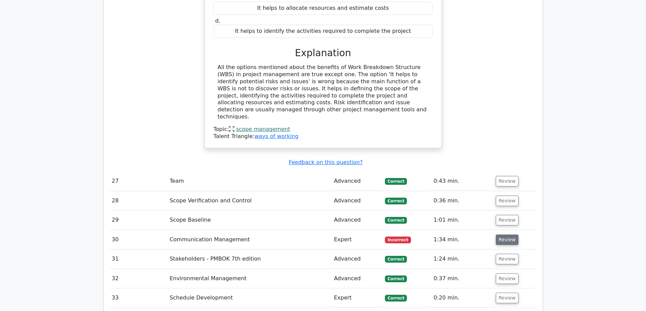
click at [501, 235] on button "Review" at bounding box center [506, 240] width 23 height 11
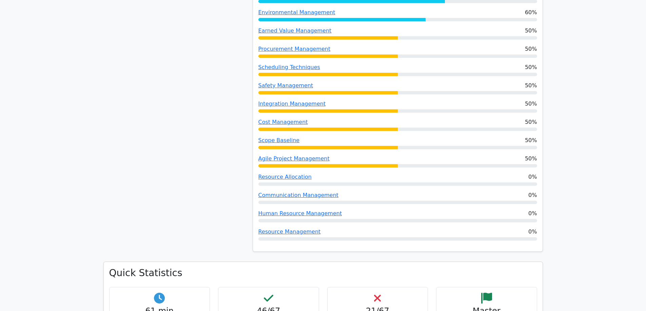
scroll to position [645, 0]
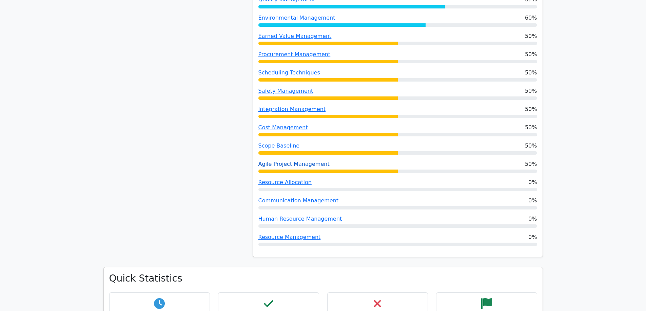
click at [288, 161] on link "Agile Project Management" at bounding box center [293, 164] width 71 height 6
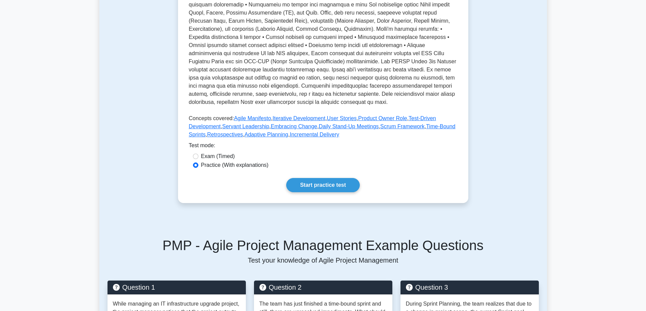
scroll to position [215, 0]
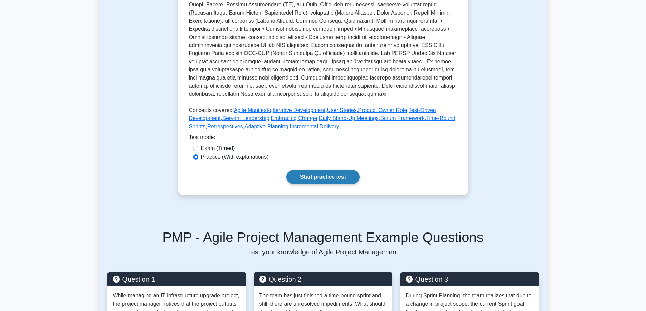
click at [333, 184] on link "Start practice test" at bounding box center [323, 177] width 74 height 14
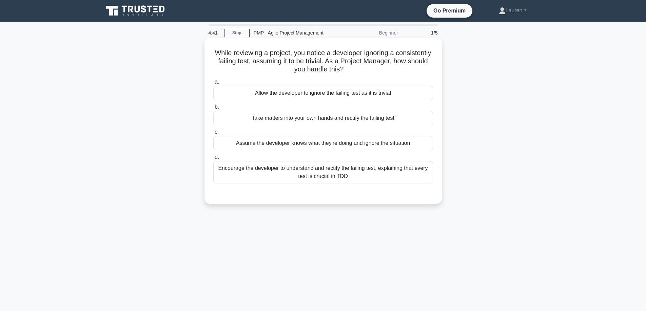
click at [388, 172] on div "Encourage the developer to understand and rectify the failing test, explaining …" at bounding box center [323, 172] width 220 height 22
click at [213, 160] on input "d. Encourage the developer to understand and rectify the failing test, explaini…" at bounding box center [213, 157] width 0 height 4
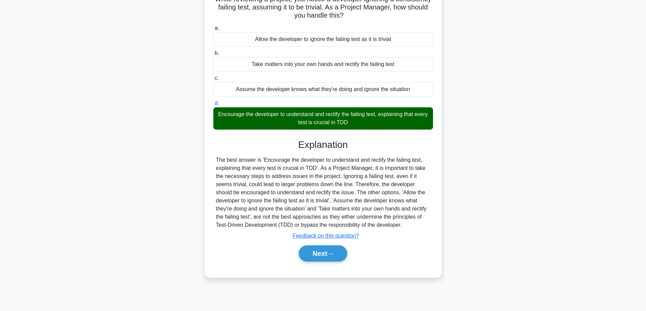
scroll to position [55, 0]
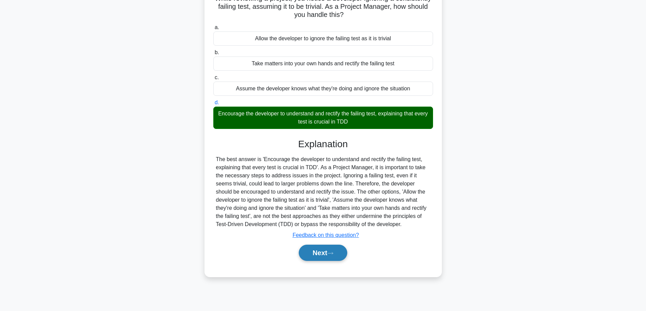
click at [318, 255] on button "Next" at bounding box center [323, 253] width 48 height 16
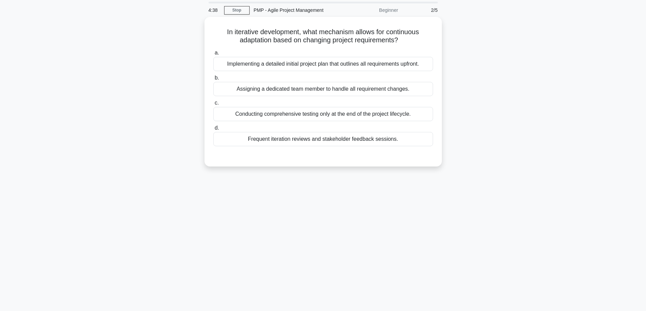
scroll to position [21, 0]
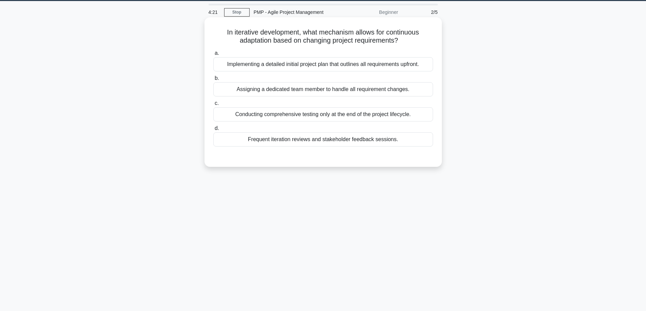
click at [374, 140] on div "Frequent iteration reviews and stakeholder feedback sessions." at bounding box center [323, 140] width 220 height 14
click at [213, 131] on input "d. Frequent iteration reviews and stakeholder feedback sessions." at bounding box center [213, 128] width 0 height 4
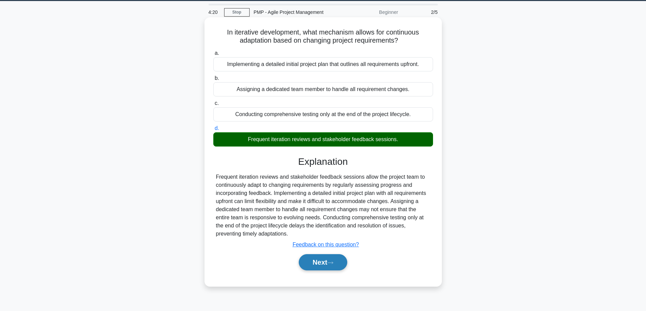
click at [318, 258] on button "Next" at bounding box center [323, 263] width 48 height 16
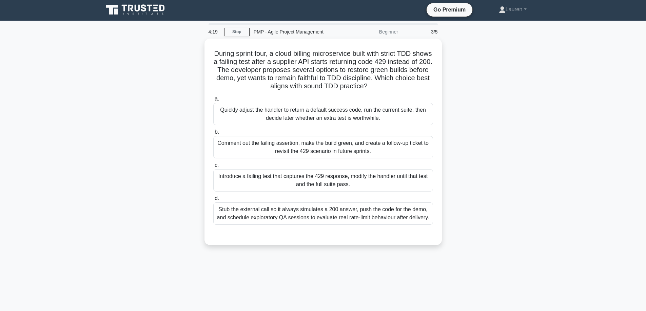
scroll to position [0, 0]
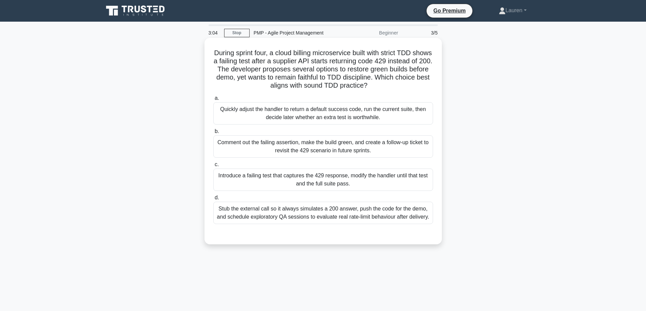
click at [383, 213] on div "Stub the external call so it always simulates a 200 answer, push the code for t…" at bounding box center [323, 213] width 220 height 22
click at [213, 200] on input "d. Stub the external call so it always simulates a 200 answer, push the code fo…" at bounding box center [213, 198] width 0 height 4
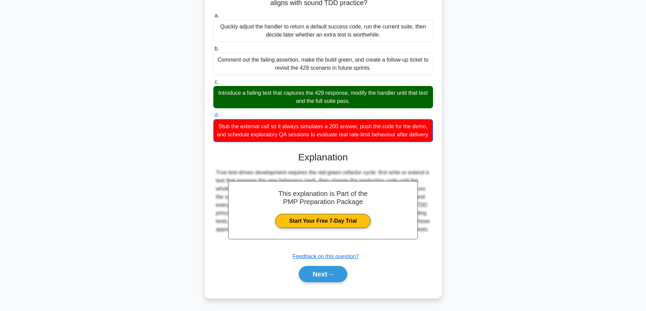
scroll to position [91, 0]
click at [314, 274] on button "Next" at bounding box center [323, 274] width 48 height 16
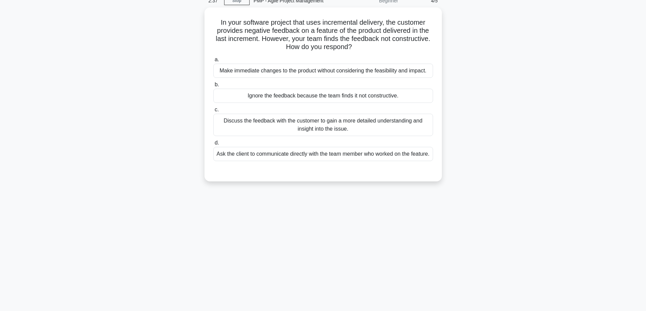
scroll to position [43, 0]
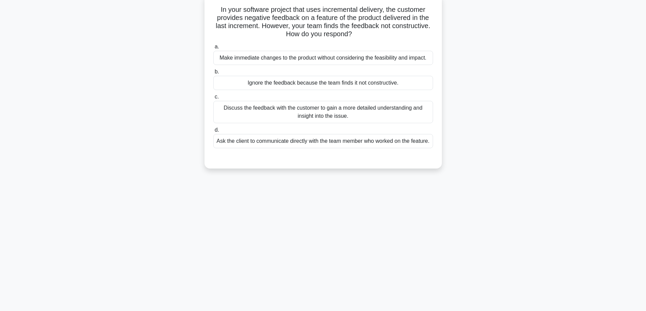
click at [360, 116] on div "Discuss the feedback with the customer to gain a more detailed understanding an…" at bounding box center [323, 112] width 220 height 22
click at [213, 99] on input "c. Discuss the feedback with the customer to gain a more detailed understanding…" at bounding box center [213, 97] width 0 height 4
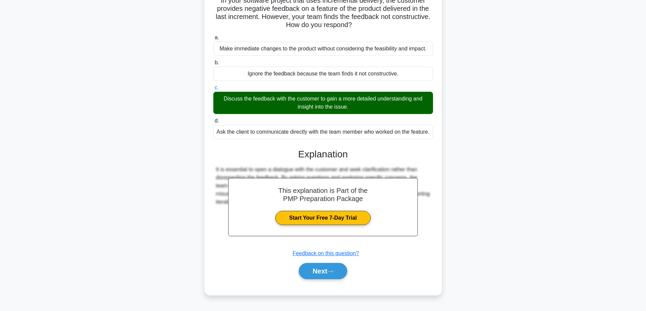
scroll to position [58, 0]
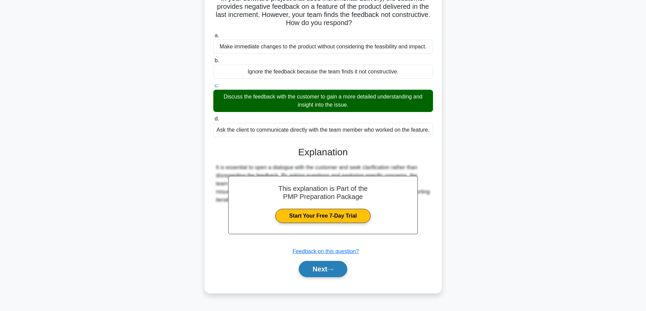
click at [313, 278] on button "Next" at bounding box center [323, 269] width 48 height 16
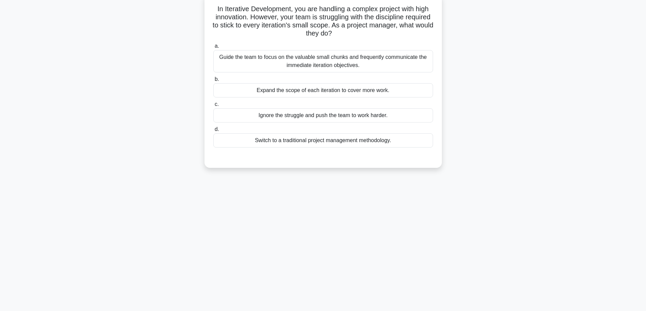
scroll to position [43, 0]
click at [338, 65] on div "Guide the team to focus on the valuable small chunks and frequently communicate…" at bounding box center [323, 62] width 220 height 22
click at [213, 49] on input "a. Guide the team to focus on the valuable small chunks and frequently communic…" at bounding box center [213, 47] width 0 height 4
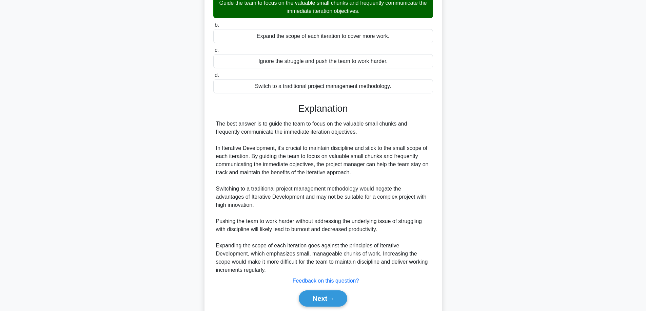
scroll to position [100, 0]
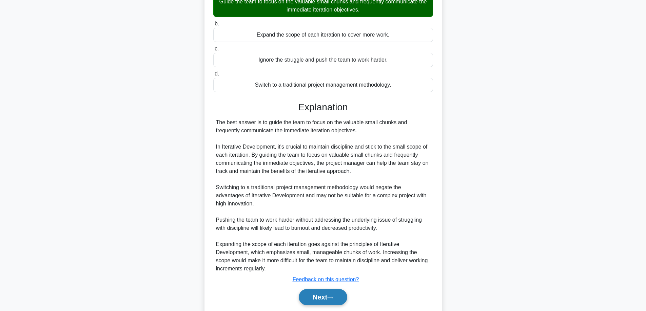
click at [319, 298] on button "Next" at bounding box center [323, 297] width 48 height 16
click at [328, 295] on button "Next" at bounding box center [323, 297] width 48 height 16
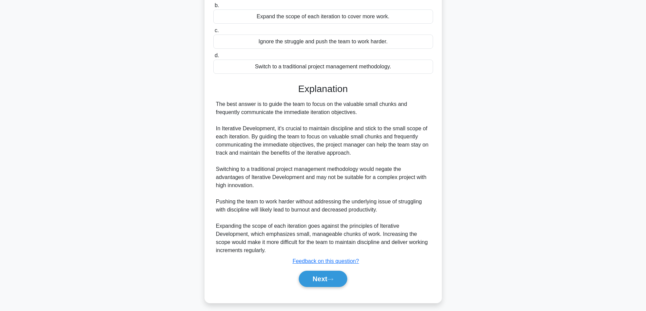
scroll to position [122, 0]
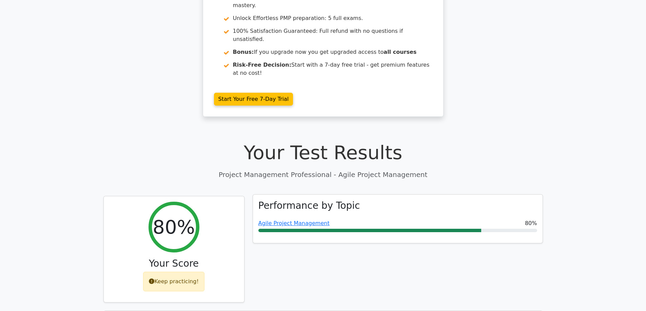
scroll to position [113, 0]
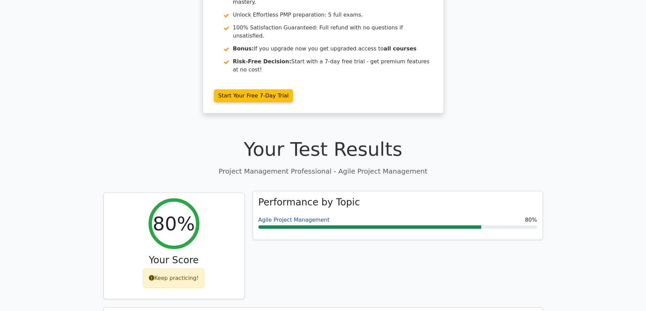
click at [313, 217] on link "Agile Project Management" at bounding box center [293, 220] width 71 height 6
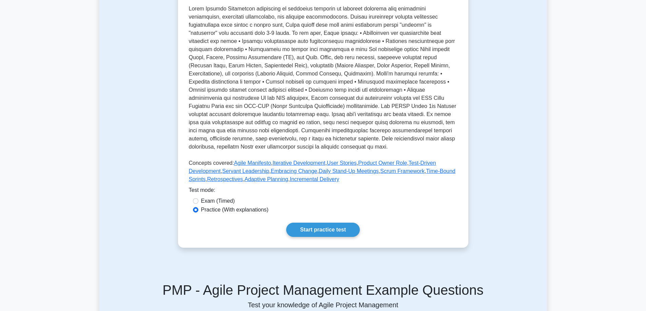
scroll to position [181, 0]
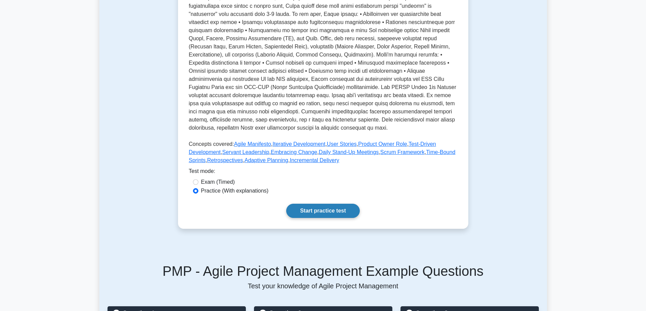
click at [343, 218] on link "Start practice test" at bounding box center [323, 211] width 74 height 14
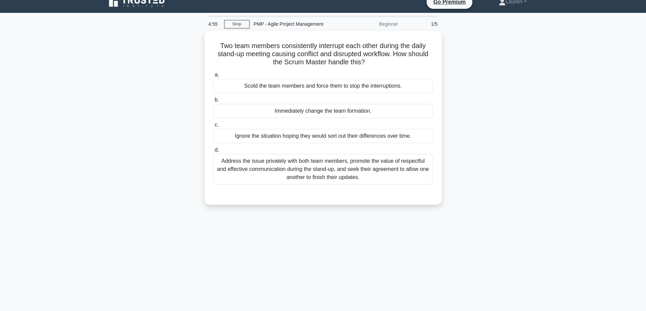
scroll to position [11, 0]
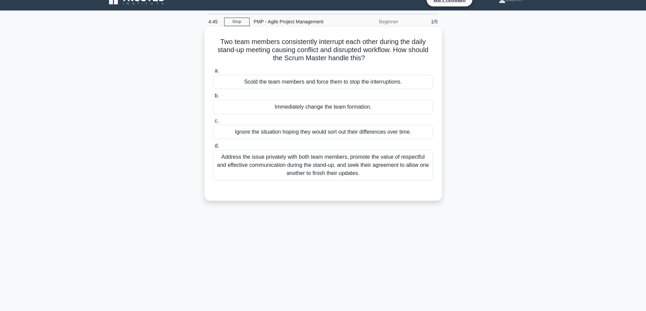
click at [318, 169] on div "Address the issue privately with both team members, promote the value of respec…" at bounding box center [323, 165] width 220 height 30
click at [213, 148] on input "d. Address the issue privately with both team members, promote the value of res…" at bounding box center [213, 146] width 0 height 4
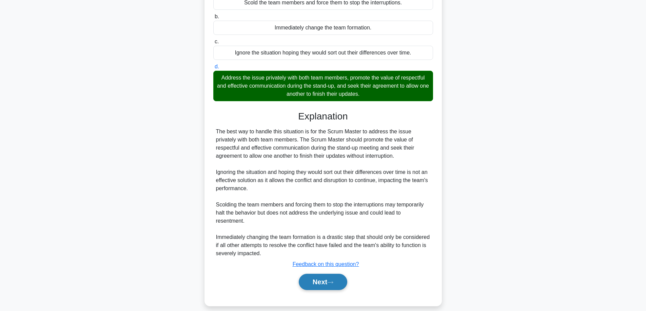
click at [319, 280] on button "Next" at bounding box center [323, 282] width 48 height 16
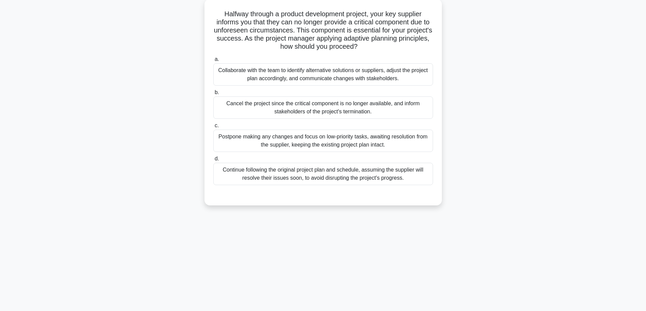
scroll to position [43, 0]
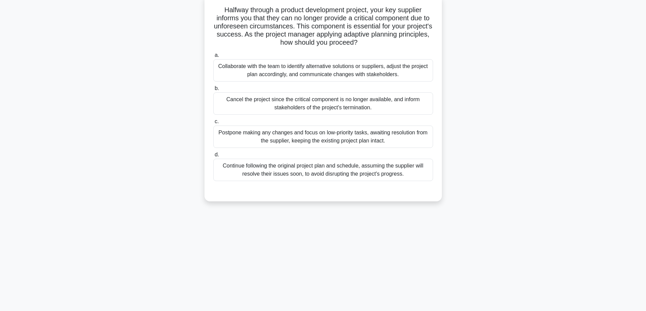
click at [317, 68] on div "Collaborate with the team to identify alternative solutions or suppliers, adjus…" at bounding box center [323, 70] width 220 height 22
click at [213, 58] on input "a. Collaborate with the team to identify alternative solutions or suppliers, ad…" at bounding box center [213, 55] width 0 height 4
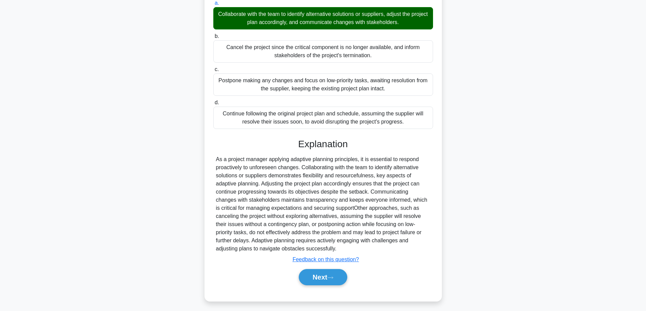
scroll to position [99, 0]
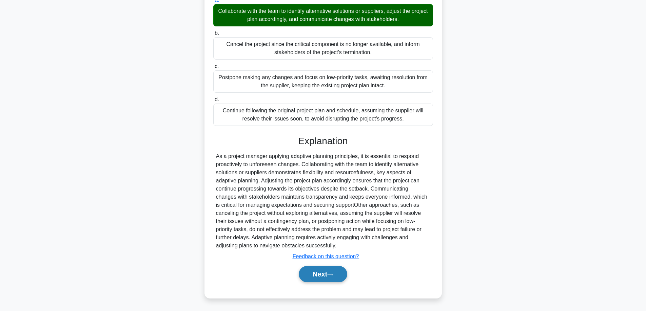
click at [318, 278] on button "Next" at bounding box center [323, 274] width 48 height 16
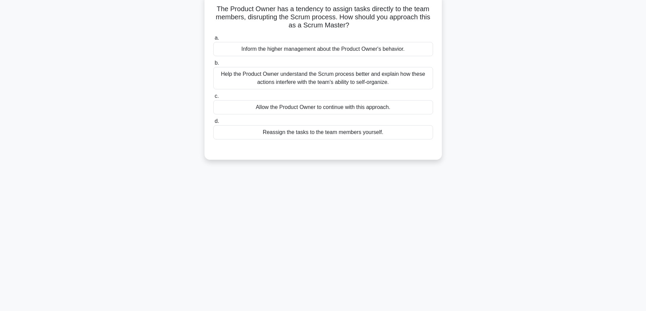
scroll to position [43, 0]
click at [324, 77] on div "Help the Product Owner understand the Scrum process better and explain how thes…" at bounding box center [323, 79] width 220 height 22
click at [213, 66] on input "b. Help the Product Owner understand the Scrum process better and explain how t…" at bounding box center [213, 64] width 0 height 4
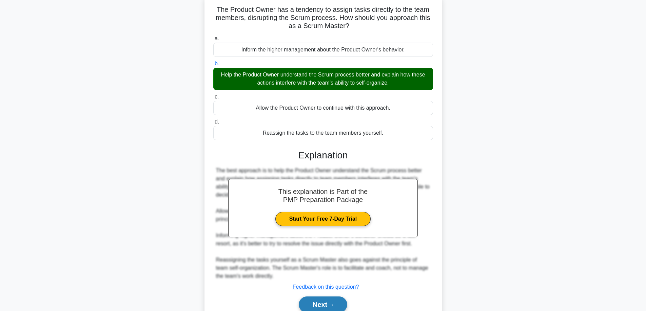
click at [315, 303] on button "Next" at bounding box center [323, 305] width 48 height 16
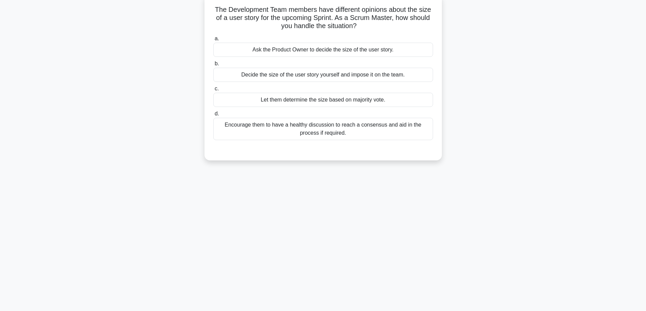
click at [318, 129] on div "Encourage them to have a healthy discussion to reach a consensus and aid in the…" at bounding box center [323, 129] width 220 height 22
click at [213, 116] on input "d. Encourage them to have a healthy discussion to reach a consensus and aid in …" at bounding box center [213, 114] width 0 height 4
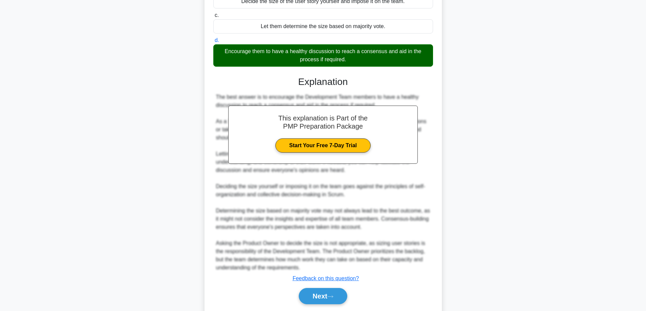
scroll to position [122, 0]
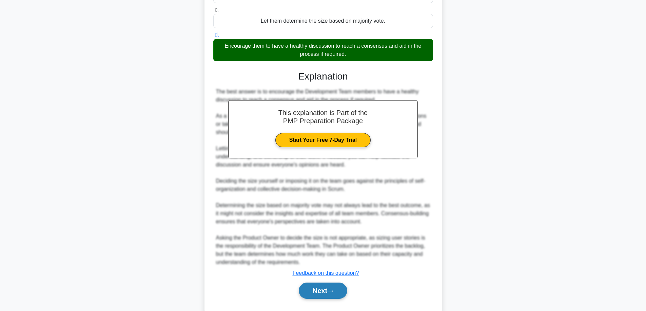
click at [324, 293] on button "Next" at bounding box center [323, 291] width 48 height 16
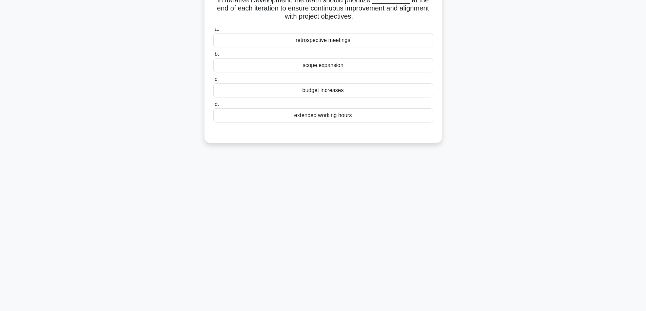
scroll to position [43, 0]
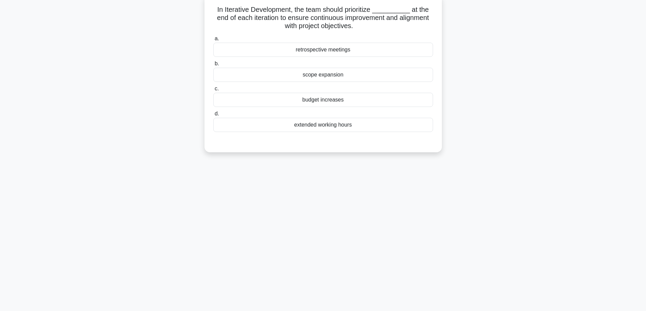
click at [325, 50] on div "retrospective meetings" at bounding box center [323, 50] width 220 height 14
click at [213, 41] on input "a. retrospective meetings" at bounding box center [213, 39] width 0 height 4
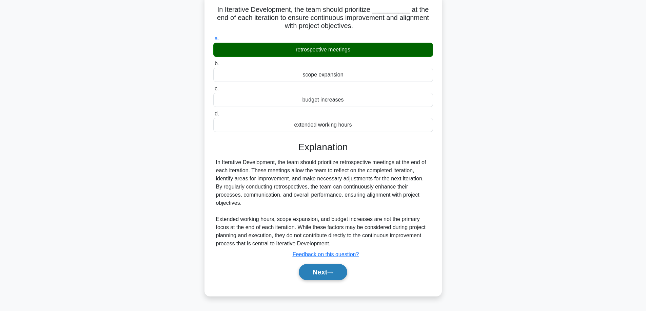
click at [327, 274] on button "Next" at bounding box center [323, 272] width 48 height 16
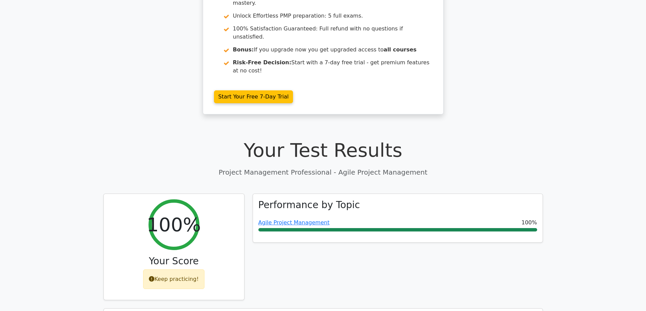
scroll to position [113, 0]
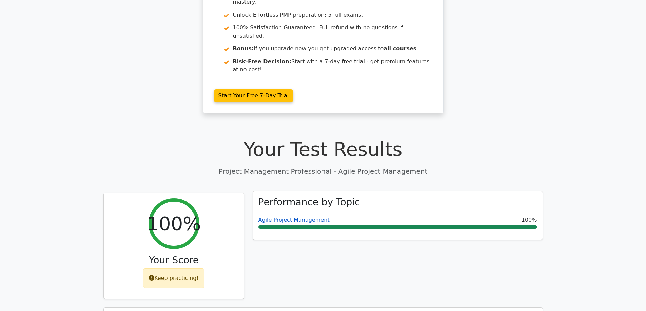
click at [311, 217] on link "Agile Project Management" at bounding box center [293, 220] width 71 height 6
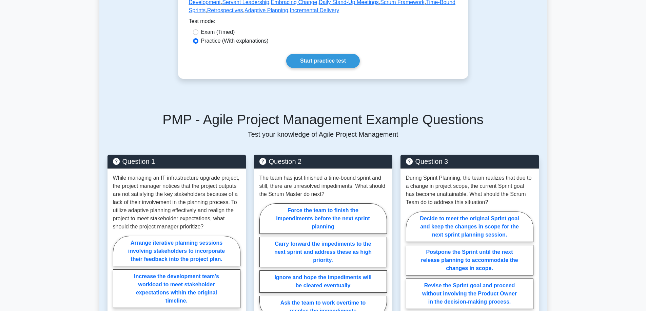
scroll to position [316, 0]
